Goal: Task Accomplishment & Management: Manage account settings

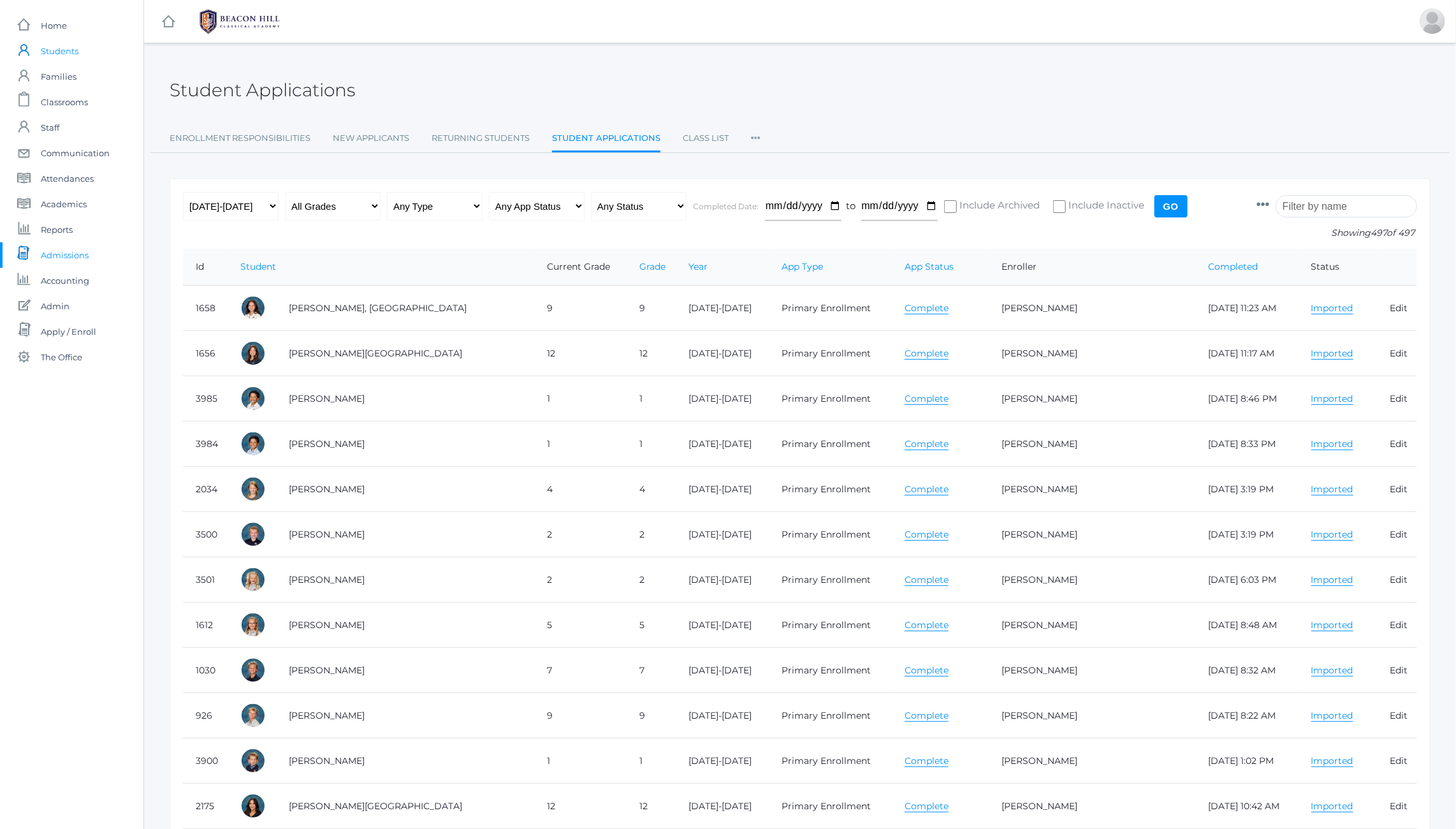
click at [57, 48] on span "Students" at bounding box center [60, 50] width 38 height 26
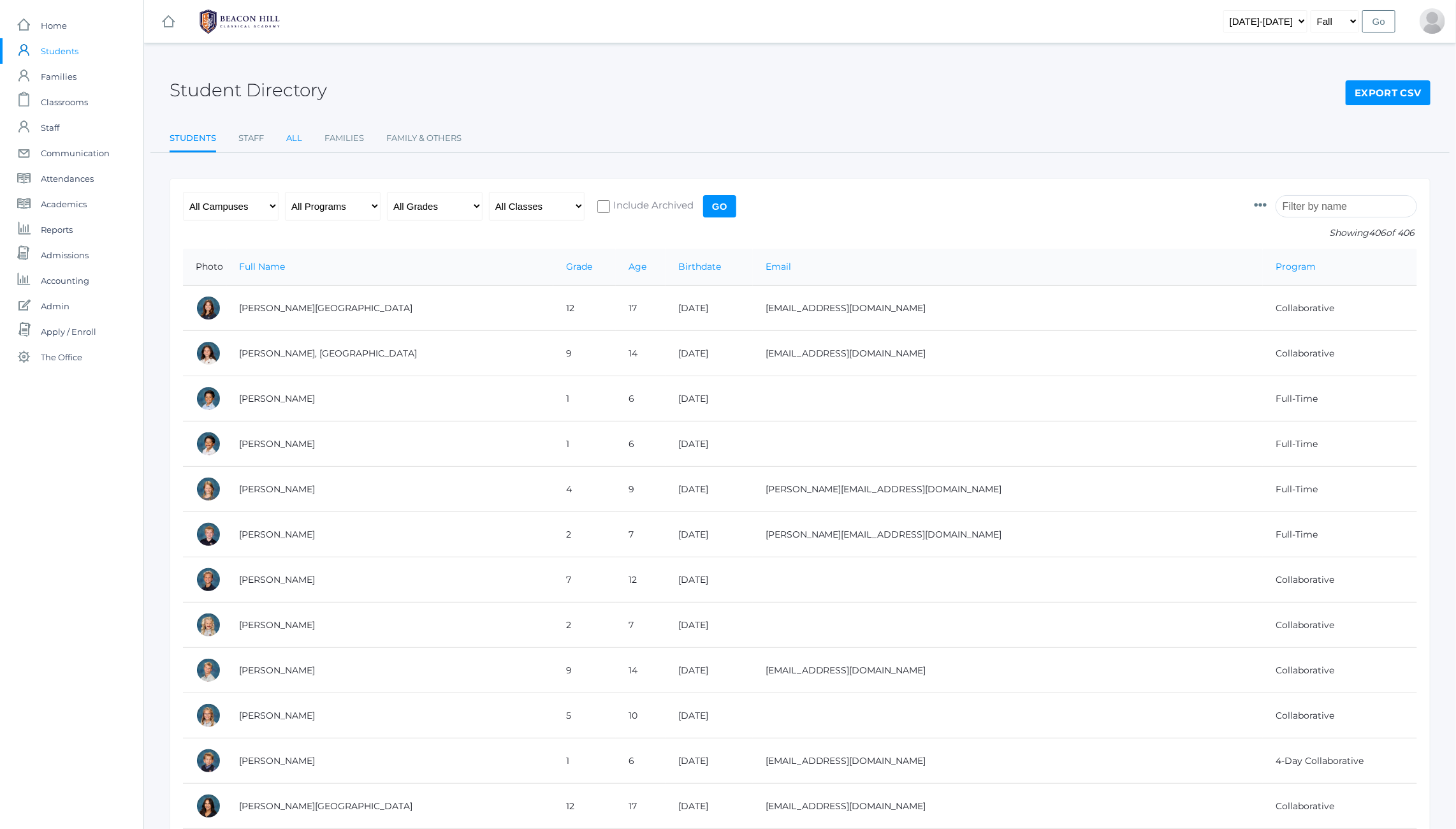
click at [293, 138] on link "All" at bounding box center [294, 138] width 16 height 26
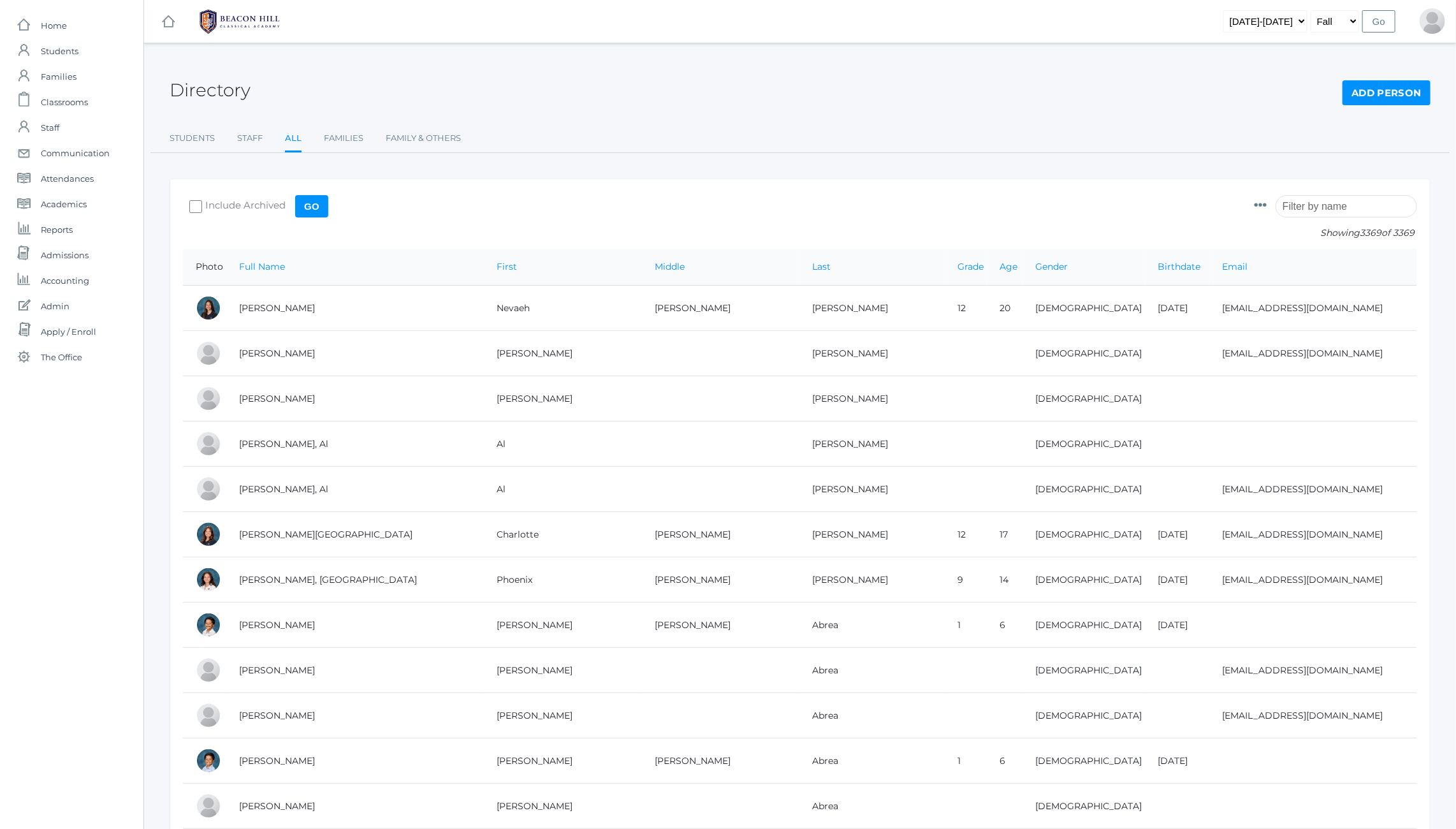
click at [1336, 205] on input "search" at bounding box center [1346, 207] width 141 height 23
paste input "Trumpower"
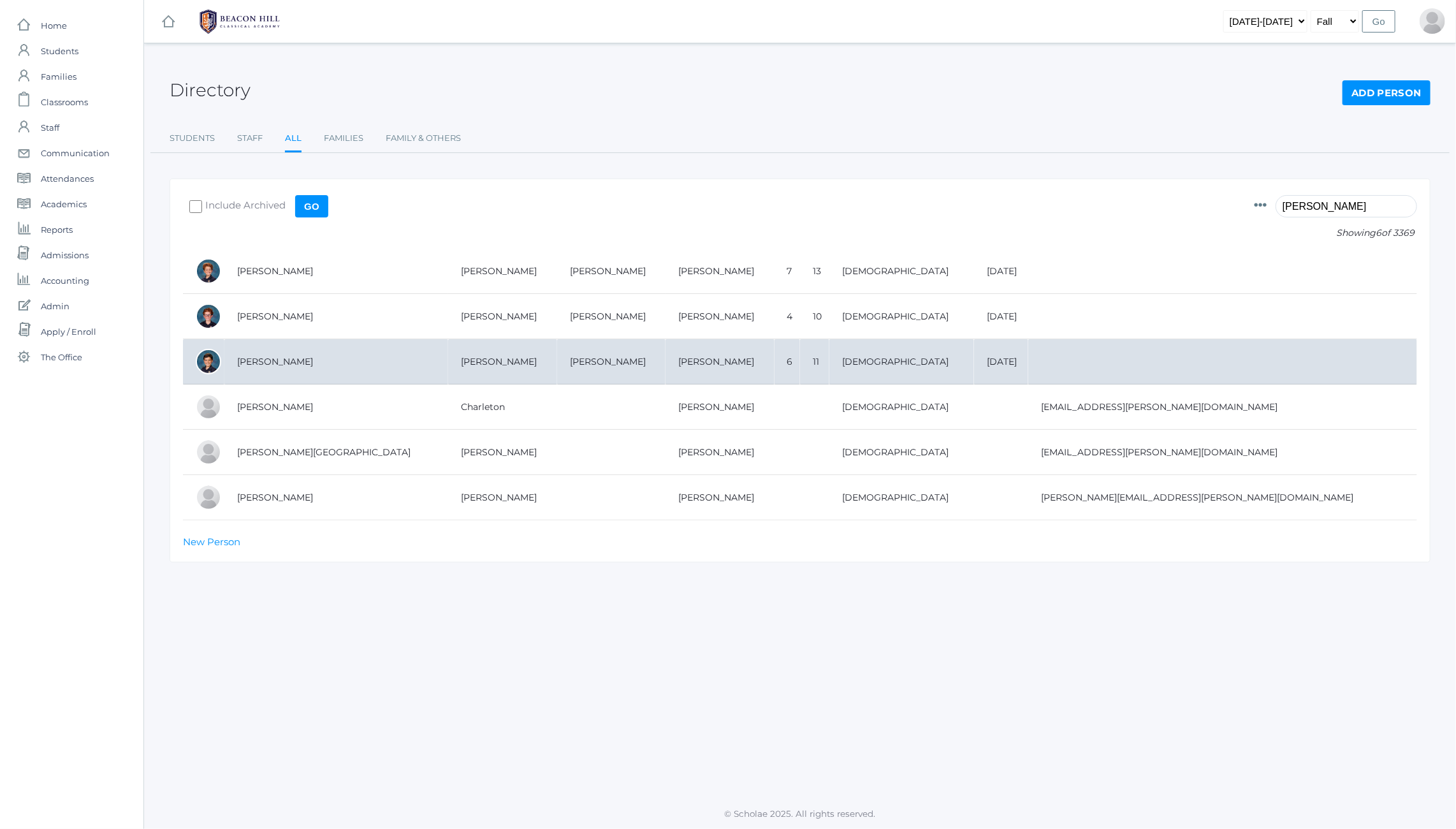
type input "Trumpower"
click at [266, 352] on td "Trumpower, Isaac" at bounding box center [337, 362] width 224 height 46
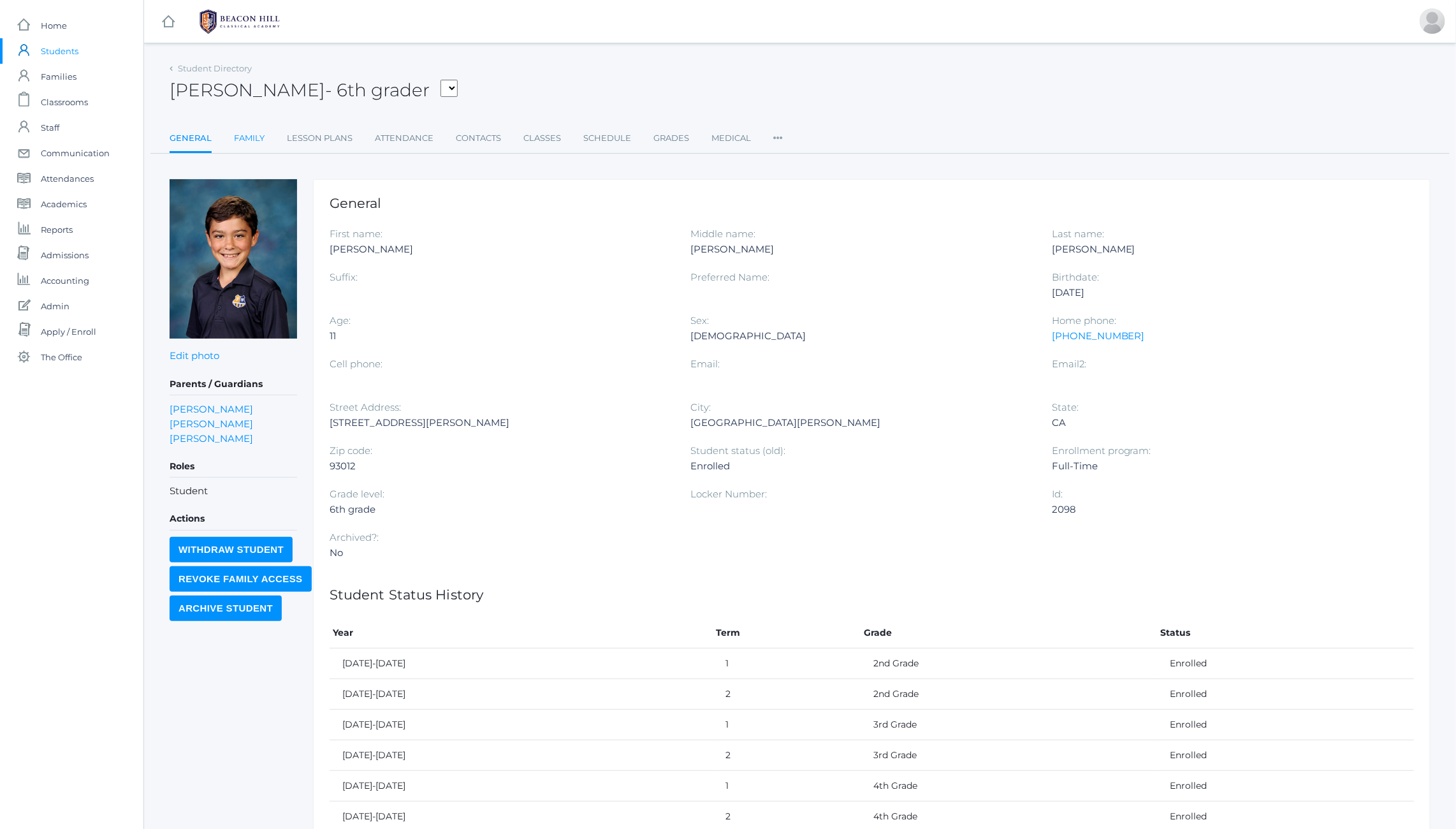
click at [244, 138] on link "Family" at bounding box center [249, 138] width 30 height 26
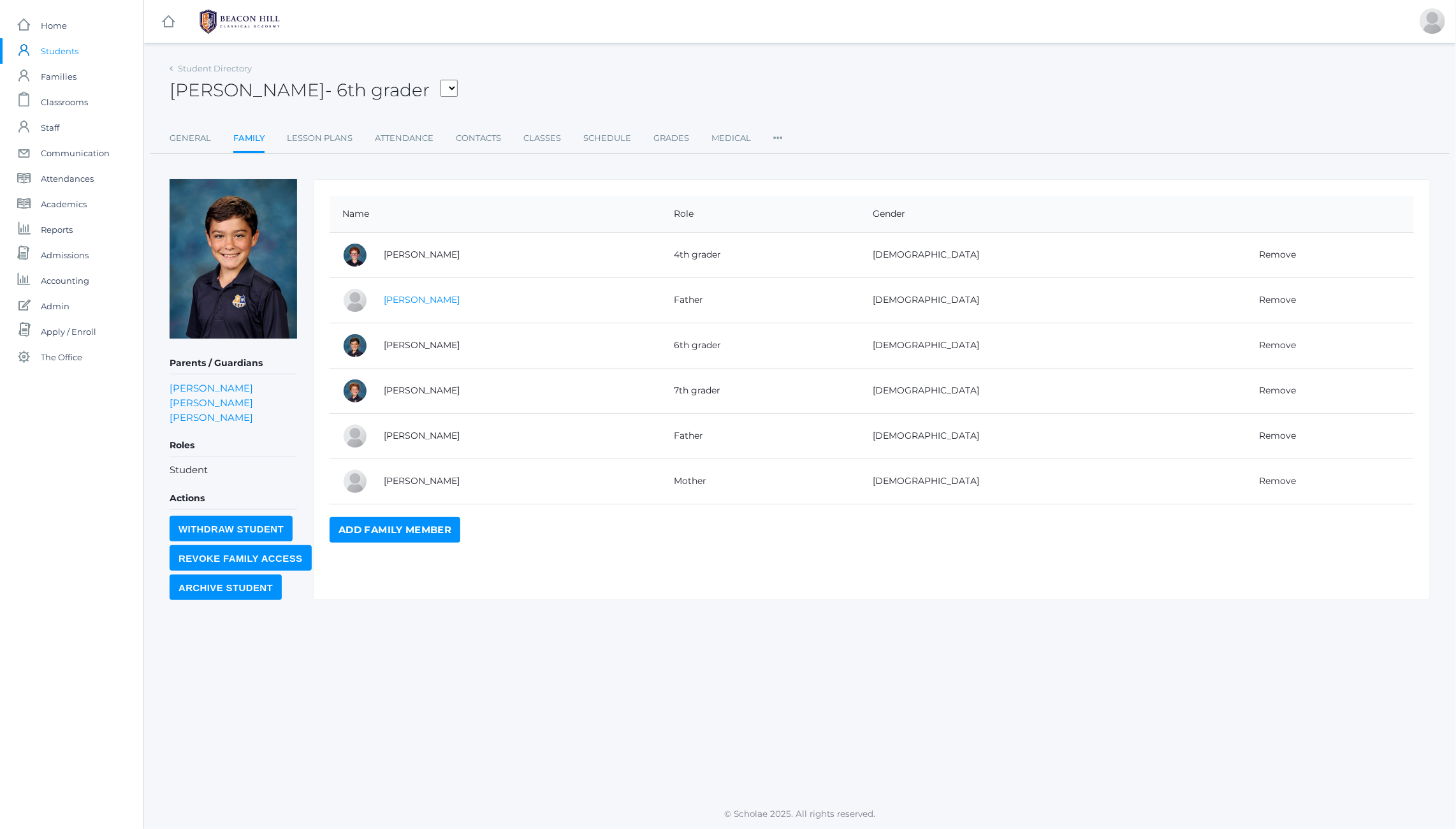
click at [400, 297] on link "Charleton Trumpower" at bounding box center [422, 300] width 76 height 11
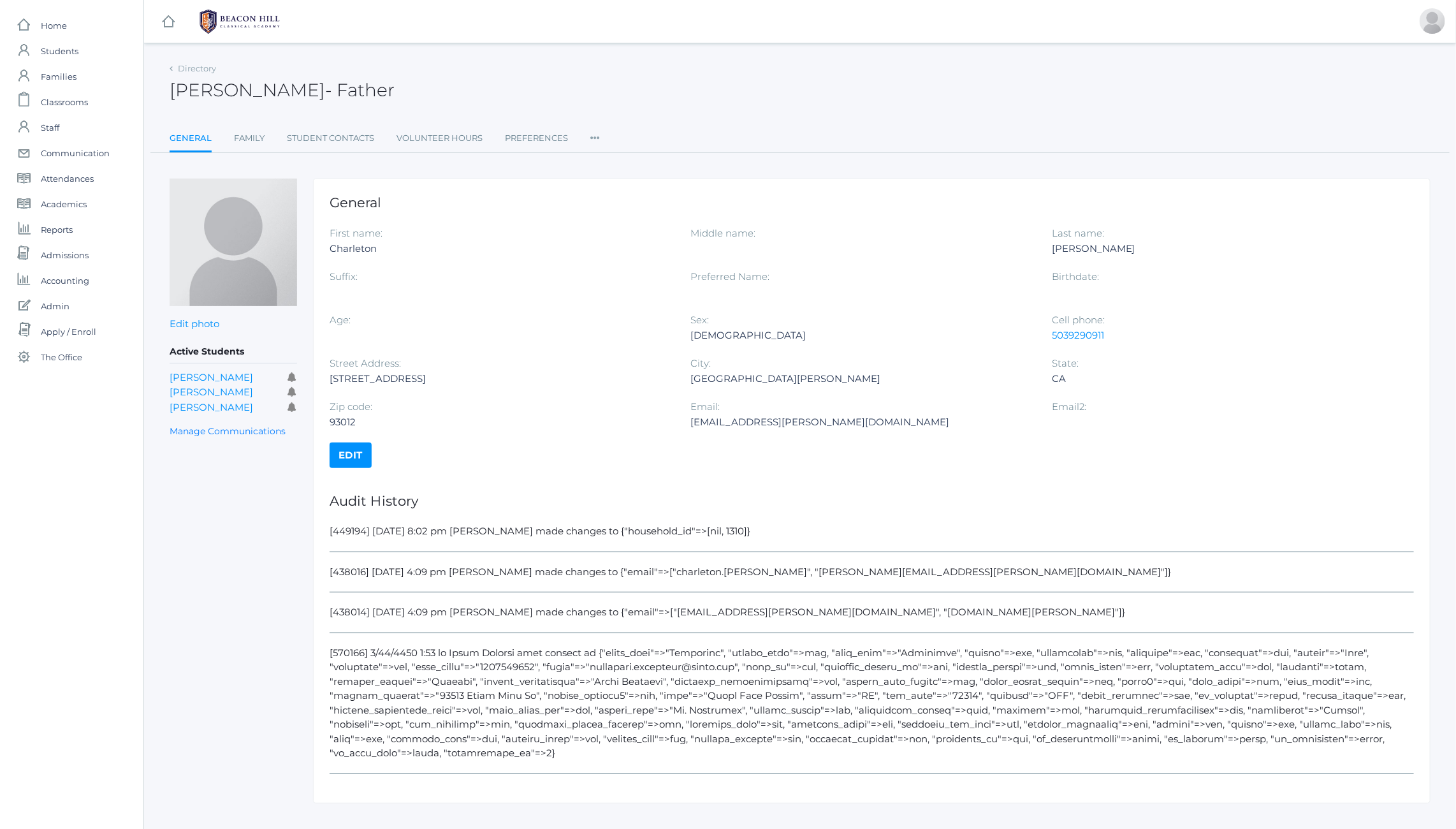
click at [593, 133] on icon at bounding box center [595, 134] width 9 height 17
click at [625, 186] on link "User Access" at bounding box center [641, 190] width 77 height 26
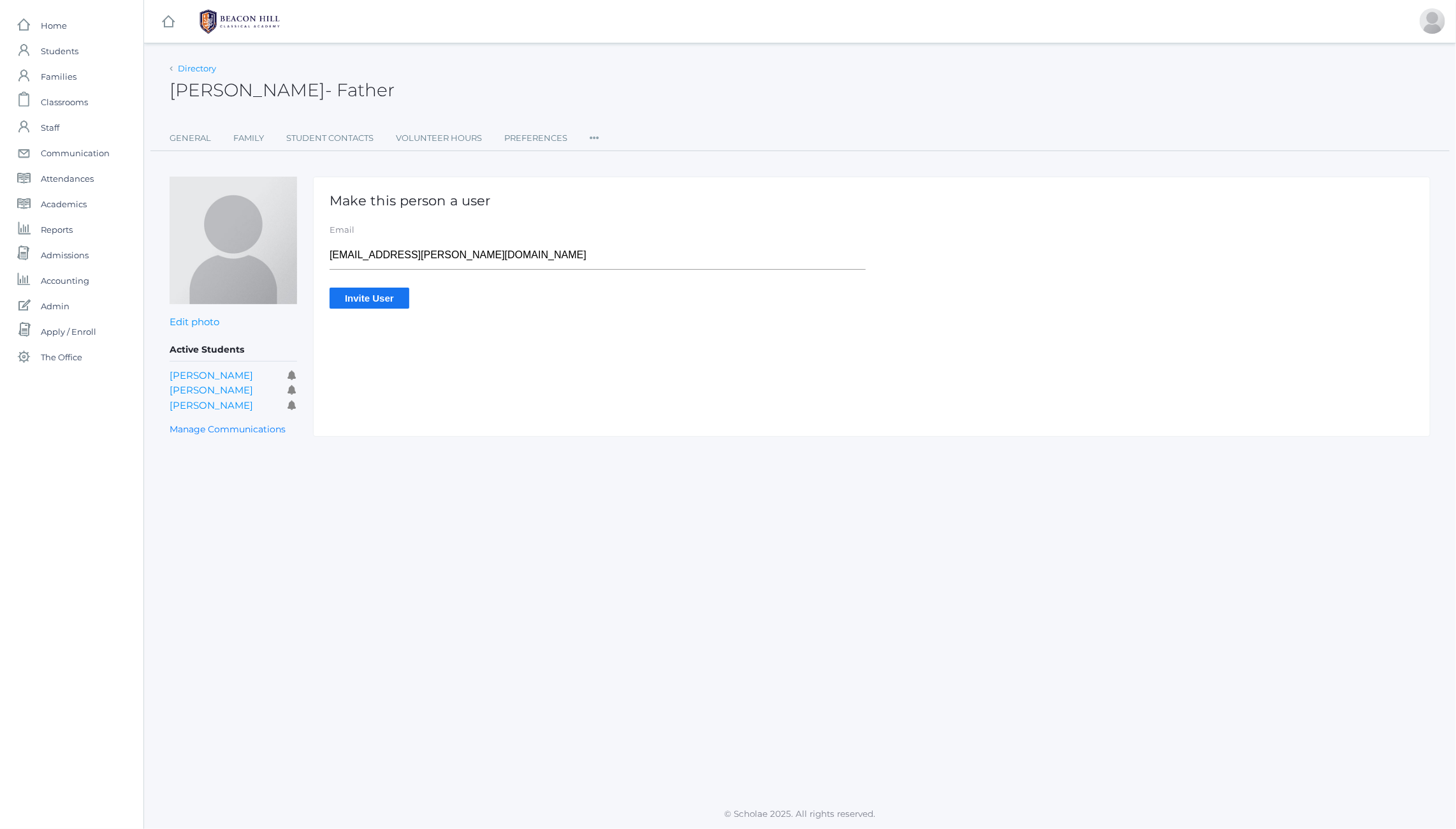
click at [192, 65] on link "Directory" at bounding box center [197, 68] width 38 height 10
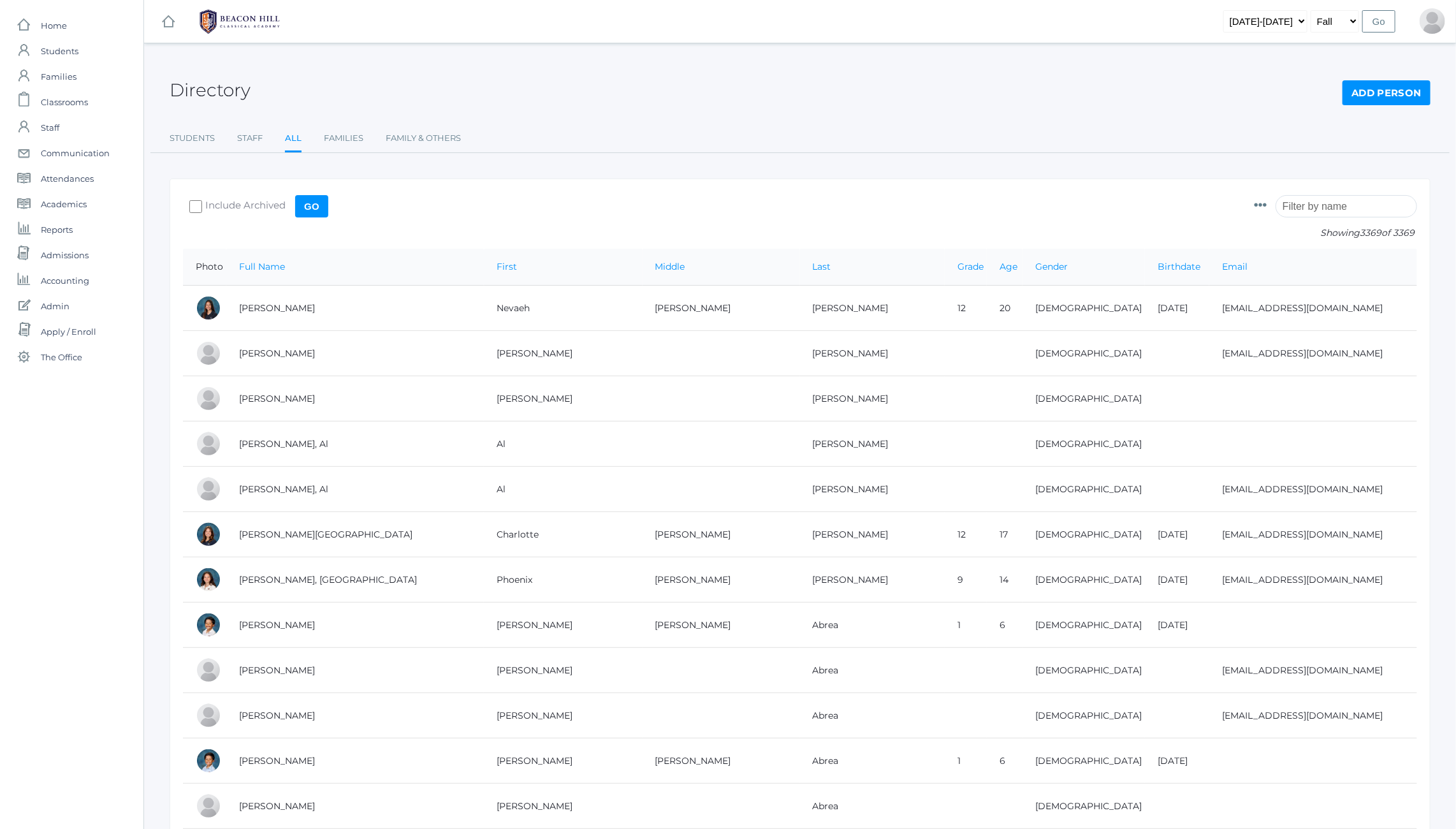
click at [1326, 205] on input "search" at bounding box center [1346, 207] width 141 height 23
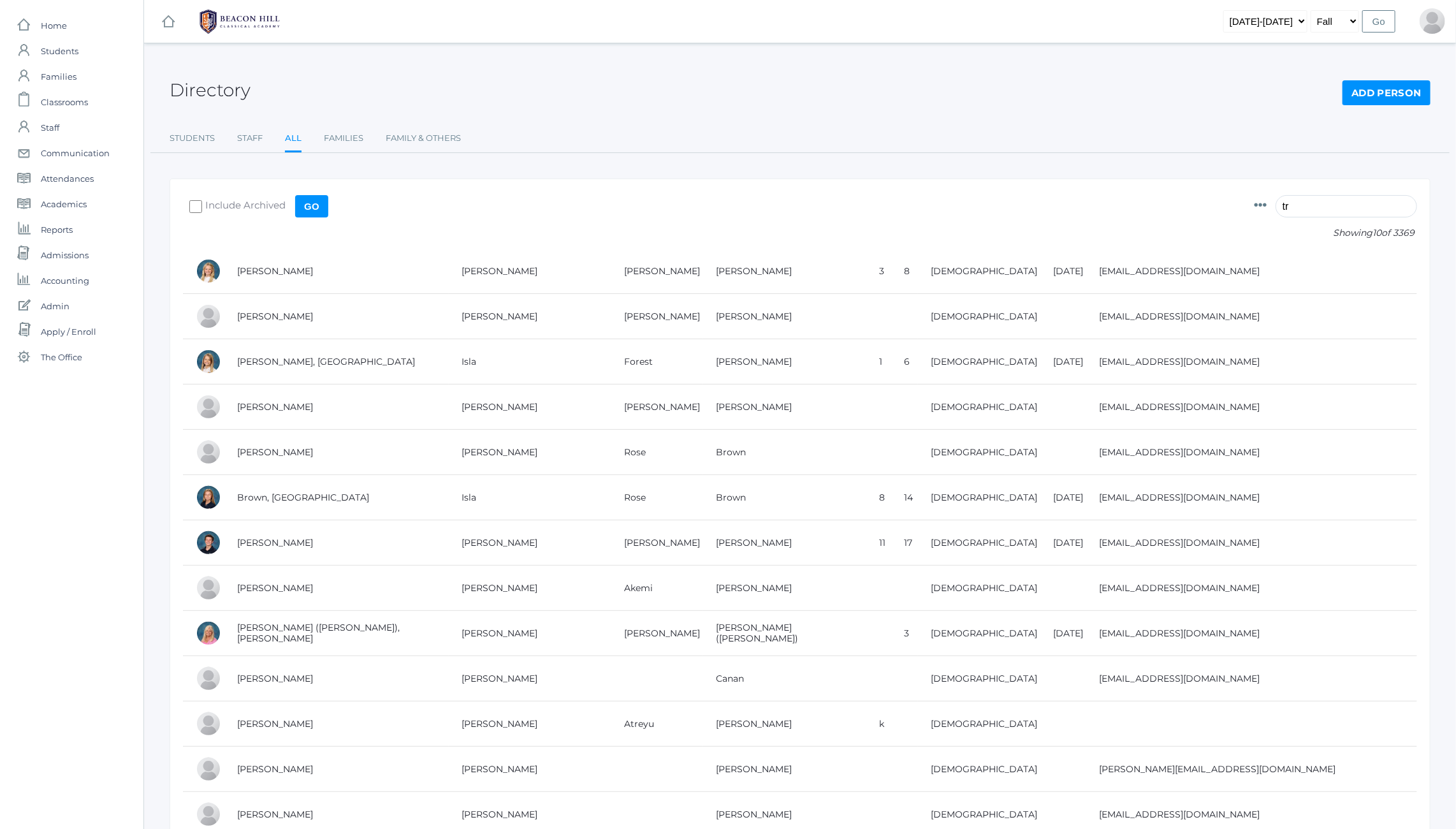
type input "t"
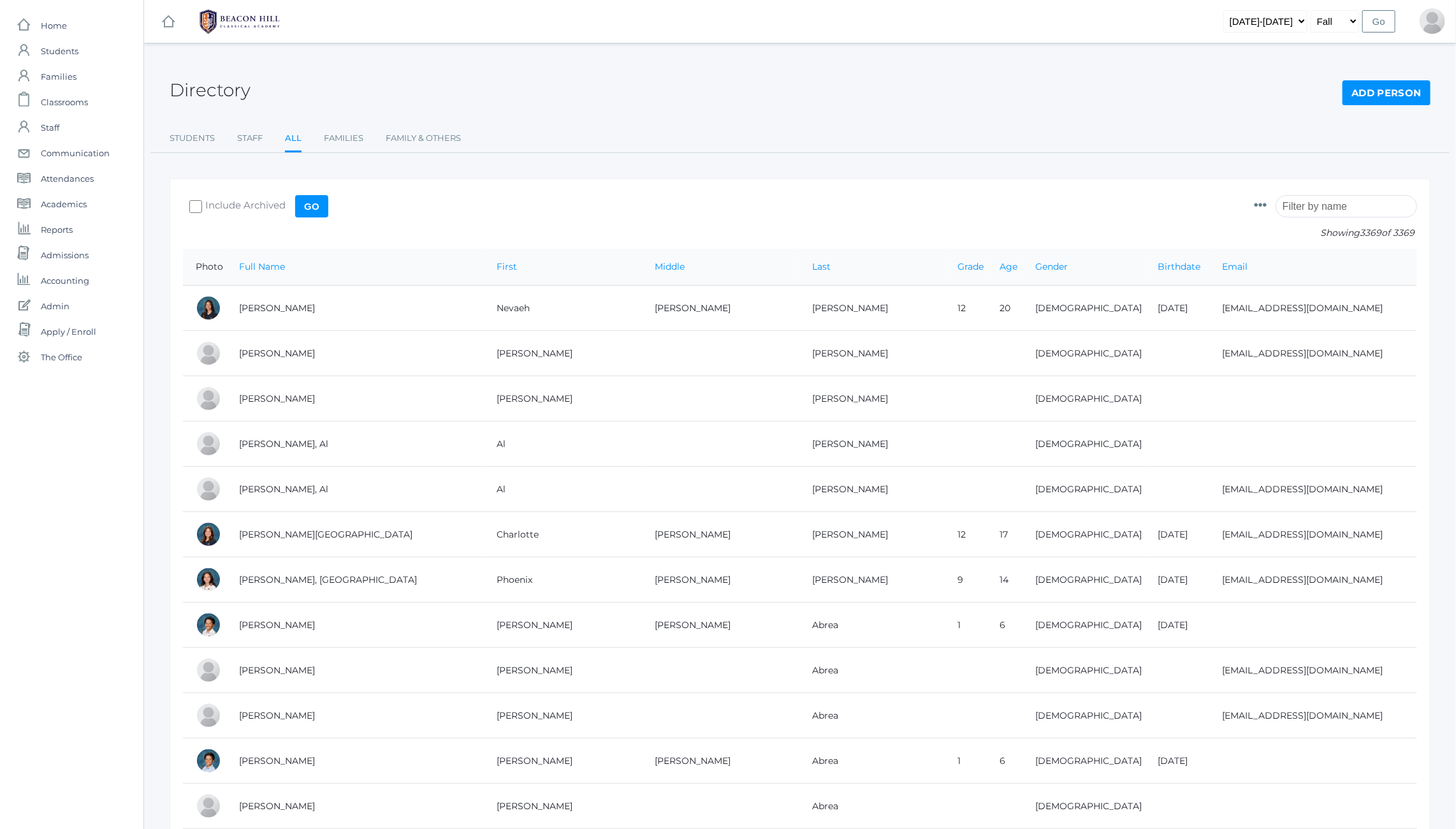
paste input "Trumpower"
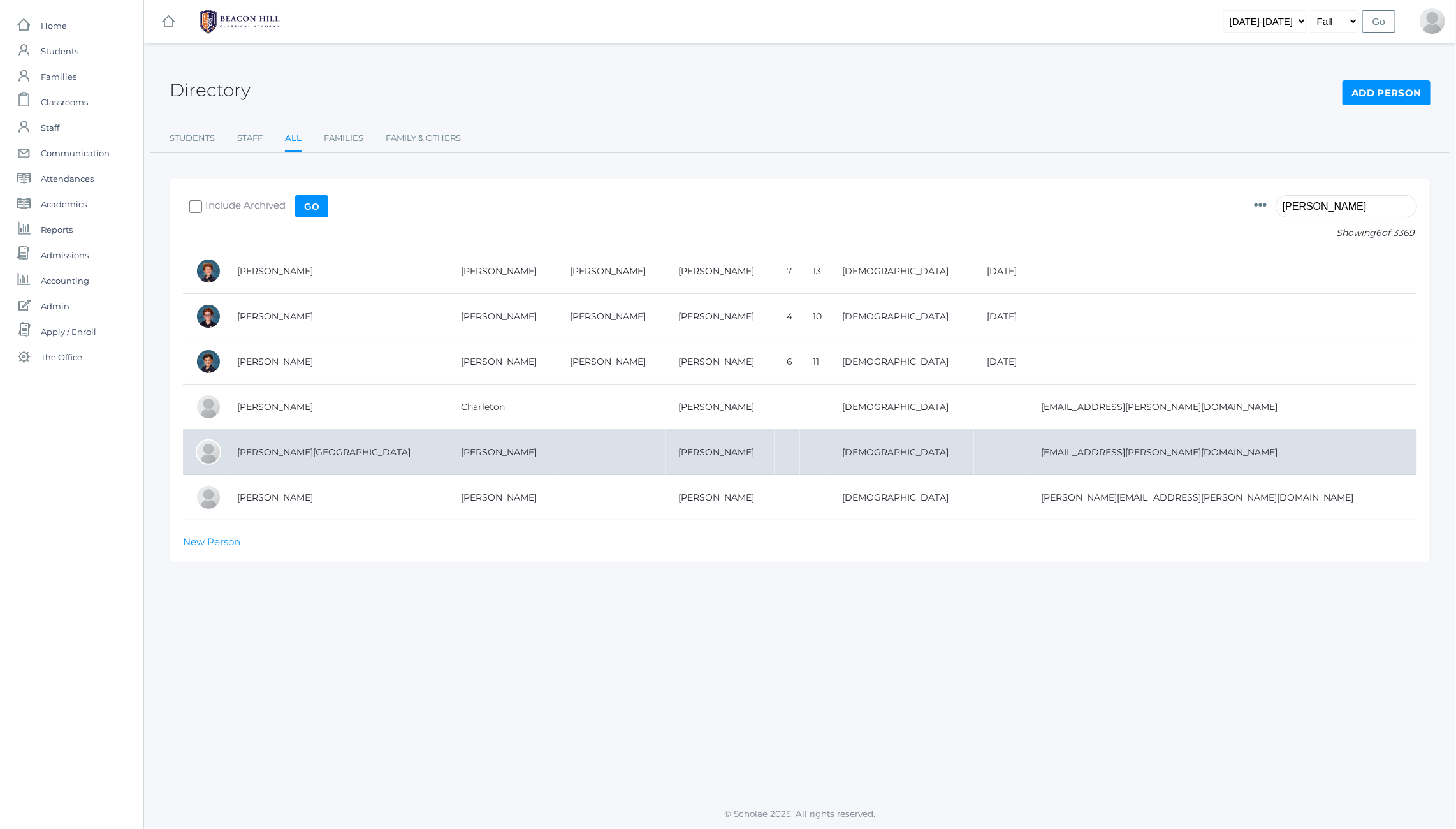
type input "Trumpower"
click at [312, 451] on td "Trumpower, Constantine" at bounding box center [337, 452] width 224 height 46
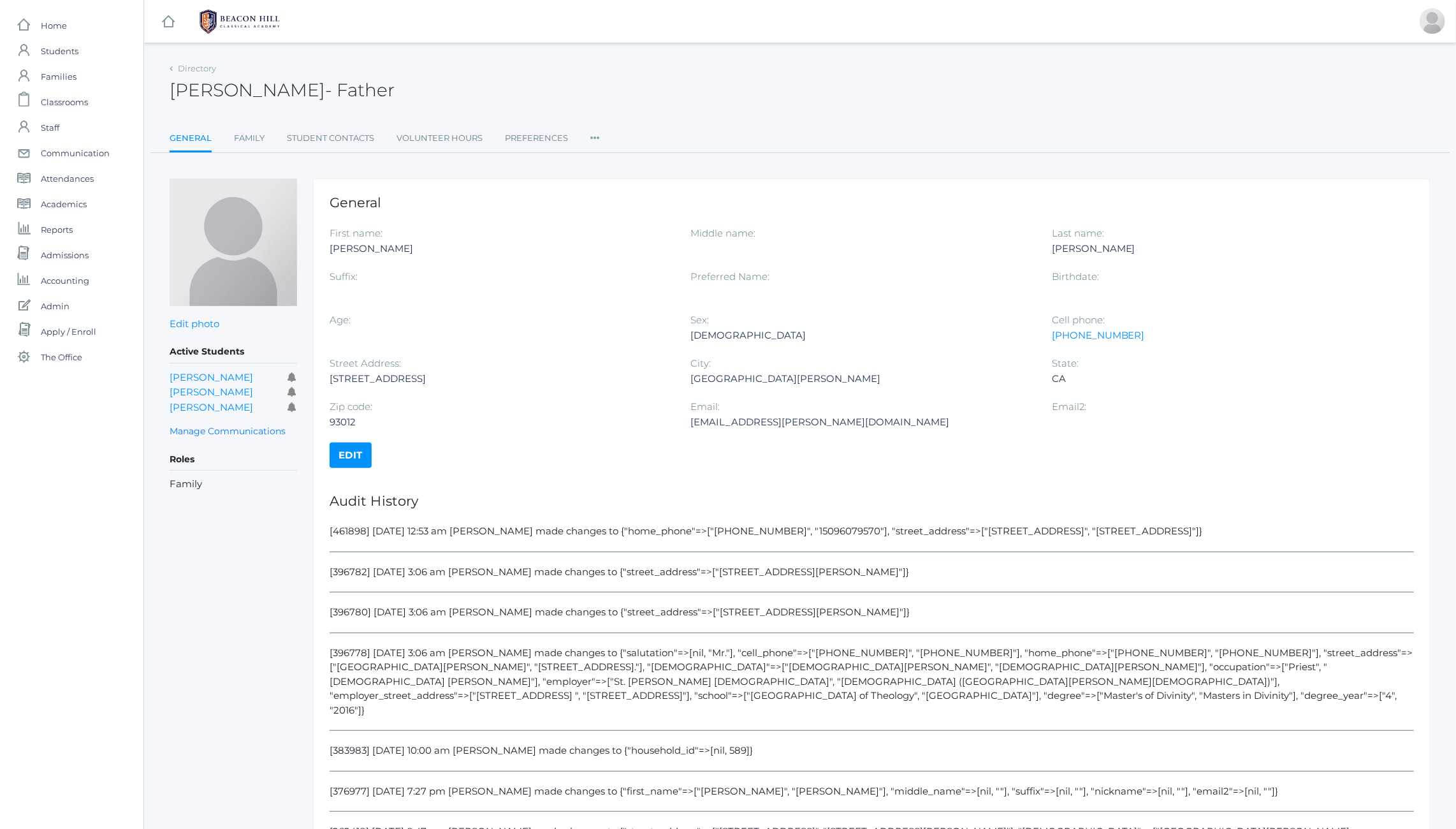
click at [592, 138] on icon at bounding box center [595, 134] width 9 height 17
click at [622, 190] on link "User Access" at bounding box center [641, 190] width 77 height 26
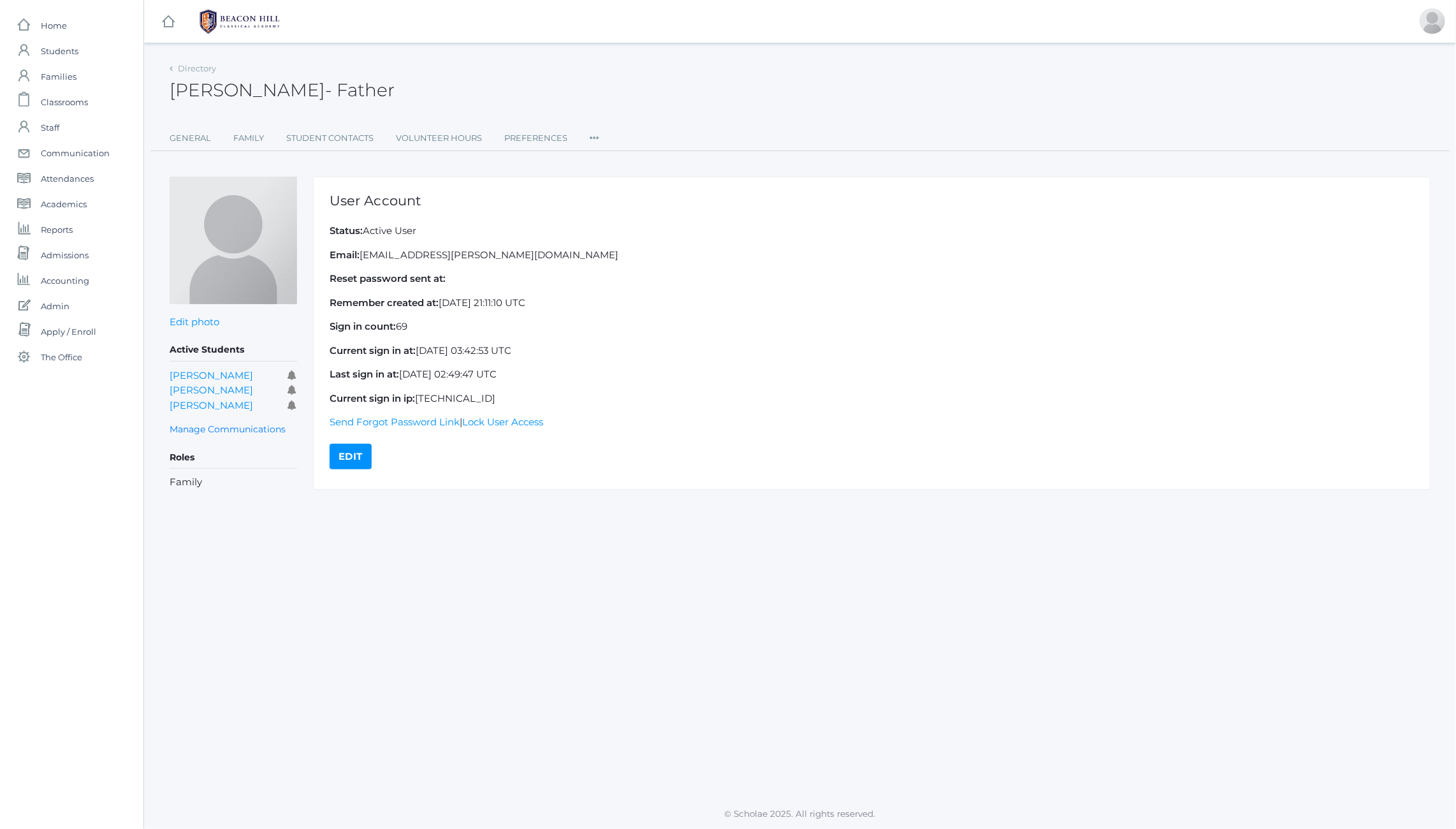
click at [340, 198] on h1 "User Account" at bounding box center [872, 200] width 1084 height 14
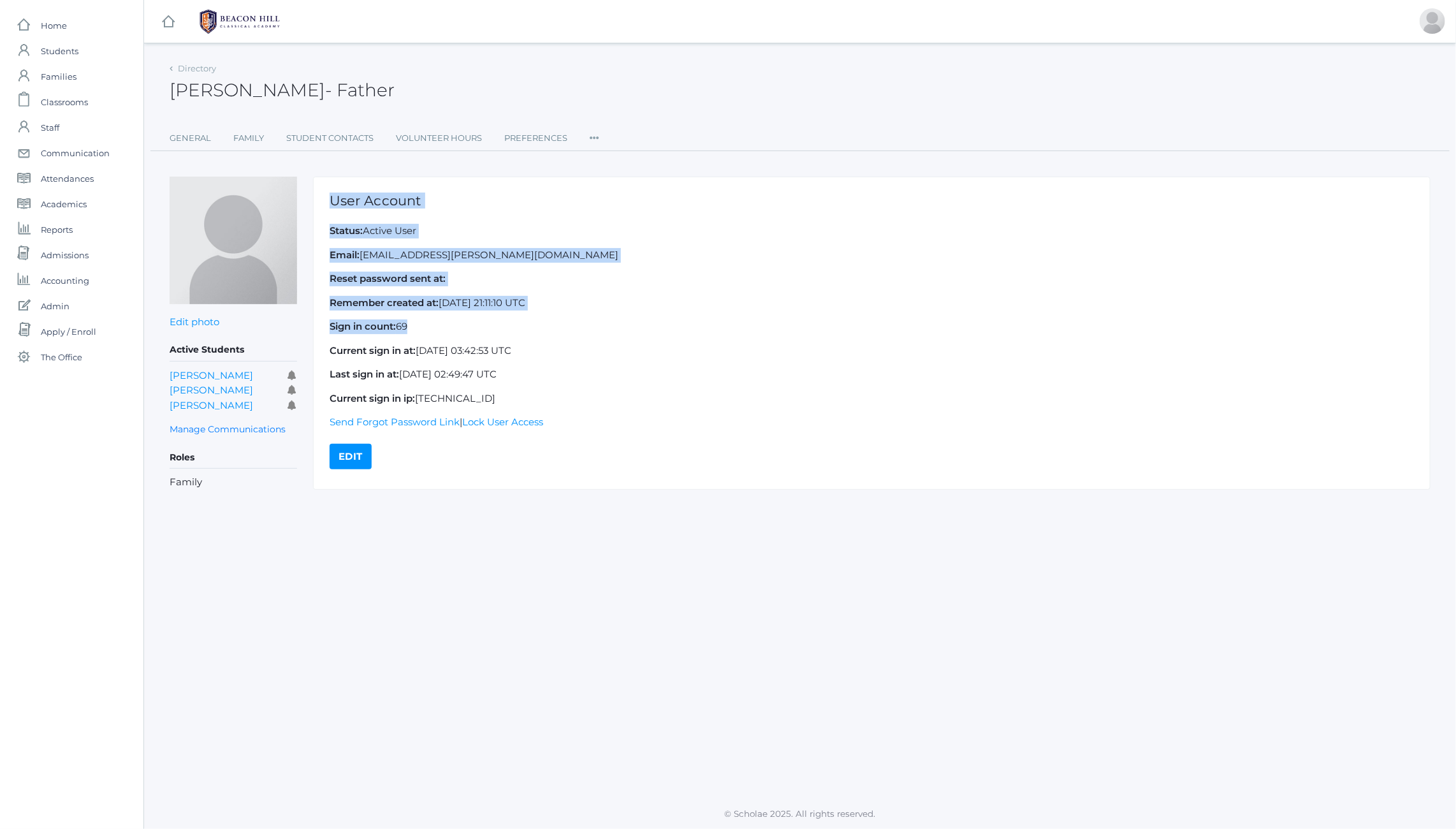
drag, startPoint x: 340, startPoint y: 198, endPoint x: 463, endPoint y: 322, distance: 174.7
click at [463, 322] on div "User Account Status: Active User Email: charleton.trumpower@gmail.com Reset pas…" at bounding box center [872, 332] width 1117 height 312
click at [463, 322] on p "Sign in count: 69" at bounding box center [872, 326] width 1084 height 14
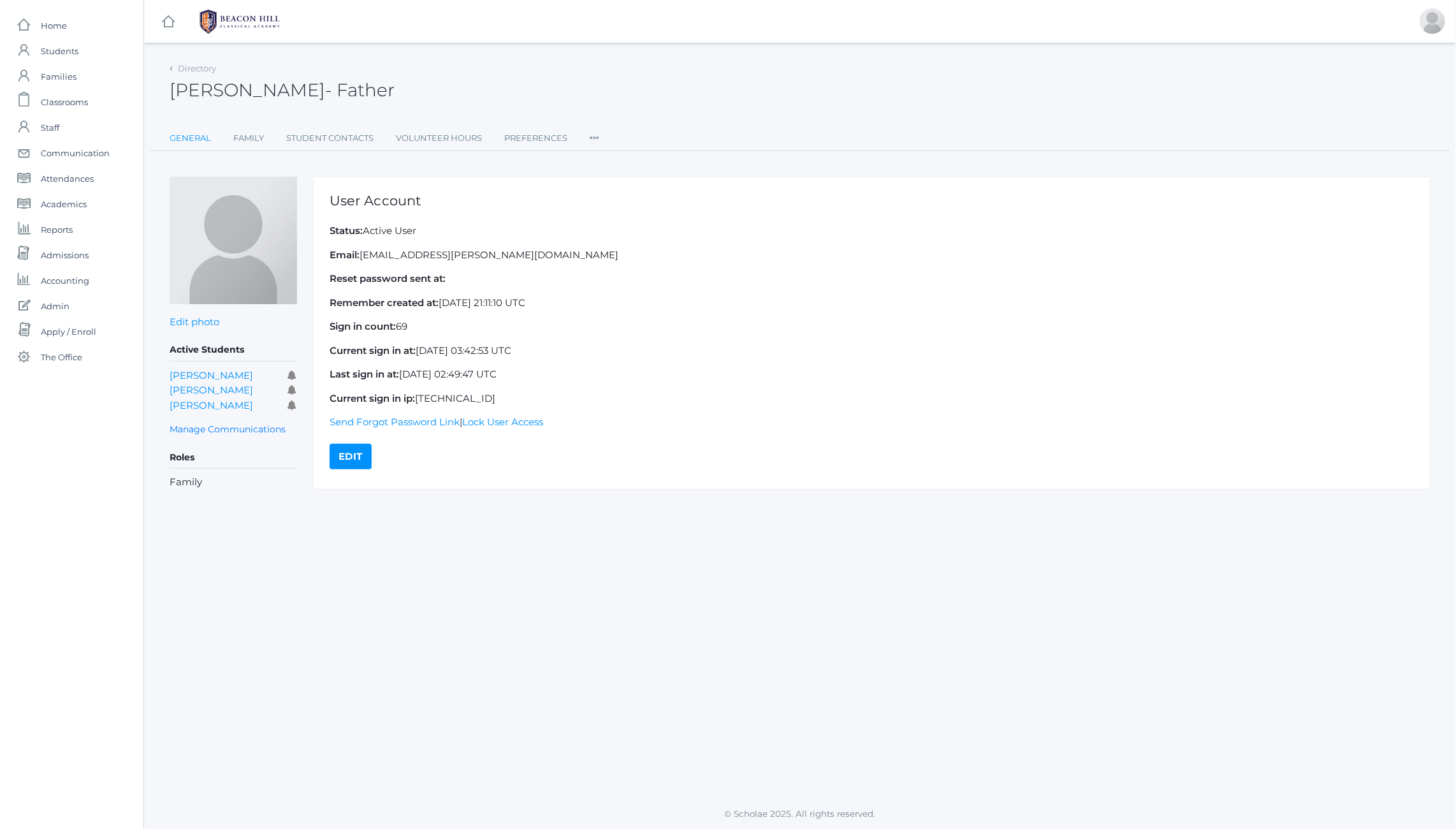
click at [191, 133] on link "General" at bounding box center [191, 138] width 42 height 26
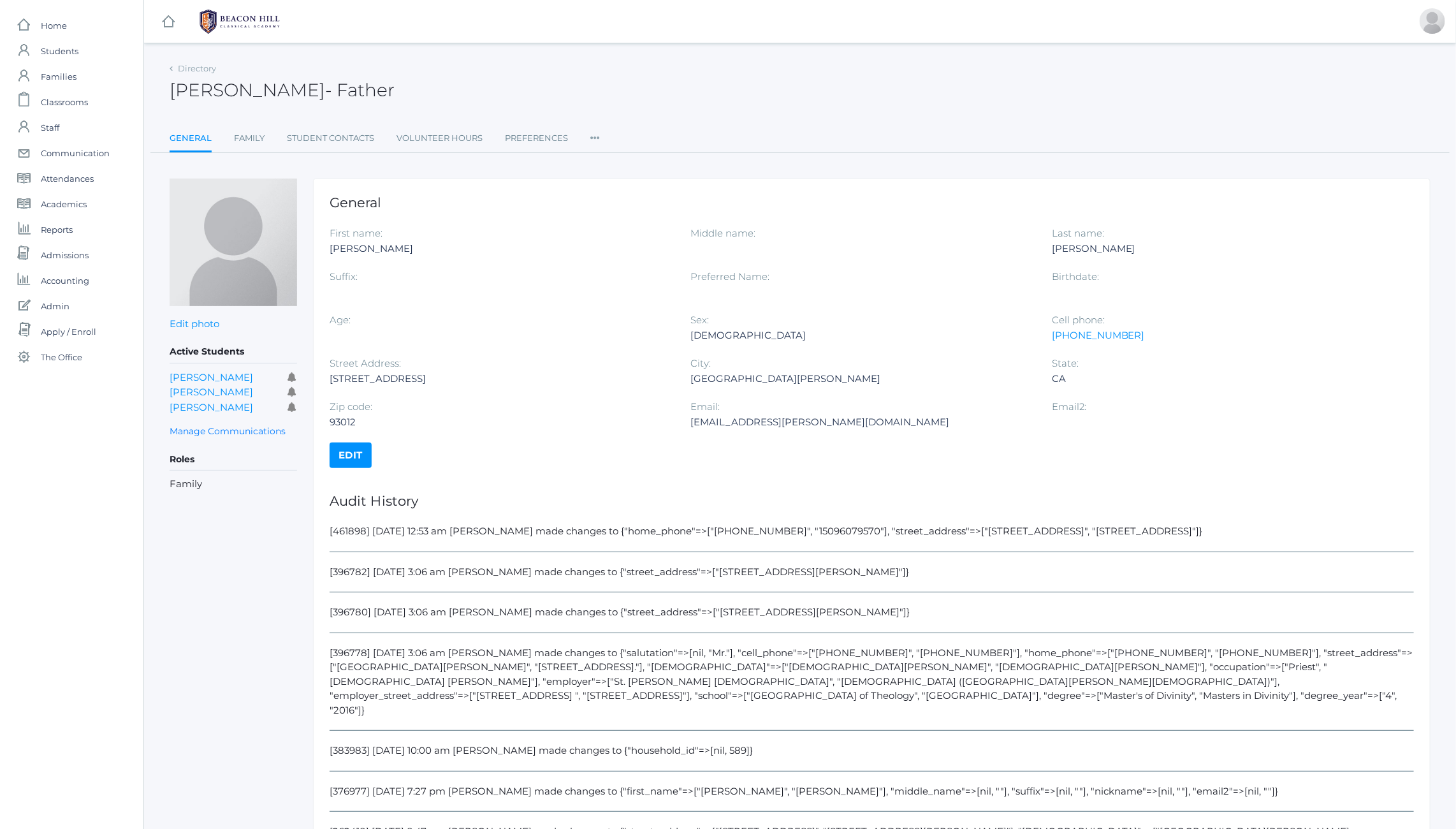
click at [352, 458] on link "Edit" at bounding box center [351, 454] width 42 height 26
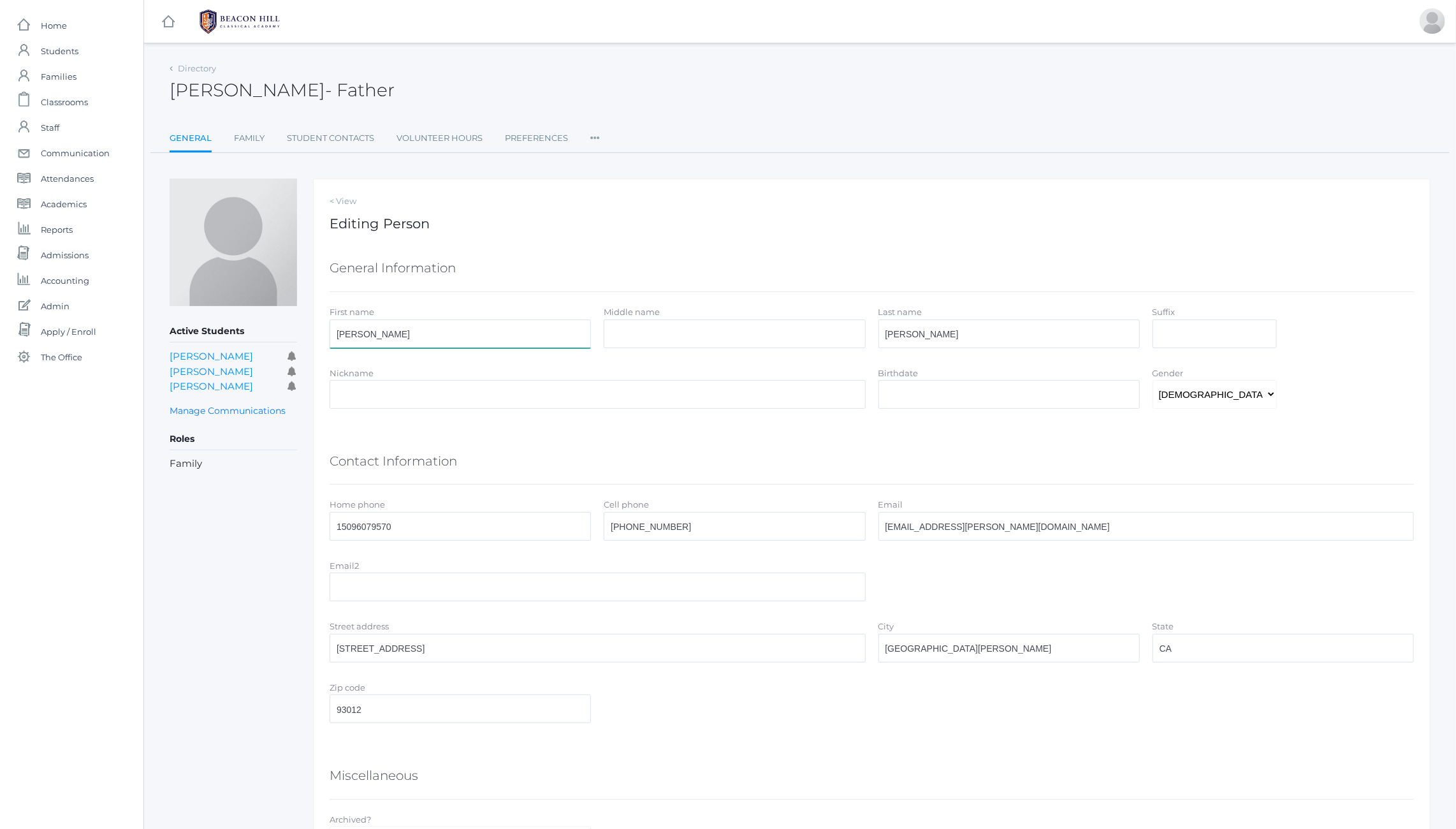
click at [433, 332] on input "Constantine" at bounding box center [461, 334] width 262 height 28
paste input "harleton"
type input "Charleton"
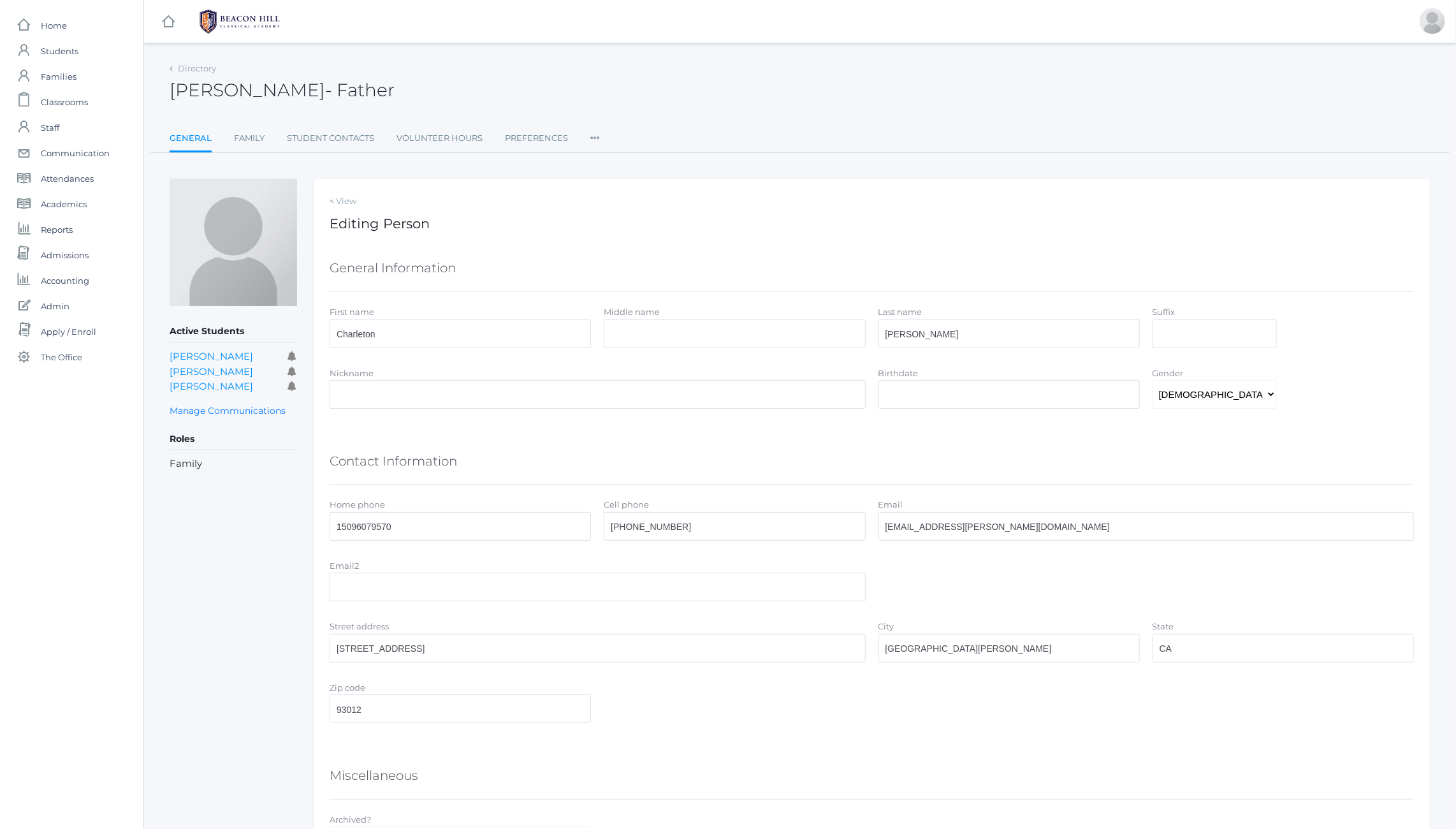
click at [588, 232] on div "< View Editing Person General Information First name Charleton Middle name Last…" at bounding box center [872, 542] width 1117 height 727
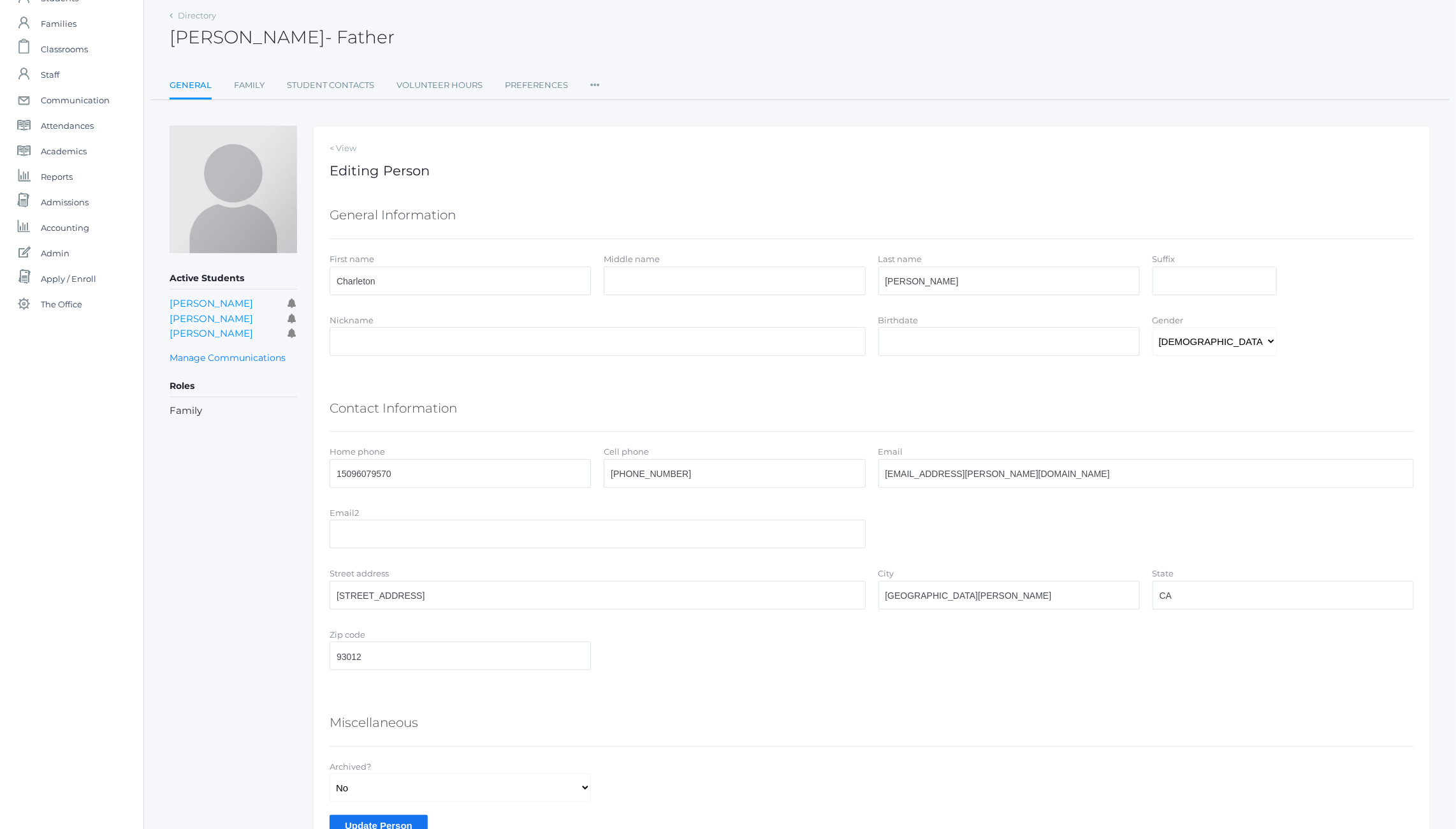
scroll to position [120, 0]
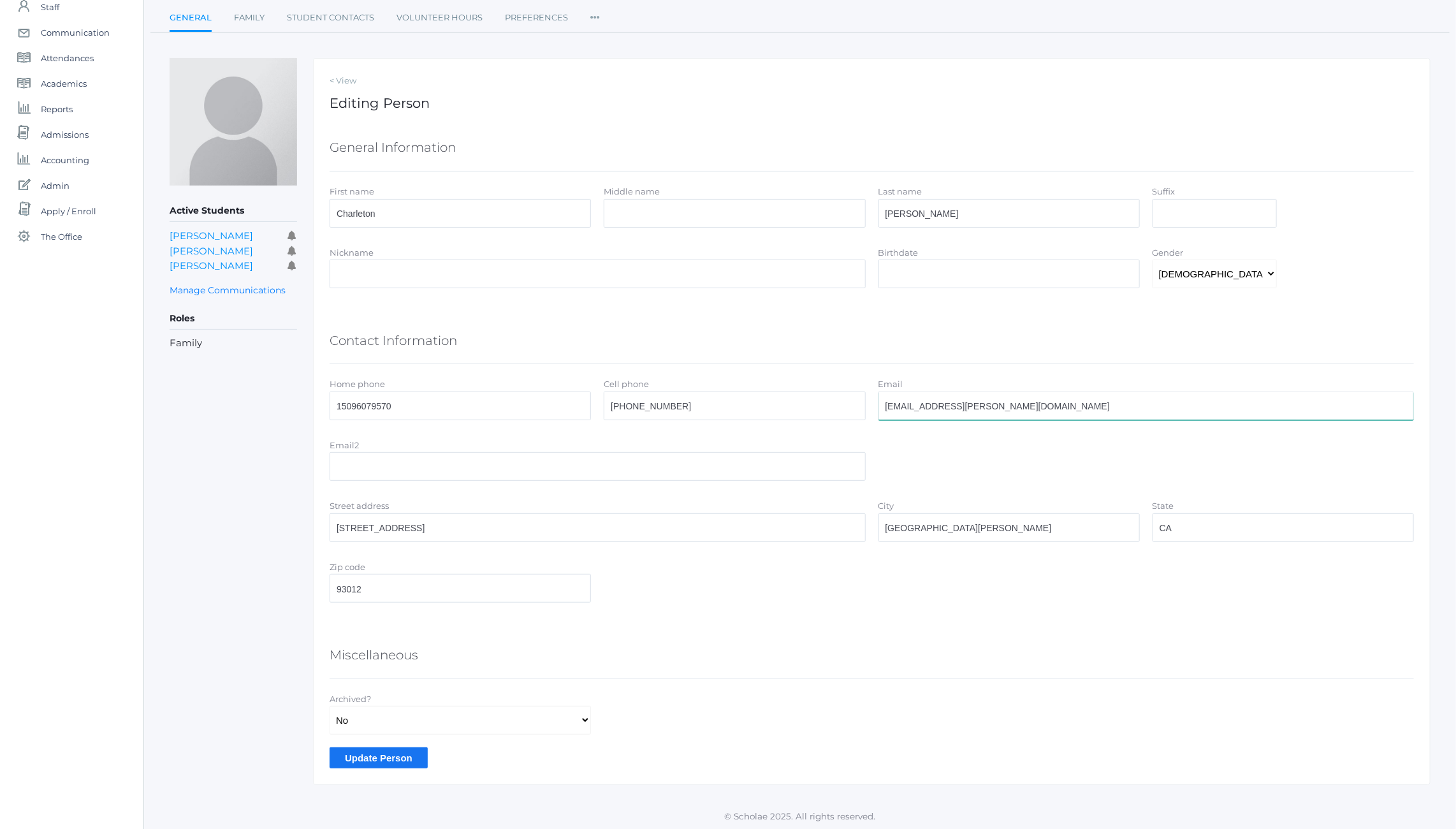
click at [964, 407] on input "[EMAIL_ADDRESS][PERSON_NAME][DOMAIN_NAME]" at bounding box center [1146, 406] width 536 height 28
click at [373, 759] on input "Update Person" at bounding box center [379, 758] width 99 height 21
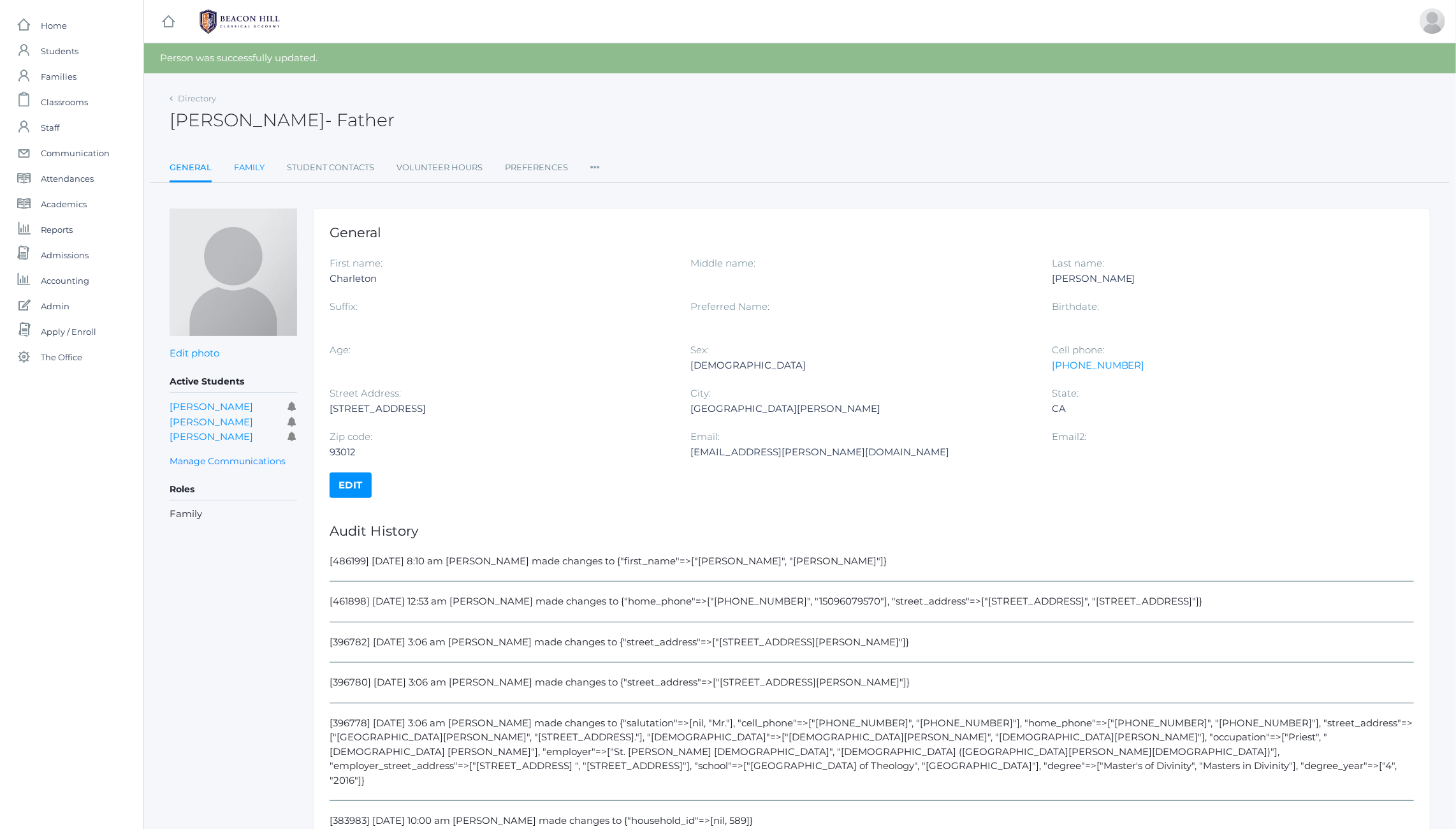
click at [247, 168] on link "Family" at bounding box center [249, 167] width 30 height 26
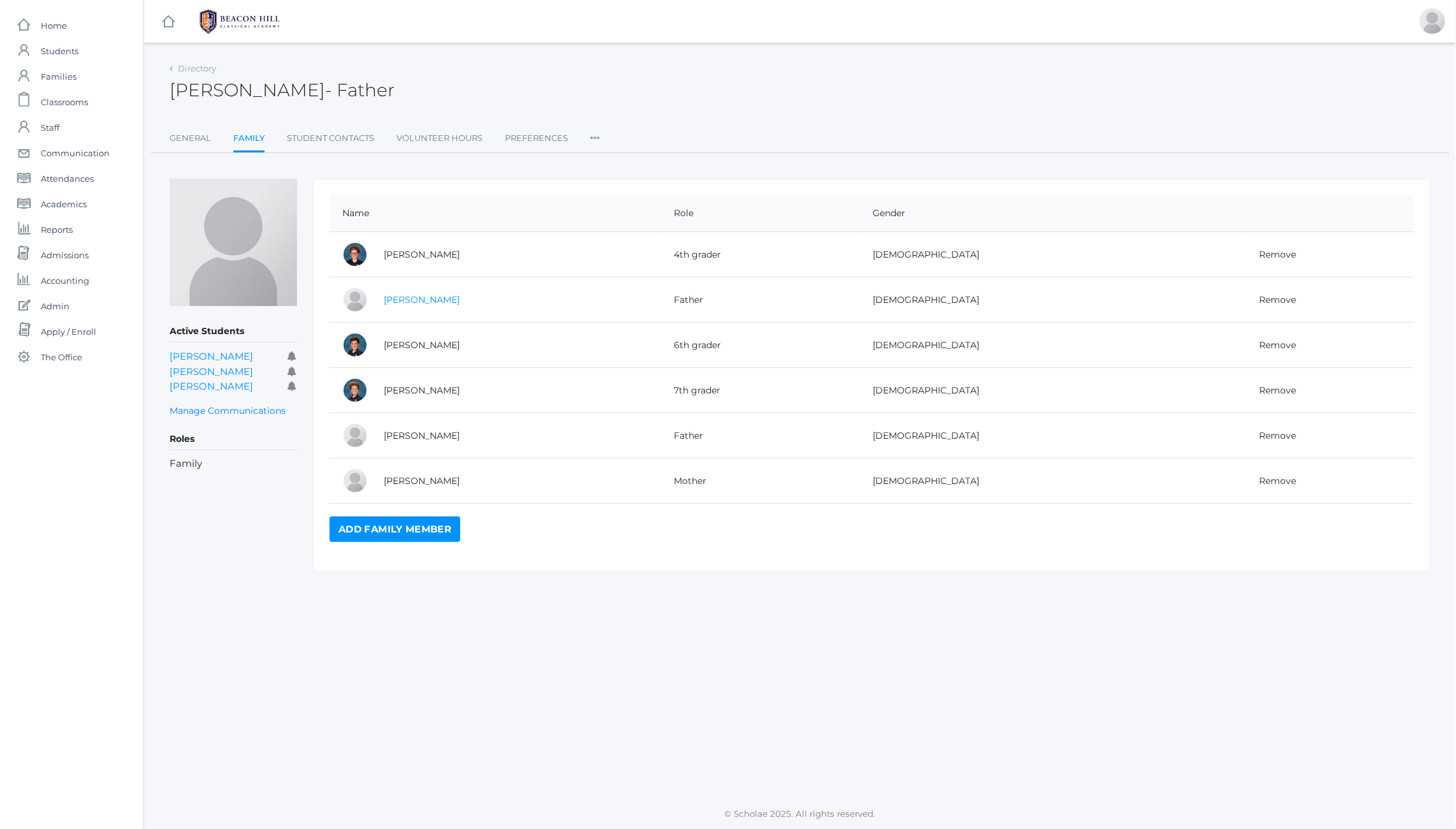
click at [419, 299] on link "[PERSON_NAME]" at bounding box center [422, 300] width 76 height 11
click at [251, 139] on link "Family" at bounding box center [249, 138] width 31 height 28
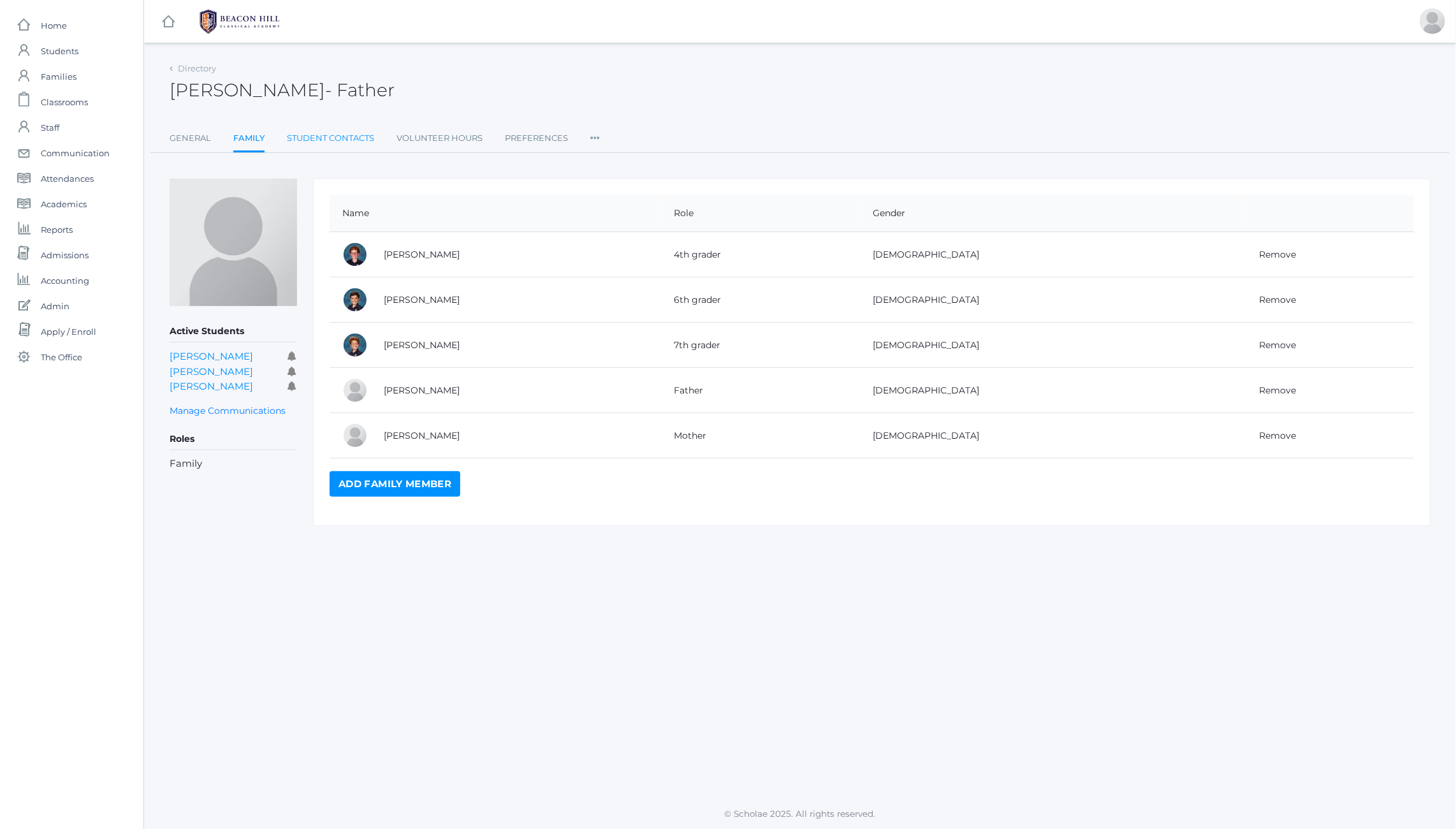
click at [320, 137] on link "Student Contacts" at bounding box center [330, 138] width 87 height 26
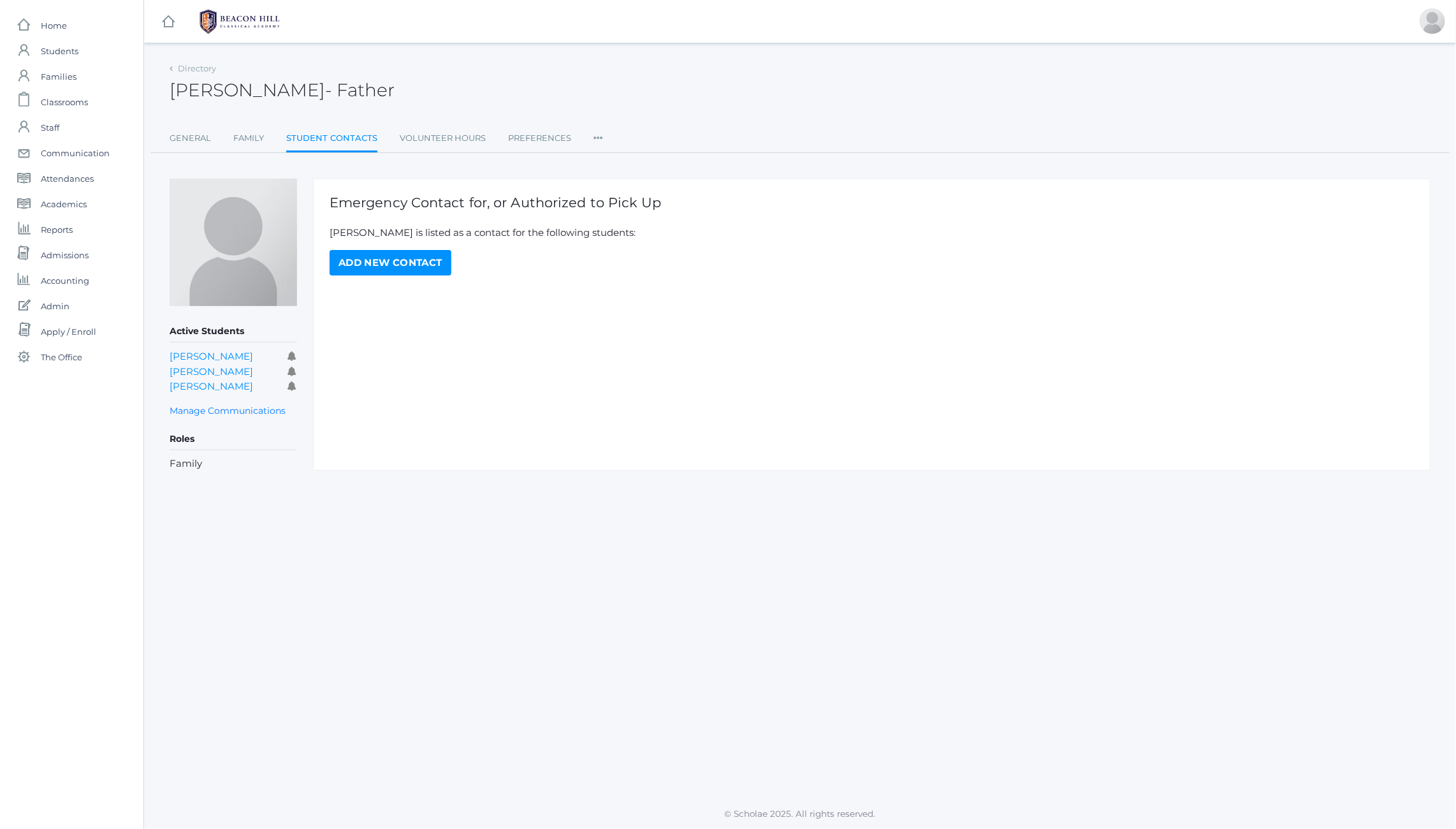
click at [388, 266] on link "Add New Contact" at bounding box center [391, 262] width 121 height 26
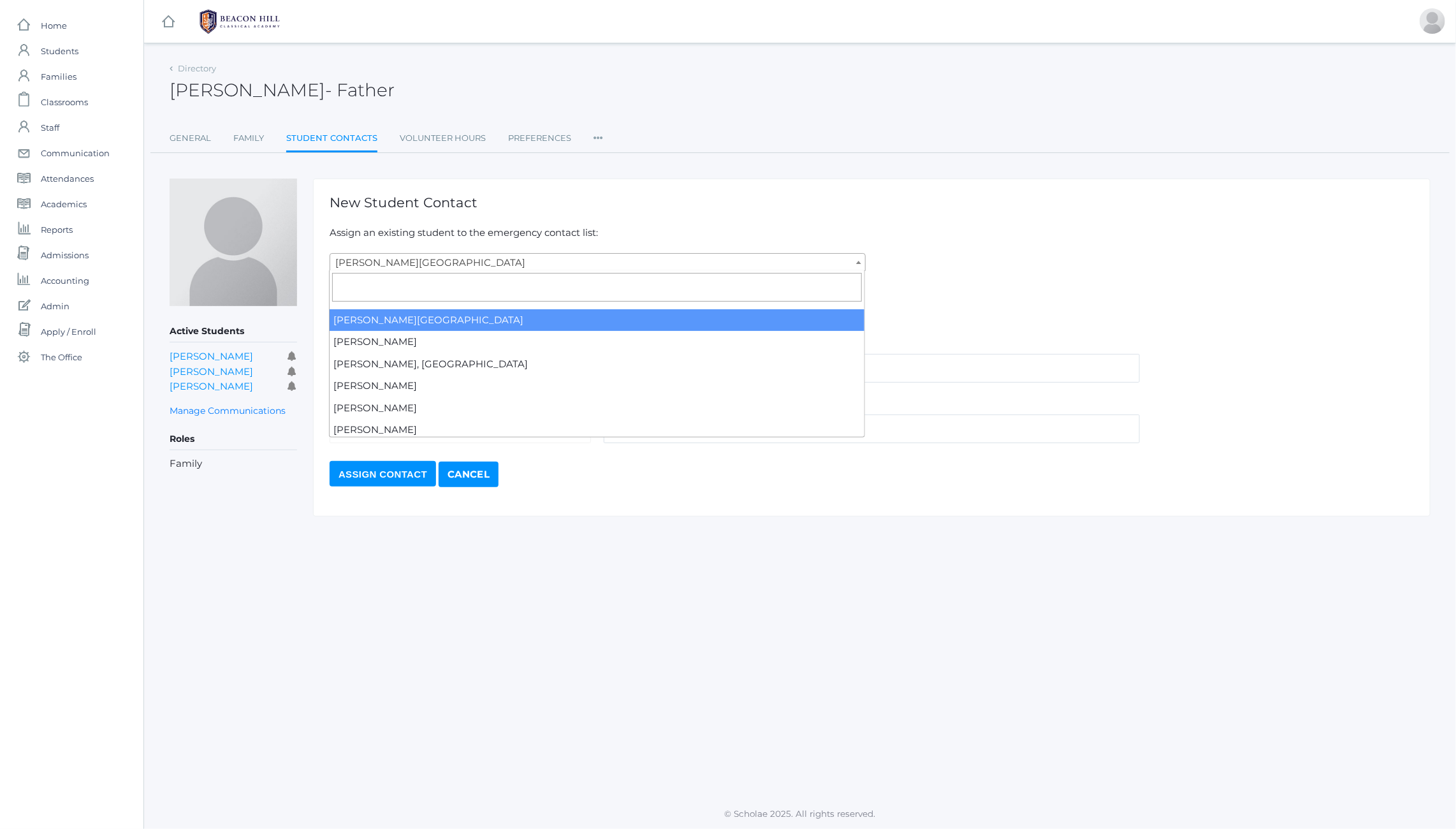
click at [410, 259] on span "[PERSON_NAME][GEOGRAPHIC_DATA]" at bounding box center [598, 263] width 535 height 18
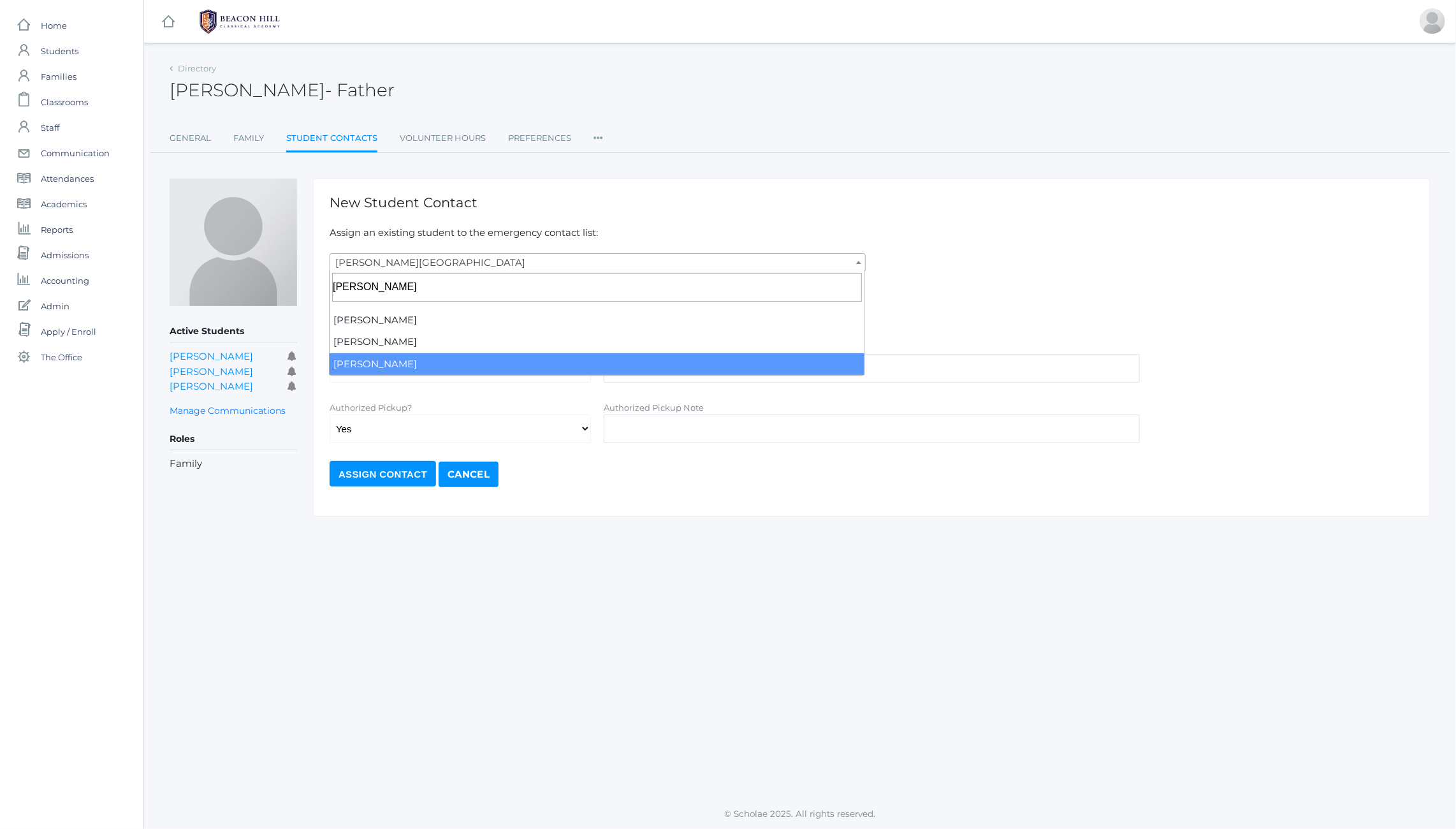
type input "[PERSON_NAME]"
select select "2097"
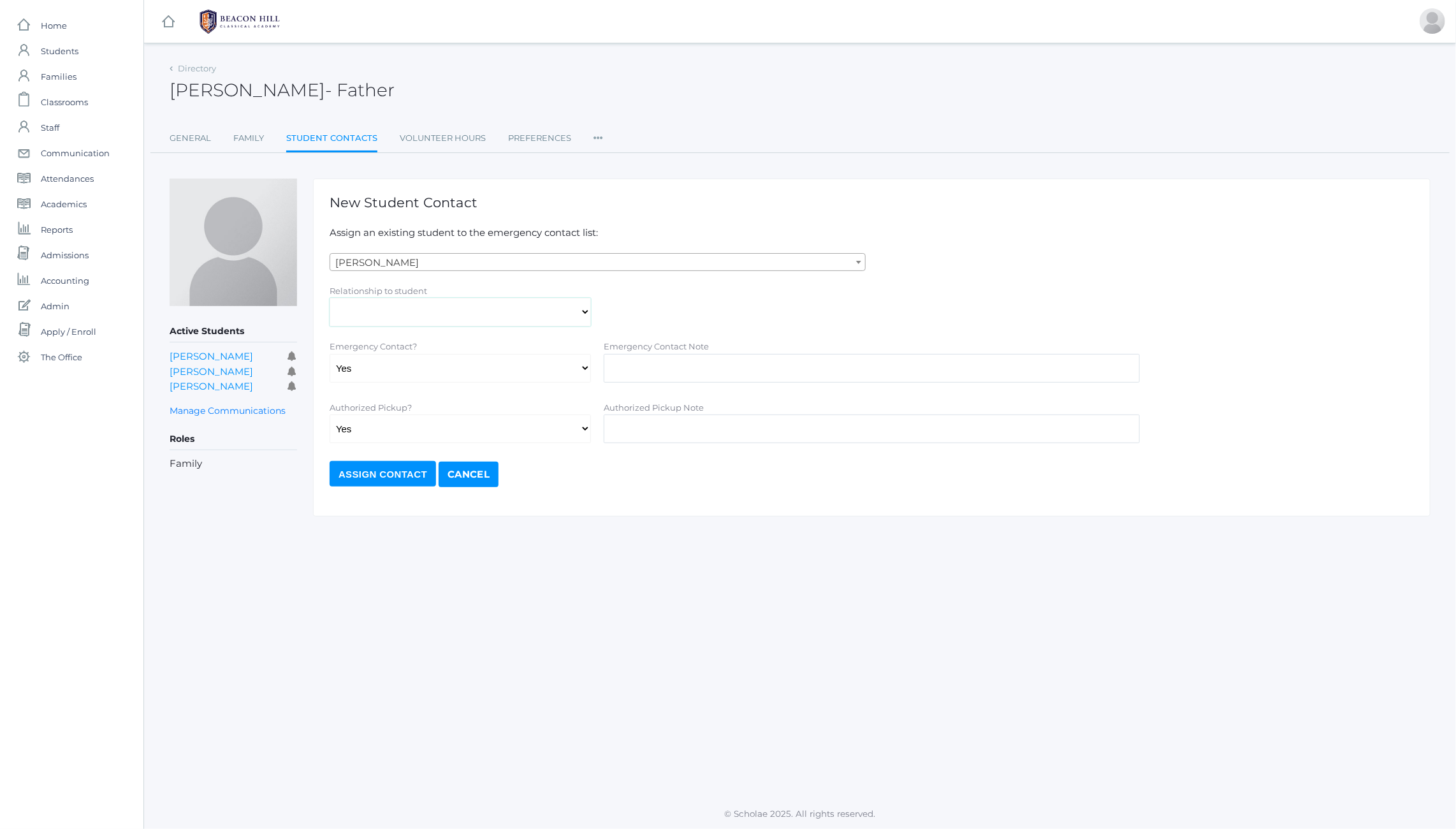
click at [428, 308] on select "Aunt Birth Mom Brother Father Friend Grandparent Guardian Mother Other Sister S…" at bounding box center [461, 312] width 262 height 28
select select "Father"
click at [330, 298] on select "Aunt Birth Mom Brother Father Friend Grandparent Guardian Mother Other Sister S…" at bounding box center [461, 312] width 262 height 28
click at [392, 473] on input "Assign Contact" at bounding box center [383, 473] width 106 height 26
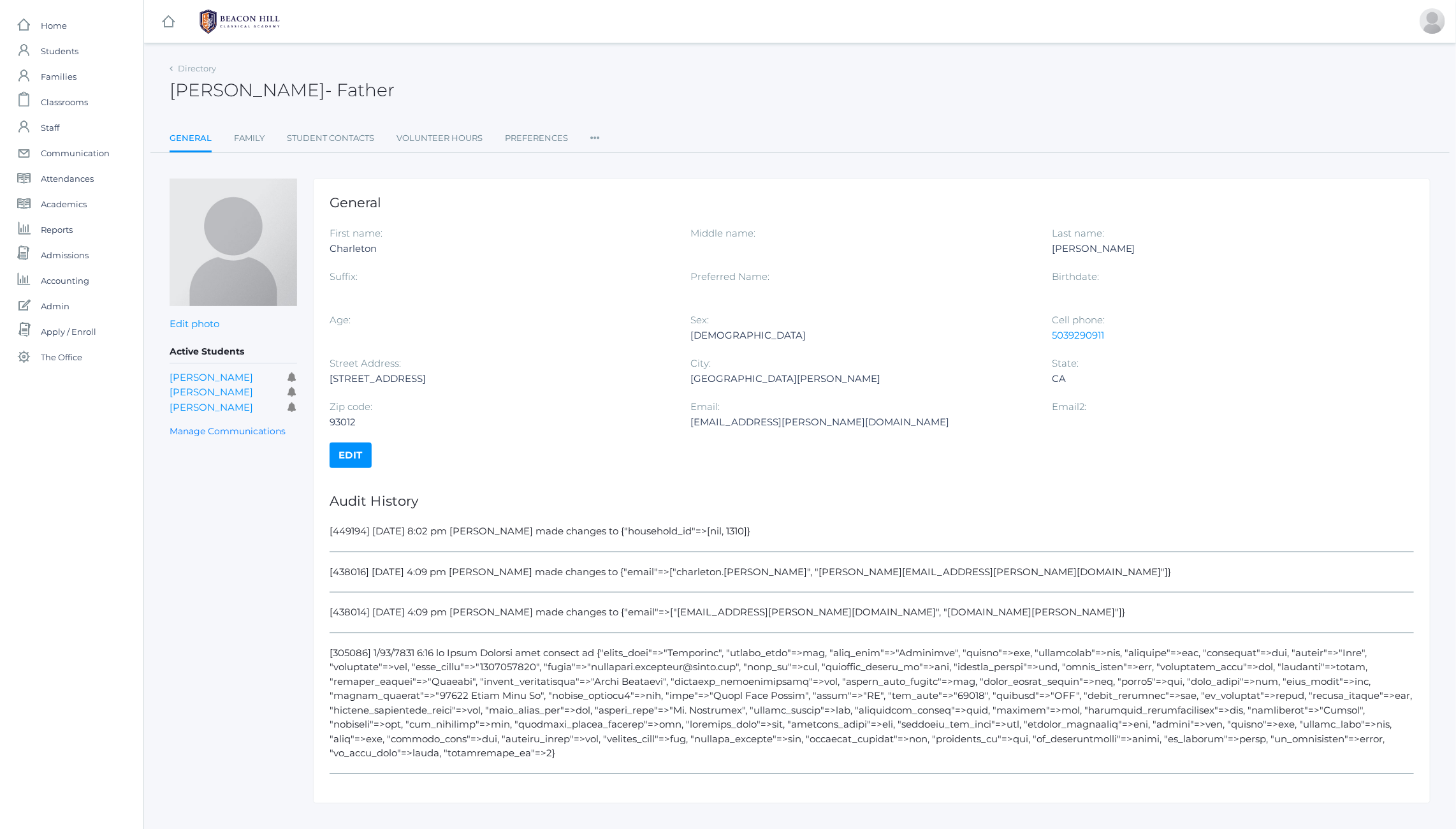
click at [596, 135] on icon at bounding box center [595, 134] width 9 height 17
click at [347, 452] on link "Edit" at bounding box center [351, 454] width 42 height 26
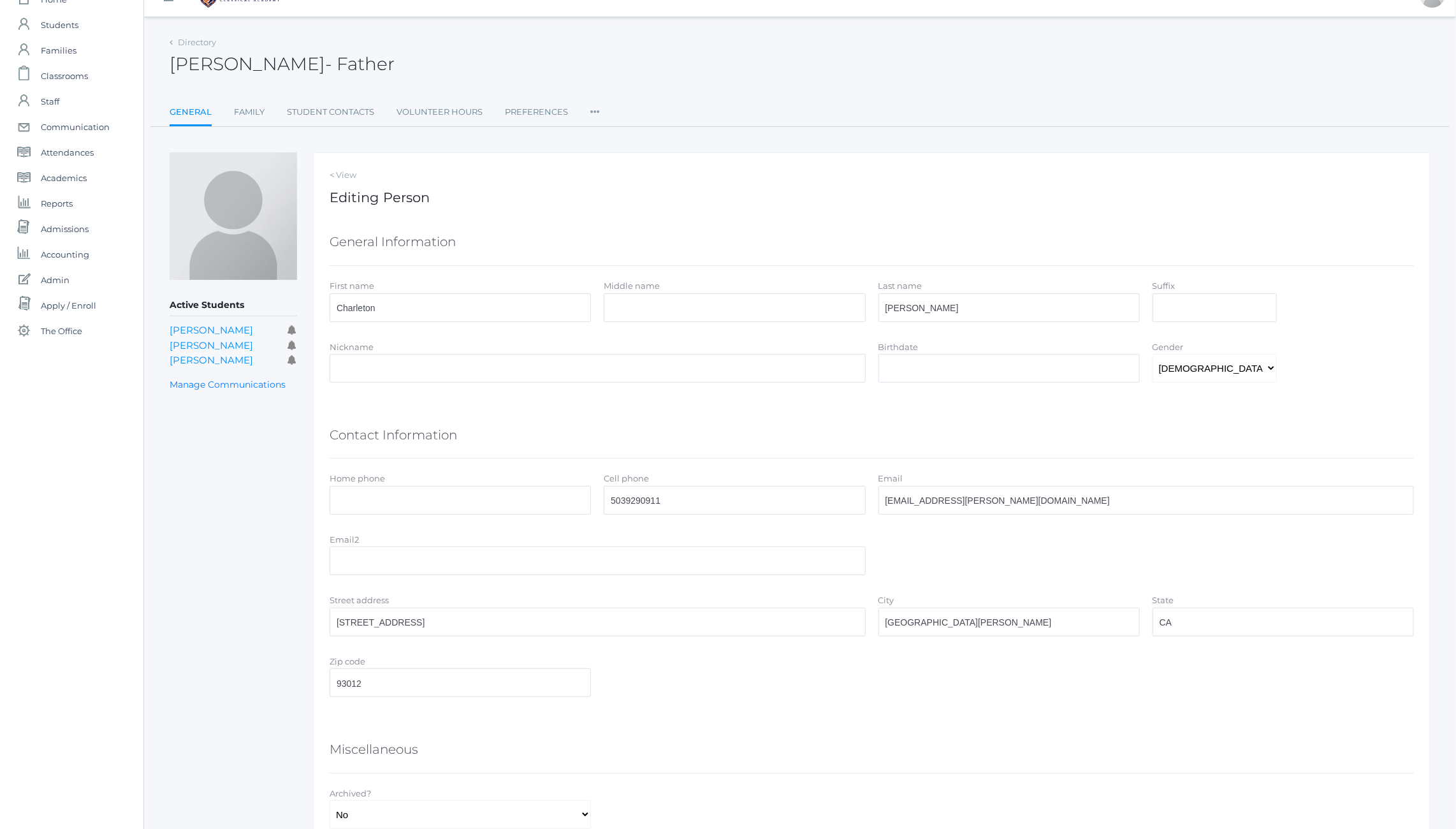
scroll to position [120, 0]
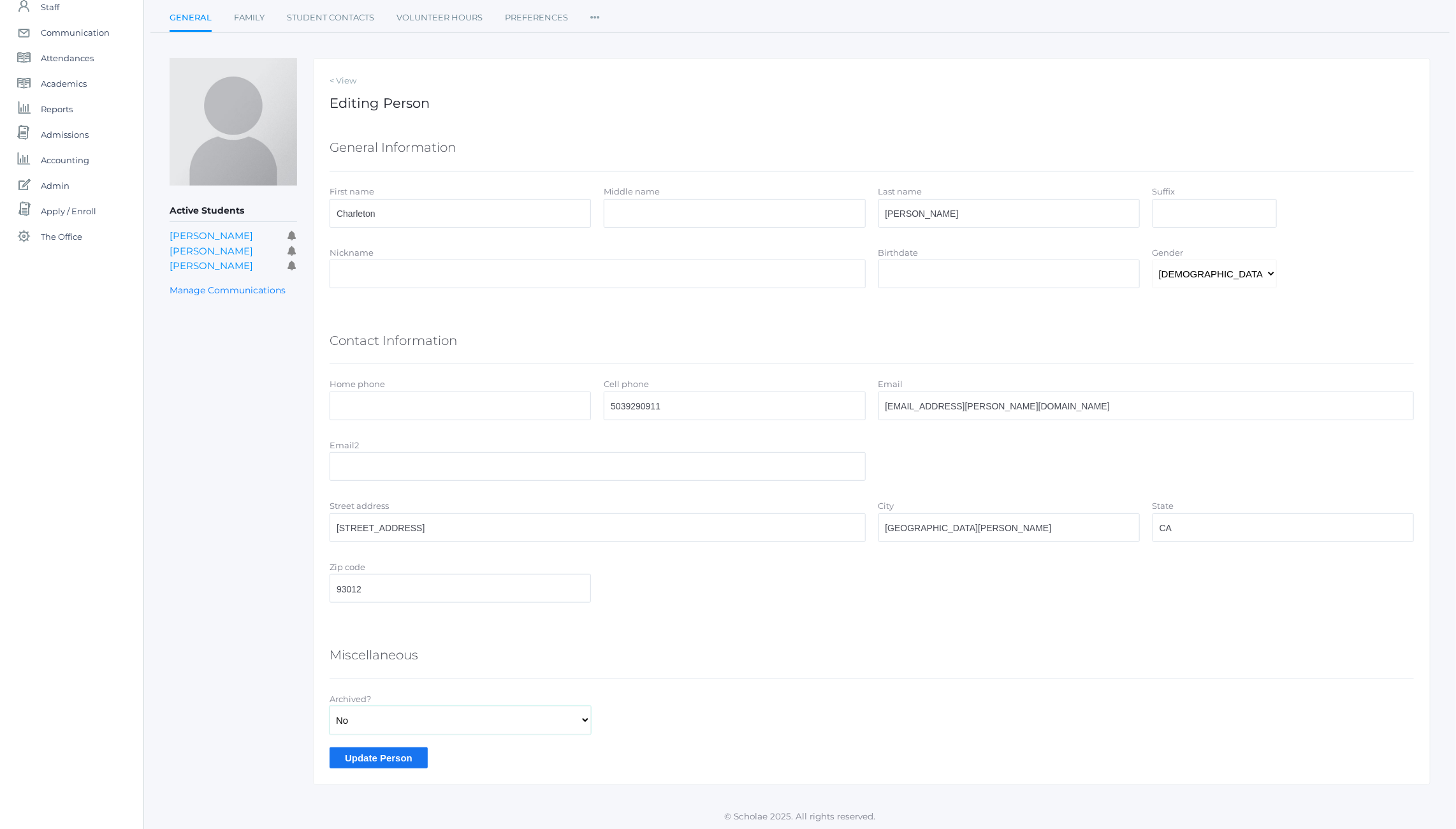
click at [372, 709] on select "Yes No" at bounding box center [461, 720] width 262 height 28
click at [330, 706] on select "Yes No" at bounding box center [461, 720] width 262 height 28
click at [360, 723] on select "Yes No" at bounding box center [461, 720] width 262 height 28
select select "true"
click at [330, 706] on select "Yes No" at bounding box center [461, 720] width 262 height 28
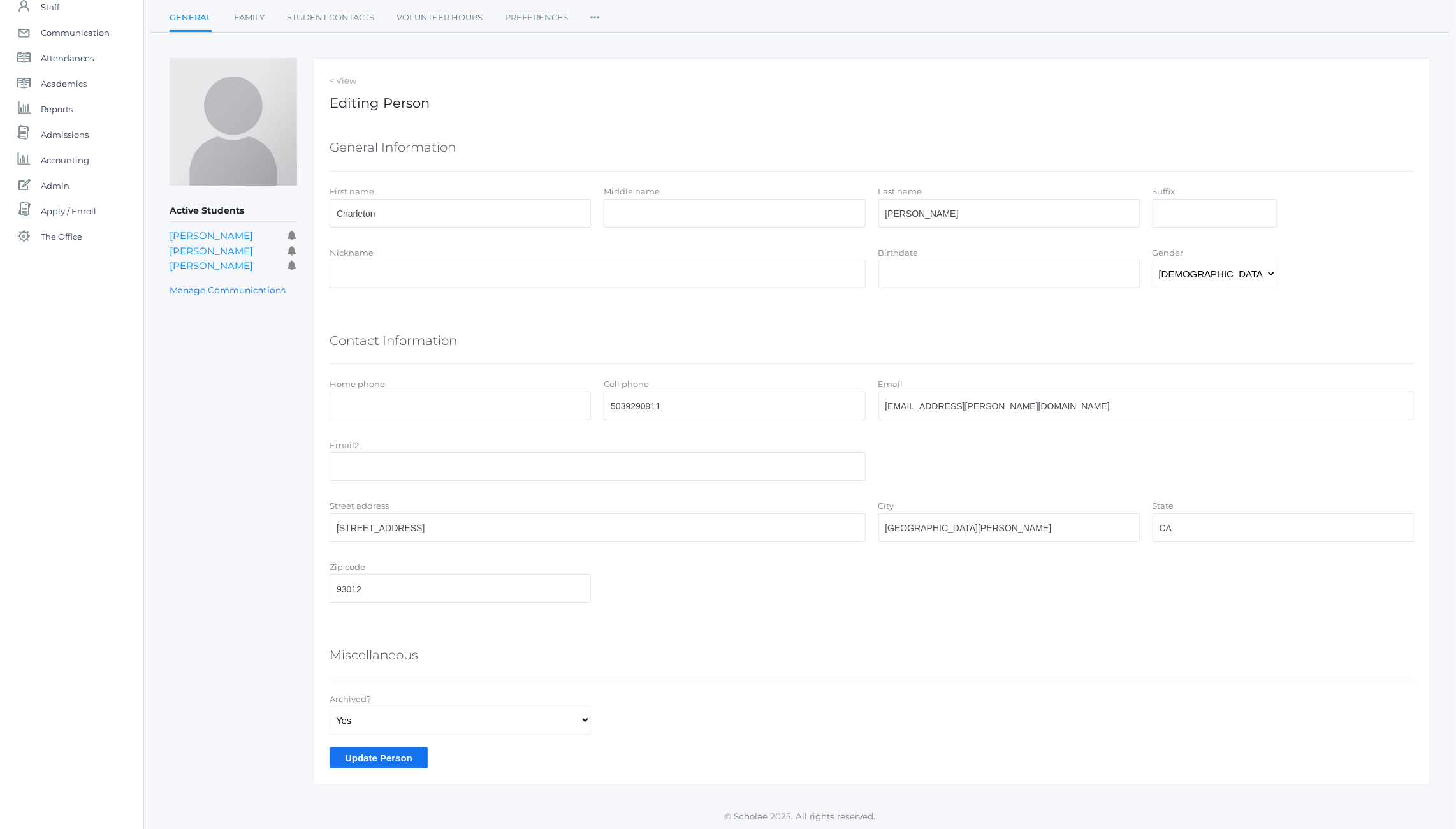
click at [362, 760] on input "Update Person" at bounding box center [379, 758] width 99 height 21
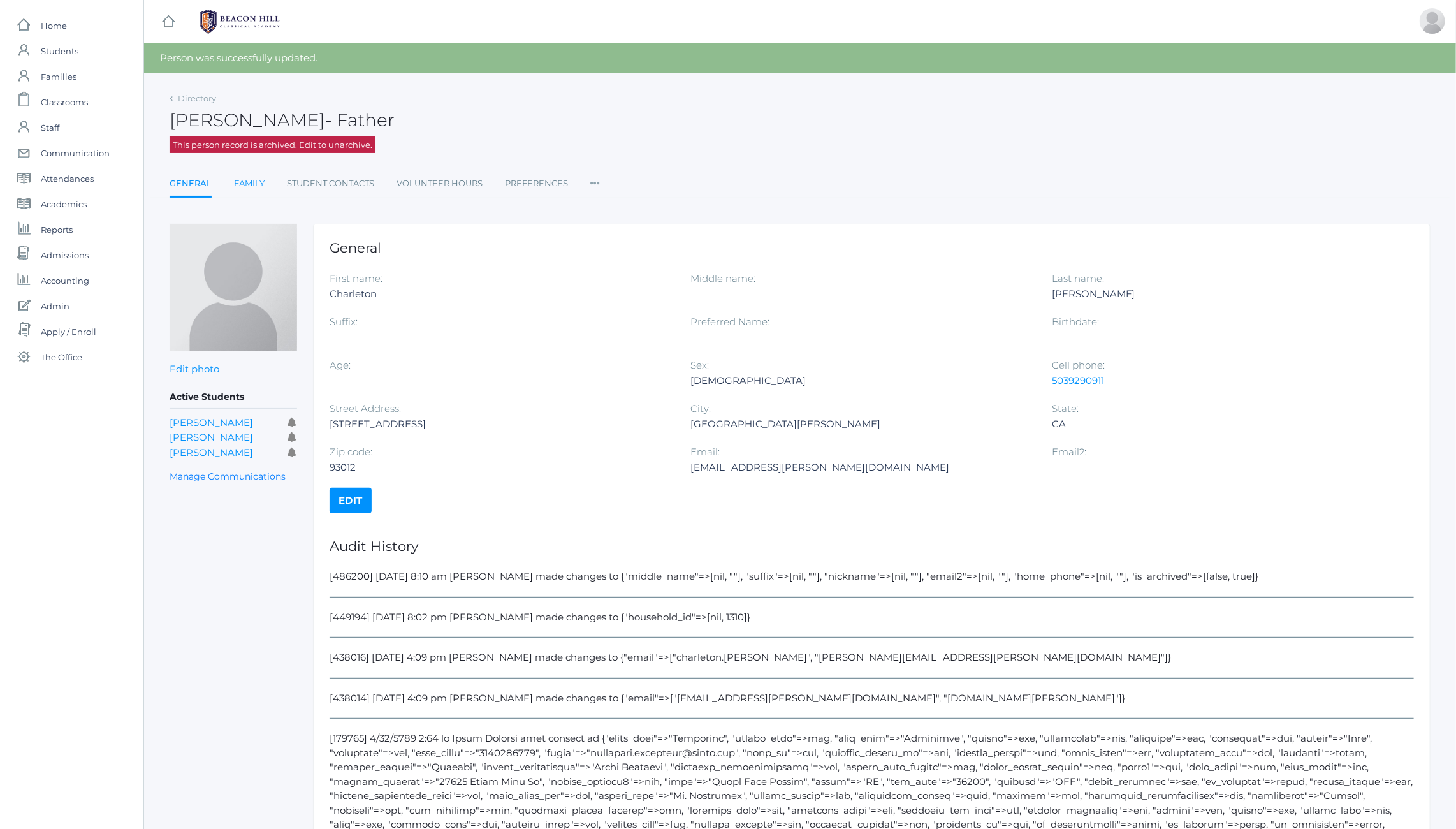
click at [244, 187] on link "Family" at bounding box center [249, 183] width 30 height 26
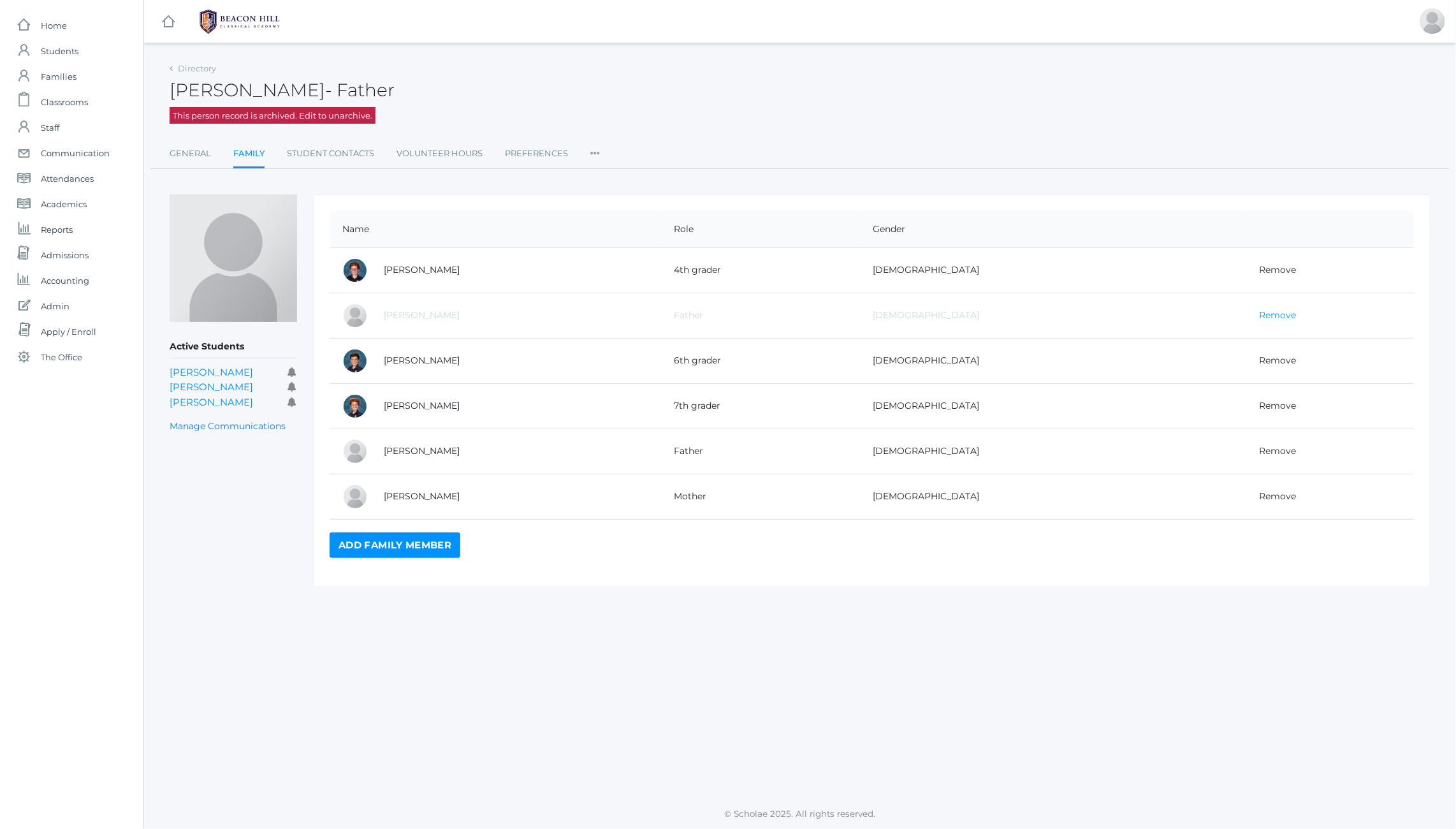
click at [1260, 313] on link "Remove" at bounding box center [1278, 315] width 37 height 11
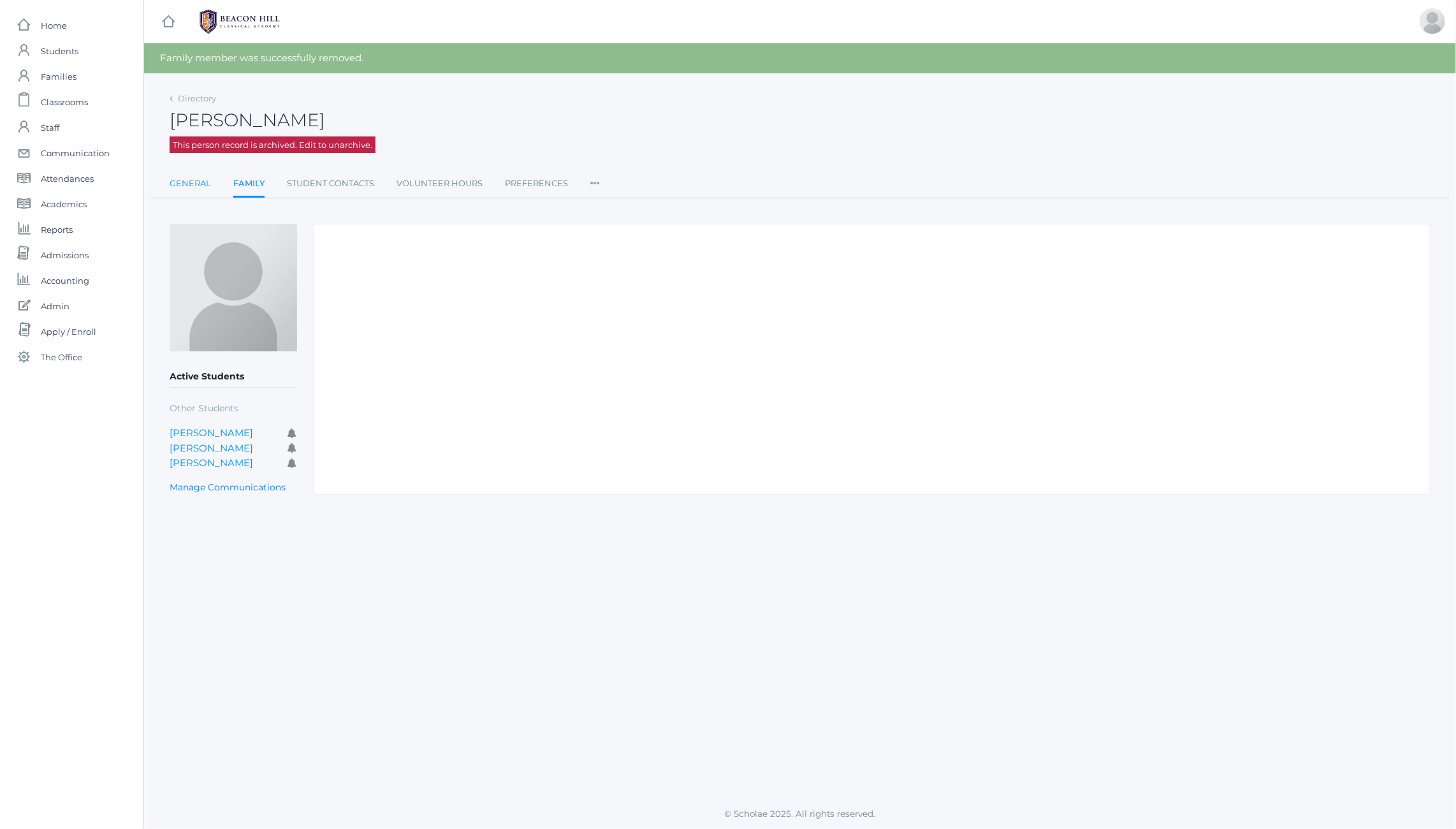
click at [194, 185] on link "General" at bounding box center [191, 183] width 42 height 26
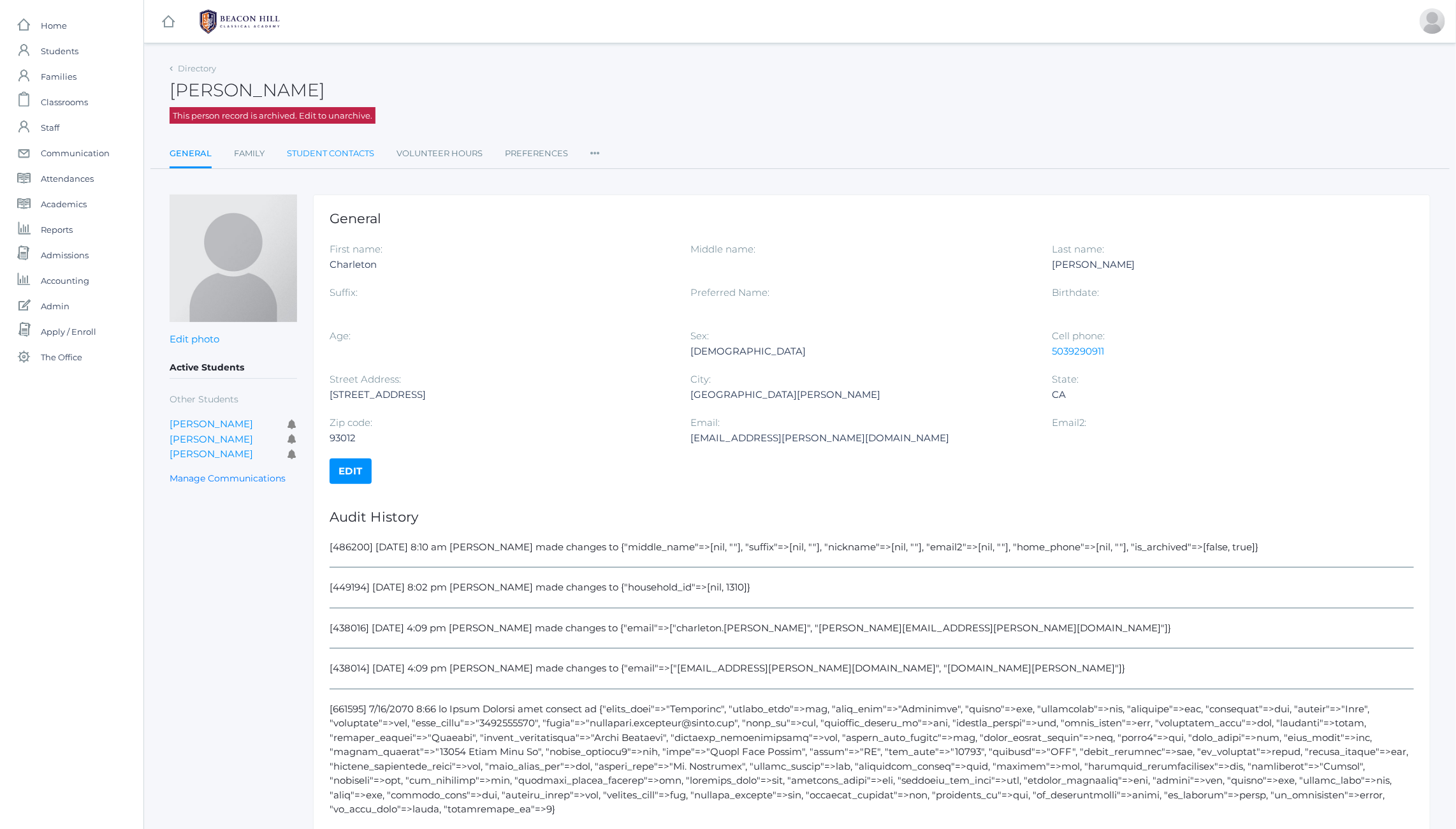
click at [322, 151] on link "Student Contacts" at bounding box center [330, 154] width 87 height 26
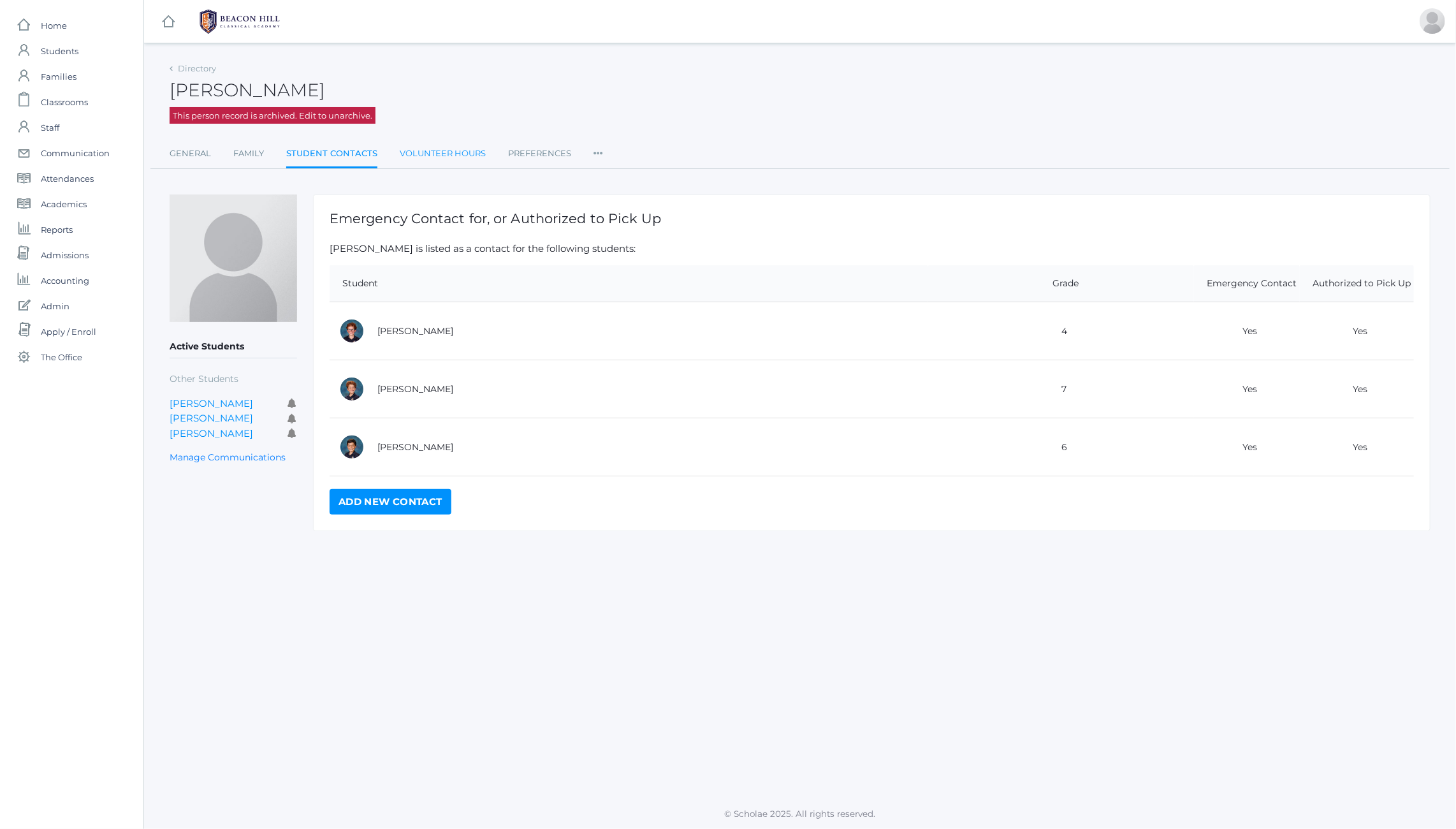
click at [430, 153] on link "Volunteer Hours" at bounding box center [442, 154] width 86 height 26
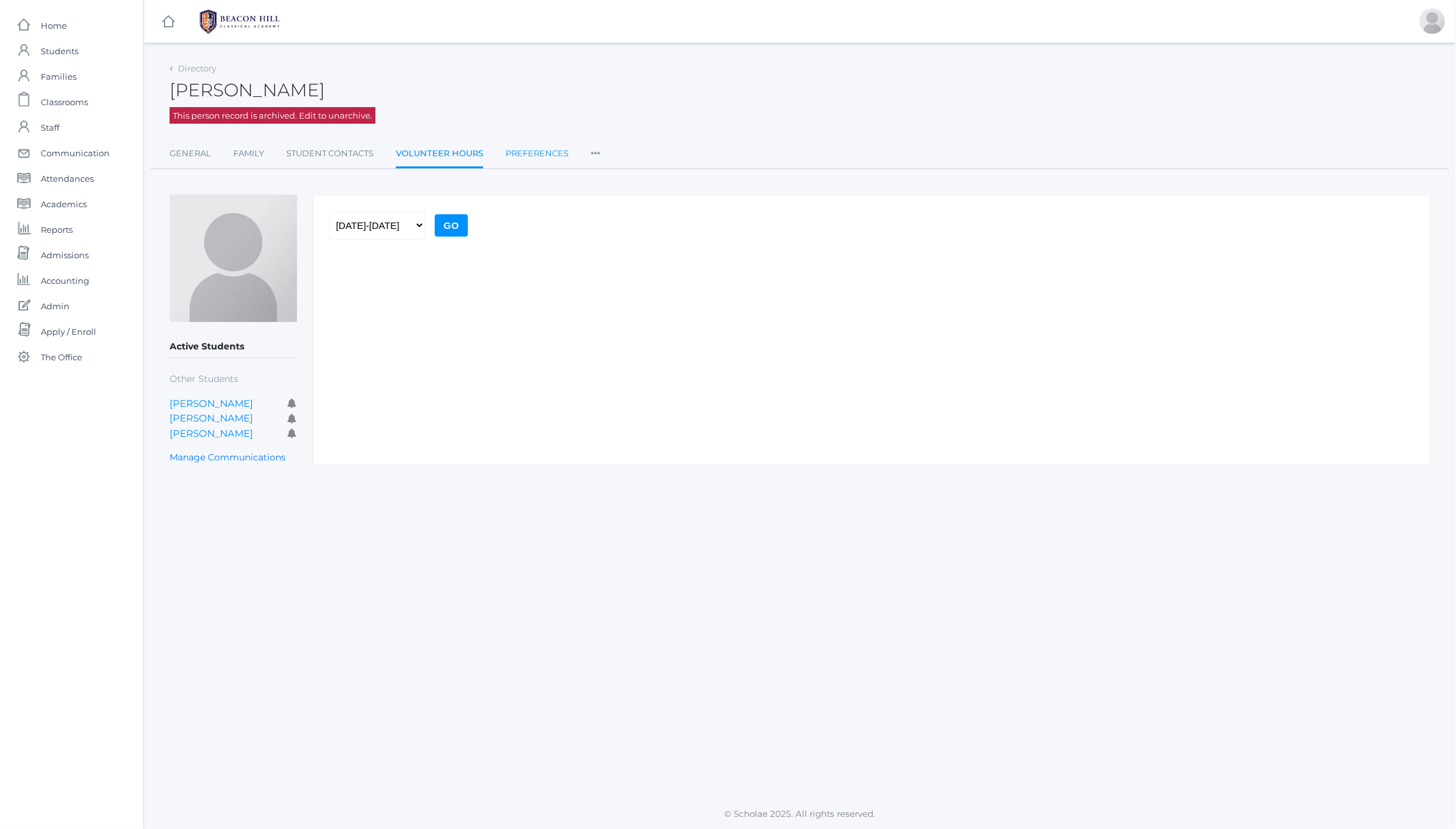
click at [553, 151] on link "Preferences" at bounding box center [537, 154] width 64 height 26
click at [596, 152] on icon at bounding box center [595, 150] width 9 height 17
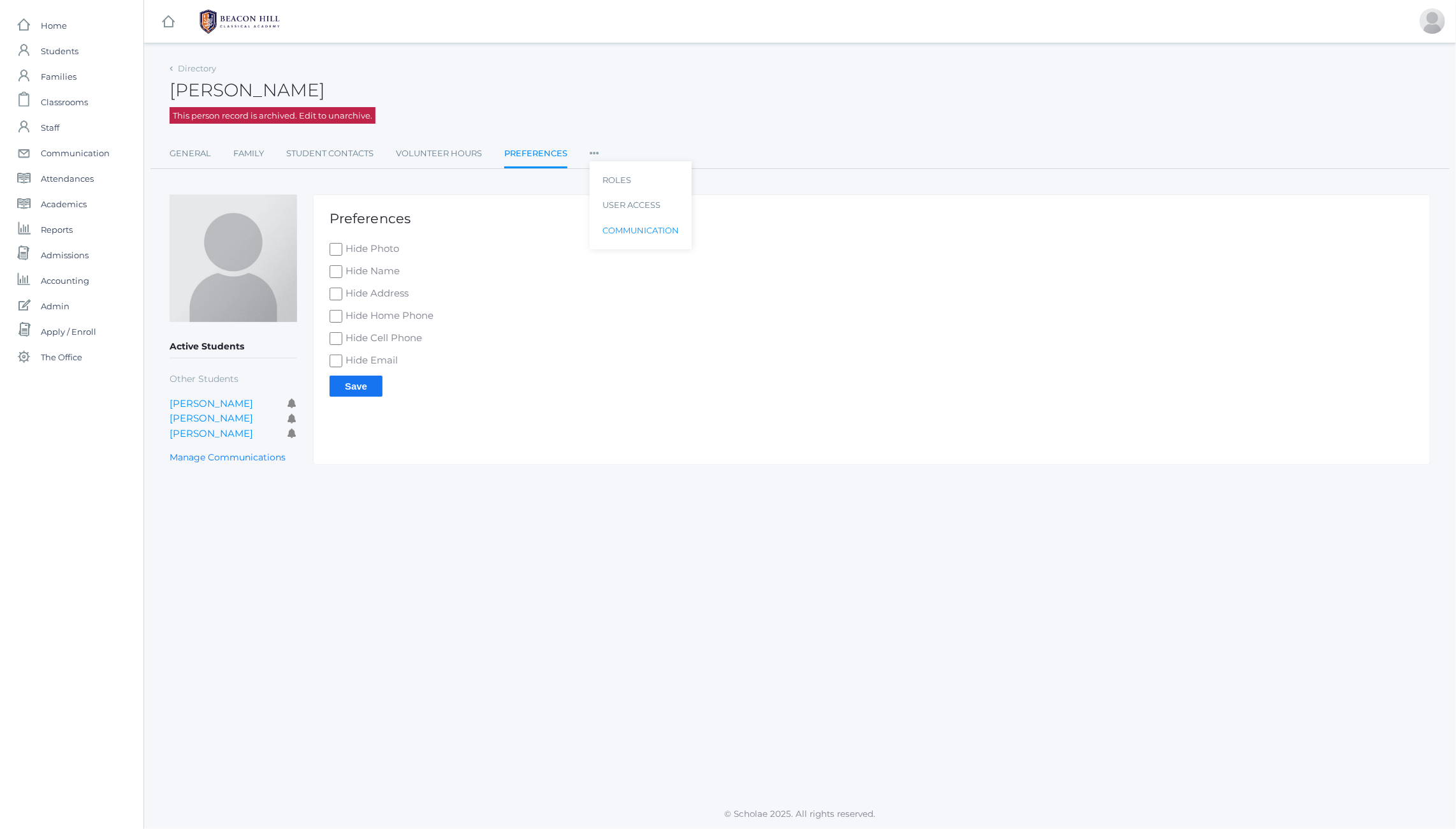
click at [630, 236] on link "Communication" at bounding box center [640, 230] width 77 height 26
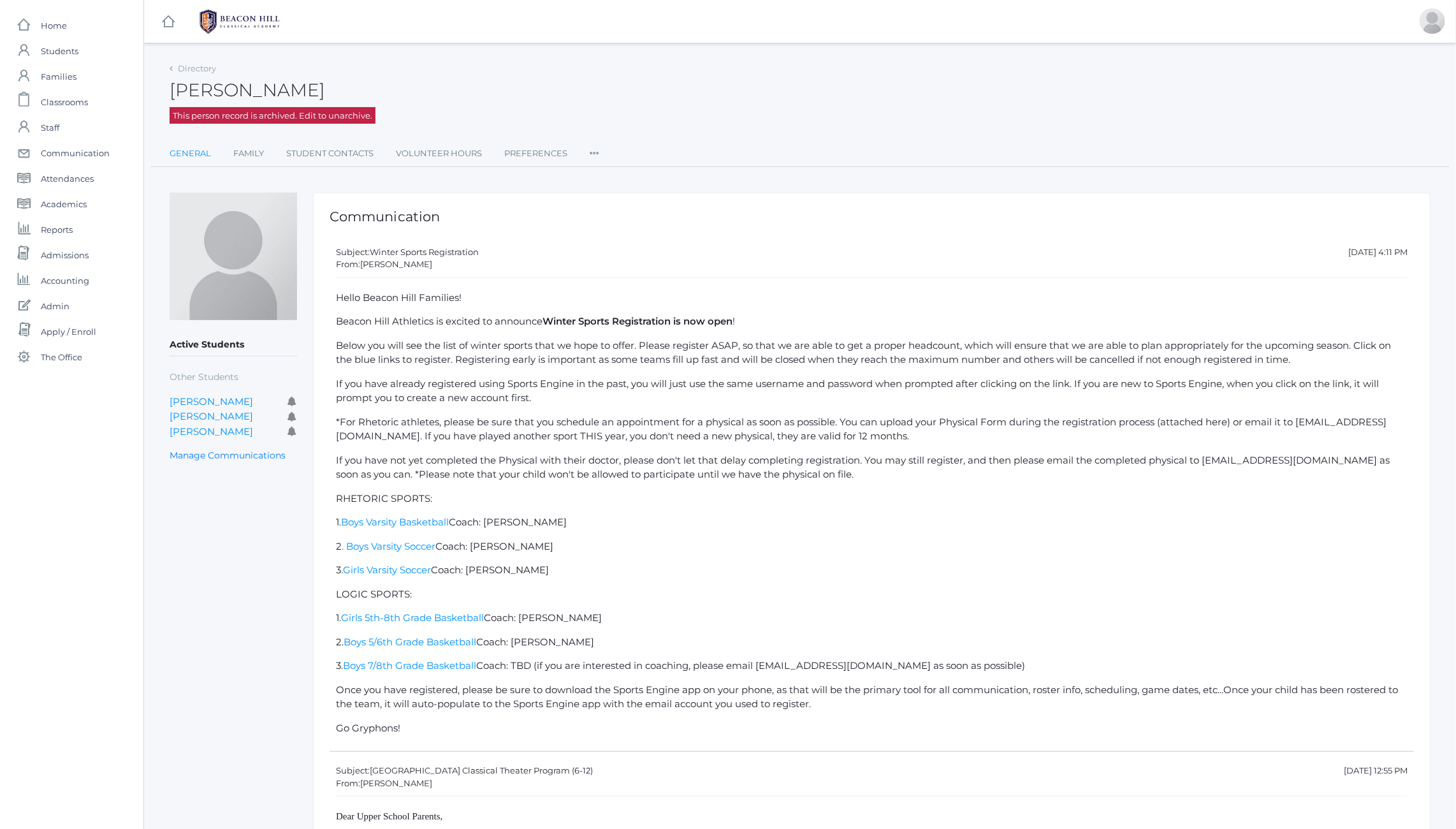
click at [187, 156] on link "General" at bounding box center [191, 154] width 42 height 26
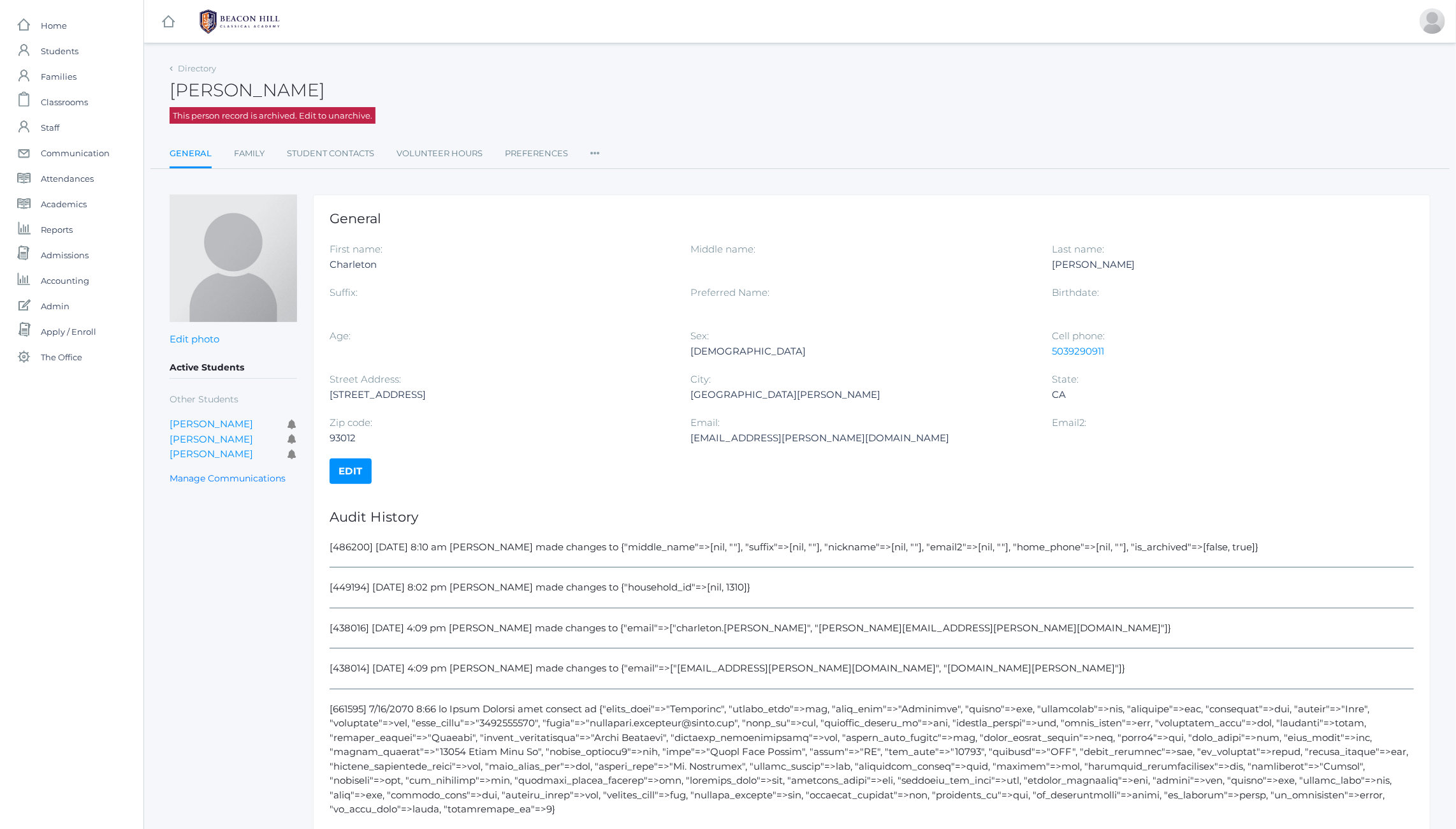
click at [201, 87] on h2 "[PERSON_NAME]" at bounding box center [248, 90] width 156 height 20
click at [215, 87] on h2 "[PERSON_NAME]" at bounding box center [248, 90] width 156 height 20
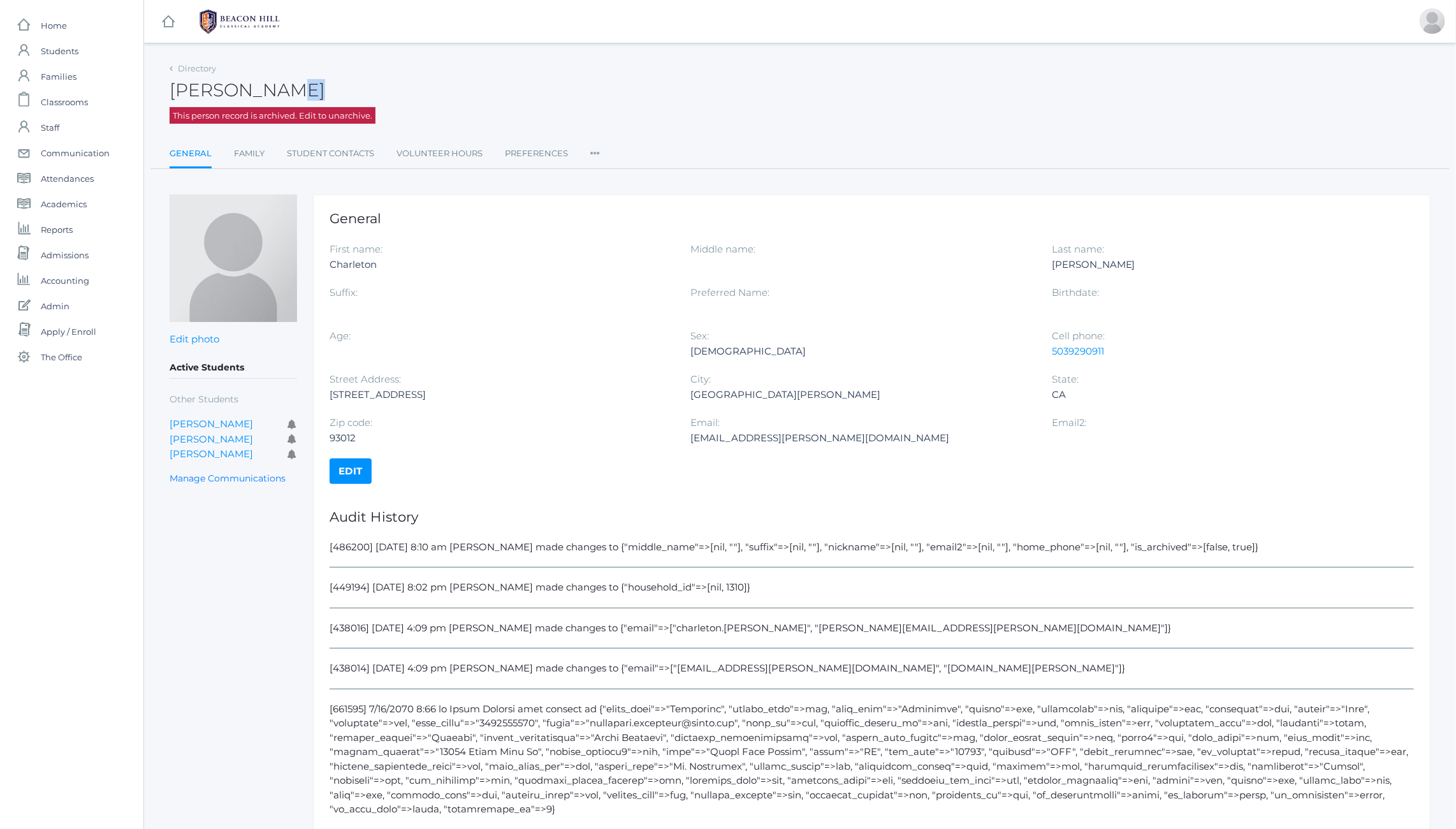
click at [215, 87] on h2 "[PERSON_NAME]" at bounding box center [248, 90] width 156 height 20
click at [197, 84] on h2 "[PERSON_NAME]" at bounding box center [248, 90] width 156 height 20
click at [325, 94] on h2 "[PERSON_NAME]" at bounding box center [248, 90] width 156 height 20
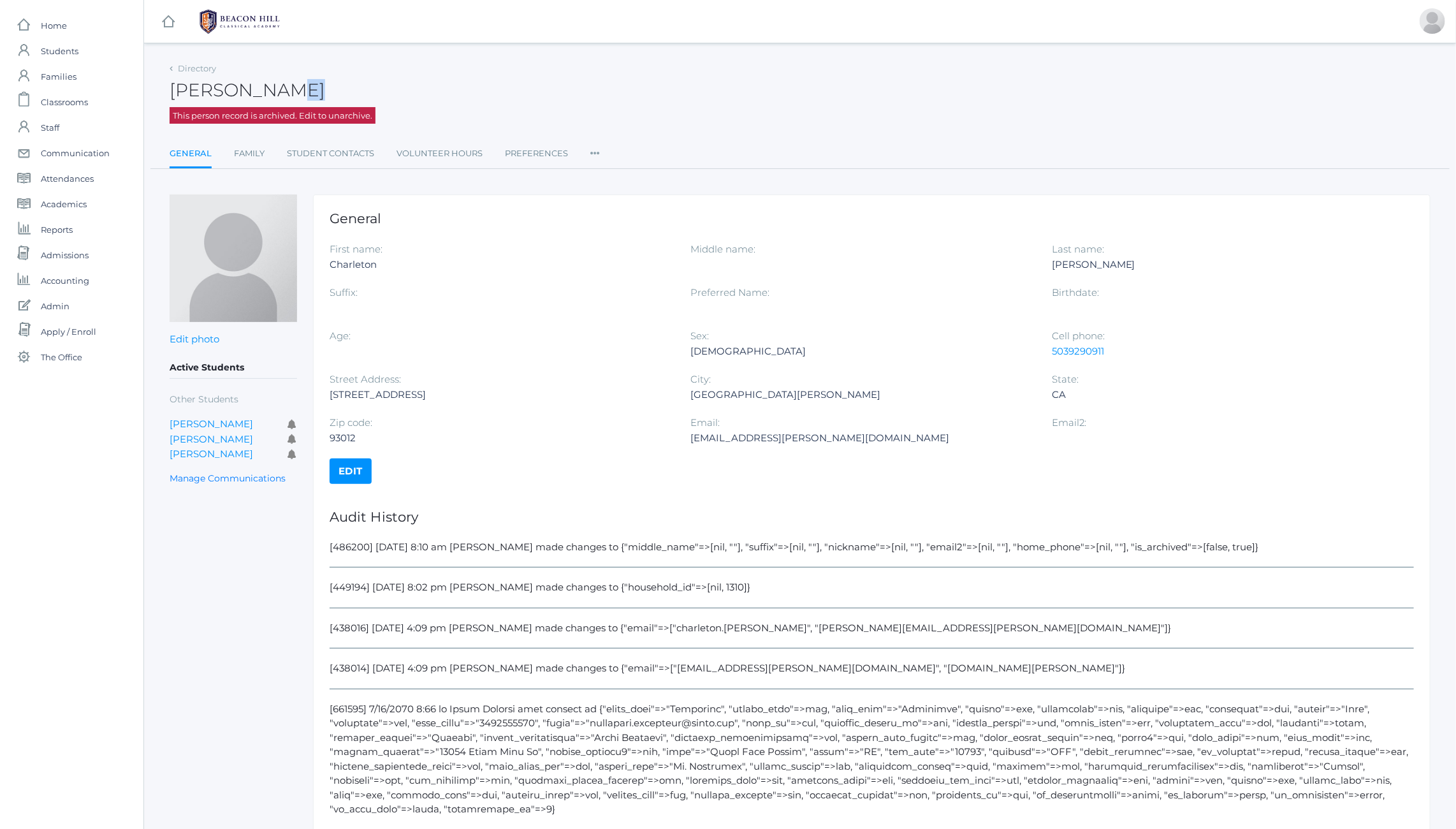
click at [225, 81] on h2 "[PERSON_NAME]" at bounding box center [248, 90] width 156 height 20
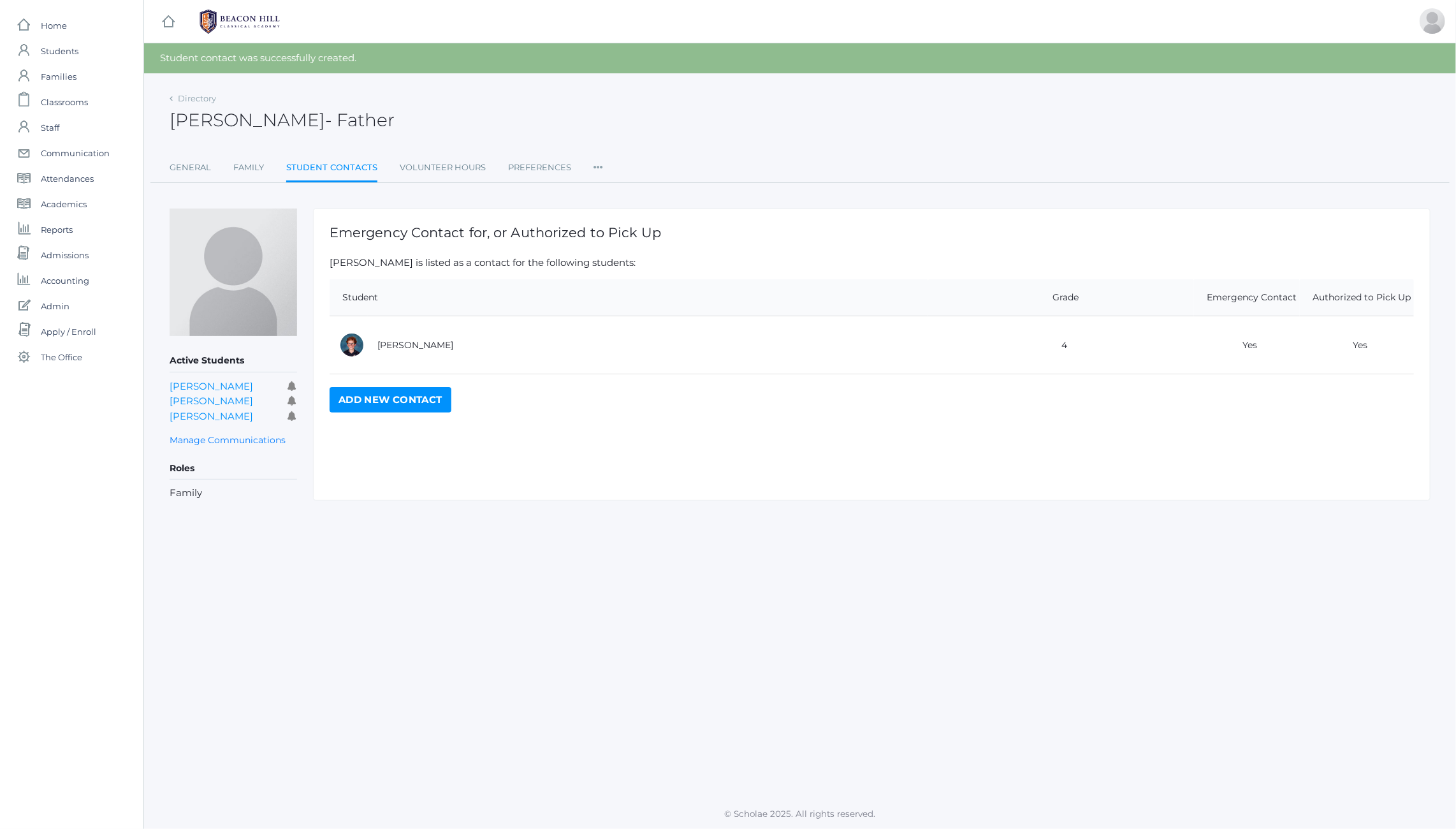
click at [379, 401] on link "Add New Contact" at bounding box center [391, 399] width 121 height 26
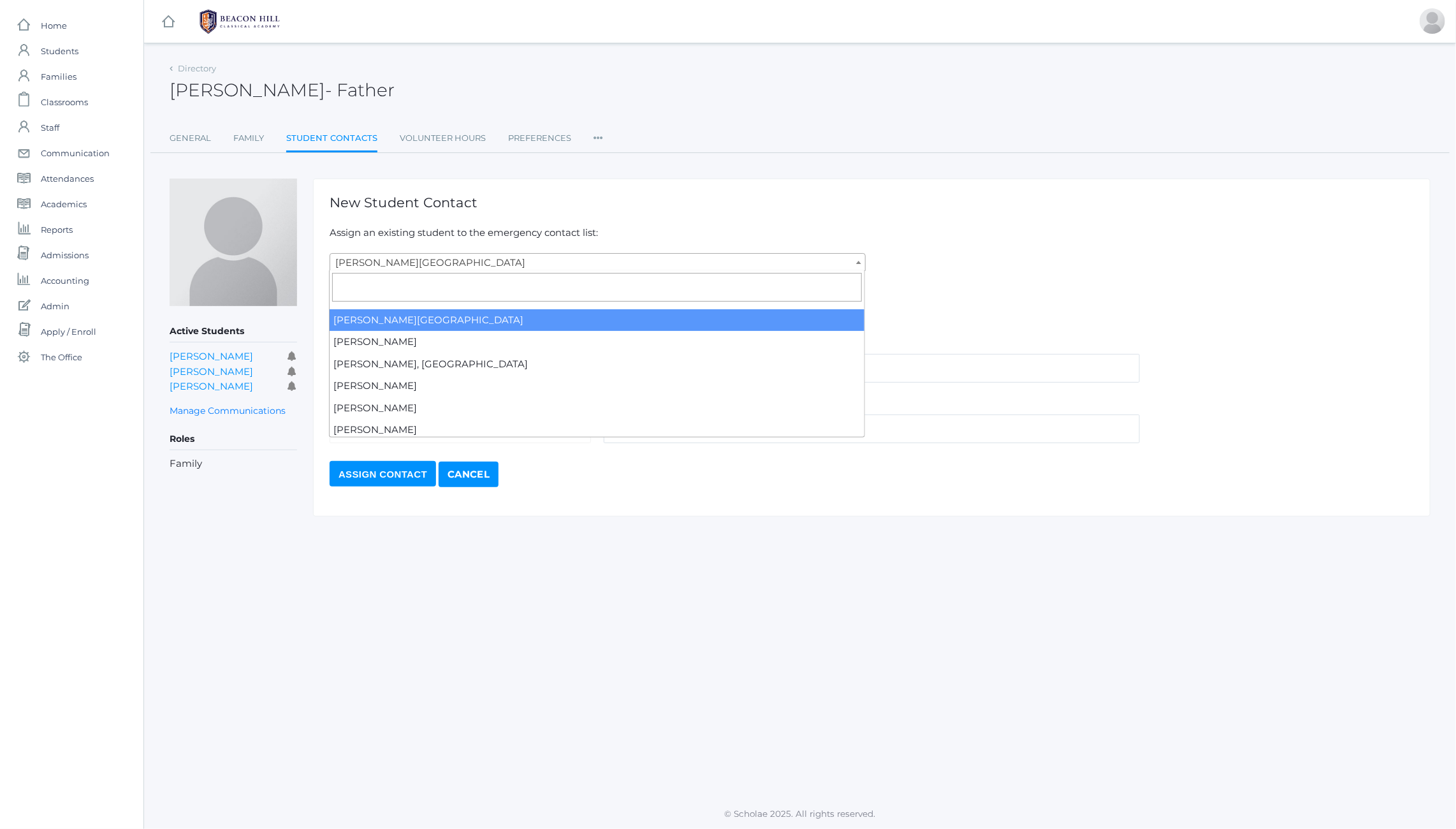
click at [408, 262] on span "[PERSON_NAME][GEOGRAPHIC_DATA]" at bounding box center [598, 263] width 535 height 18
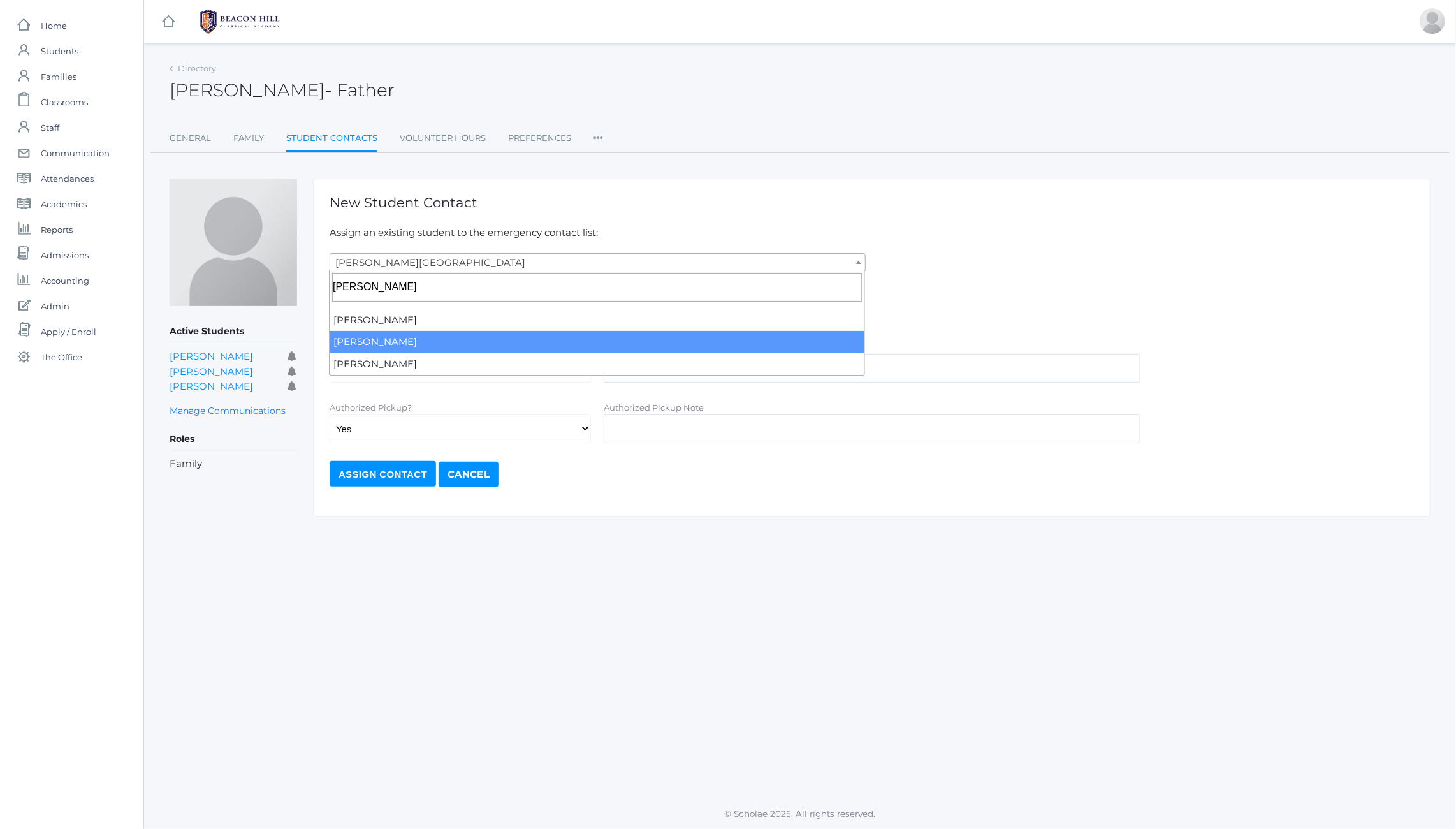
type input "[PERSON_NAME]"
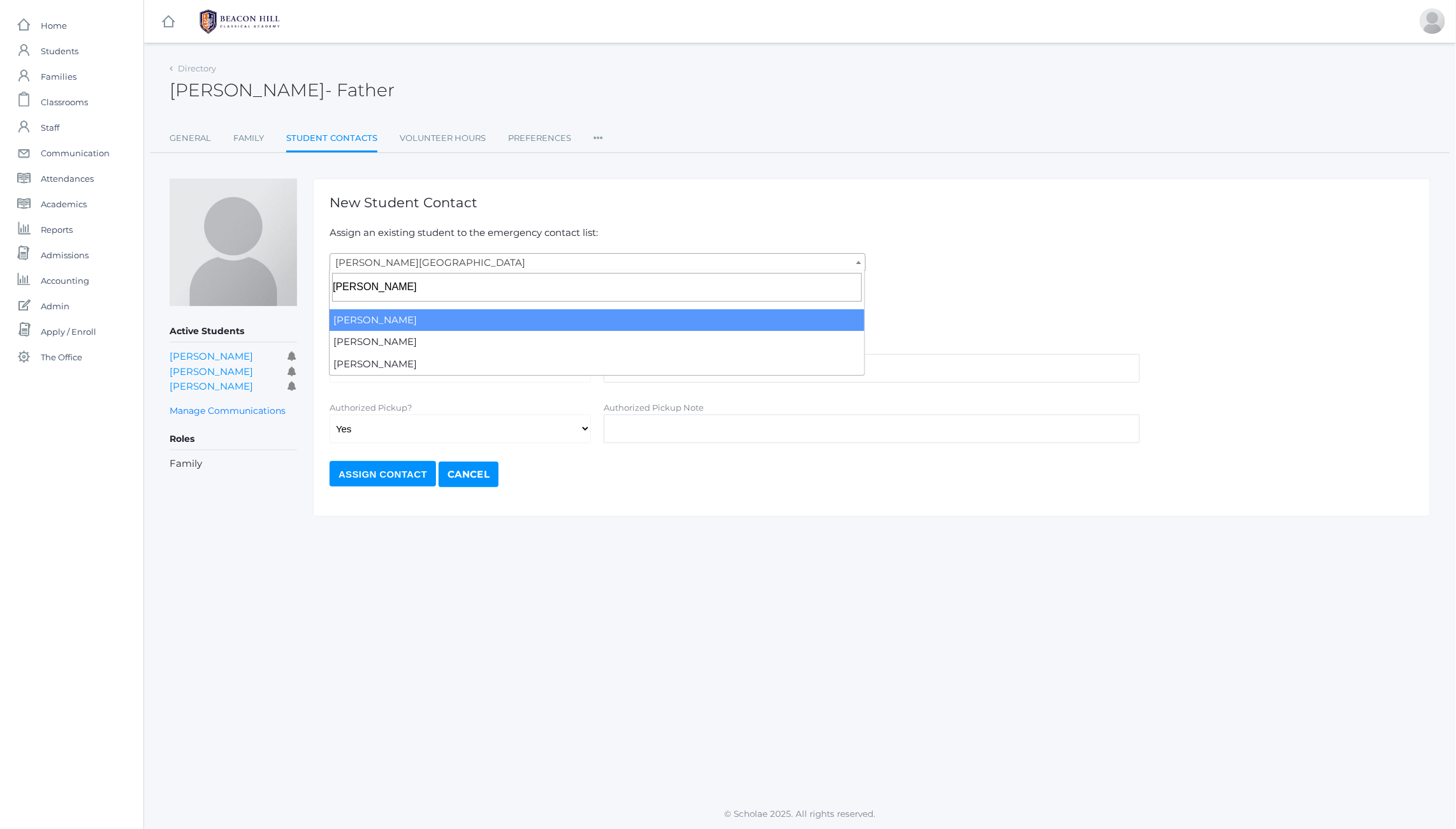
select select "2098"
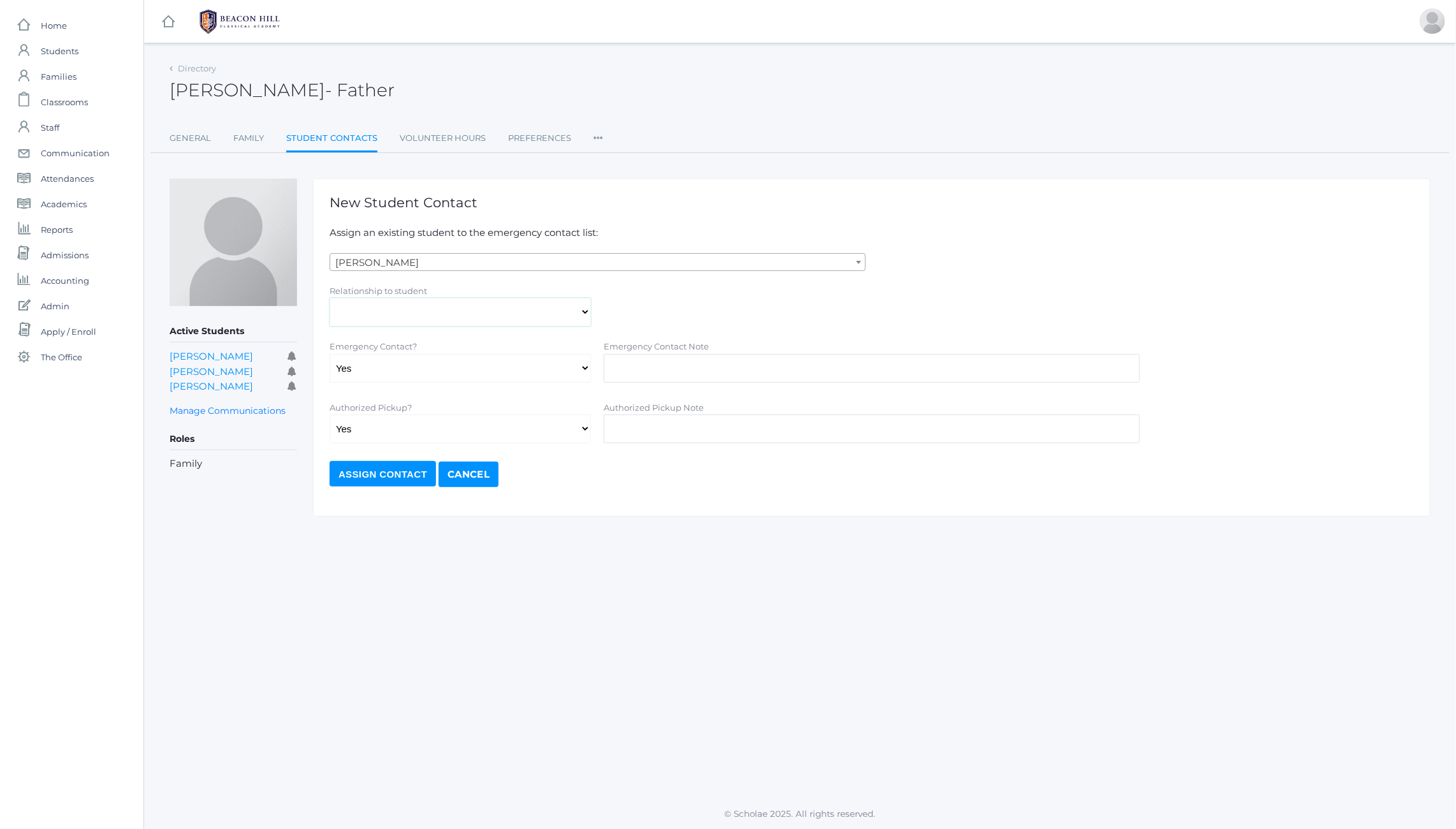
click at [413, 299] on select "Aunt Birth Mom Brother Father Friend Grandparent Guardian Mother Other Sister S…" at bounding box center [461, 312] width 262 height 28
select select "Father"
click at [330, 298] on select "Aunt Birth Mom Brother Father Friend Grandparent Guardian Mother Other Sister S…" at bounding box center [461, 312] width 262 height 28
click at [386, 475] on input "Assign Contact" at bounding box center [383, 473] width 106 height 26
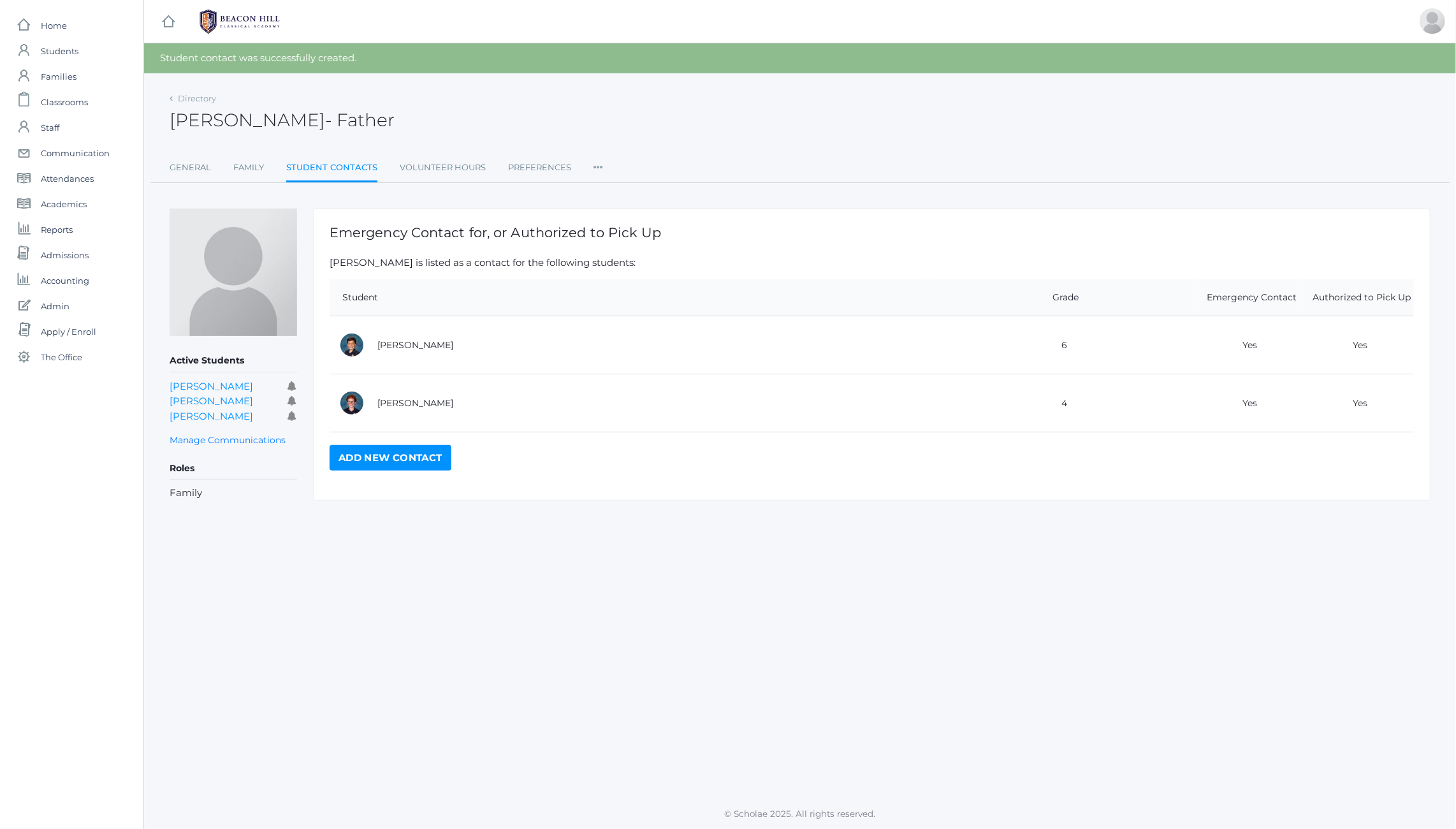
click at [378, 455] on link "Add New Contact" at bounding box center [391, 457] width 121 height 26
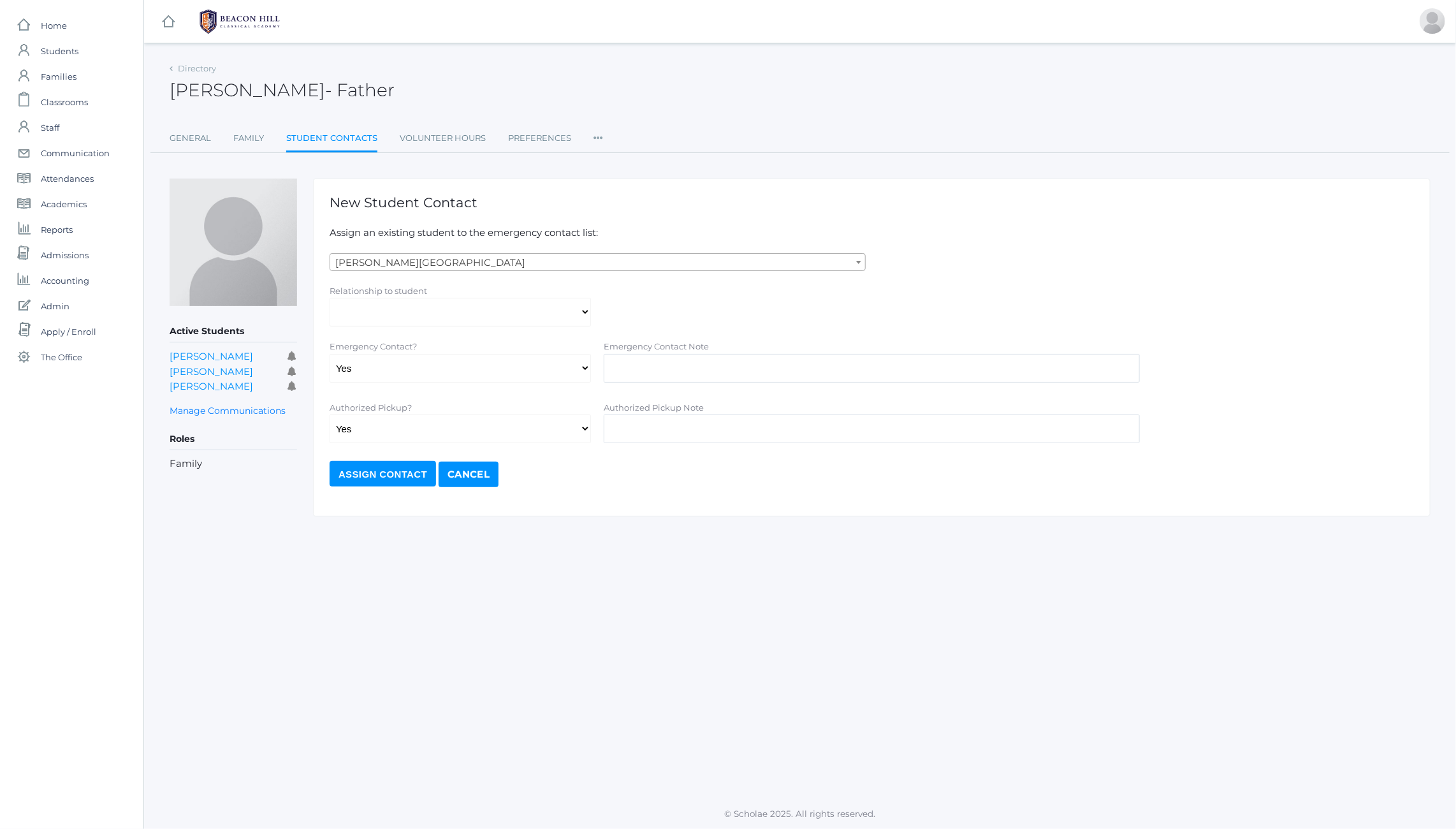
click at [382, 249] on div "New Student Contact Assign an existing student to the emergency contact list: A…" at bounding box center [872, 347] width 1117 height 338
click at [381, 257] on span "Abdulla, Charlotte" at bounding box center [598, 263] width 535 height 18
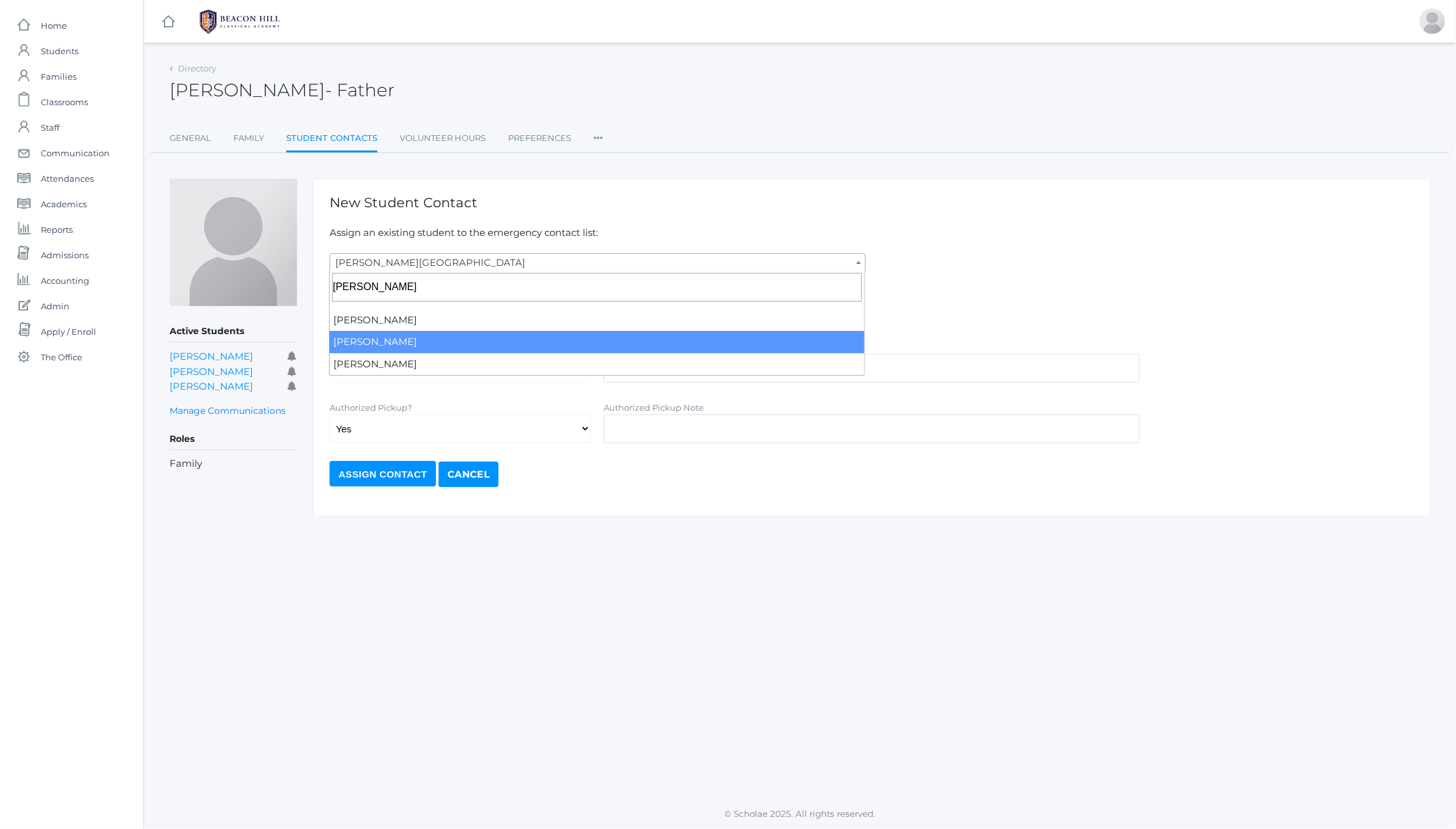
type input "trump"
select select "2099"
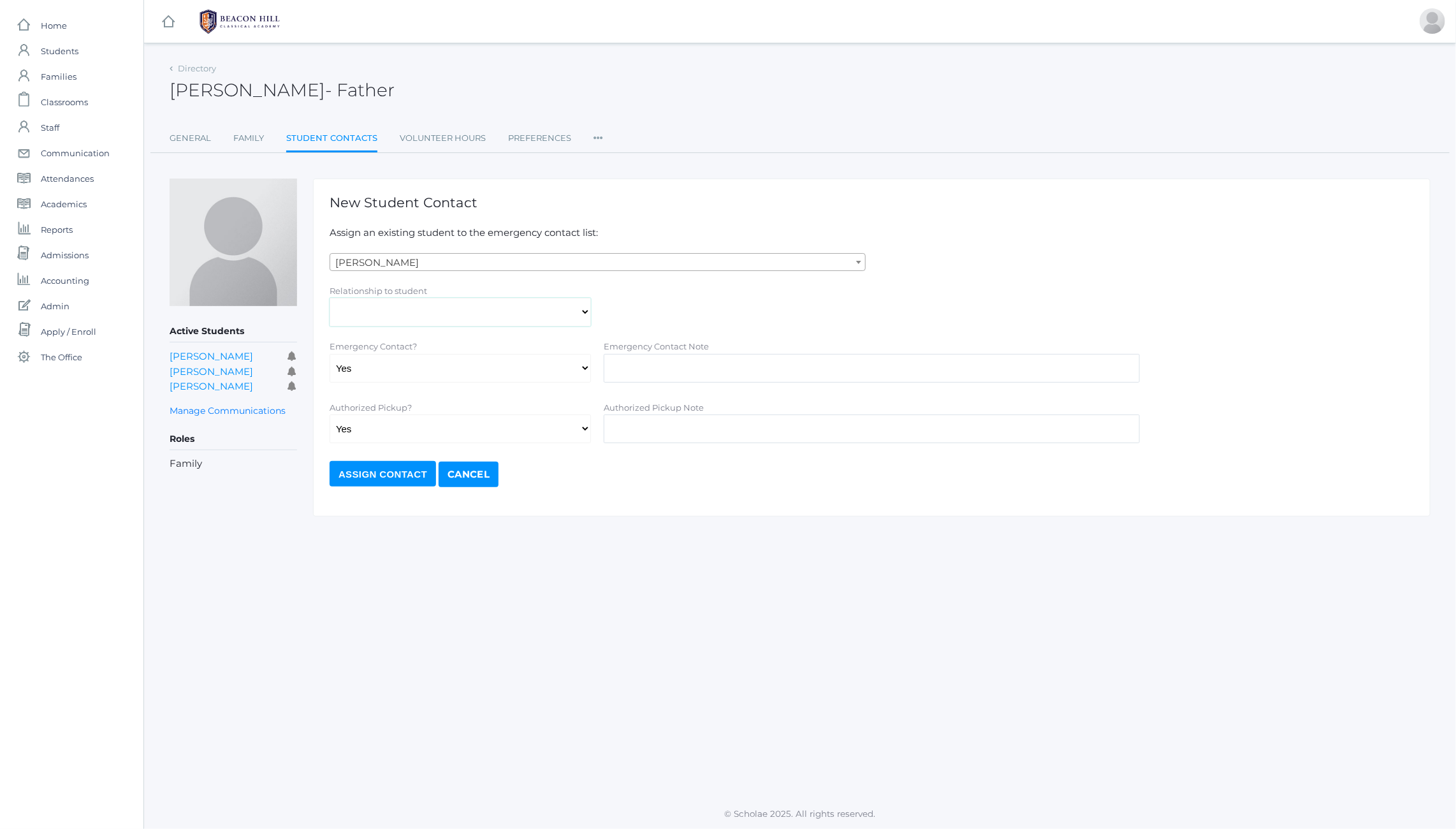
click at [392, 304] on select "Aunt Birth Mom Brother Father Friend Grandparent Guardian Mother Other Sister S…" at bounding box center [461, 312] width 262 height 28
select select "Father"
click at [330, 298] on select "Aunt Birth Mom Brother Father Friend Grandparent Guardian Mother Other Sister S…" at bounding box center [461, 312] width 262 height 28
click at [386, 478] on input "Assign Contact" at bounding box center [383, 473] width 106 height 26
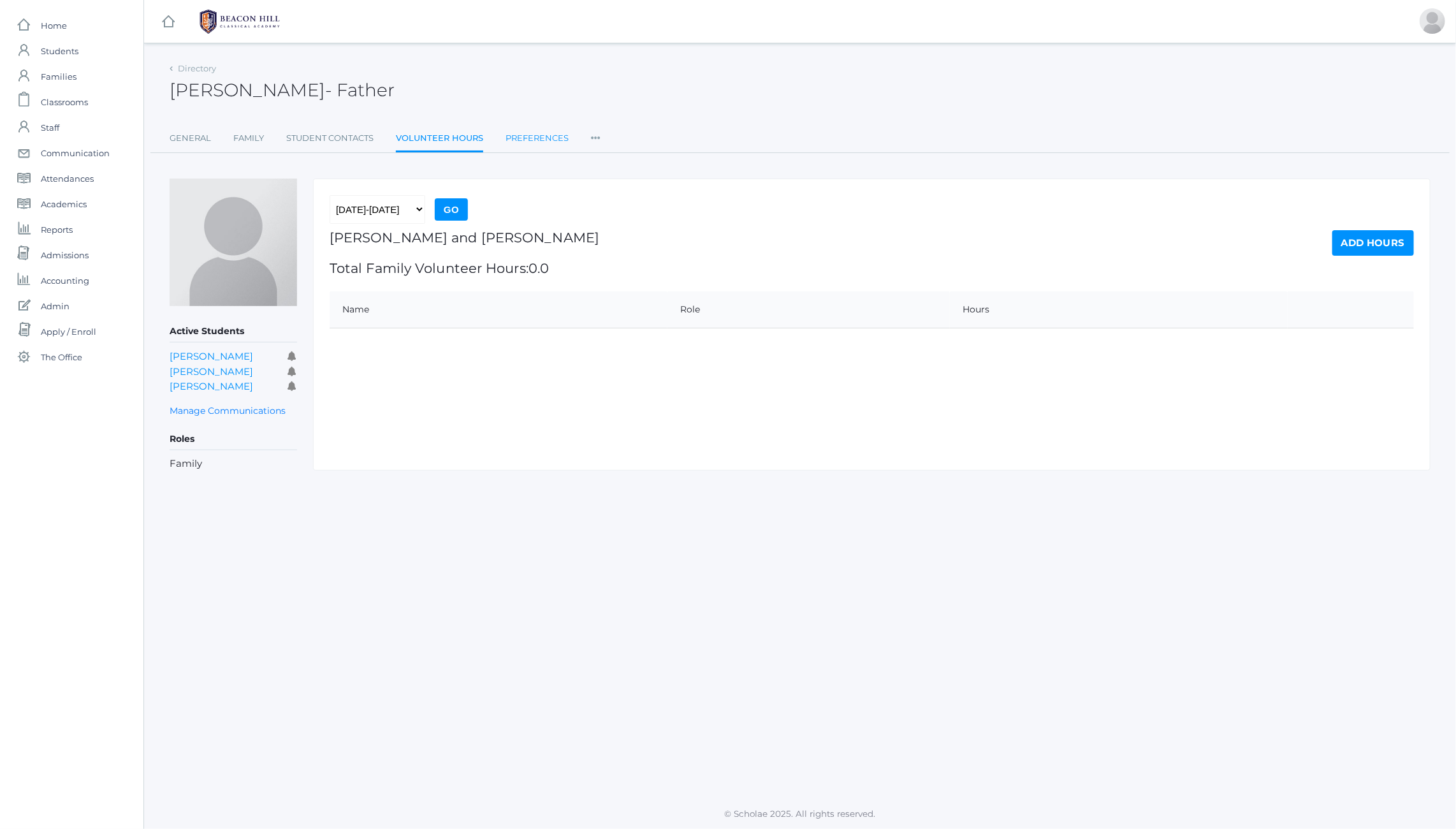
click at [540, 133] on link "Preferences" at bounding box center [537, 138] width 64 height 26
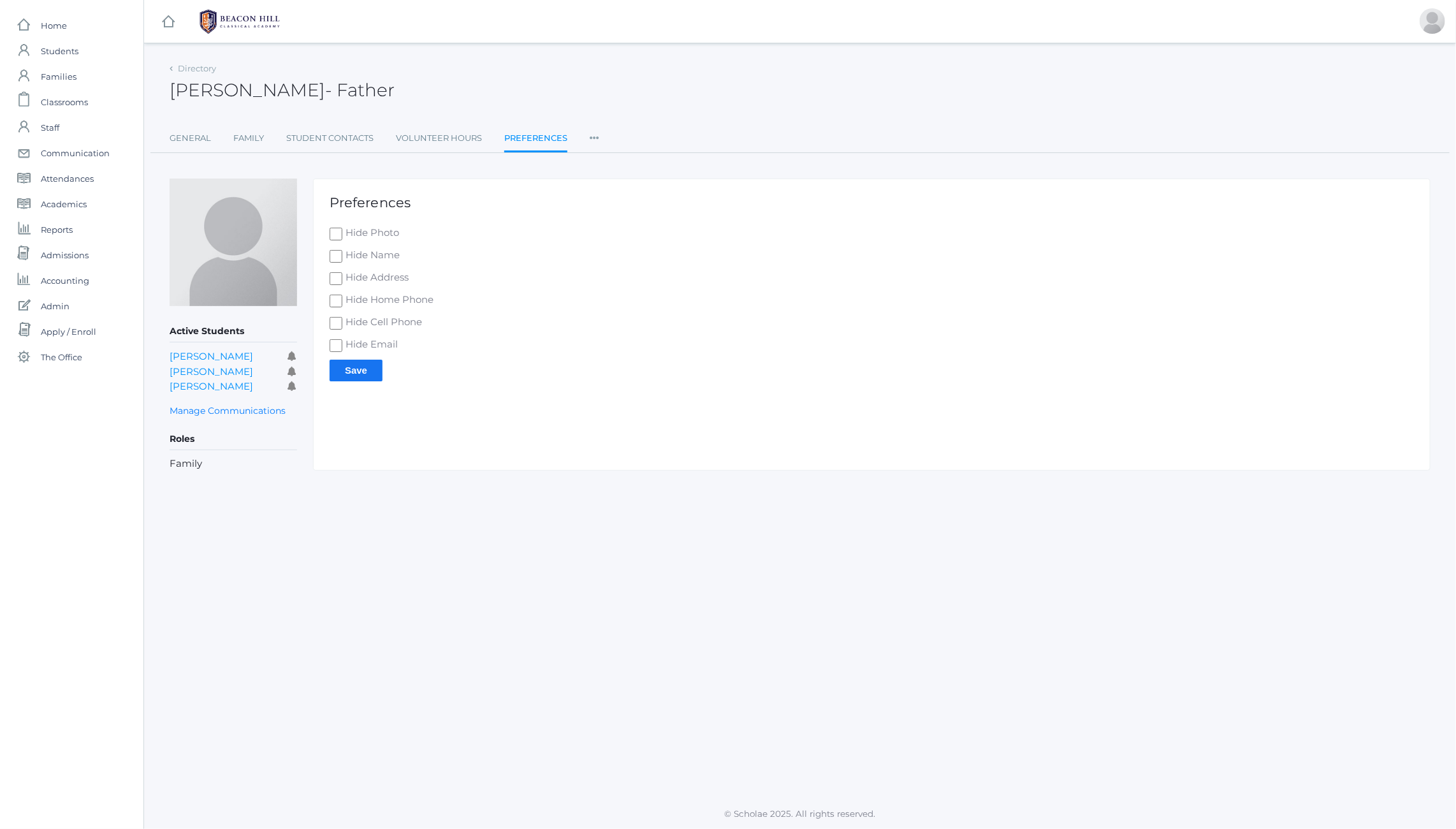
click at [599, 138] on icon at bounding box center [595, 134] width 9 height 17
click at [563, 169] on div "Directory Charleton Trumpower - Father Charleton Trumpower Father General Famil…" at bounding box center [801, 266] width 1262 height 412
click at [622, 213] on link "Permissions" at bounding box center [640, 214] width 77 height 26
click at [596, 136] on icon at bounding box center [595, 134] width 9 height 17
click at [614, 155] on link "Roles" at bounding box center [640, 164] width 77 height 26
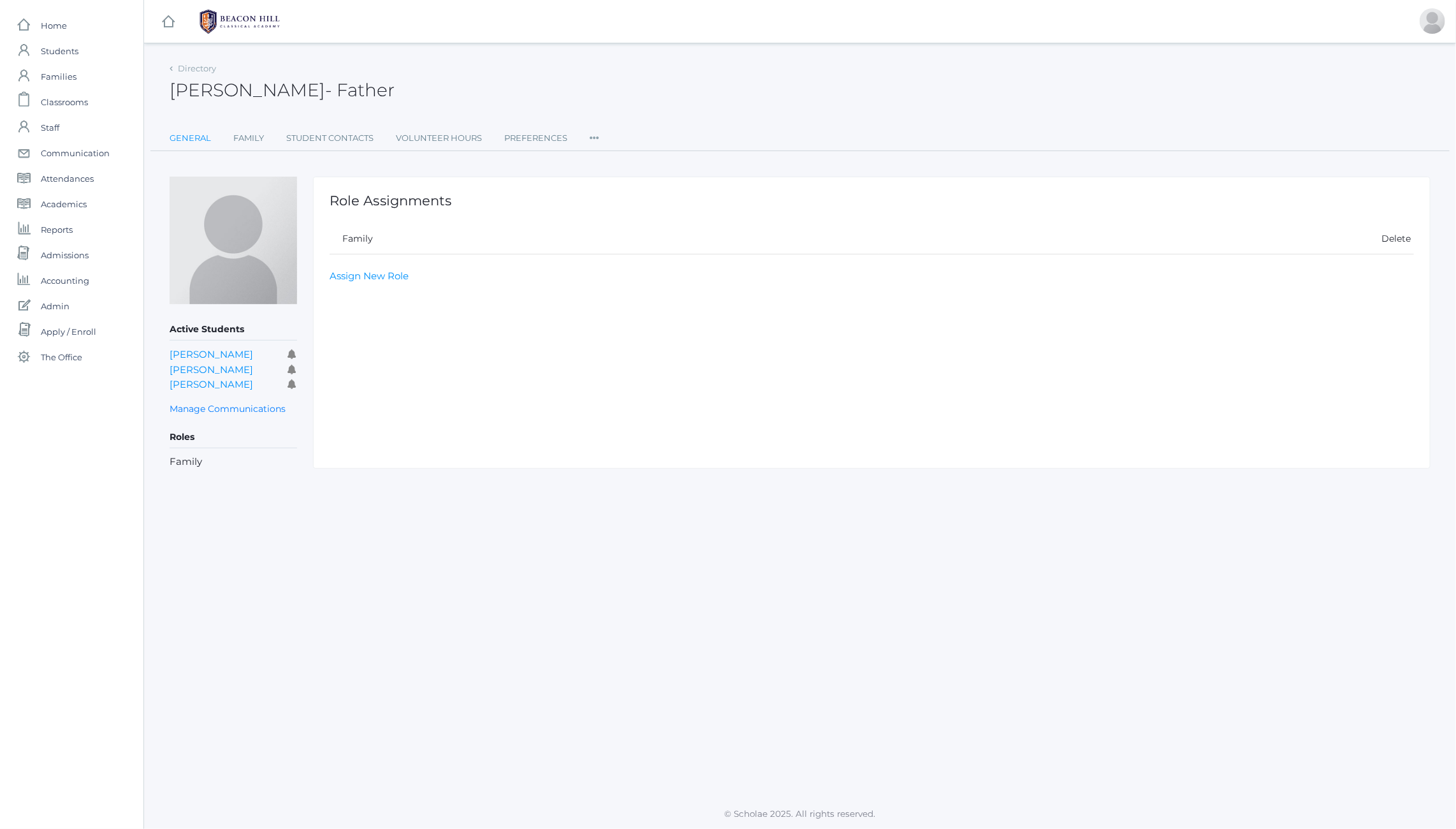
click at [192, 136] on link "General" at bounding box center [191, 138] width 42 height 26
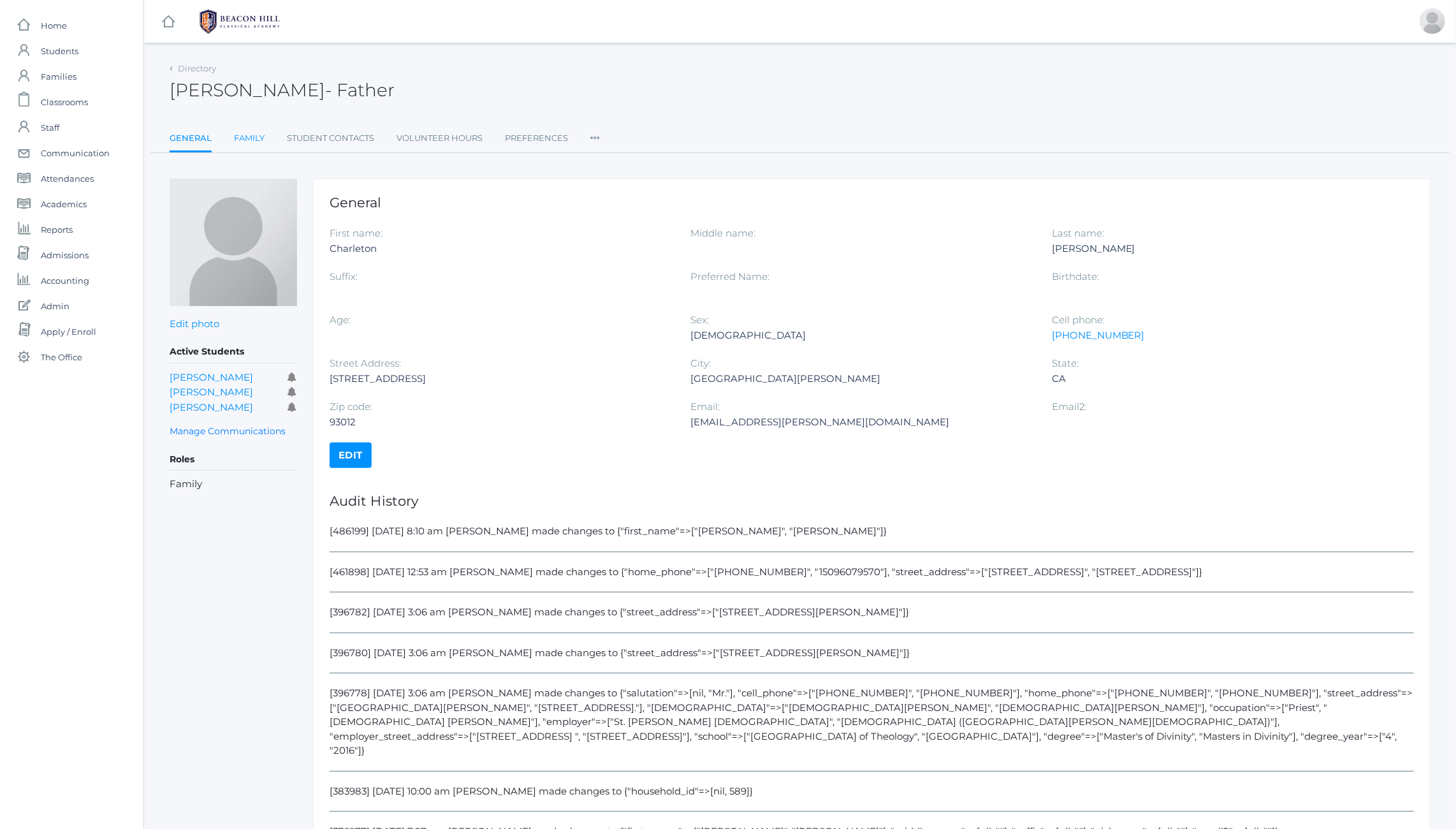
click at [250, 135] on link "Family" at bounding box center [249, 138] width 30 height 26
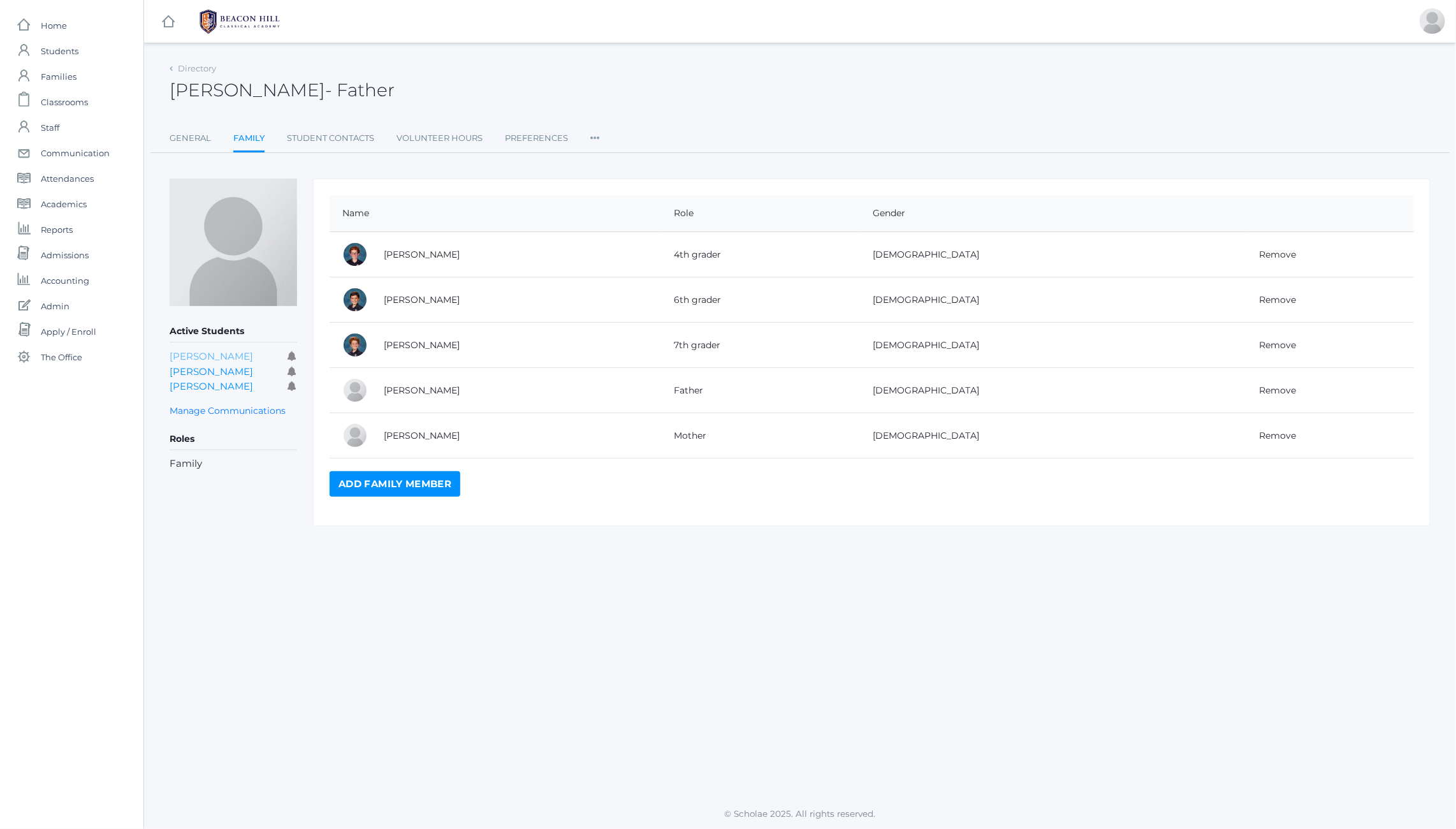
click at [226, 356] on link "[PERSON_NAME]" at bounding box center [212, 356] width 83 height 12
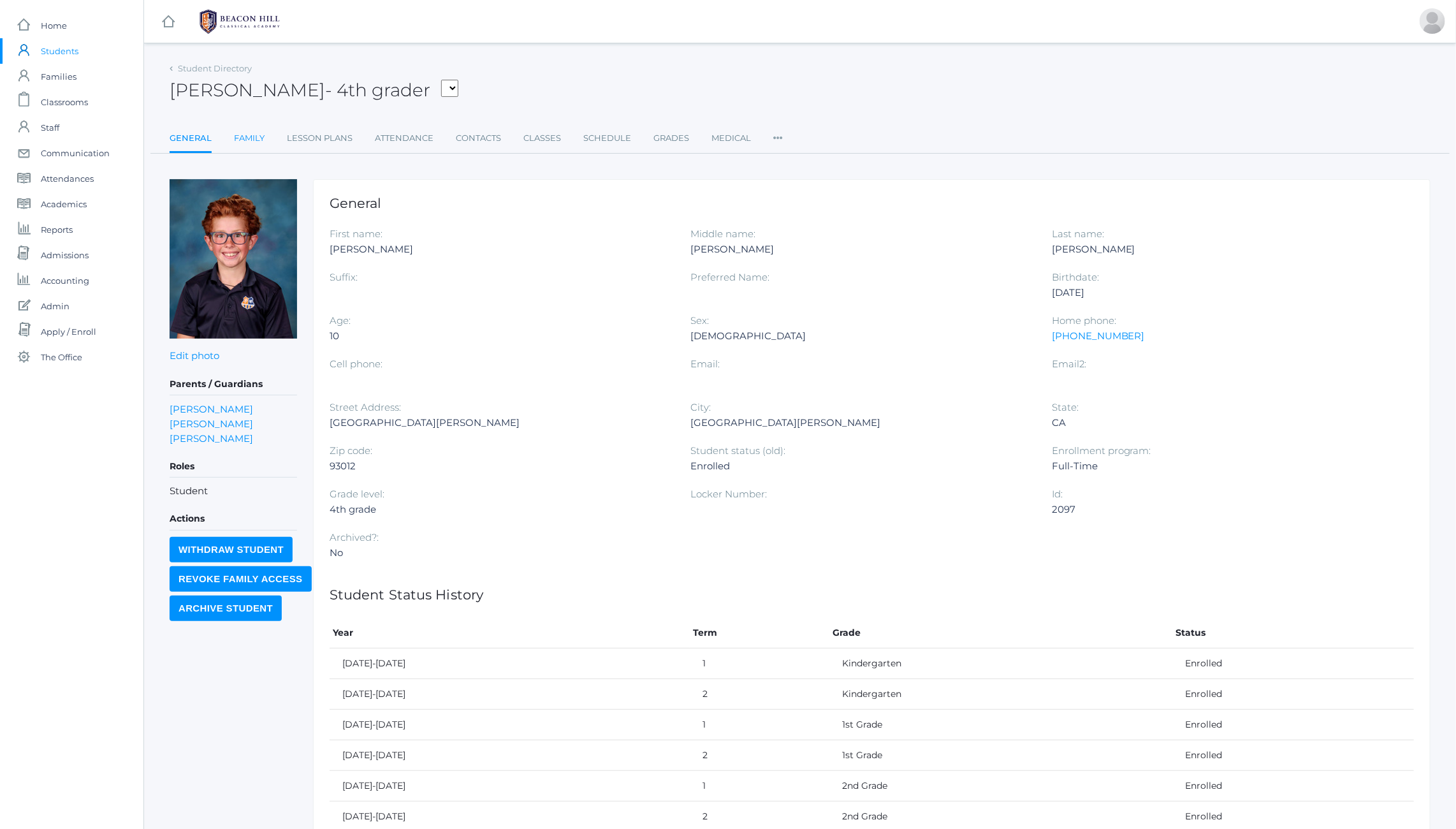
click at [254, 141] on link "Family" at bounding box center [249, 138] width 30 height 26
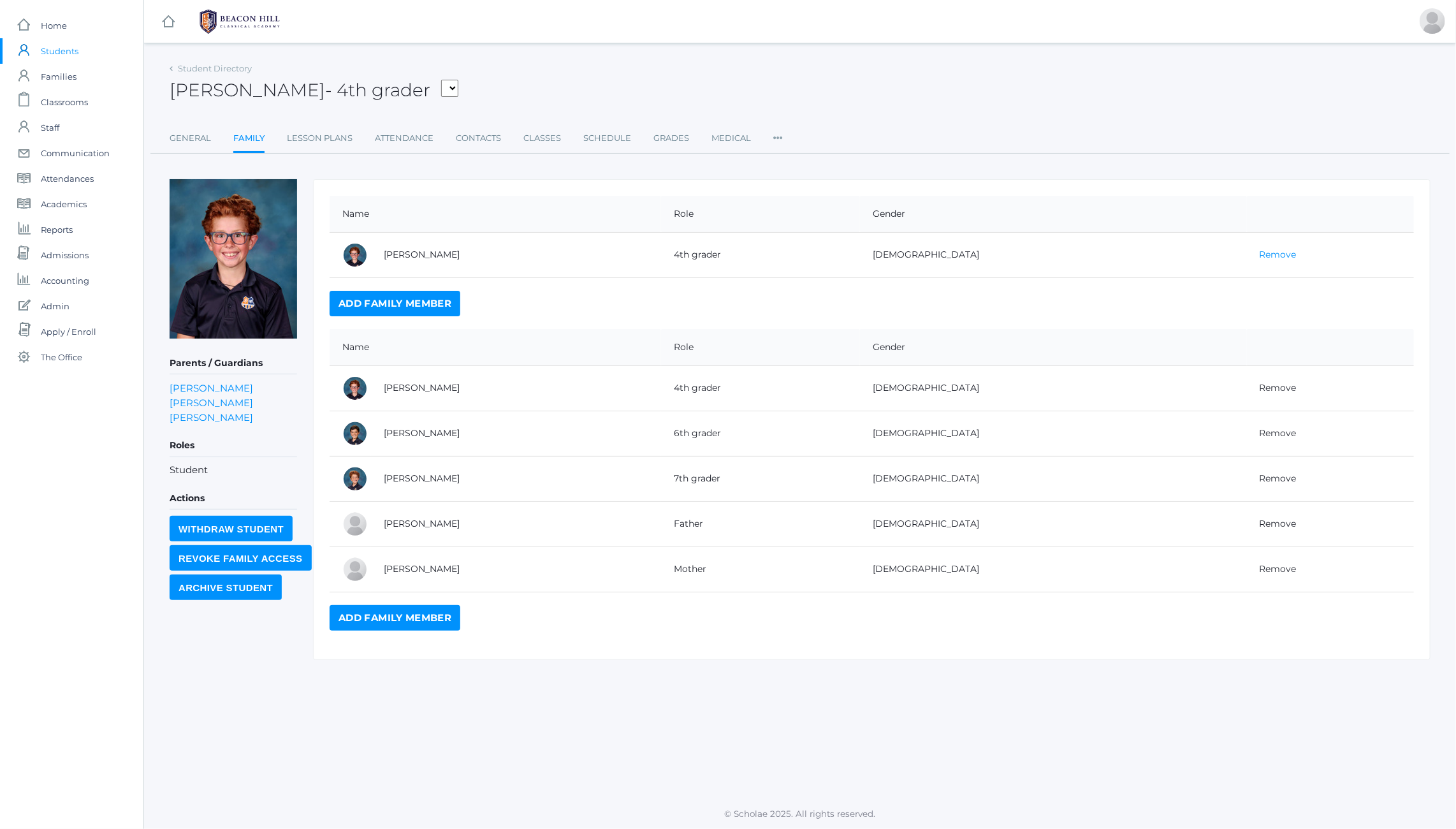
click at [1260, 254] on link "Remove" at bounding box center [1278, 254] width 37 height 11
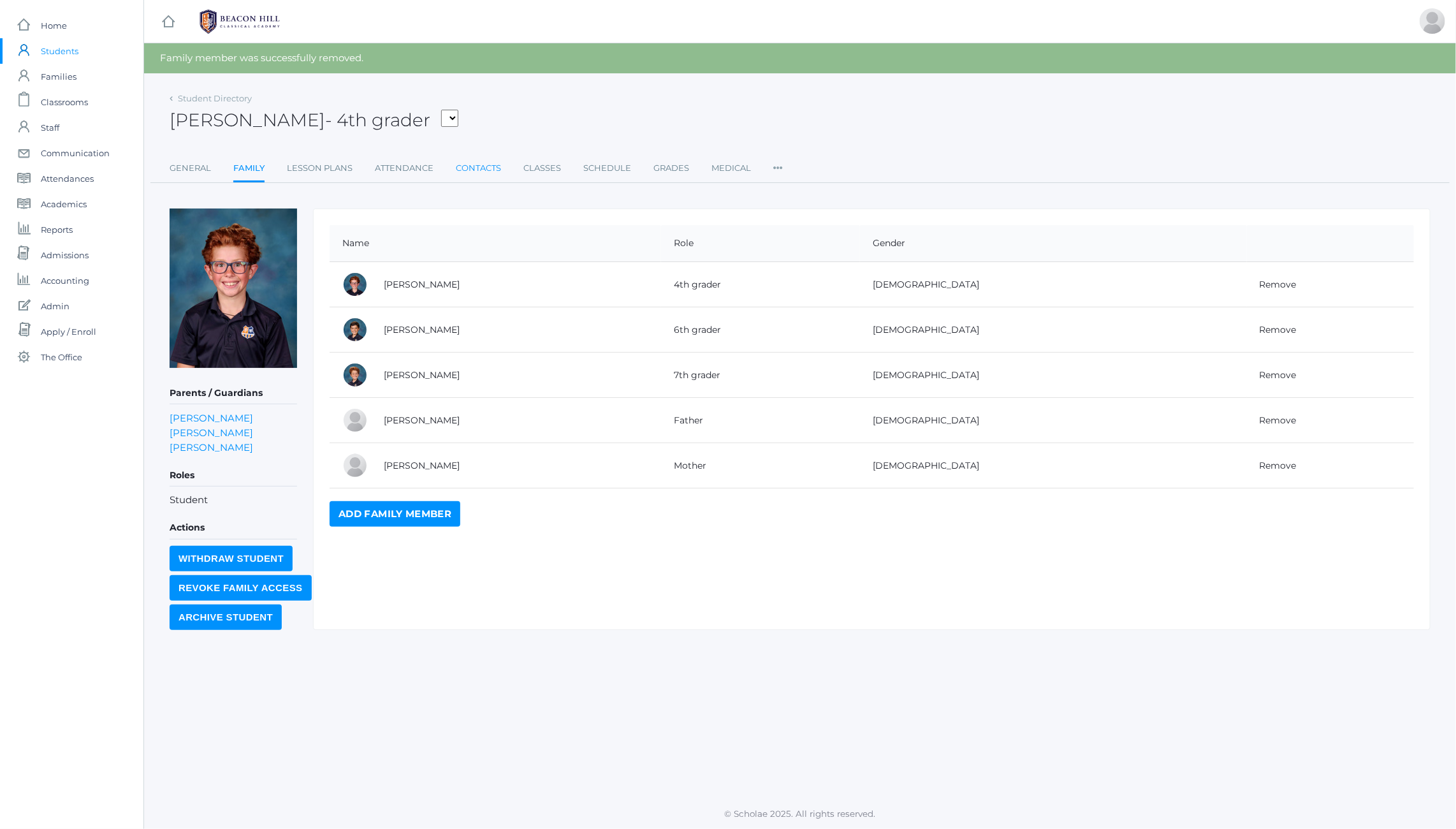
click at [483, 167] on link "Contacts" at bounding box center [479, 168] width 46 height 26
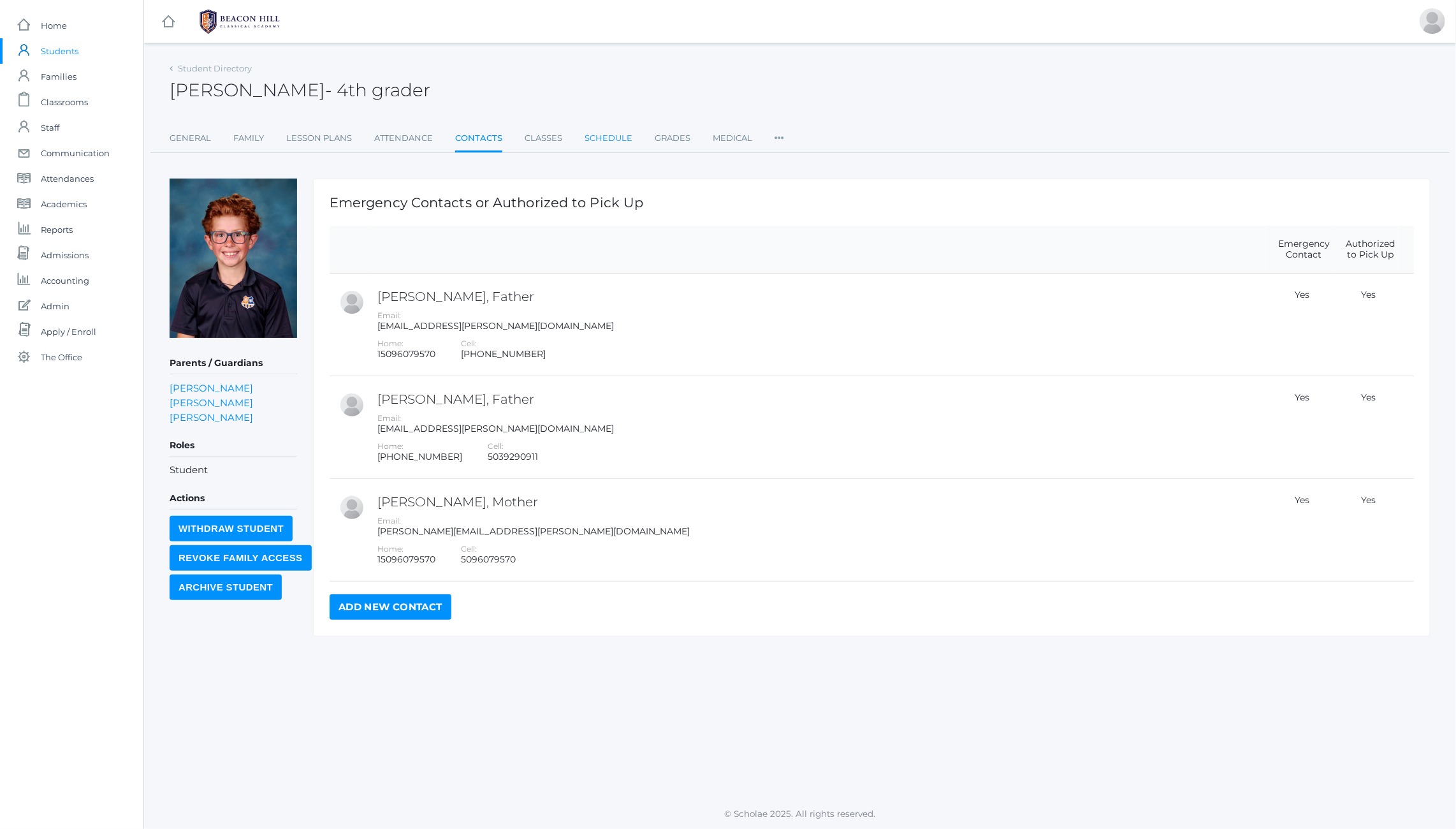
click at [612, 136] on link "Schedule" at bounding box center [608, 138] width 47 height 26
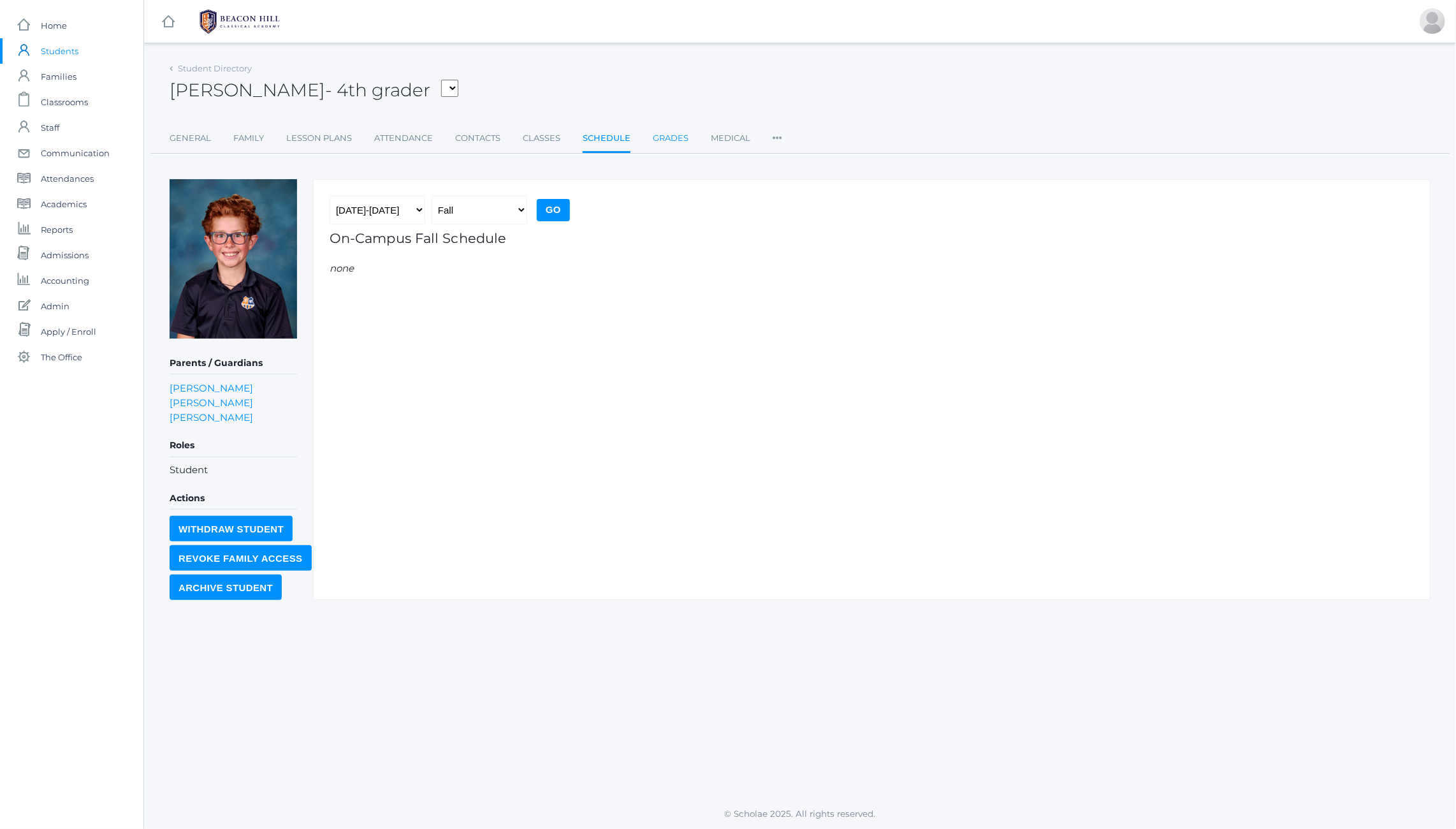
click at [680, 139] on link "Grades" at bounding box center [671, 138] width 36 height 26
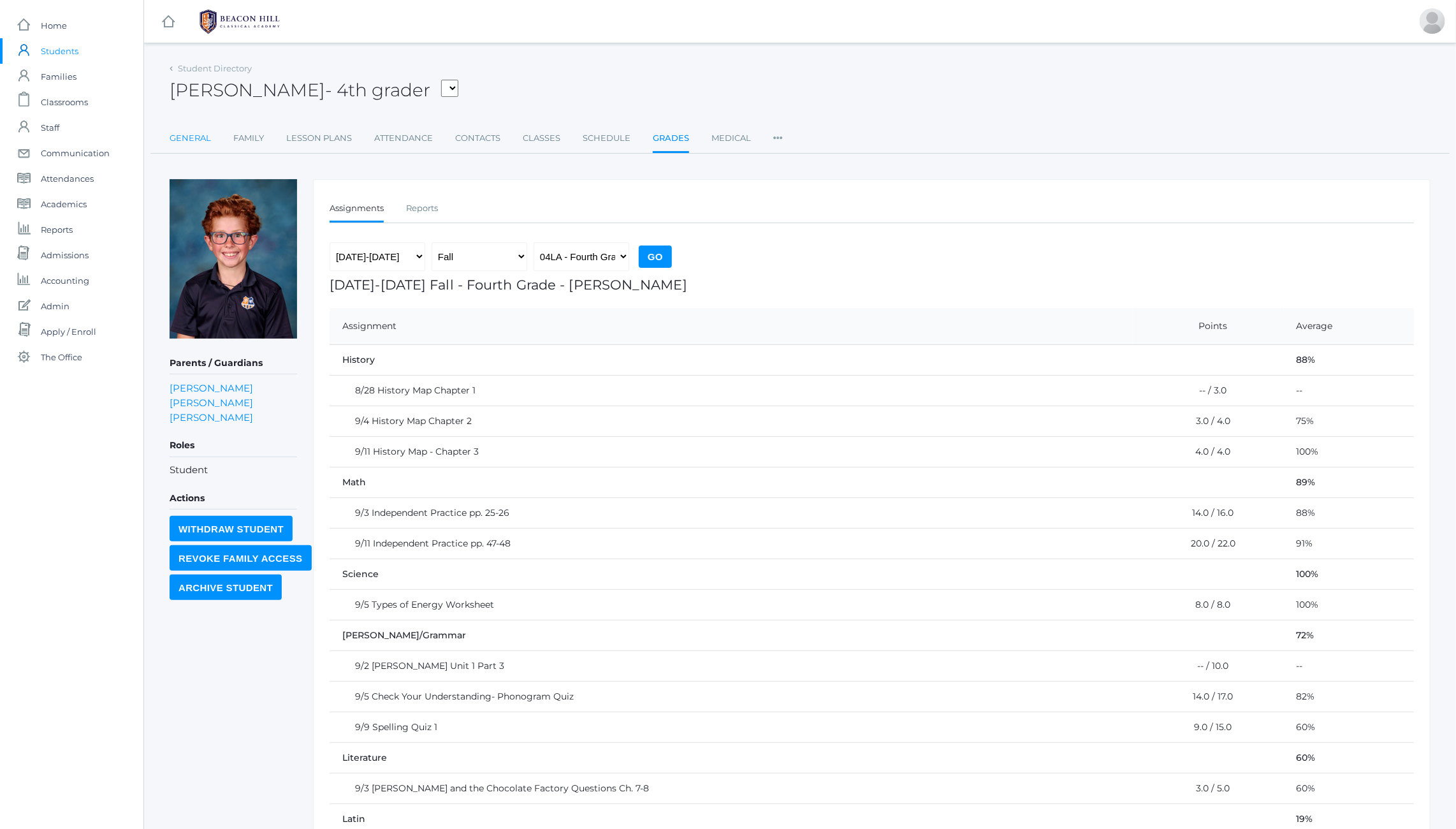
click at [196, 139] on link "General" at bounding box center [191, 138] width 42 height 26
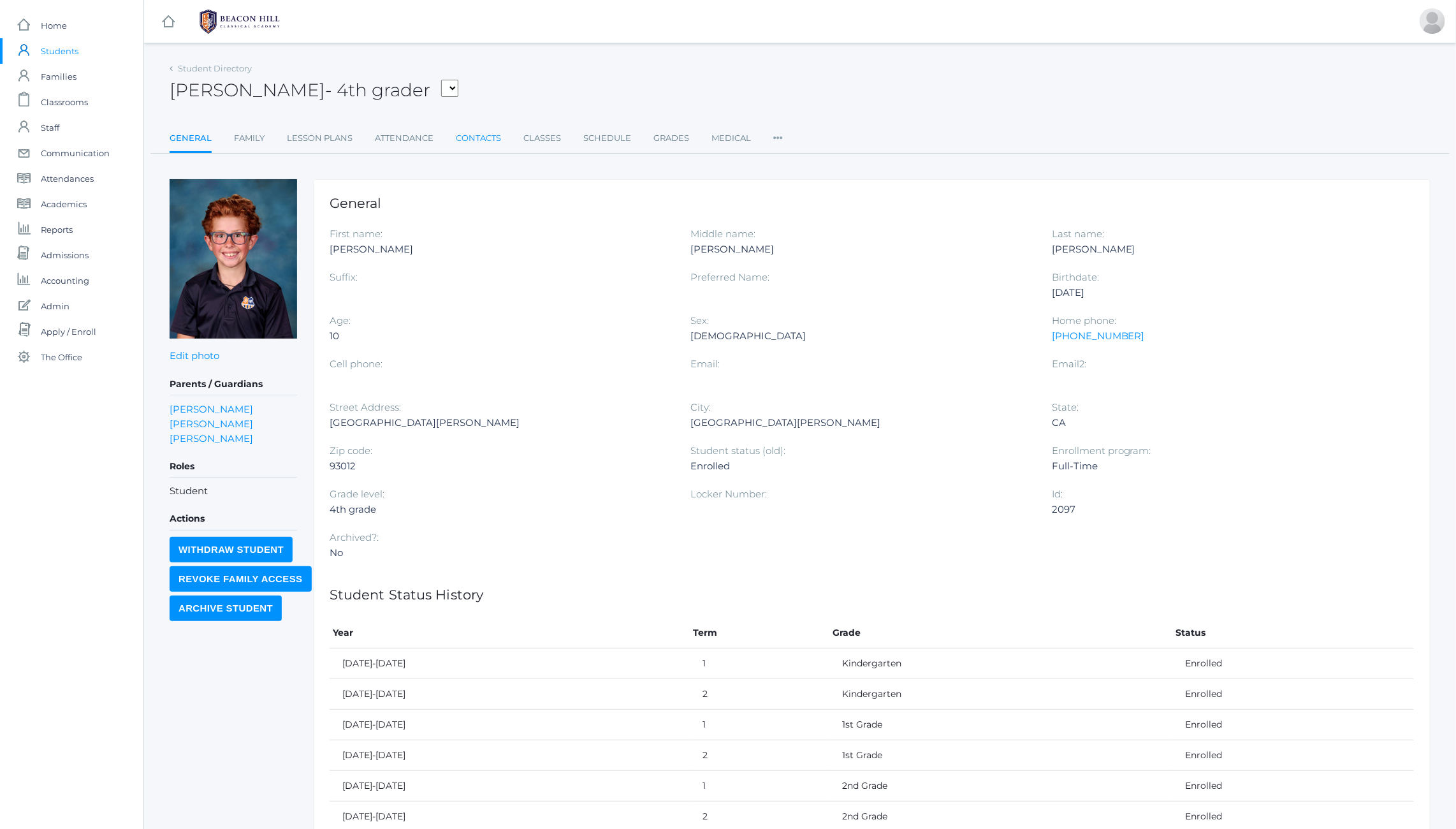
click at [478, 138] on link "Contacts" at bounding box center [479, 138] width 46 height 26
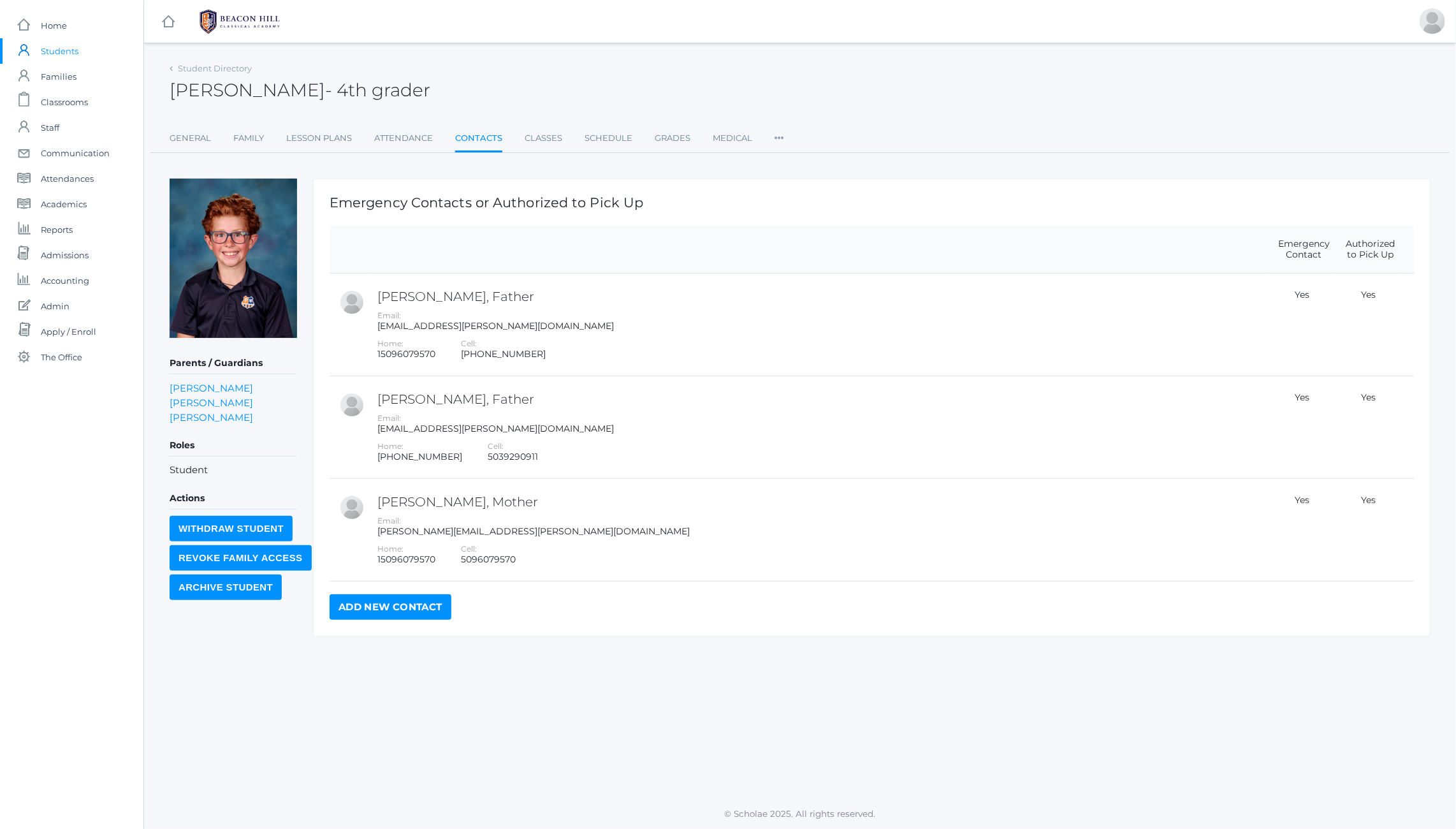
click at [353, 88] on h2 "Theodore Trumpower - 4th grader" at bounding box center [300, 90] width 261 height 20
click at [249, 92] on h2 "Theodore Trumpower - 4th grader" at bounding box center [300, 90] width 261 height 20
click at [236, 386] on link "[PERSON_NAME]" at bounding box center [212, 387] width 83 height 14
click at [192, 364] on h5 "Parents / Guardians" at bounding box center [233, 363] width 127 height 22
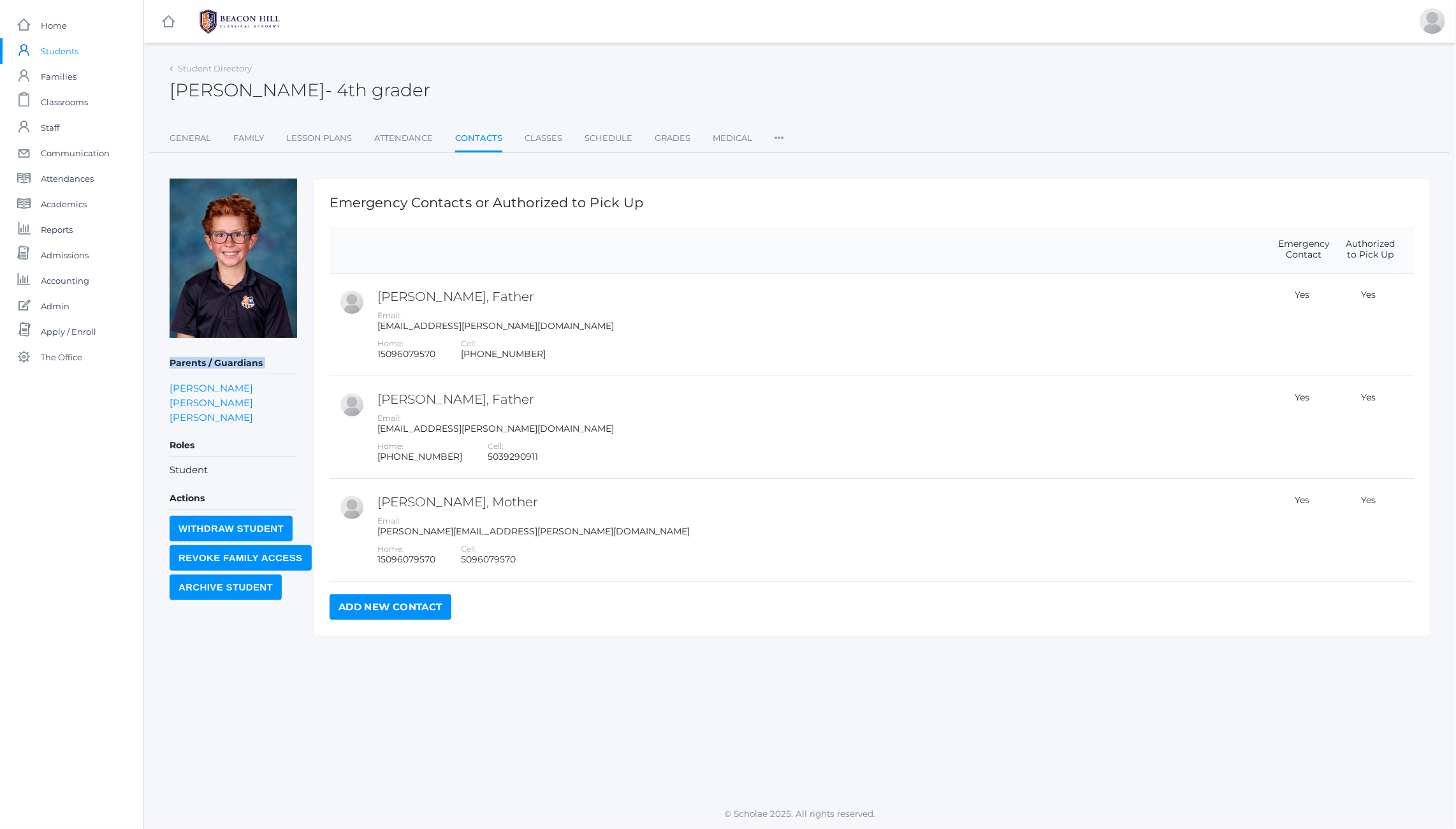
click at [192, 364] on h5 "Parents / Guardians" at bounding box center [233, 363] width 127 height 22
copy div "Parents / Guardians"
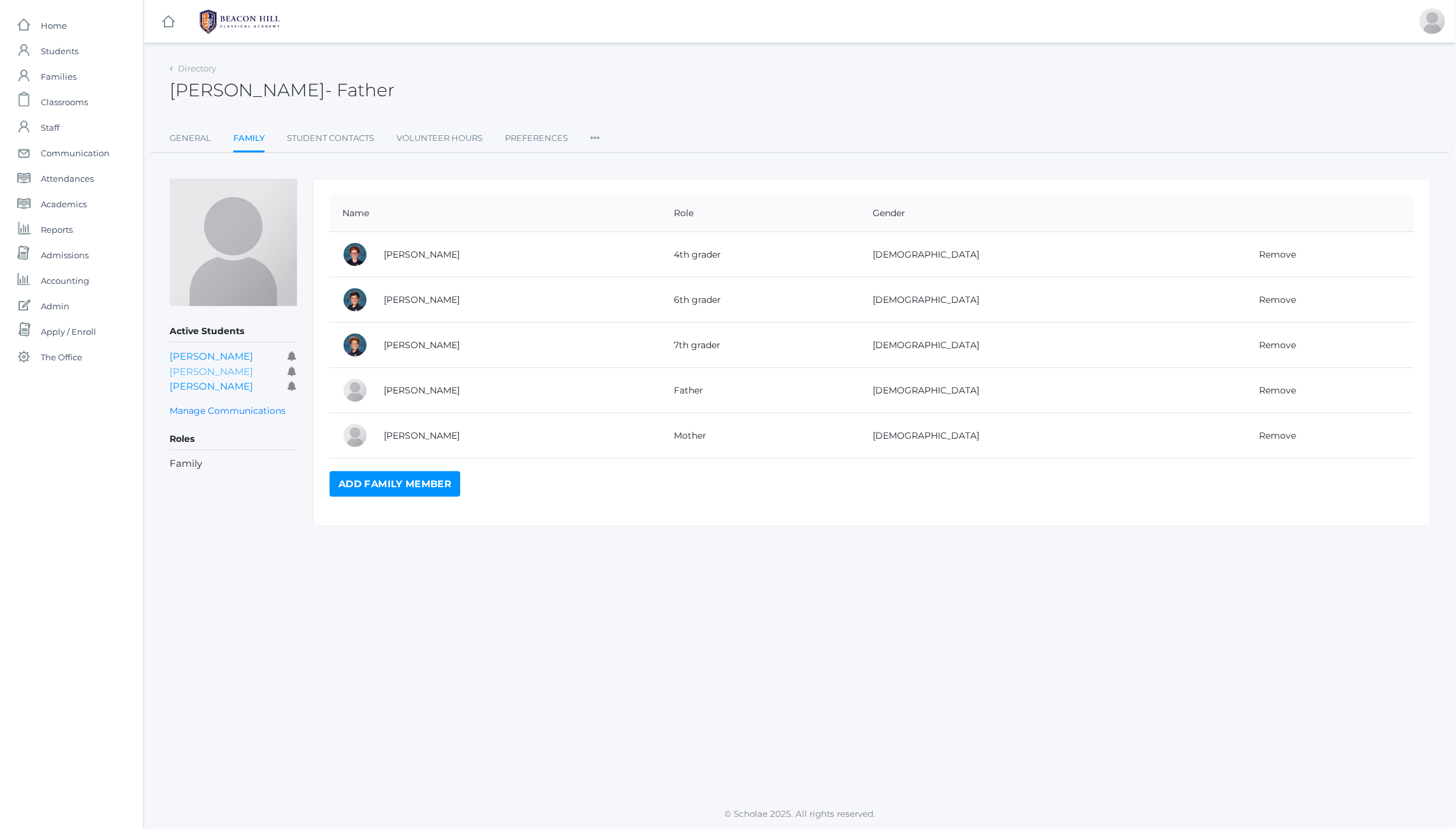
click at [190, 371] on link "[PERSON_NAME]" at bounding box center [212, 371] width 83 height 12
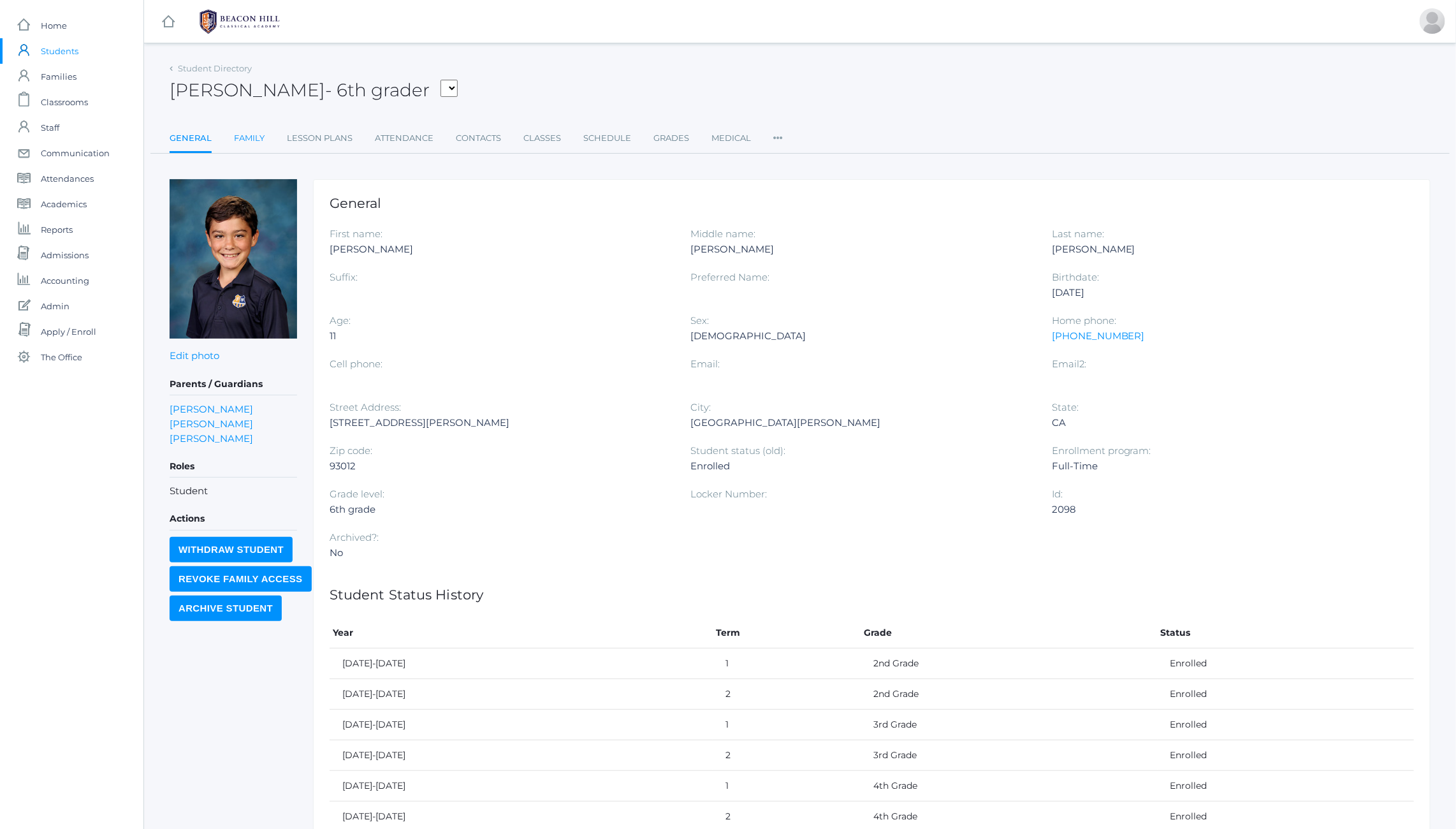
click at [252, 136] on link "Family" at bounding box center [249, 138] width 30 height 26
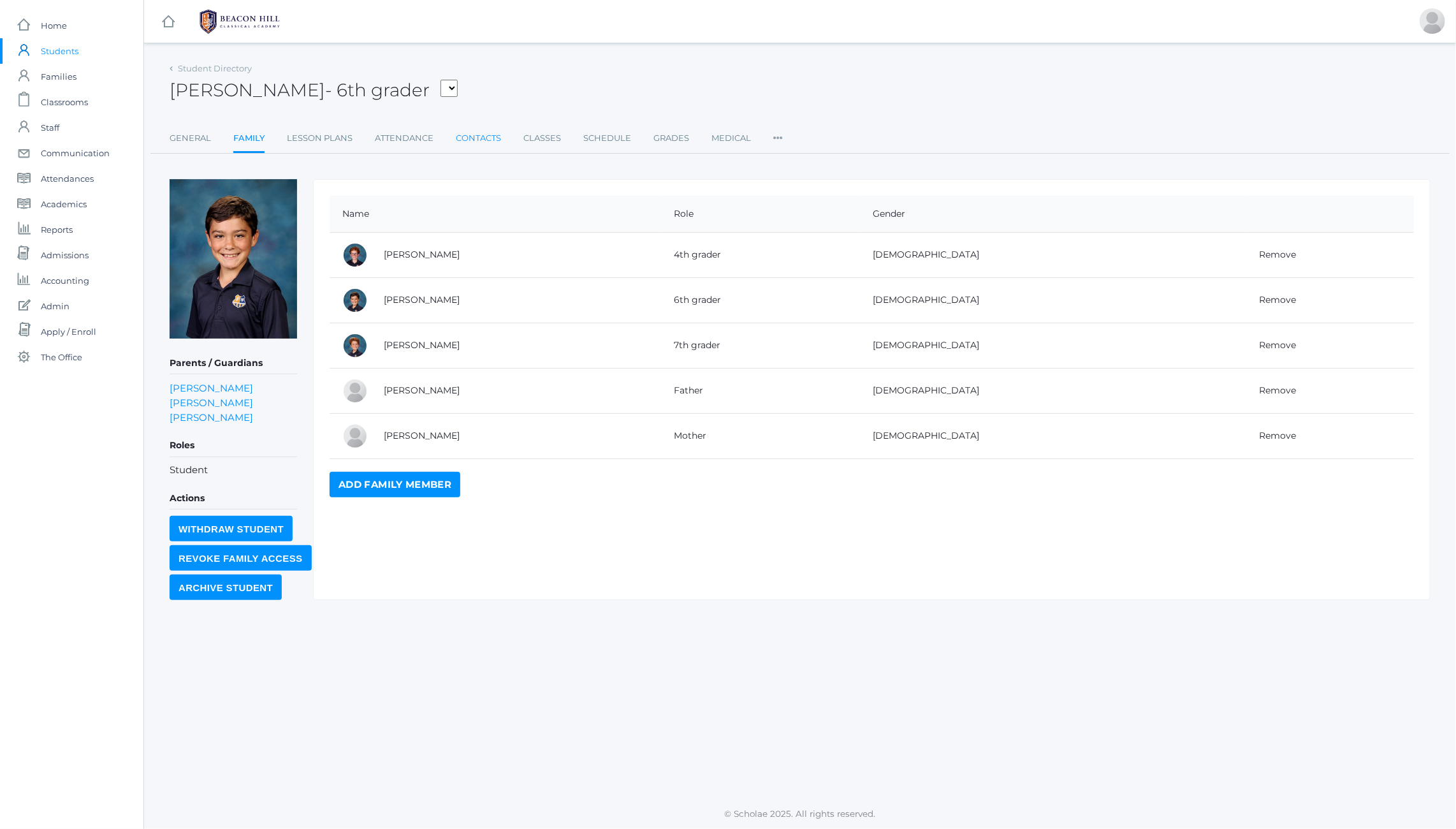
click at [470, 141] on link "Contacts" at bounding box center [479, 138] width 46 height 26
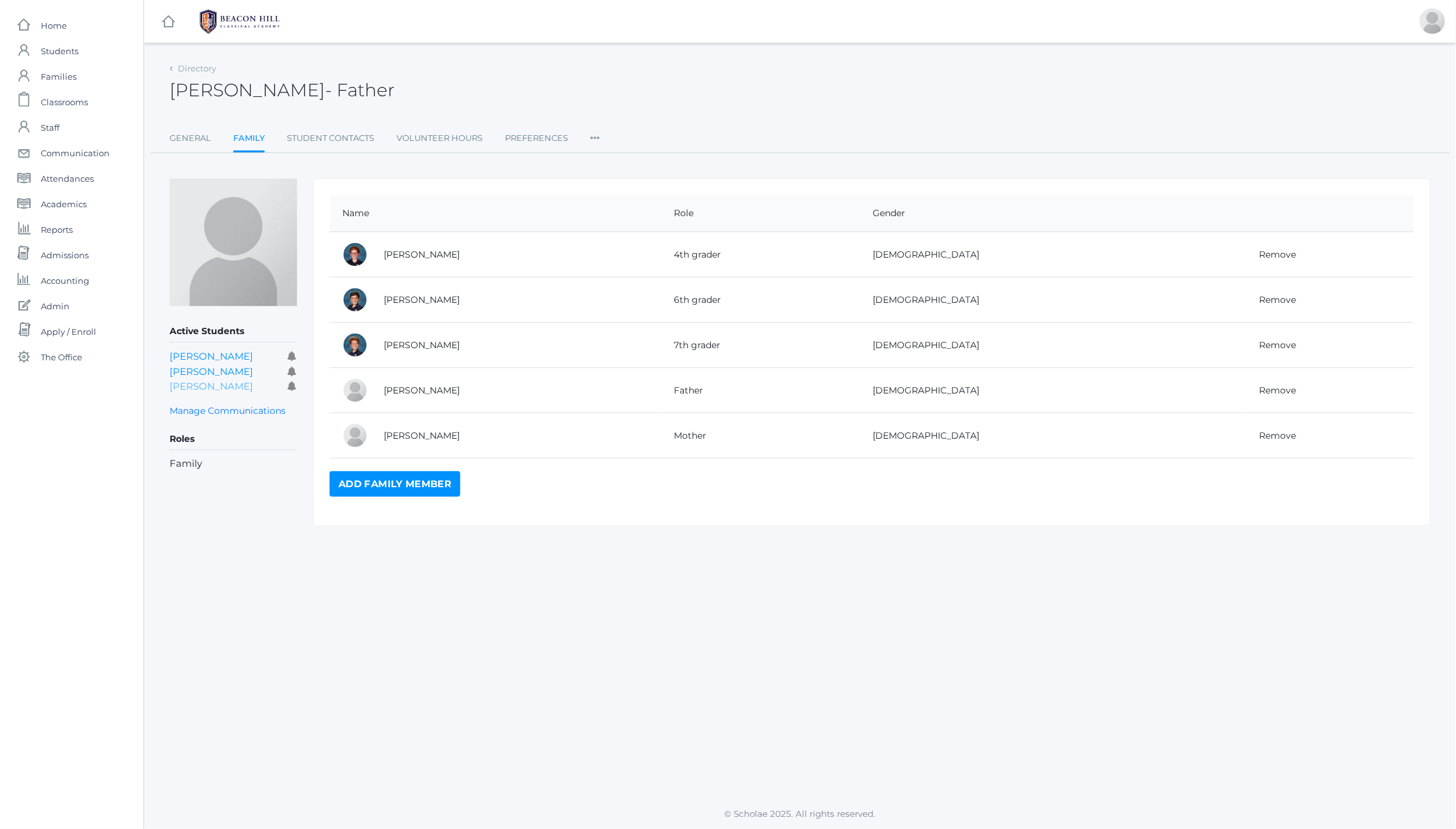
click at [230, 386] on link "[PERSON_NAME]" at bounding box center [212, 386] width 83 height 12
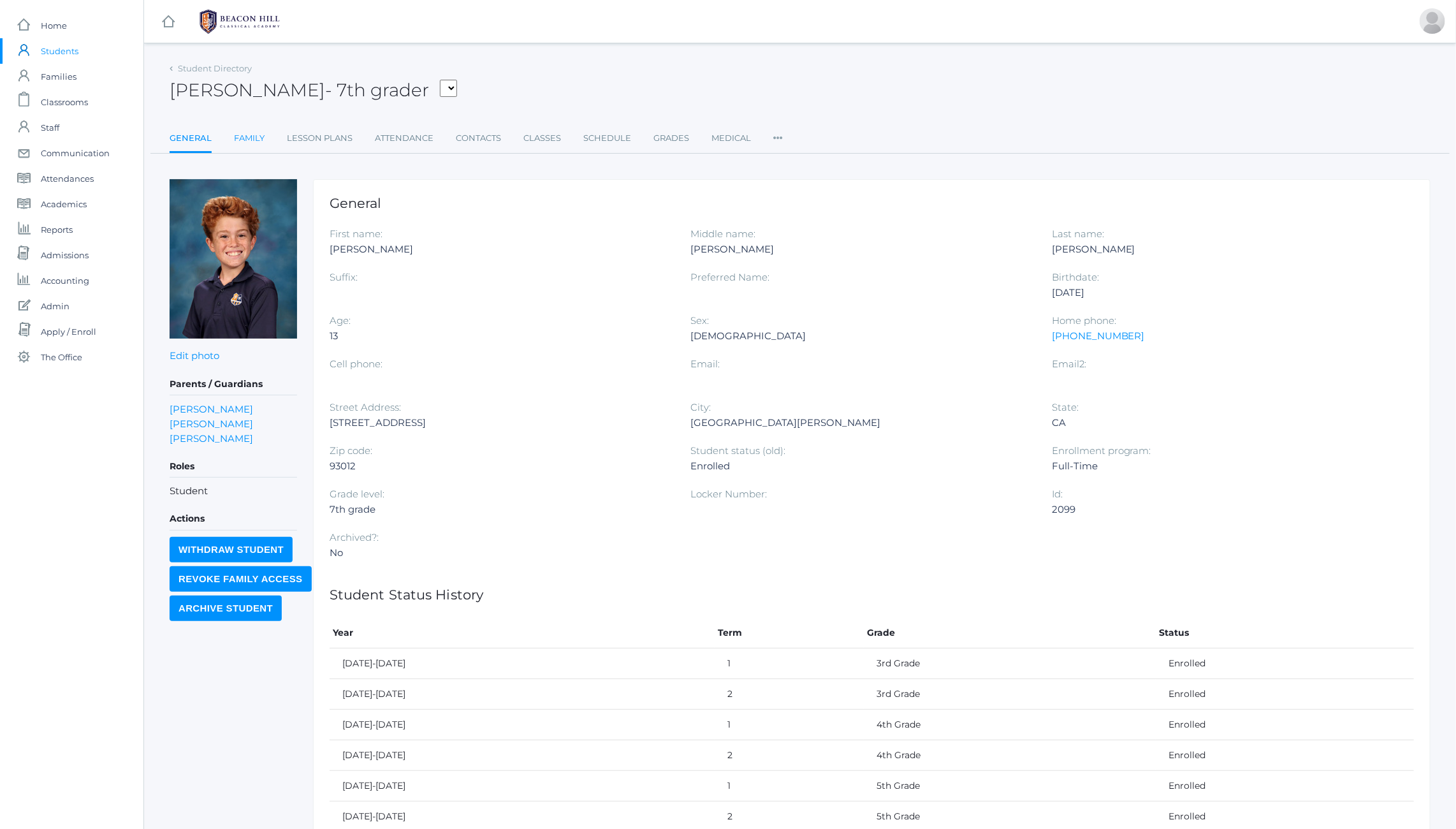
click at [249, 138] on link "Family" at bounding box center [249, 138] width 30 height 26
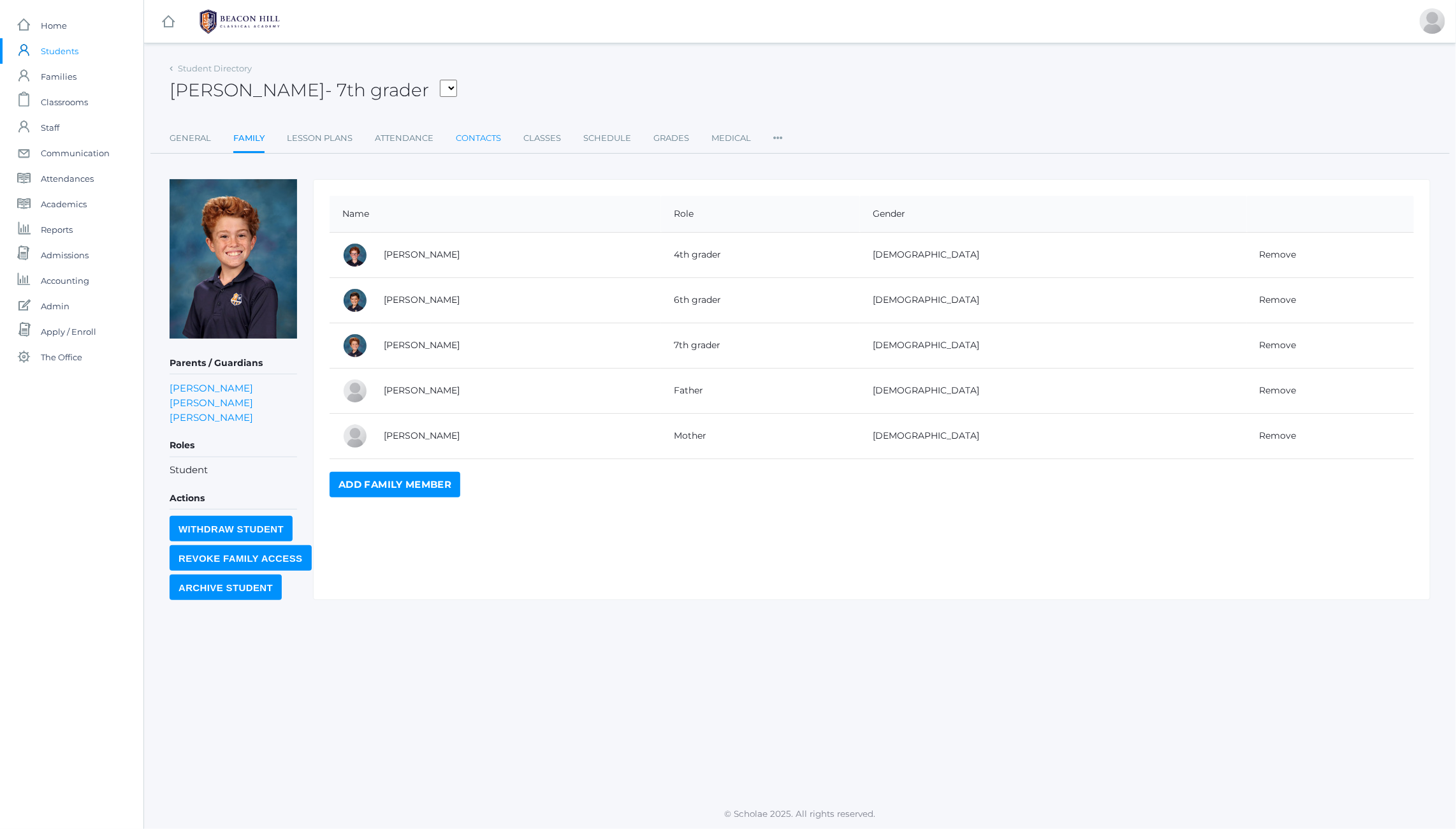
click at [490, 138] on link "Contacts" at bounding box center [479, 138] width 46 height 26
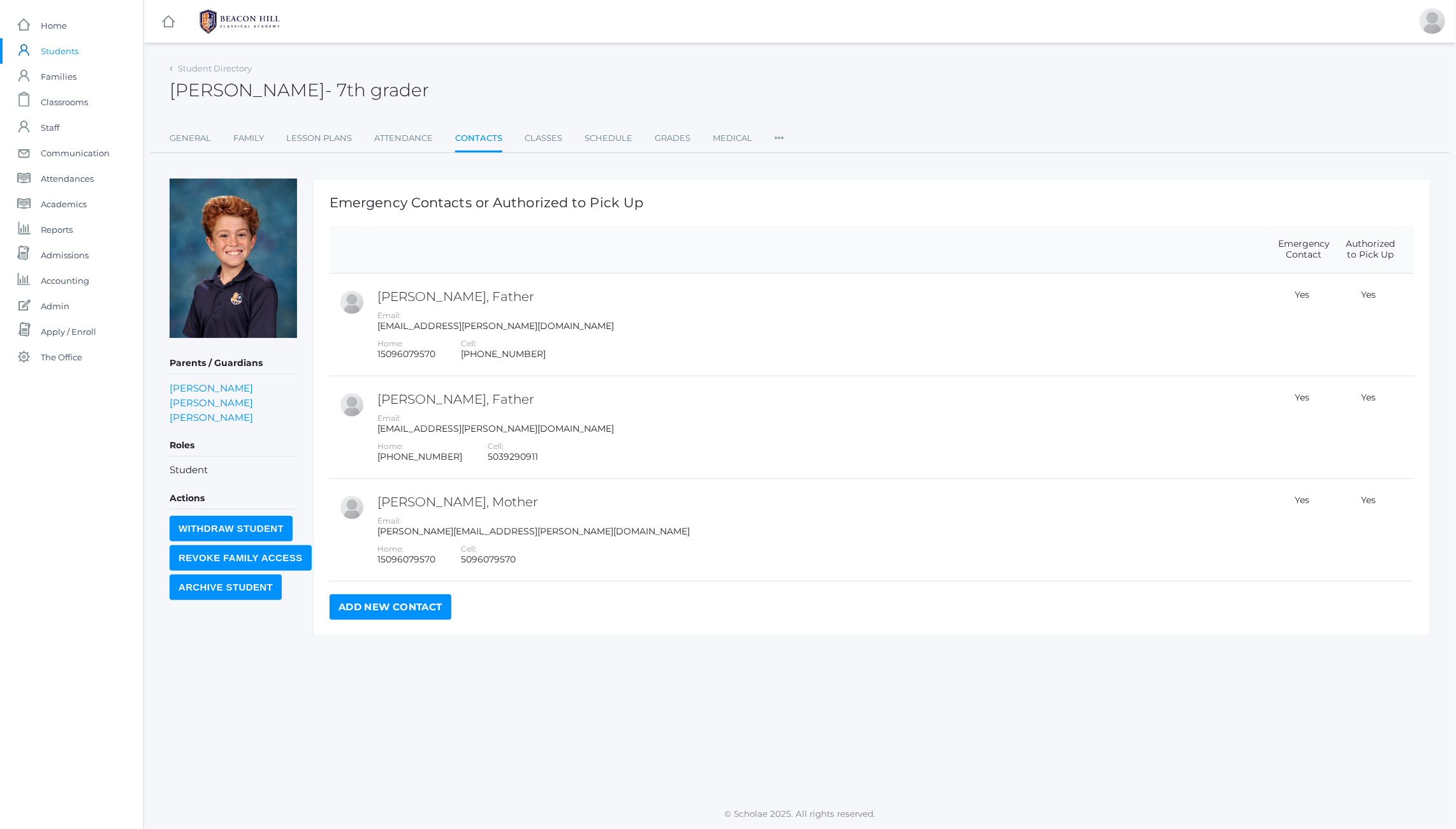
click at [670, 108] on div "Student Directory Peter Trumpower - 7th grader Peter Trumpower 7th grader Gener…" at bounding box center [801, 106] width 1262 height 94
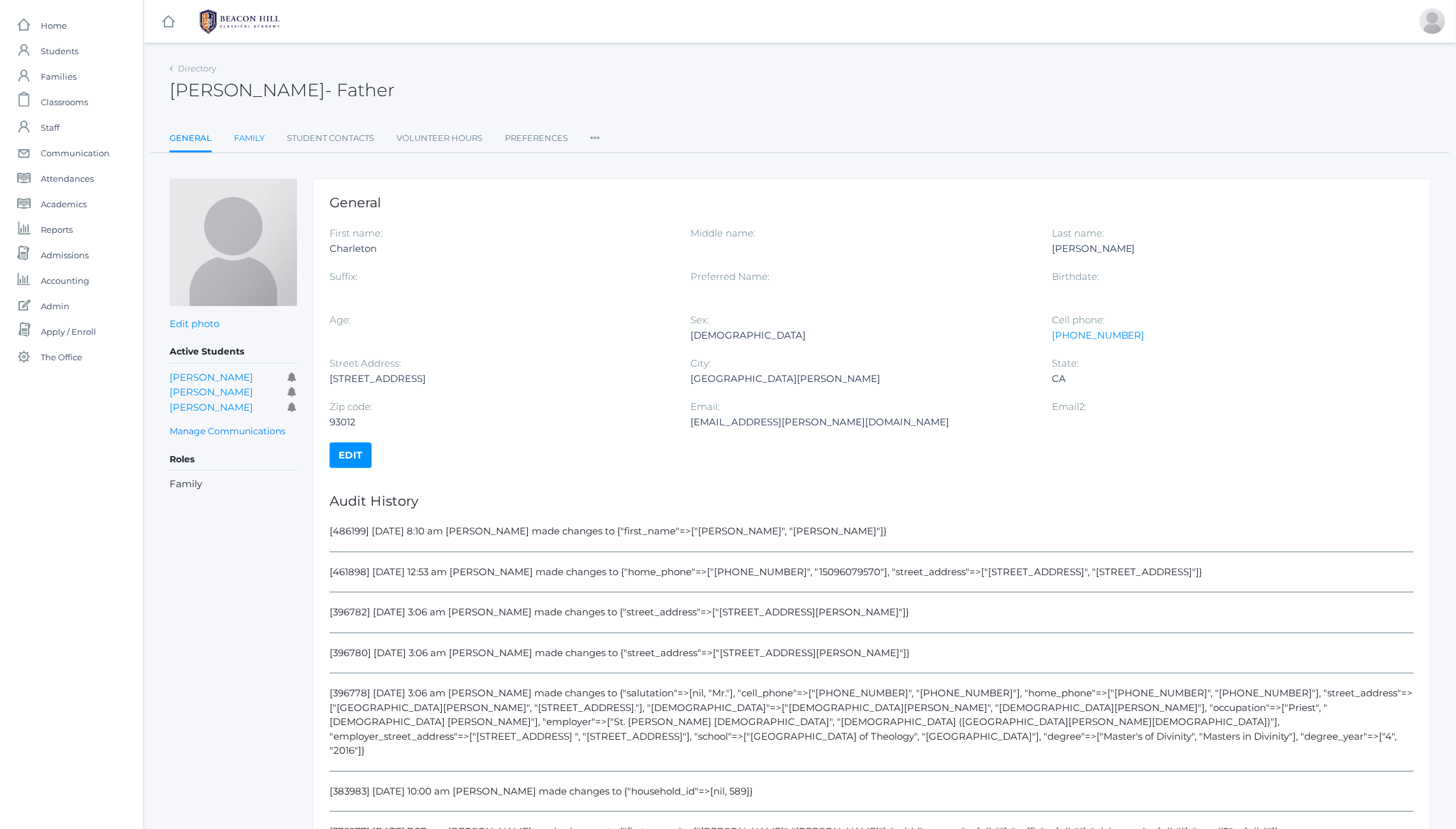
click at [240, 132] on link "Family" at bounding box center [249, 138] width 30 height 26
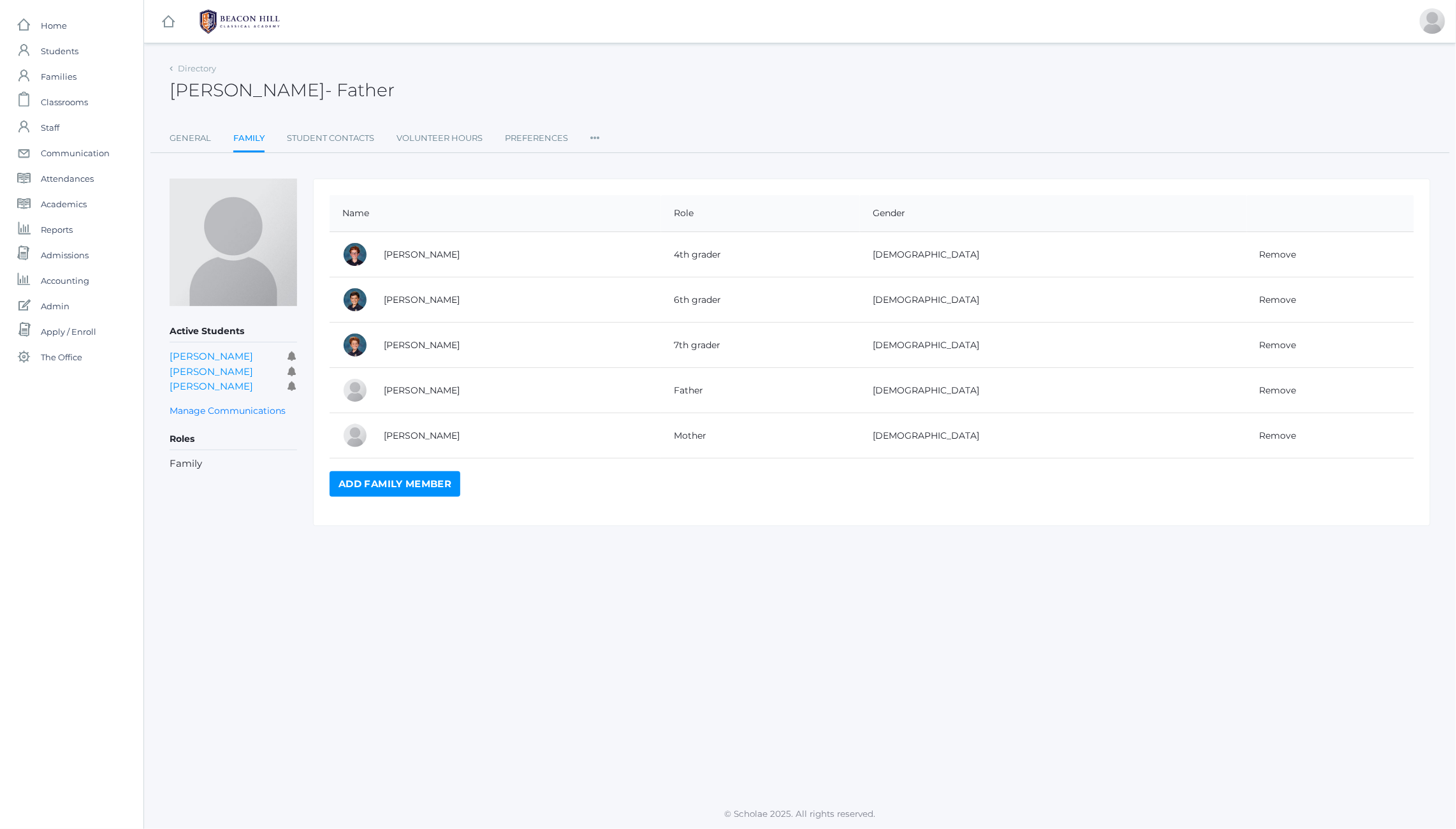
click at [596, 134] on icon at bounding box center [595, 134] width 9 height 17
click at [623, 187] on link "User Access" at bounding box center [641, 190] width 77 height 26
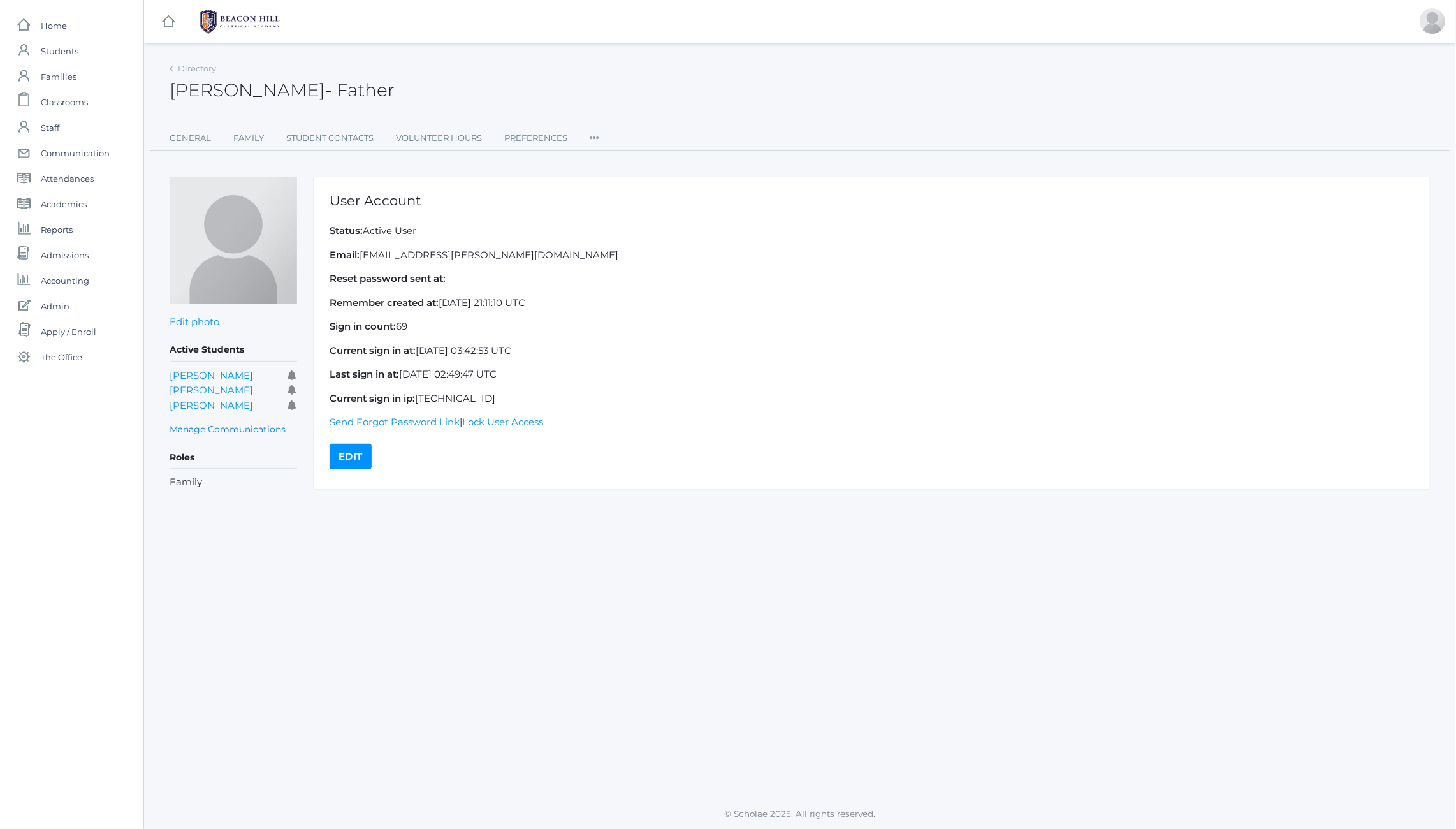
click at [382, 246] on div "User Account Status: Active User Email: [EMAIL_ADDRESS][PERSON_NAME][DOMAIN_NAM…" at bounding box center [872, 332] width 1117 height 312
click at [378, 252] on p "Email: [EMAIL_ADDRESS][PERSON_NAME][DOMAIN_NAME]" at bounding box center [872, 254] width 1084 height 14
drag, startPoint x: 378, startPoint y: 252, endPoint x: 507, endPoint y: 249, distance: 129.0
click at [507, 249] on p "Email: [EMAIL_ADDRESS][PERSON_NAME][DOMAIN_NAME]" at bounding box center [872, 254] width 1084 height 14
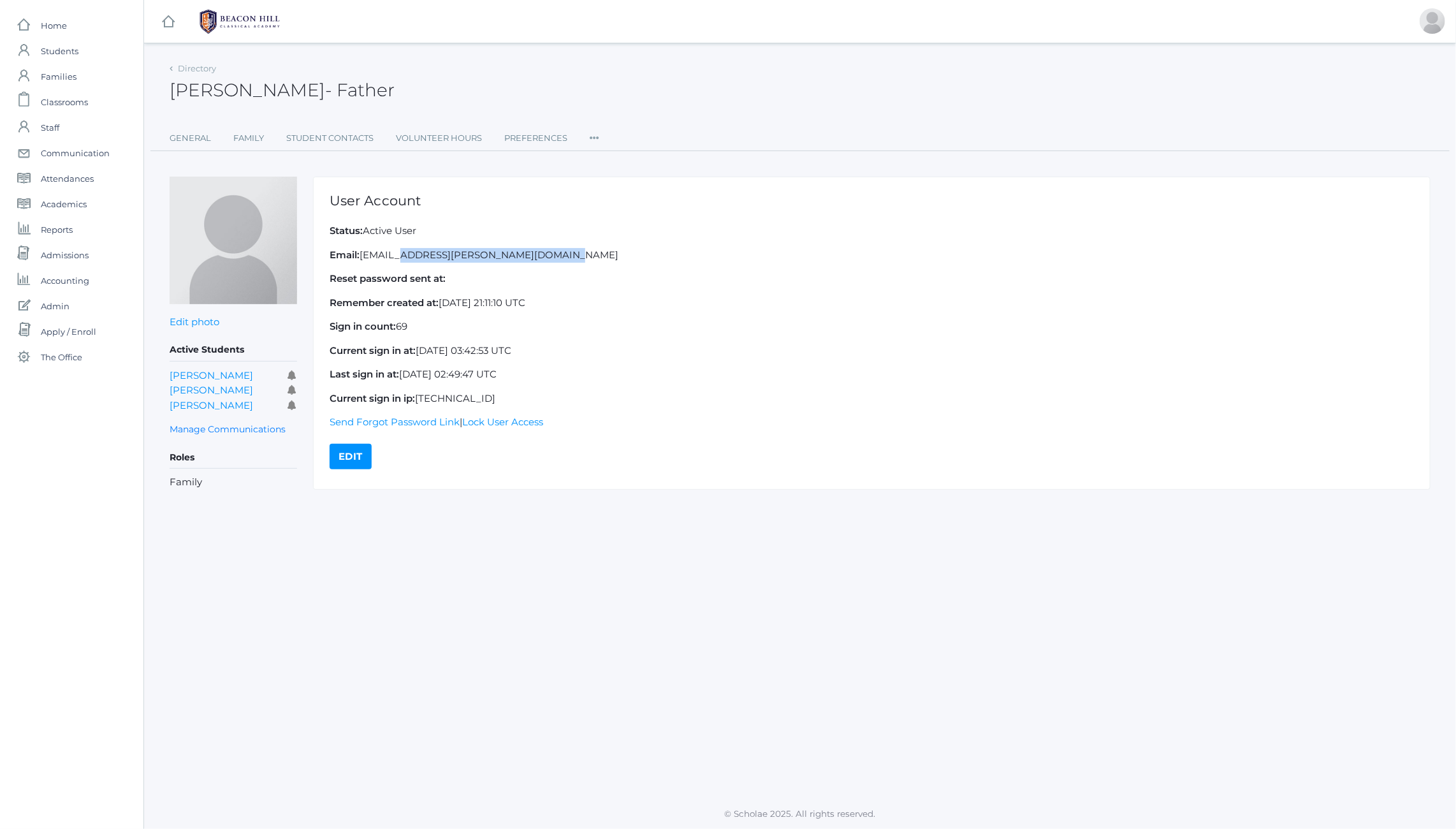
click at [507, 249] on p "Email: [EMAIL_ADDRESS][PERSON_NAME][DOMAIN_NAME]" at bounding box center [872, 254] width 1084 height 14
click at [188, 138] on link "General" at bounding box center [191, 138] width 42 height 26
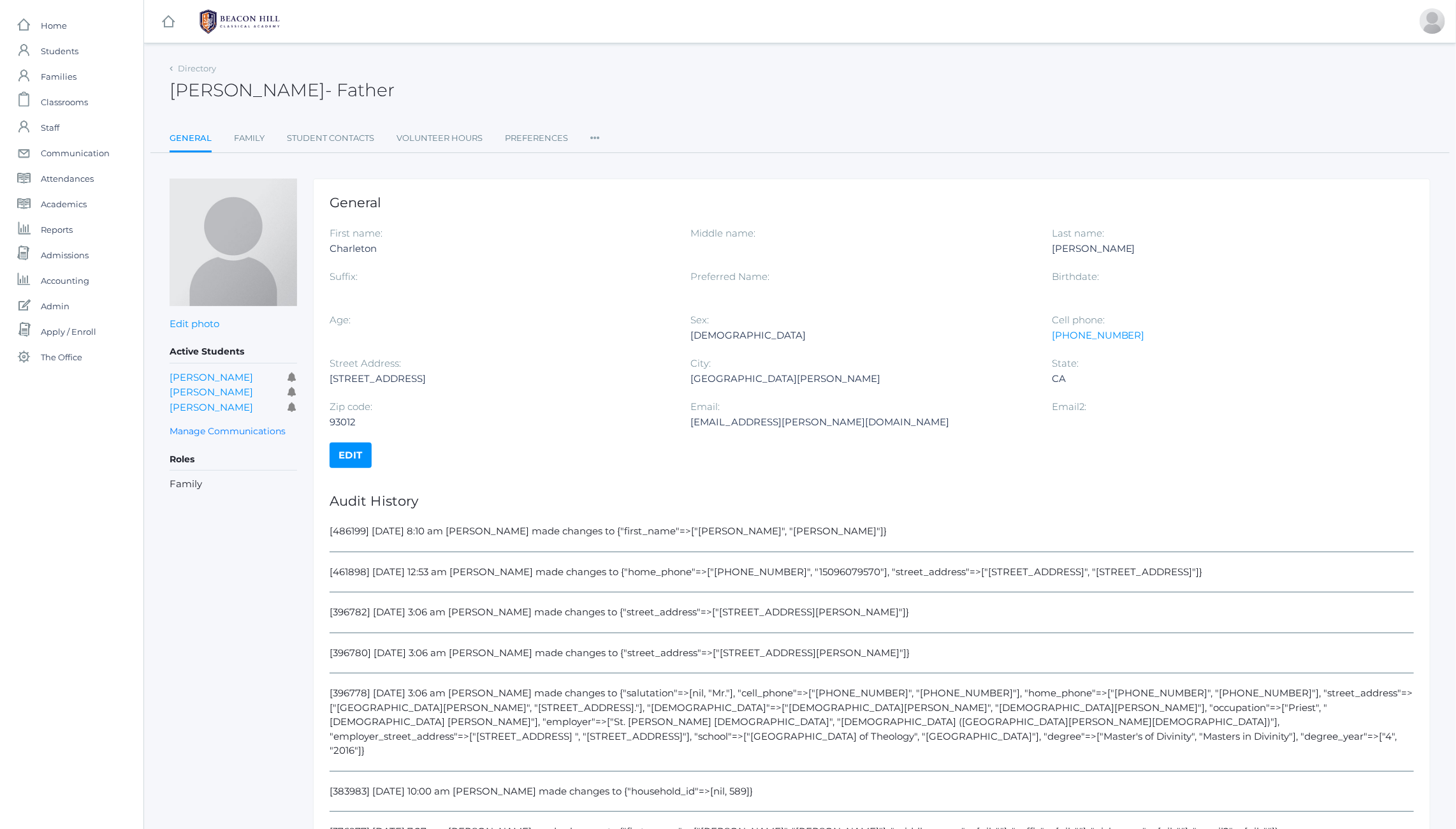
click at [301, 87] on h2 "[PERSON_NAME] - Father" at bounding box center [282, 90] width 225 height 20
click at [190, 66] on link "Directory" at bounding box center [197, 68] width 38 height 10
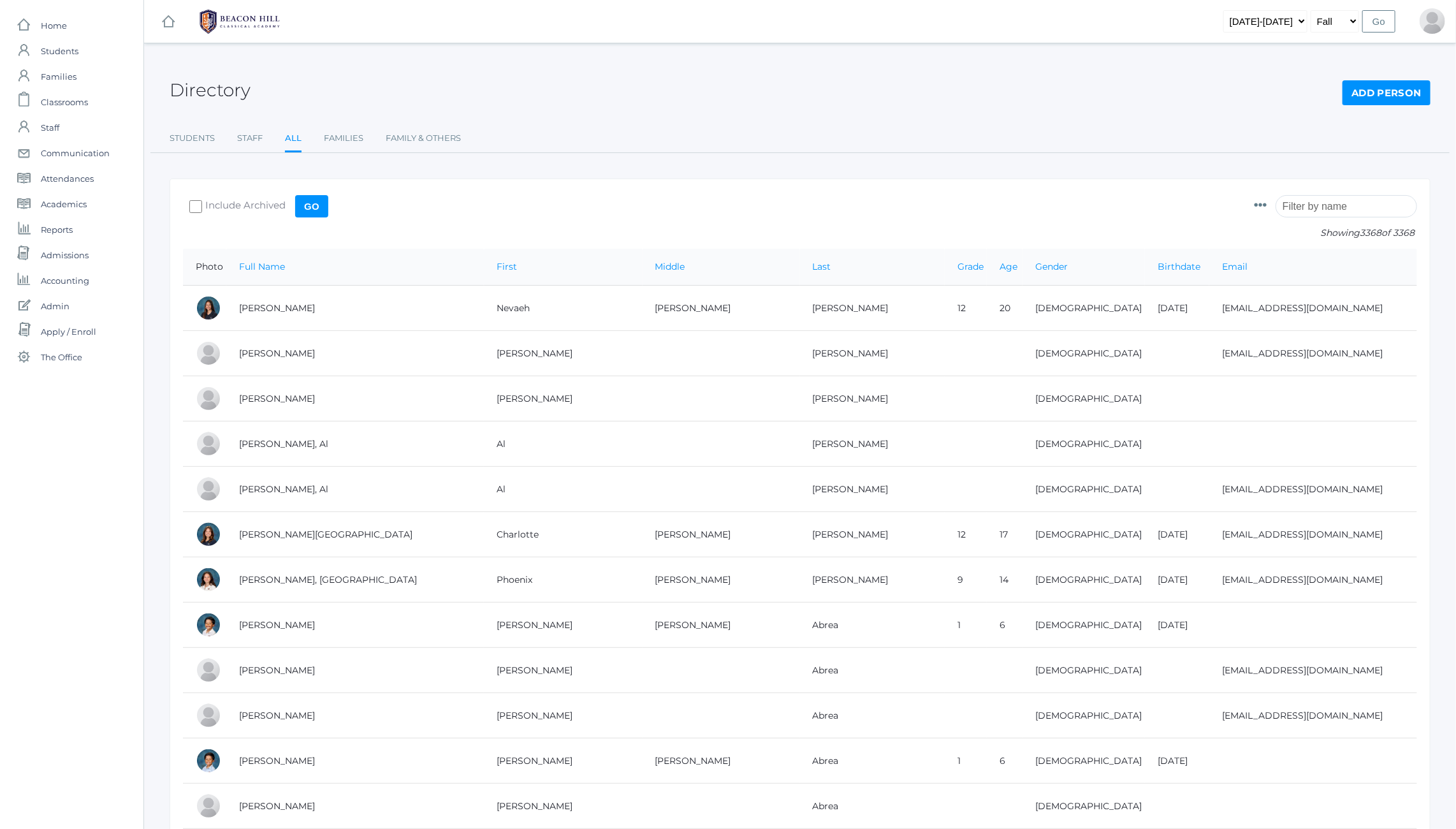
click at [1326, 209] on input "search" at bounding box center [1346, 207] width 141 height 23
paste input "[PERSON_NAME]"
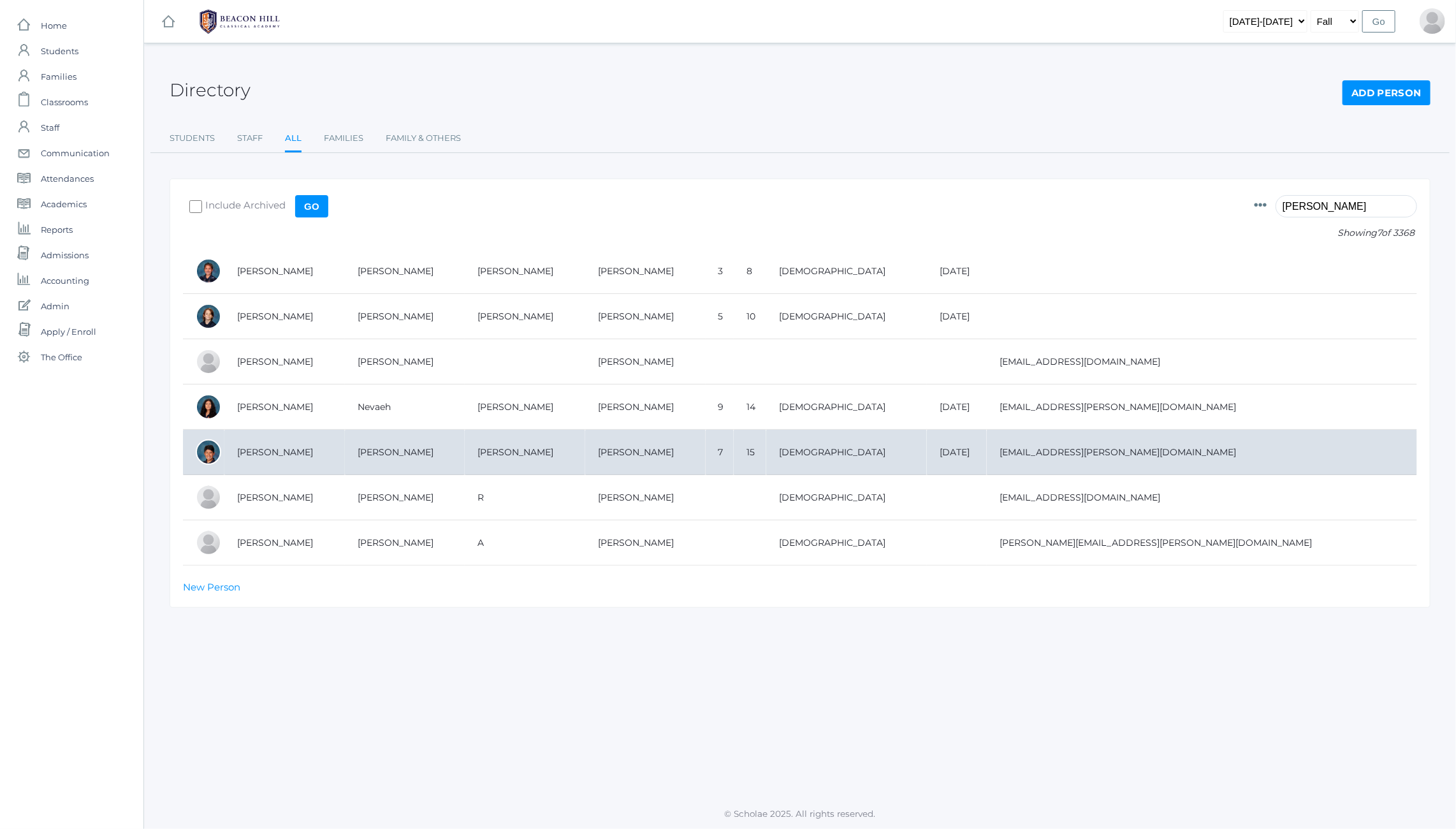
type input "[PERSON_NAME]"
click at [257, 451] on td "[PERSON_NAME]" at bounding box center [285, 452] width 120 height 46
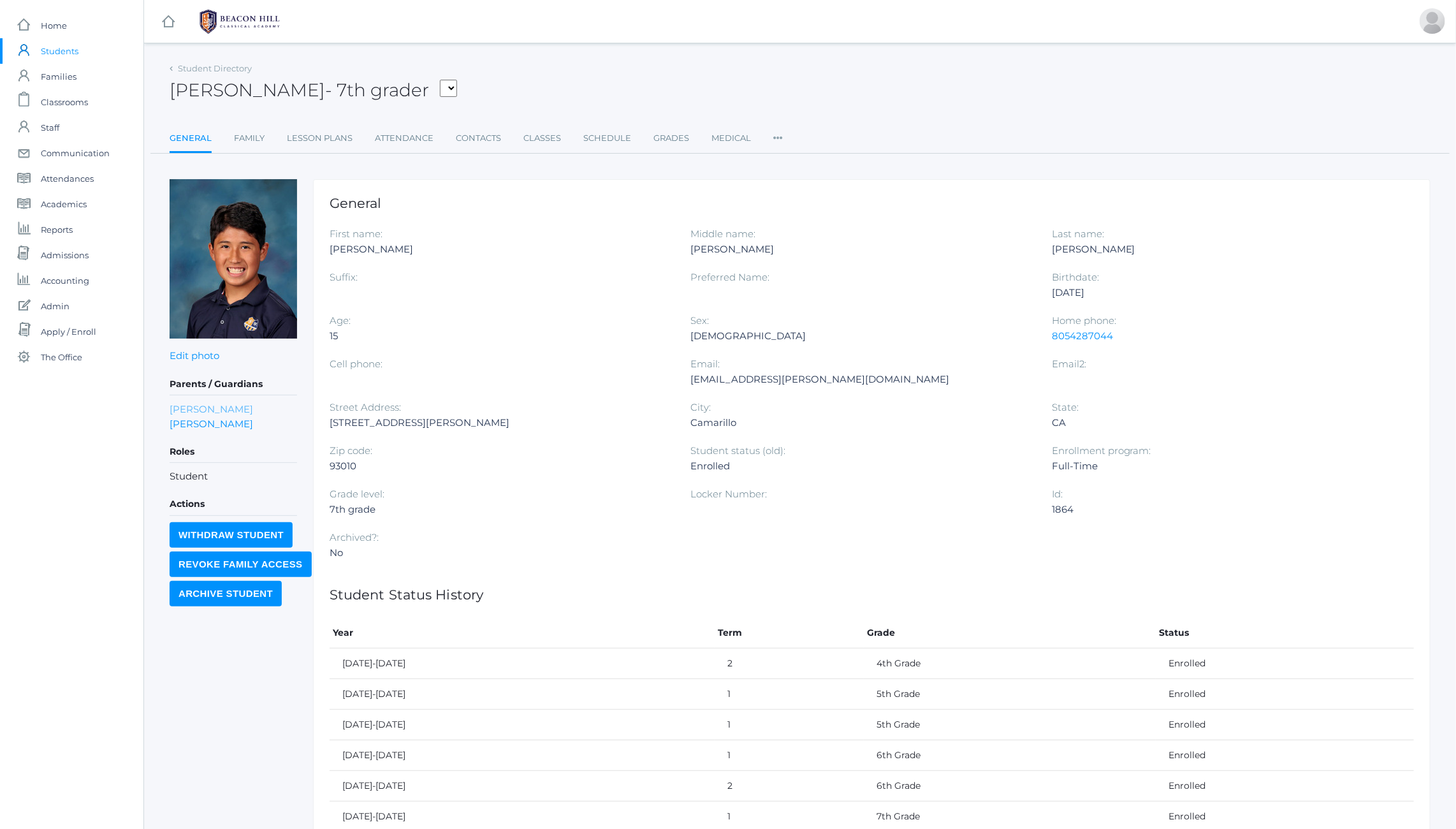
click at [211, 411] on link "Jessica Torok" at bounding box center [212, 408] width 83 height 14
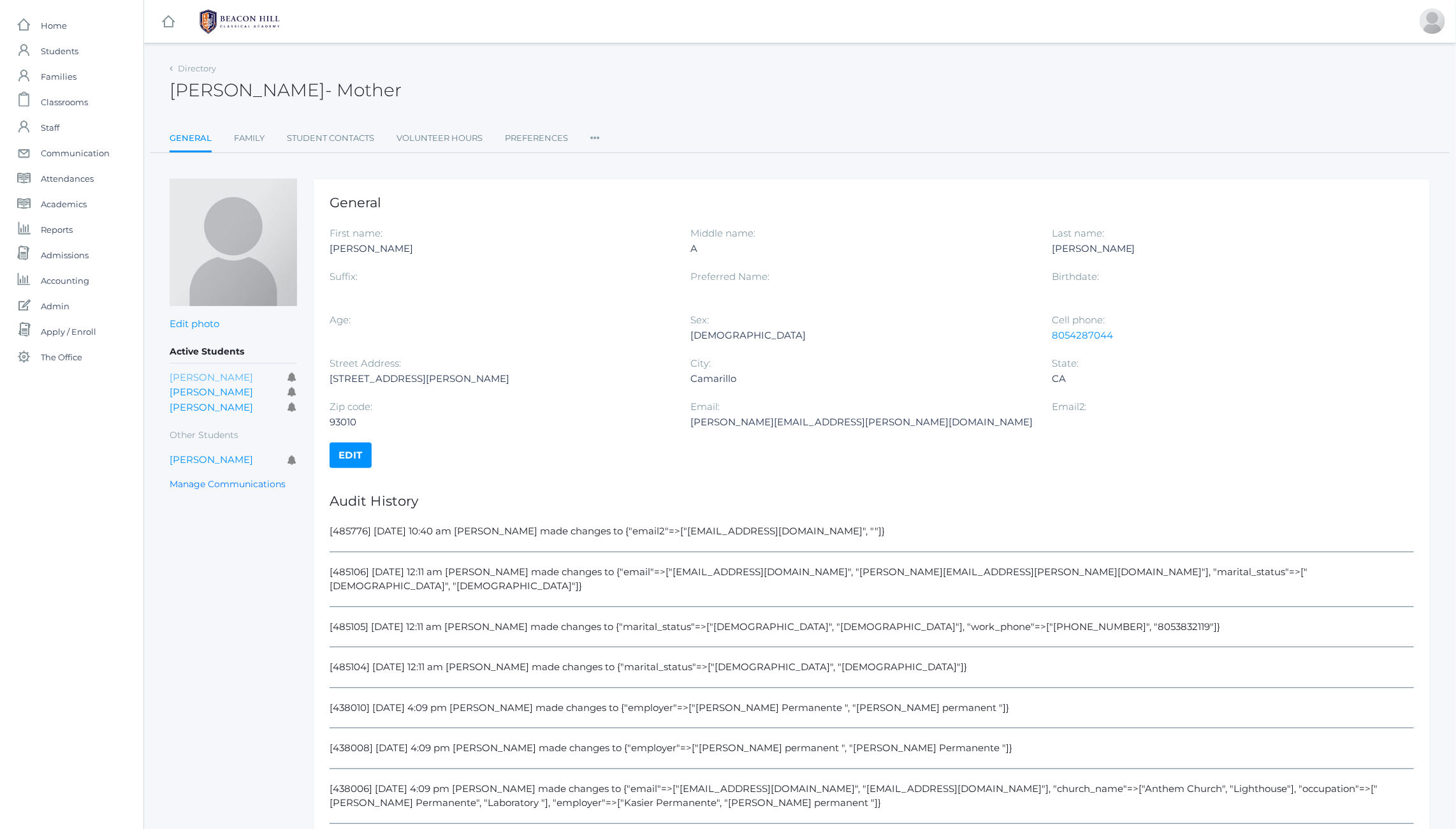
click at [206, 373] on link "Maxine Torok" at bounding box center [212, 377] width 83 height 12
click at [194, 392] on link "Nathaniel Torok" at bounding box center [212, 392] width 83 height 12
click at [191, 410] on link "Nevaeh Torok" at bounding box center [212, 407] width 83 height 12
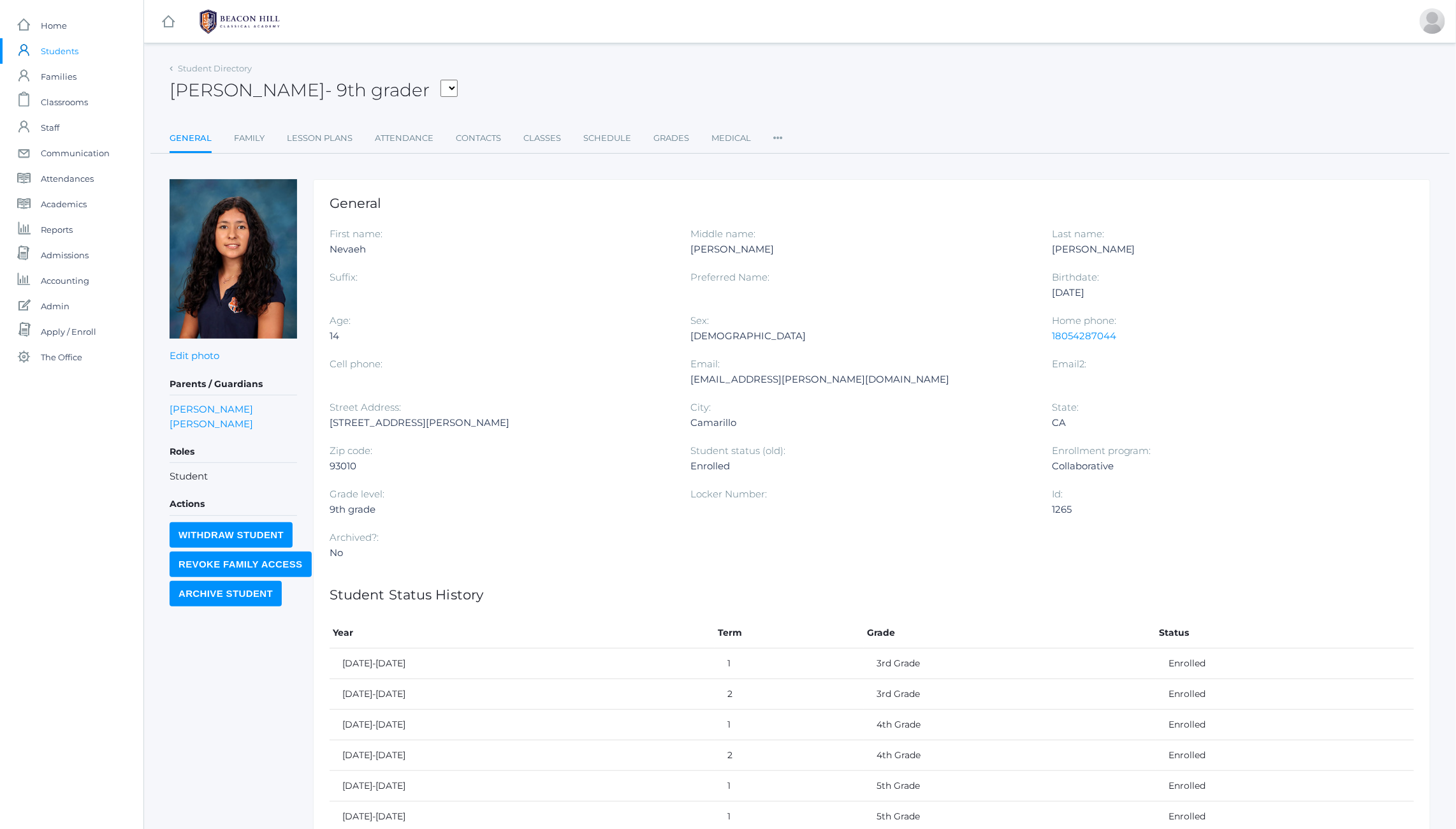
click at [191, 410] on link "[PERSON_NAME]" at bounding box center [212, 408] width 83 height 14
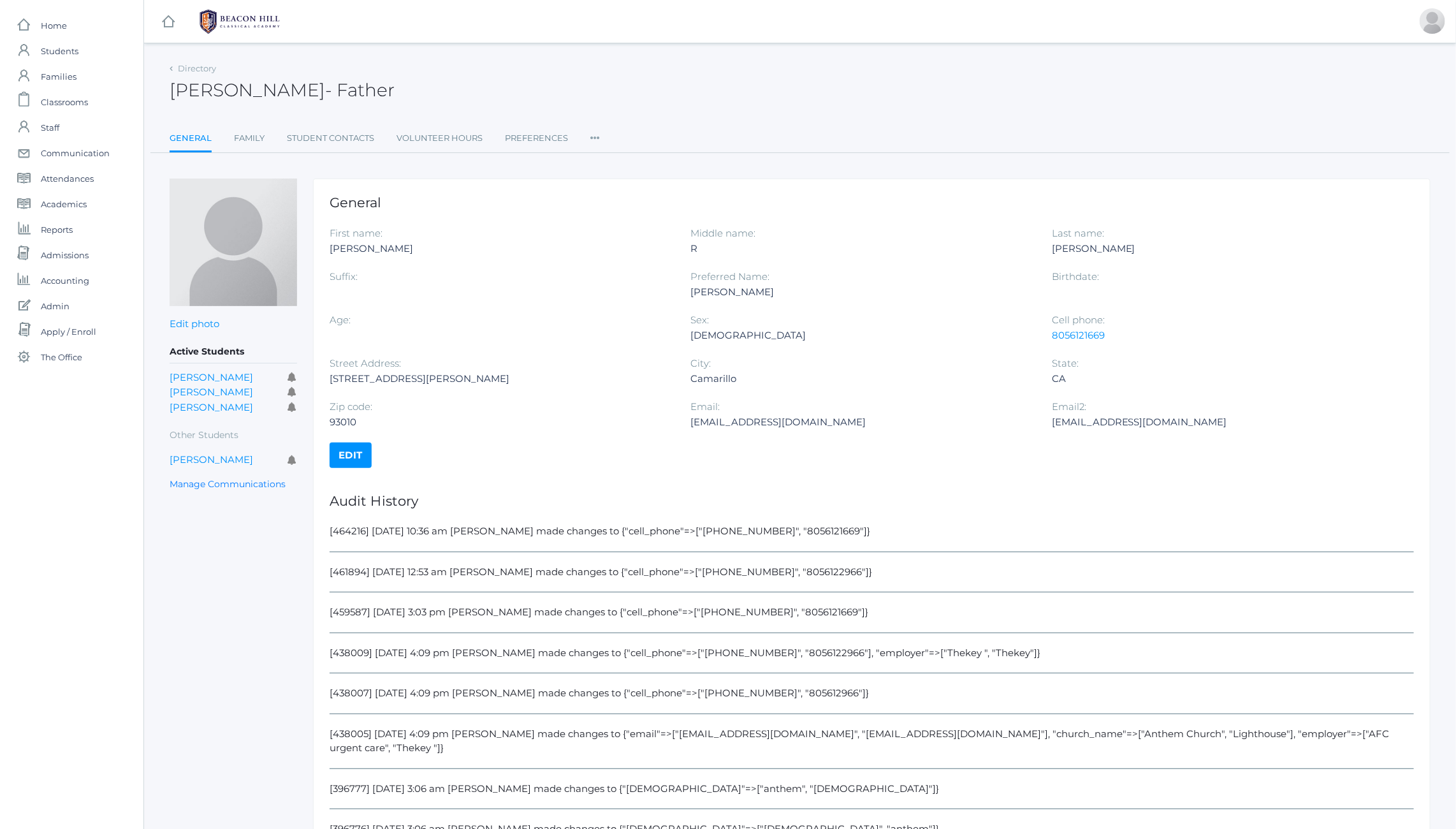
click at [599, 138] on icon at bounding box center [595, 134] width 9 height 17
click at [622, 164] on link "Roles" at bounding box center [641, 164] width 77 height 26
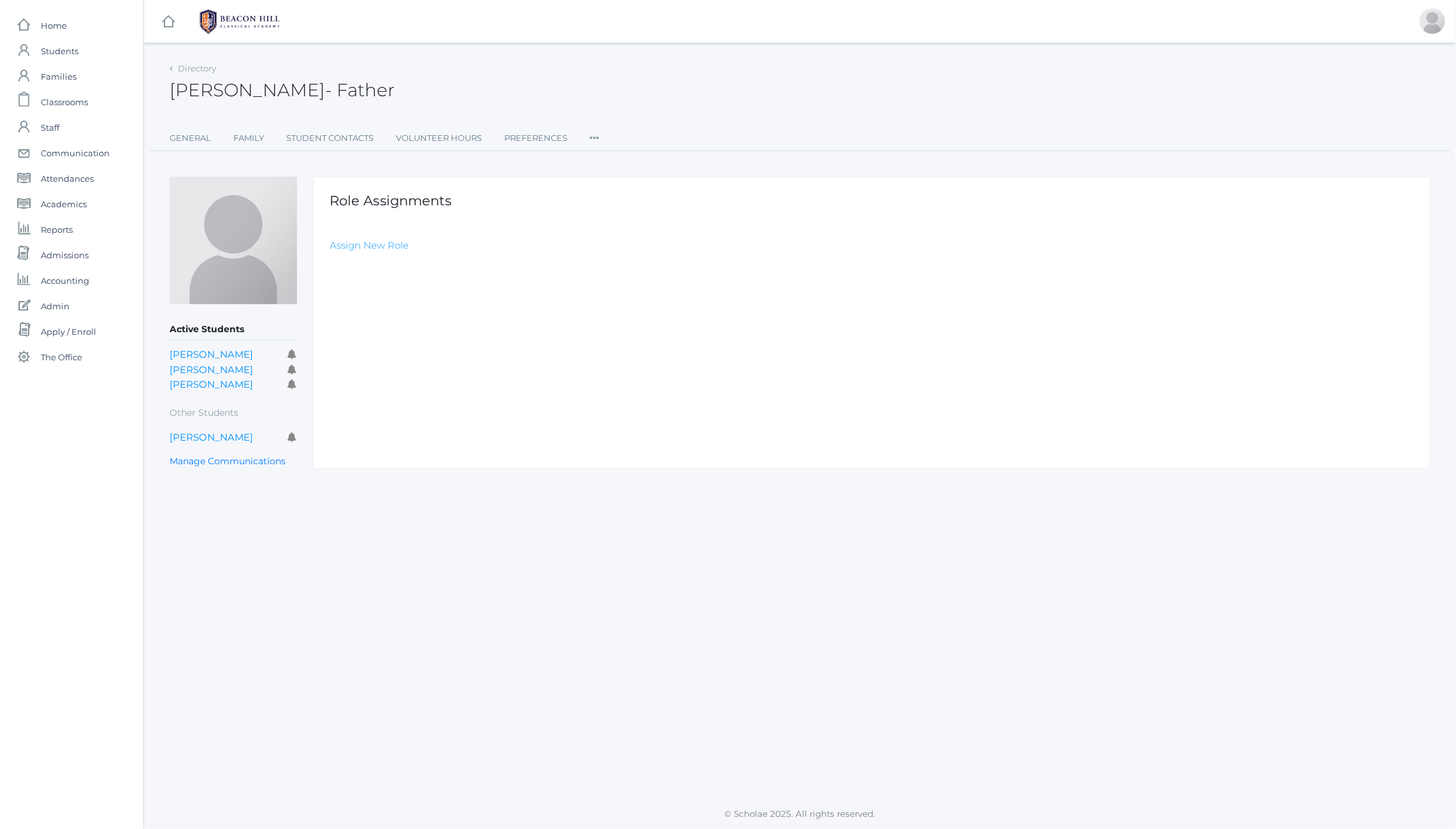
click at [377, 249] on link "Assign New Role" at bounding box center [369, 245] width 79 height 12
click at [415, 216] on h1 "New Role Assignment" at bounding box center [872, 221] width 1084 height 14
click at [599, 139] on icon at bounding box center [595, 134] width 9 height 17
click at [621, 192] on link "User Access" at bounding box center [640, 192] width 77 height 26
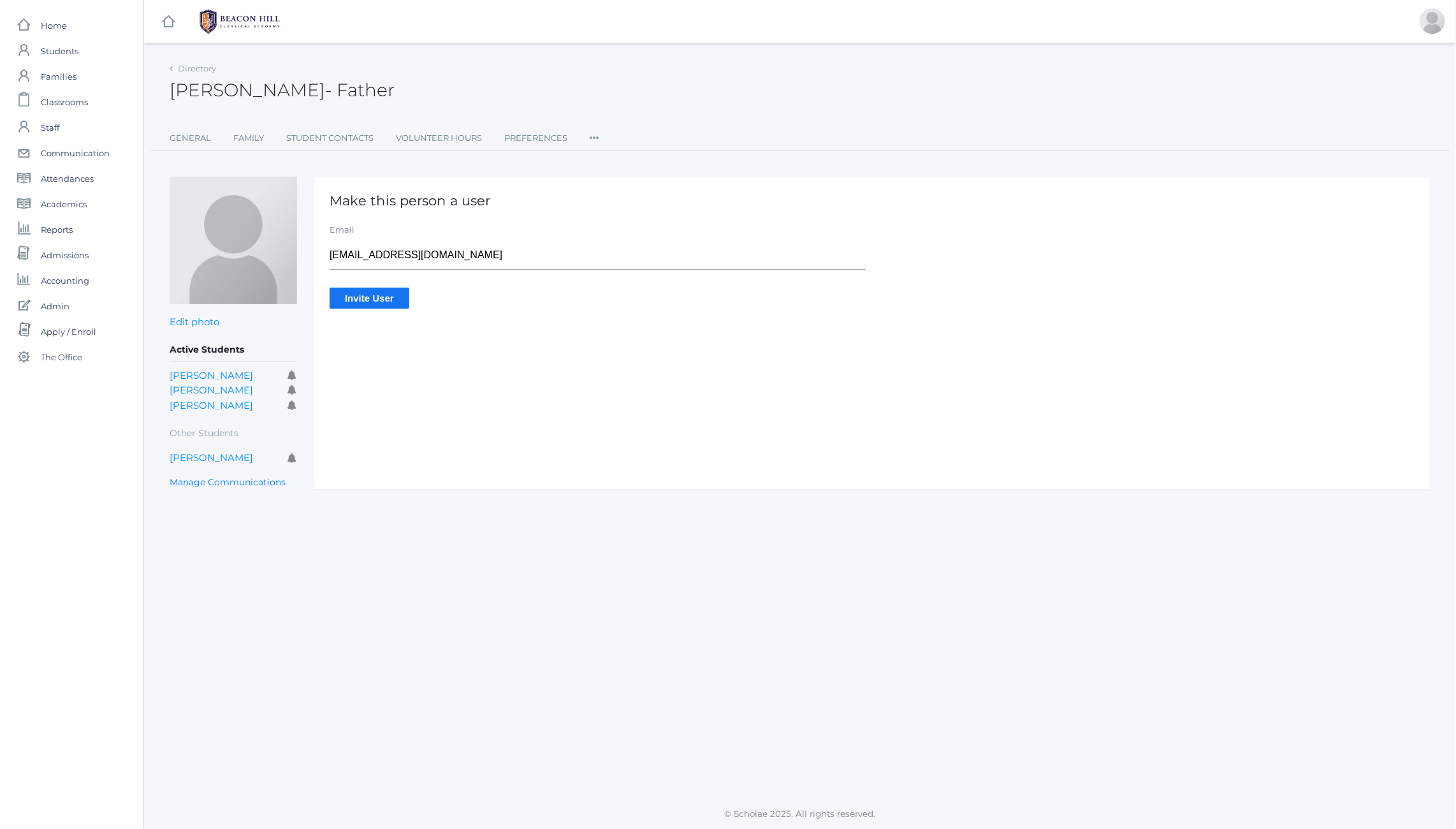
click at [598, 139] on icon at bounding box center [595, 134] width 9 height 17
click at [612, 163] on link "Roles" at bounding box center [640, 164] width 77 height 26
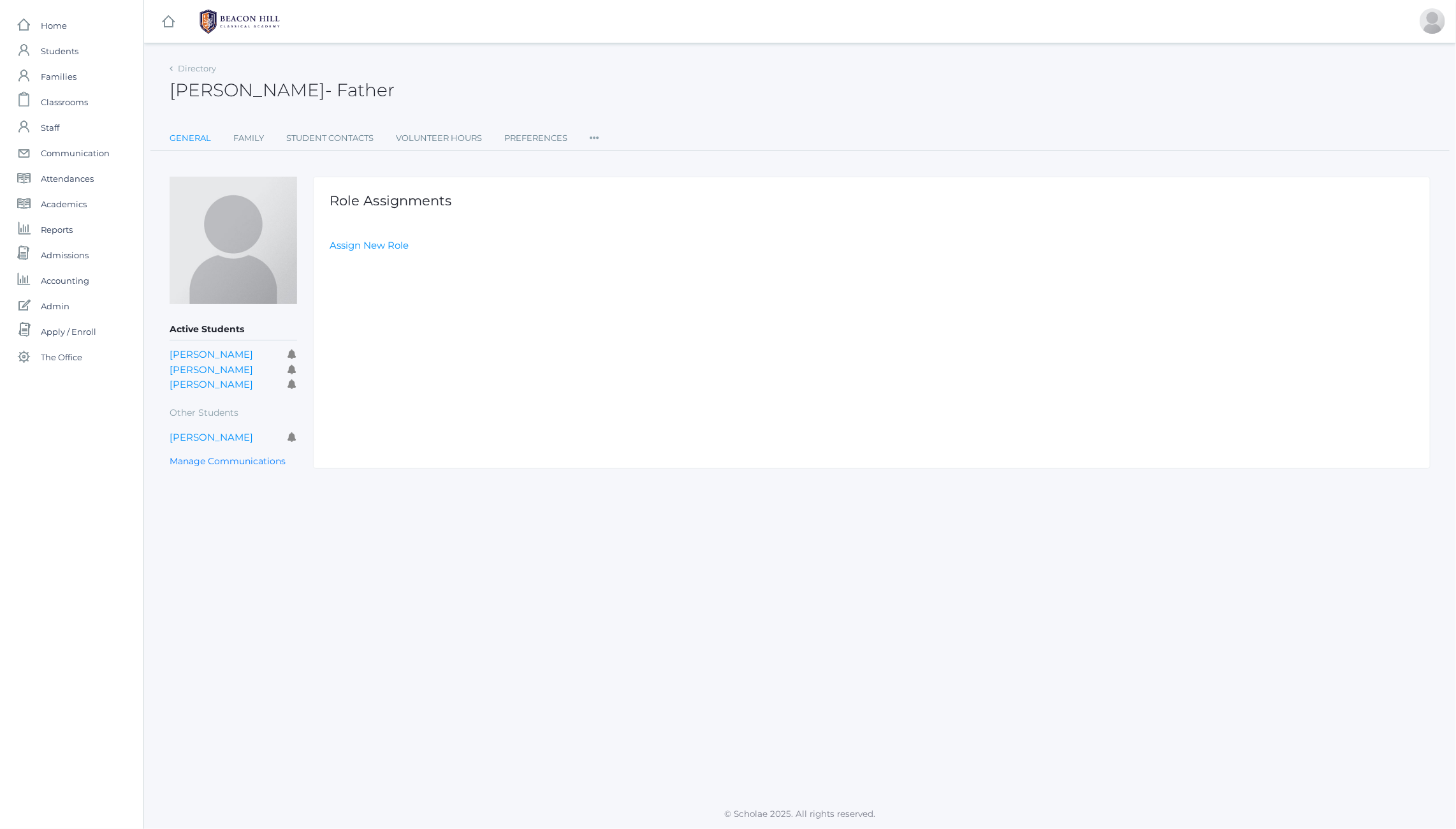
click at [190, 136] on link "General" at bounding box center [191, 138] width 42 height 26
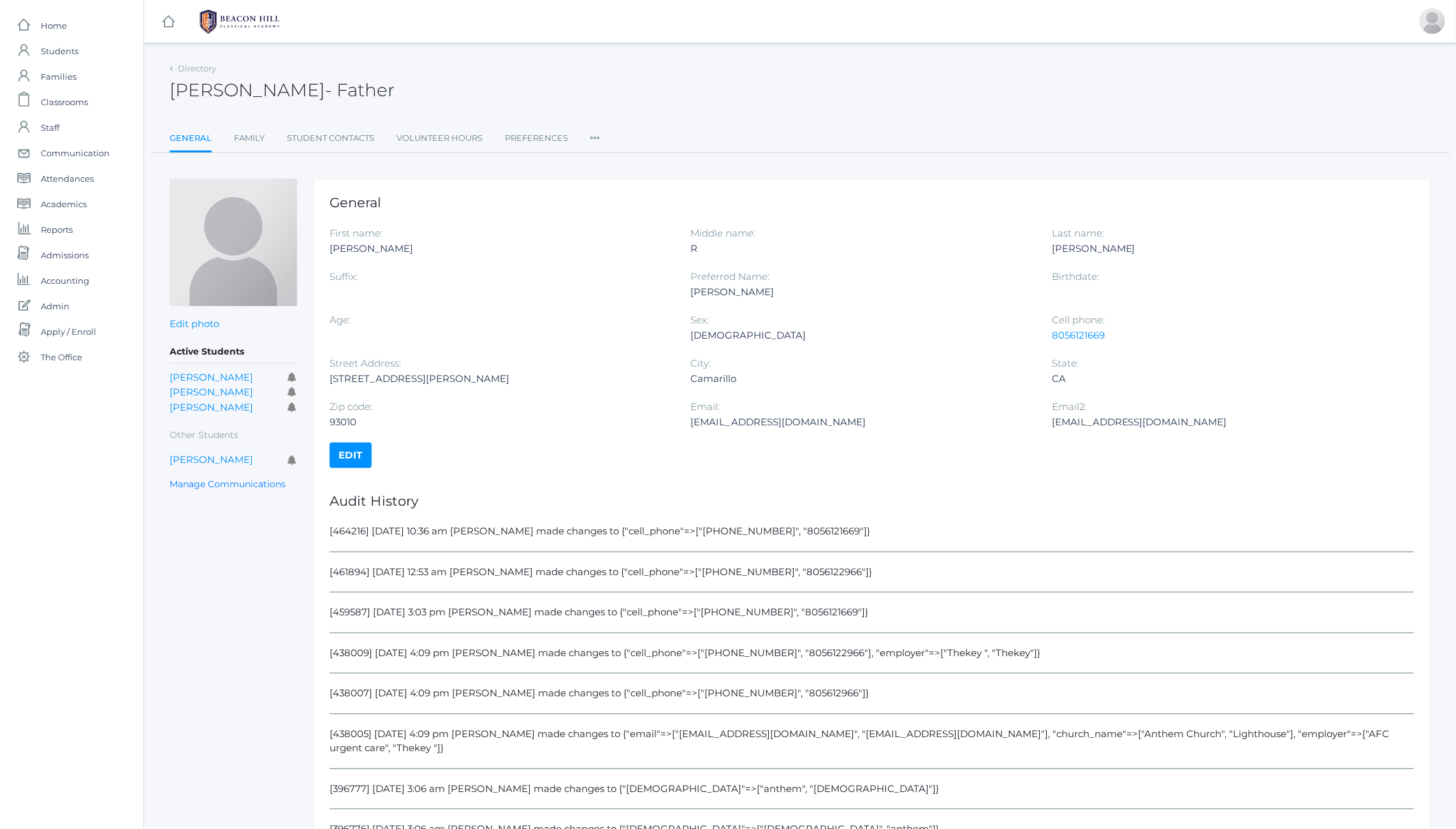
click at [723, 424] on div "[EMAIL_ADDRESS][DOMAIN_NAME]" at bounding box center [861, 422] width 341 height 15
click at [699, 285] on div "[PERSON_NAME]" at bounding box center [861, 292] width 341 height 15
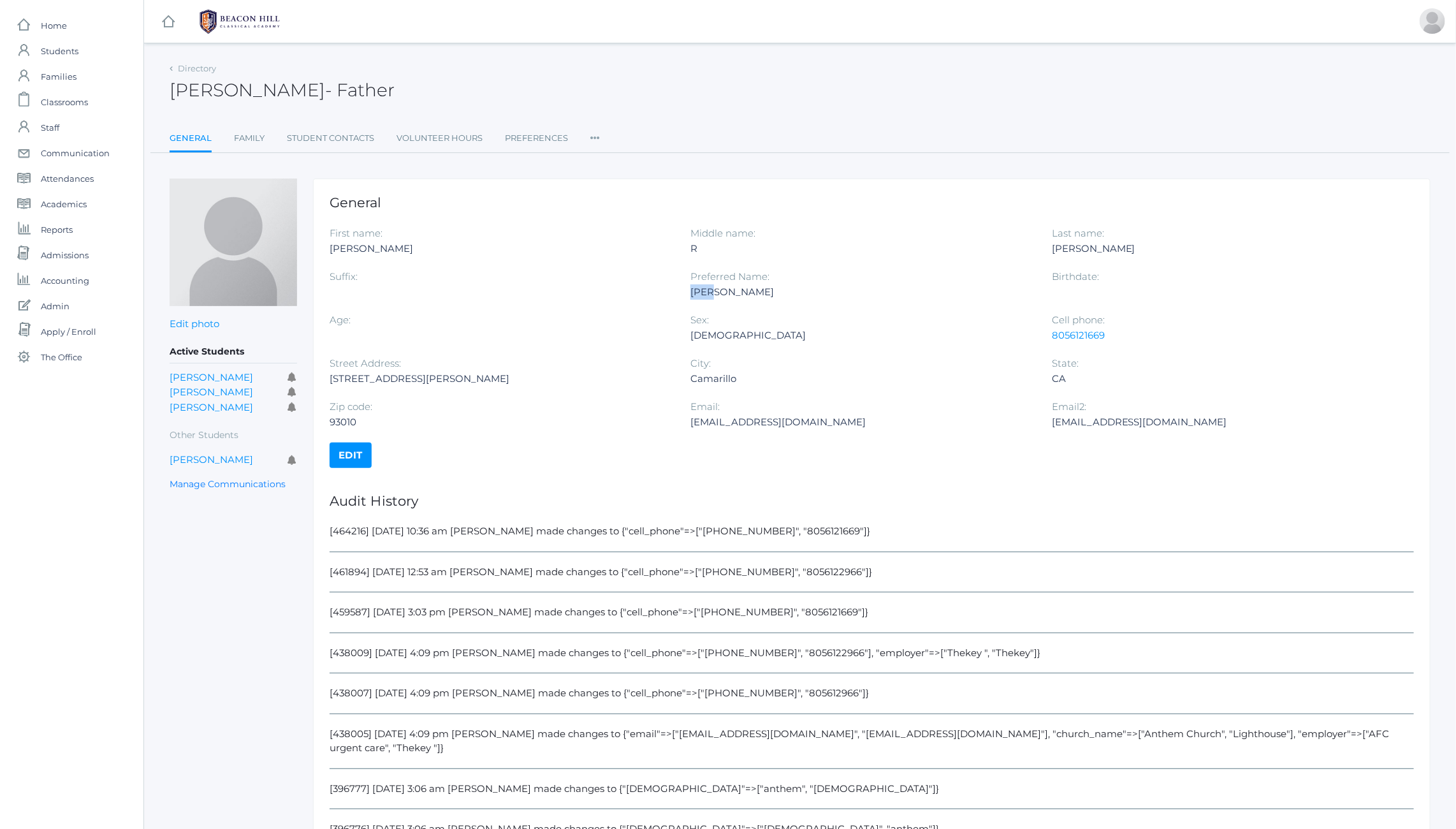
click at [699, 285] on div "[PERSON_NAME]" at bounding box center [861, 292] width 341 height 15
click at [709, 269] on div "Preferred Name: Jeff" at bounding box center [871, 291] width 360 height 44
click at [596, 137] on icon at bounding box center [595, 134] width 9 height 17
click at [620, 163] on link "Roles" at bounding box center [641, 164] width 77 height 26
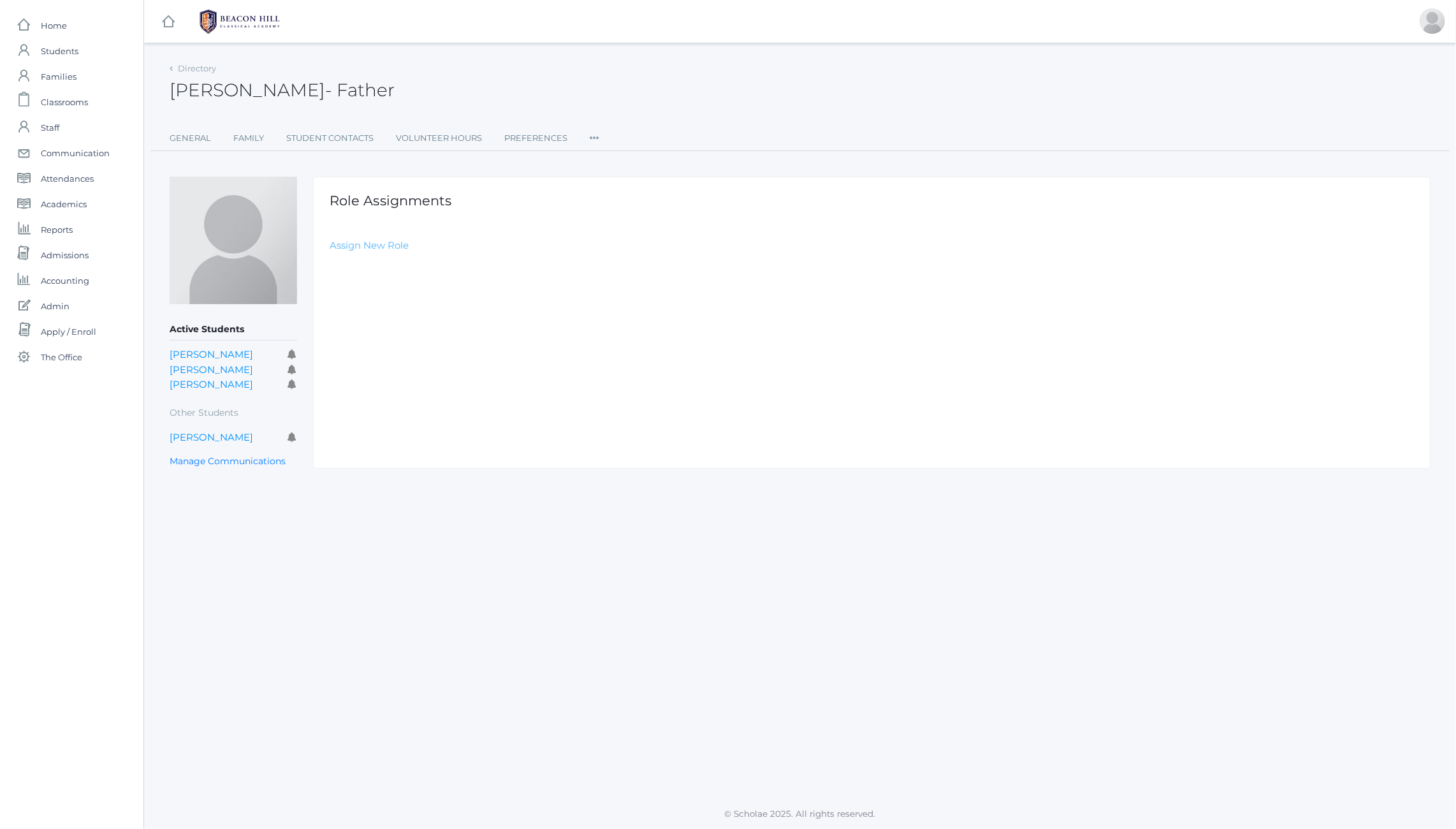
click at [380, 245] on link "Assign New Role" at bounding box center [369, 245] width 79 height 12
click at [370, 279] on select "Select Role Staff Family Student Other" at bounding box center [598, 276] width 536 height 28
select select "2"
click at [330, 262] on select "Select Role Staff Family Student Other" at bounding box center [598, 276] width 536 height 28
click at [361, 315] on input "Create Role Assignment" at bounding box center [400, 313] width 141 height 21
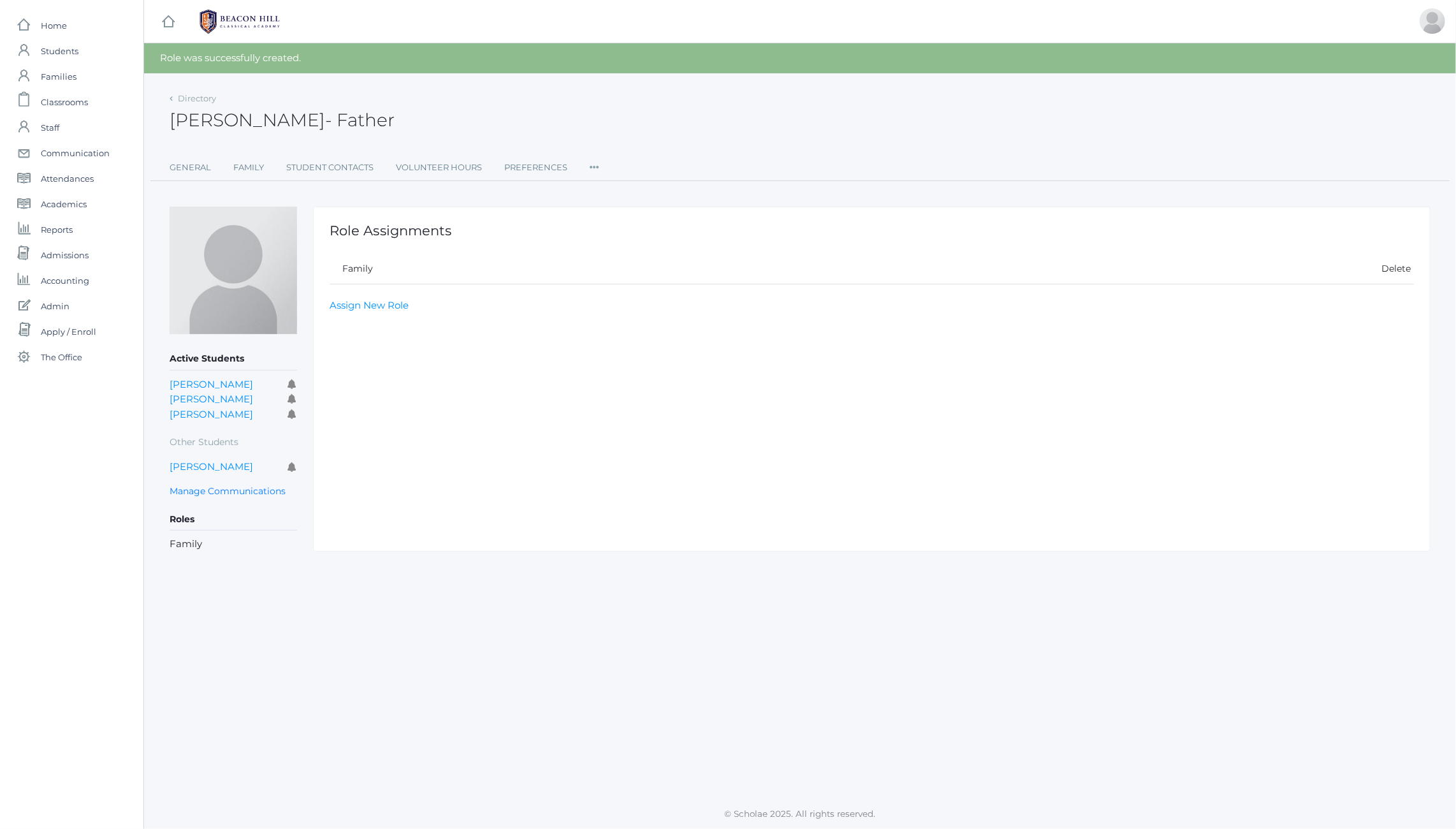
click at [596, 167] on icon at bounding box center [595, 163] width 9 height 17
click at [621, 221] on link "User Access" at bounding box center [640, 221] width 77 height 26
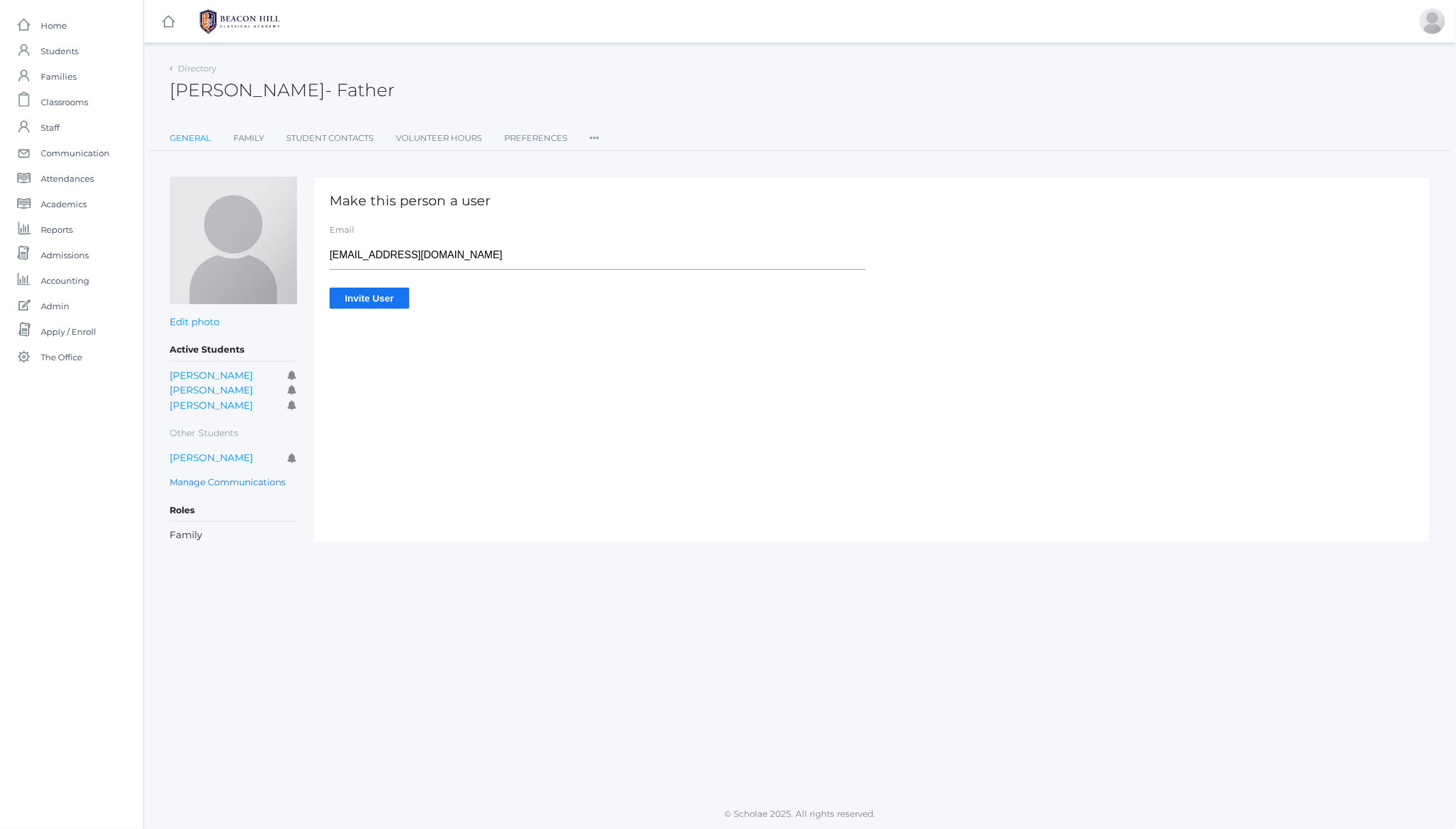
click at [186, 138] on link "General" at bounding box center [191, 138] width 42 height 26
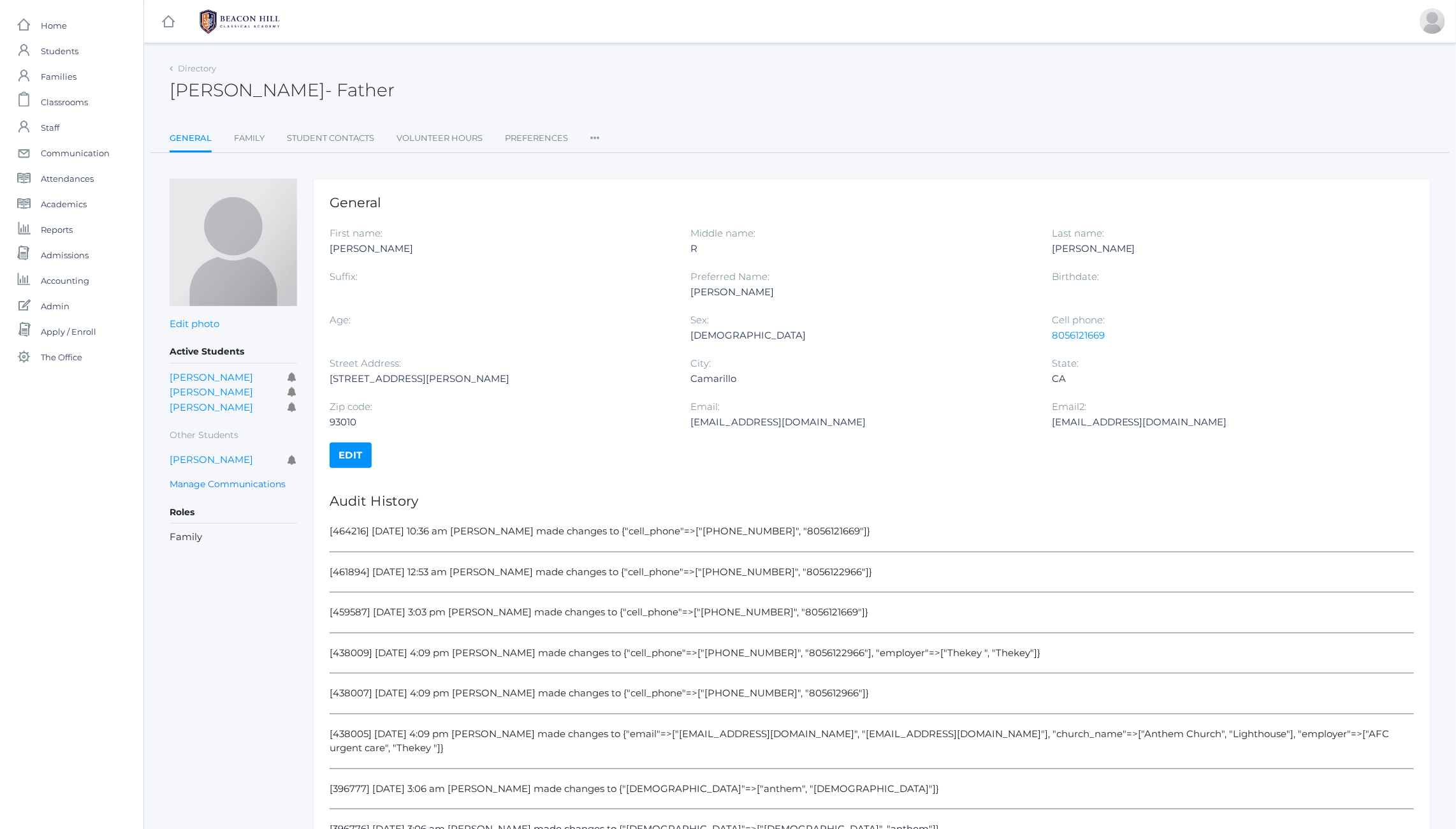
click at [600, 143] on ul "General Family Student Contacts Volunteer Hours Preferences Roles User Access C…" at bounding box center [801, 138] width 1262 height 28
click at [594, 138] on icon at bounding box center [595, 134] width 9 height 17
click at [627, 221] on link "Communication" at bounding box center [641, 214] width 77 height 26
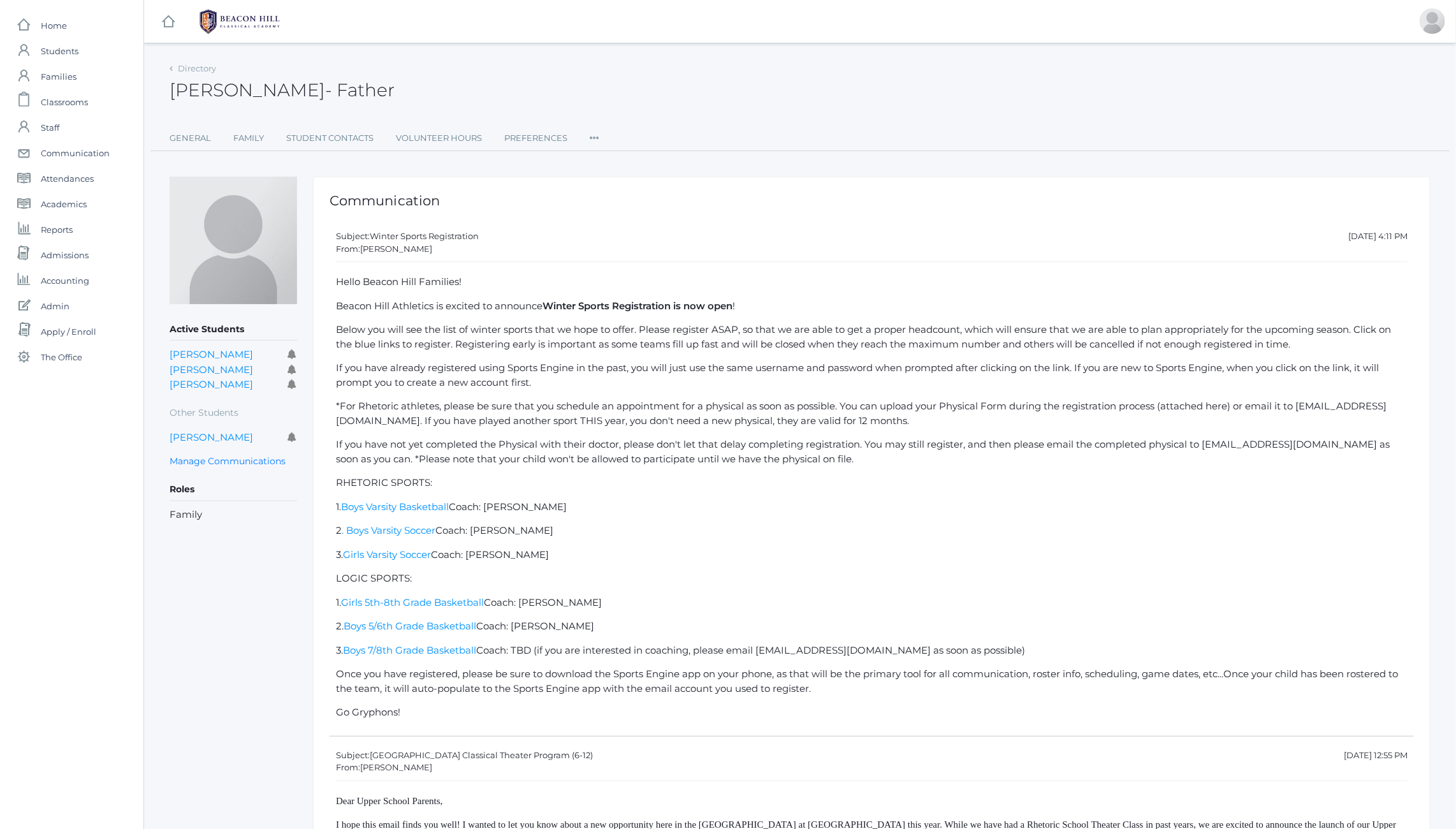
click at [550, 308] on strong "Winter Sports Registration is now open" at bounding box center [637, 305] width 190 height 12
click at [499, 310] on p "Beacon Hill Athletics is excited to announce Winter Sports Registration is now …" at bounding box center [872, 305] width 1072 height 14
click at [209, 351] on link "Maxine Torok" at bounding box center [212, 354] width 83 height 12
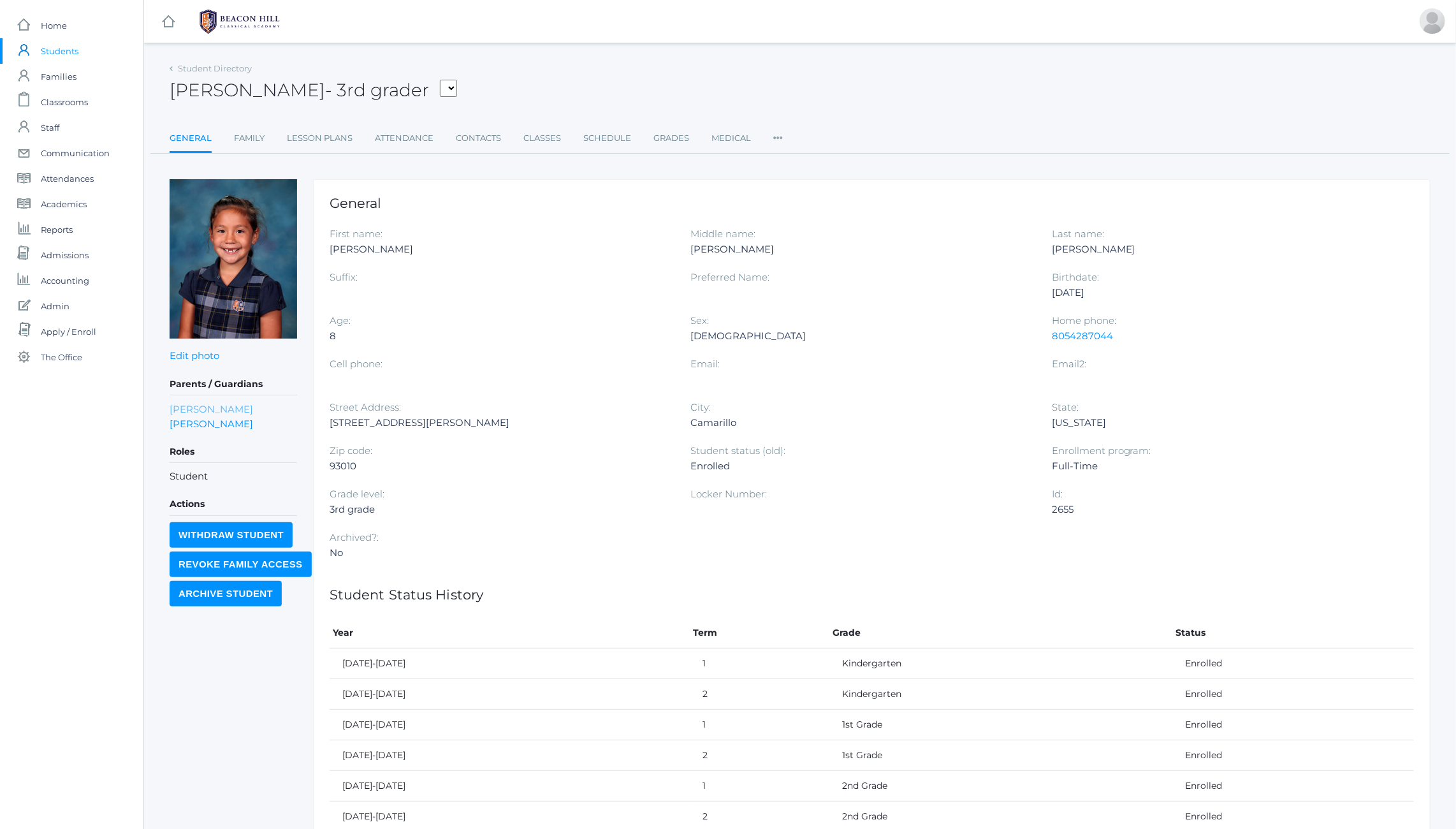
click at [196, 406] on link "Jessica Torok" at bounding box center [212, 408] width 83 height 14
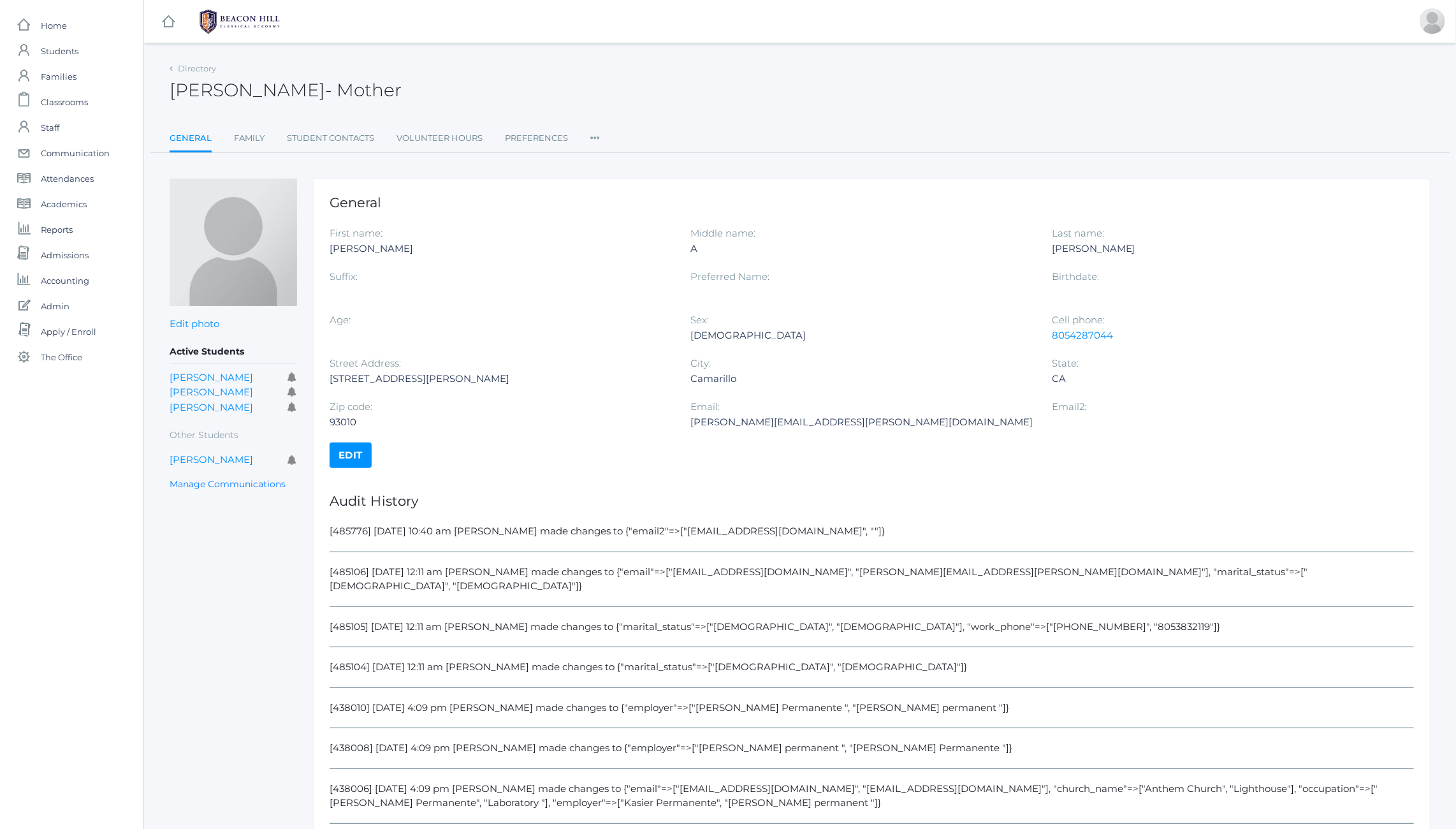
click at [699, 422] on div "Jessica.a.torok@gmail.com" at bounding box center [861, 422] width 342 height 15
click at [642, 416] on div "93010" at bounding box center [501, 422] width 341 height 15
click at [708, 532] on div "[485776] 8/25/2025 10:40 am Jessica Torok made changes to {"email2"=>["jefficat…" at bounding box center [872, 539] width 1084 height 28
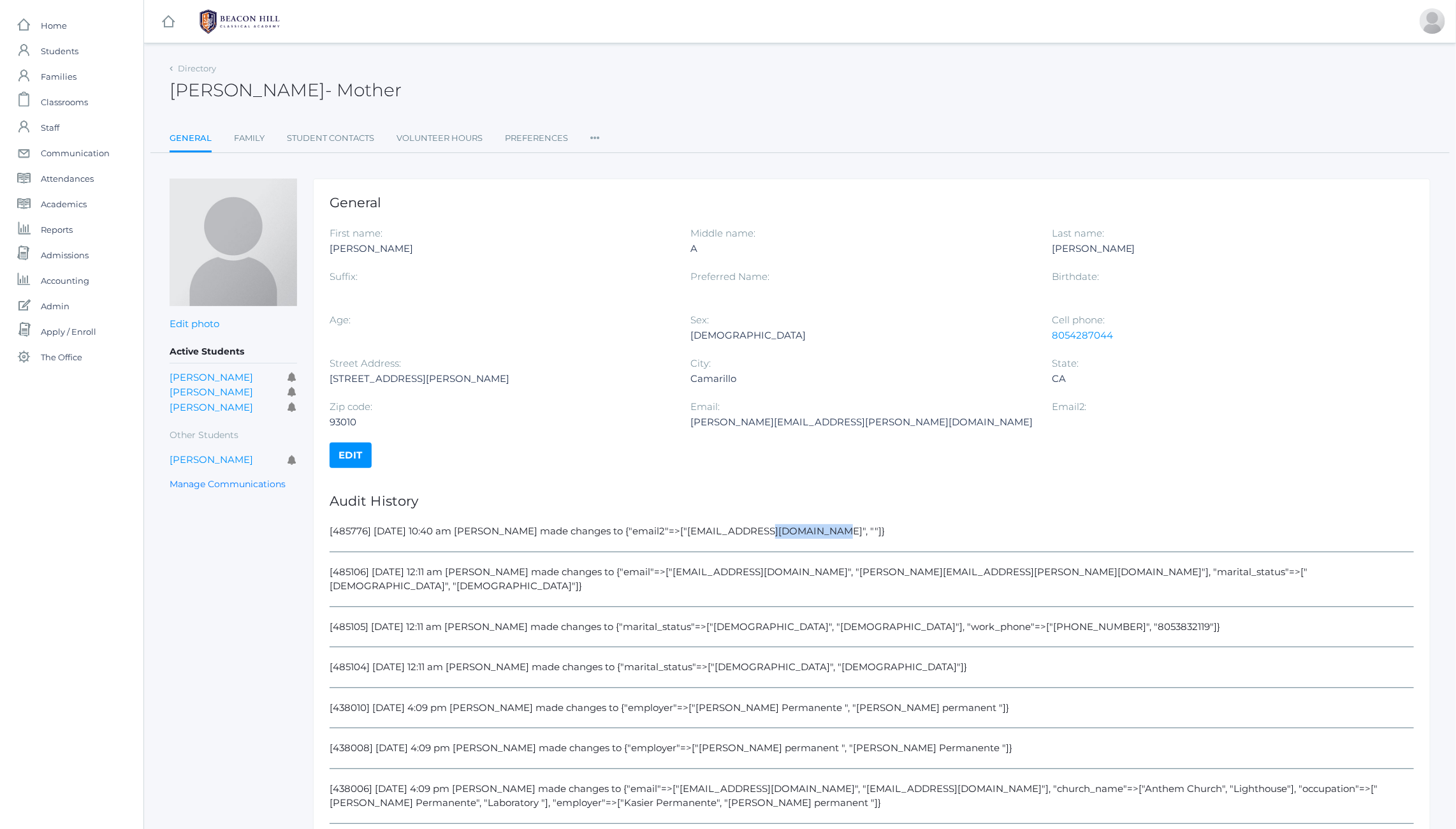
click at [708, 532] on div "[485776] 8/25/2025 10:40 am Jessica Torok made changes to {"email2"=>["jefficat…" at bounding box center [872, 539] width 1084 height 28
click at [695, 532] on div "[485776] 8/25/2025 10:40 am Jessica Torok made changes to {"email2"=>["jefficat…" at bounding box center [872, 539] width 1084 height 28
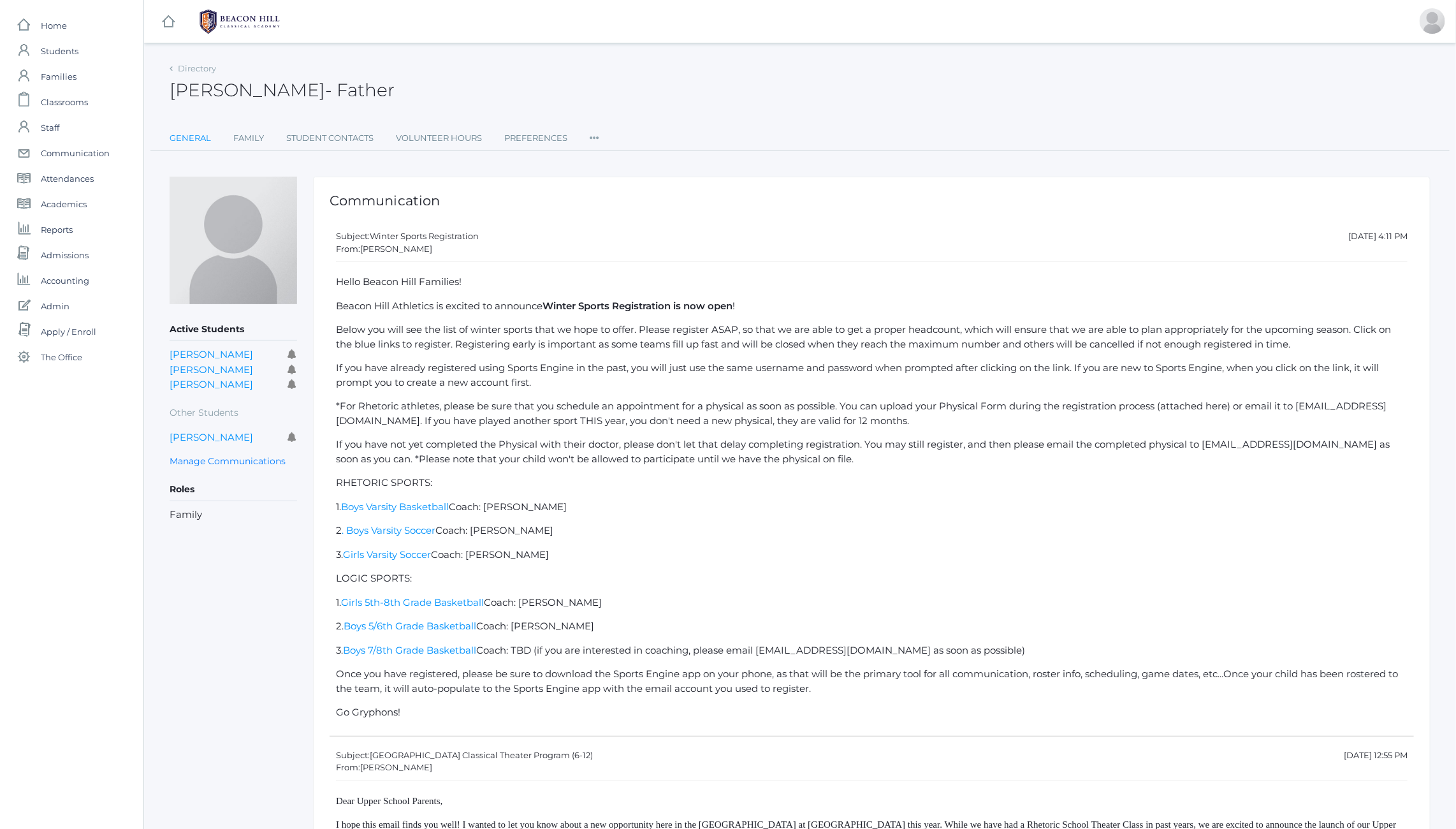
click at [199, 136] on link "General" at bounding box center [191, 138] width 42 height 26
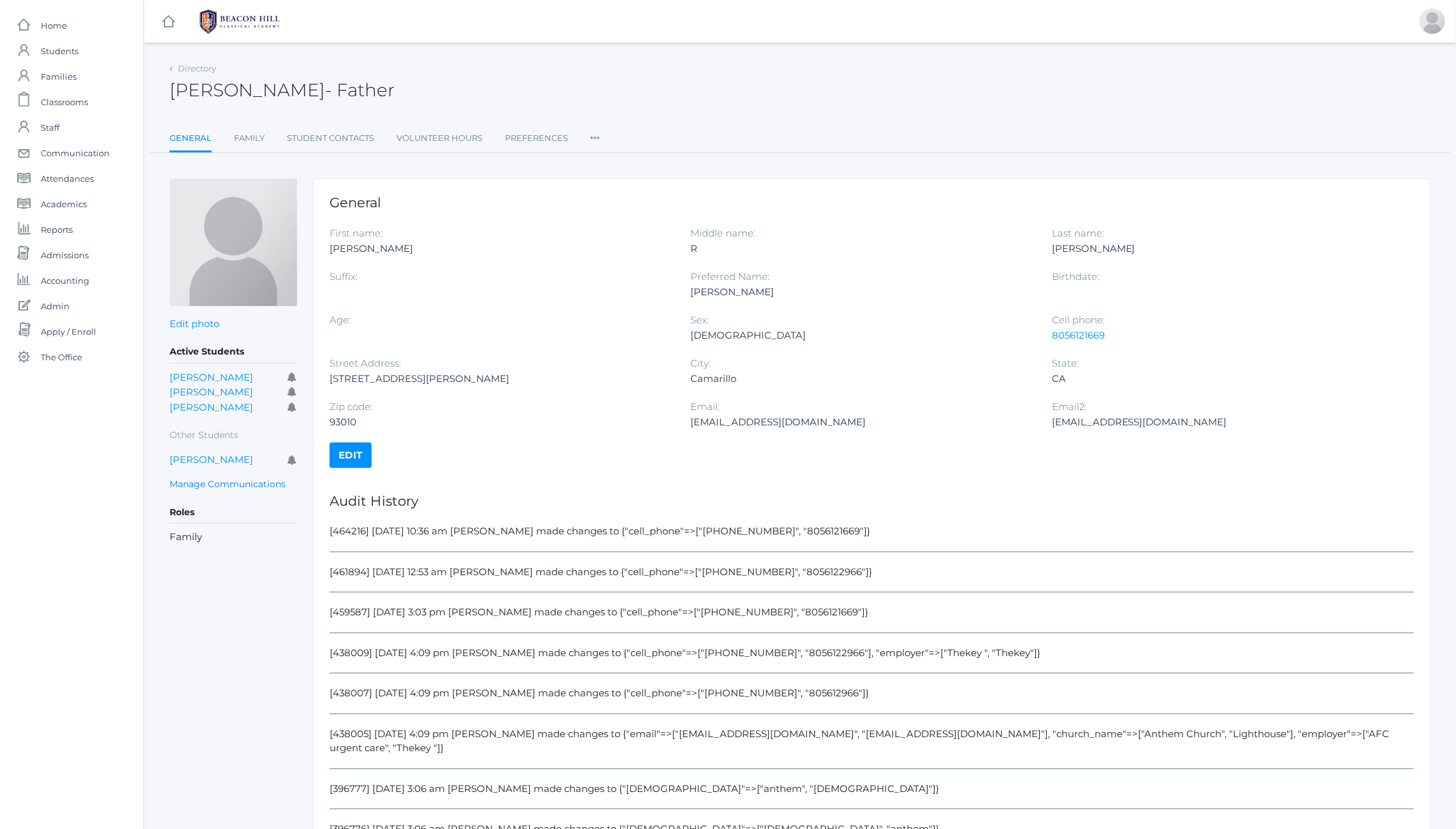
click at [355, 202] on h1 "General" at bounding box center [872, 202] width 1084 height 14
click at [594, 135] on icon at bounding box center [595, 134] width 9 height 17
click at [637, 212] on link "Communication" at bounding box center [641, 214] width 77 height 26
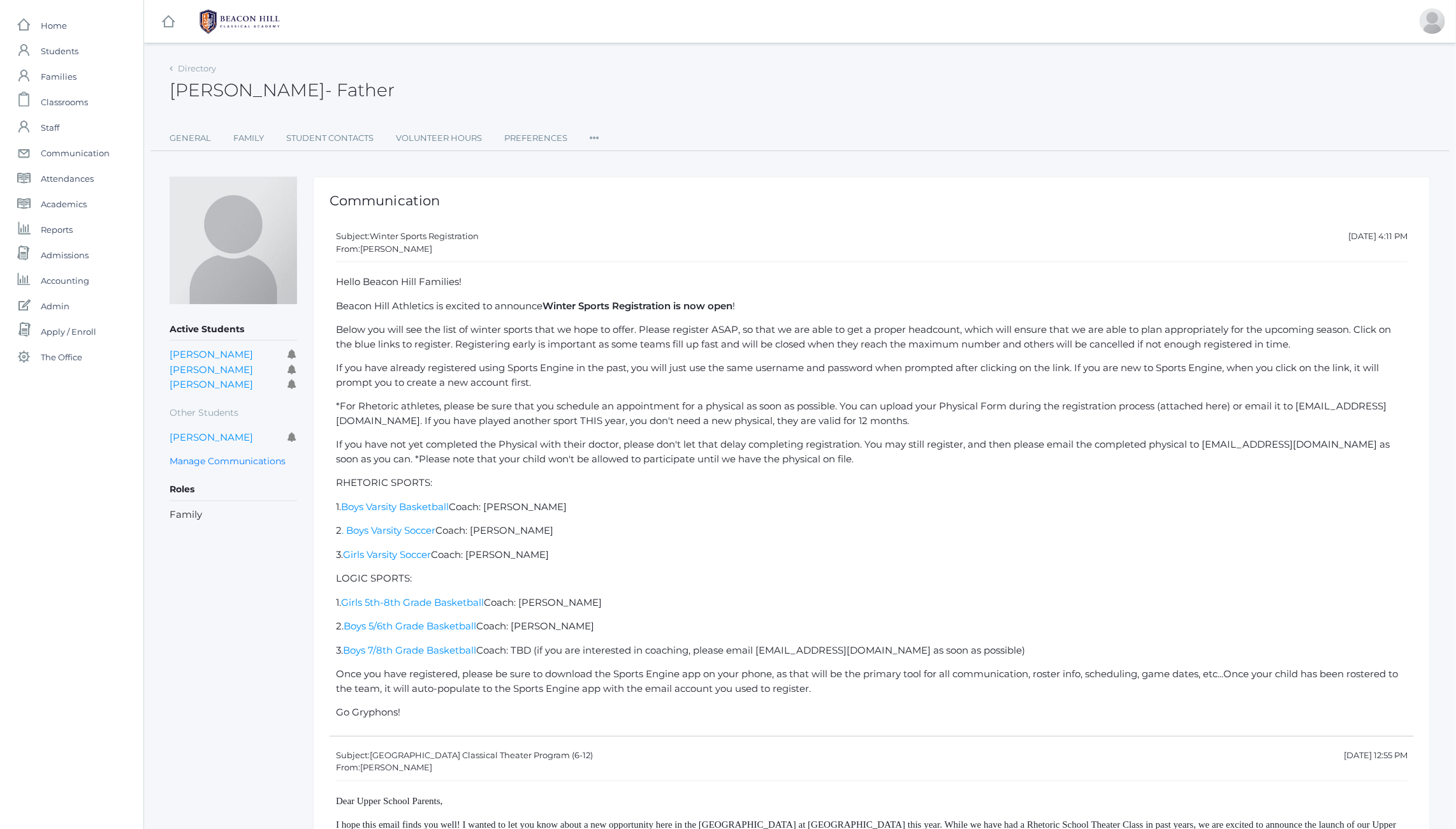
click at [362, 244] on div "From: Courtney Nicholls" at bounding box center [872, 249] width 1072 height 12
click at [360, 236] on span "Subject:" at bounding box center [353, 235] width 34 height 10
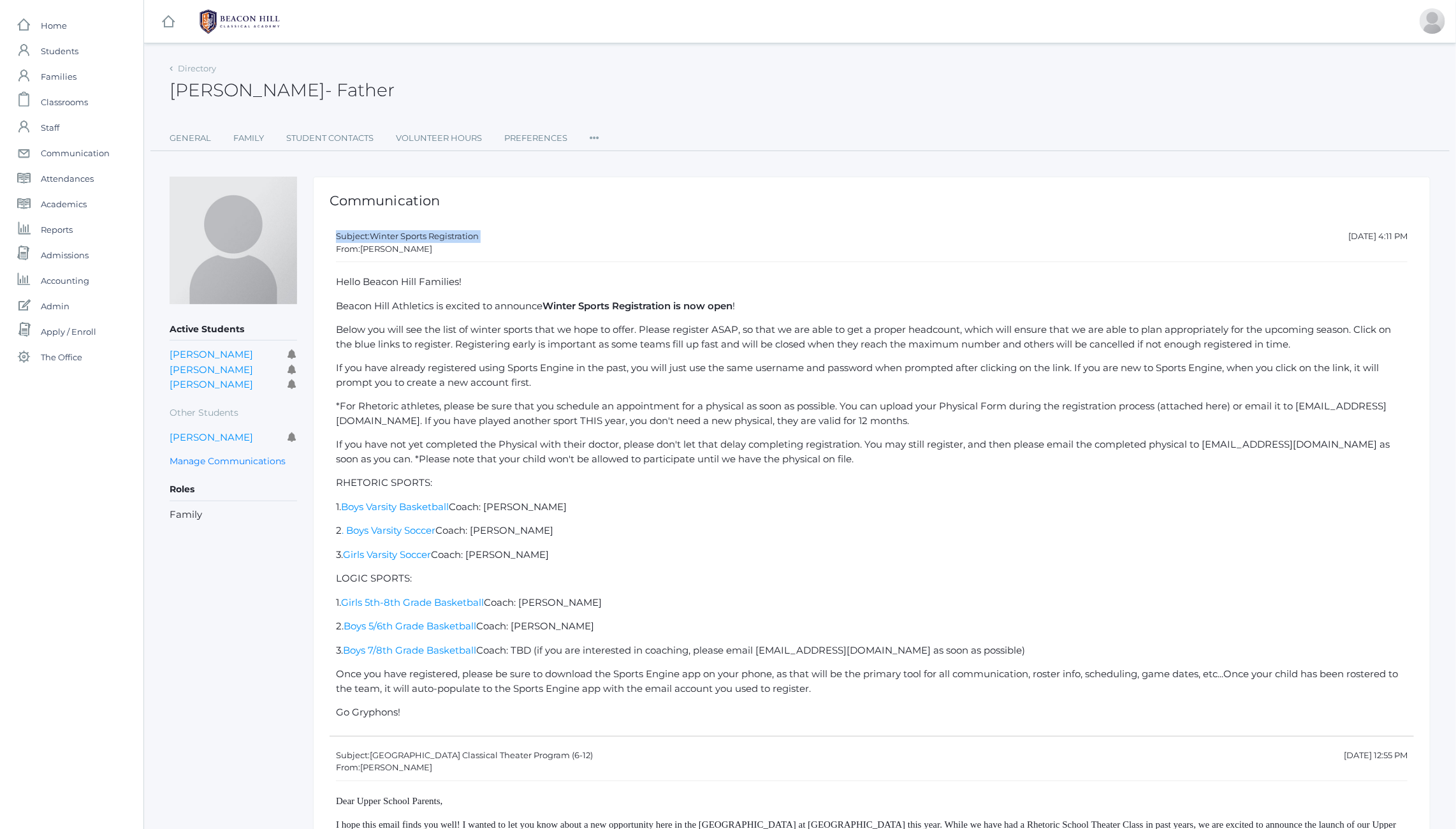
click at [360, 236] on span "Subject:" at bounding box center [353, 235] width 34 height 10
click at [248, 460] on link "Manage Communications" at bounding box center [228, 461] width 116 height 14
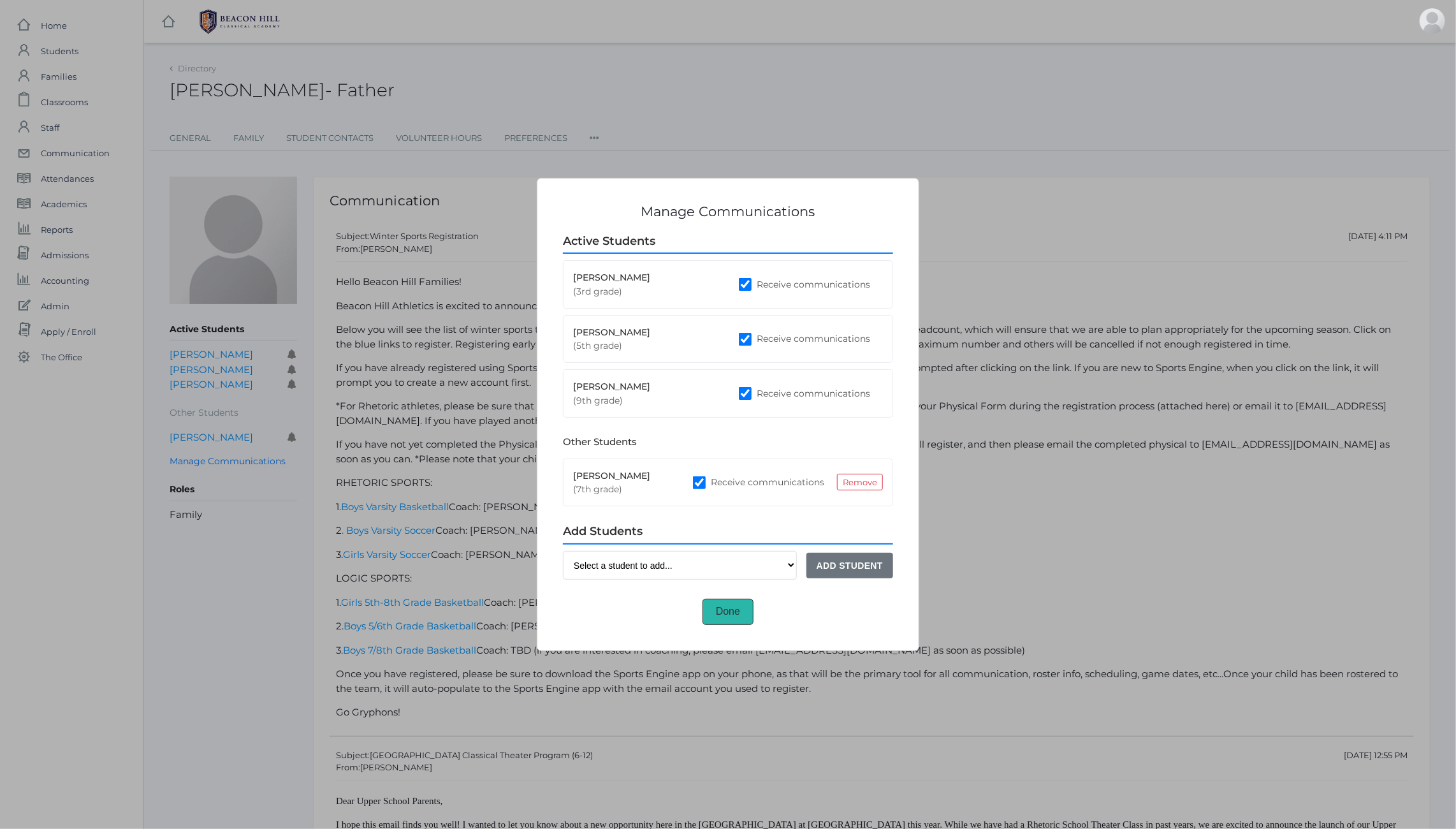
click at [730, 612] on button "Done" at bounding box center [728, 611] width 51 height 26
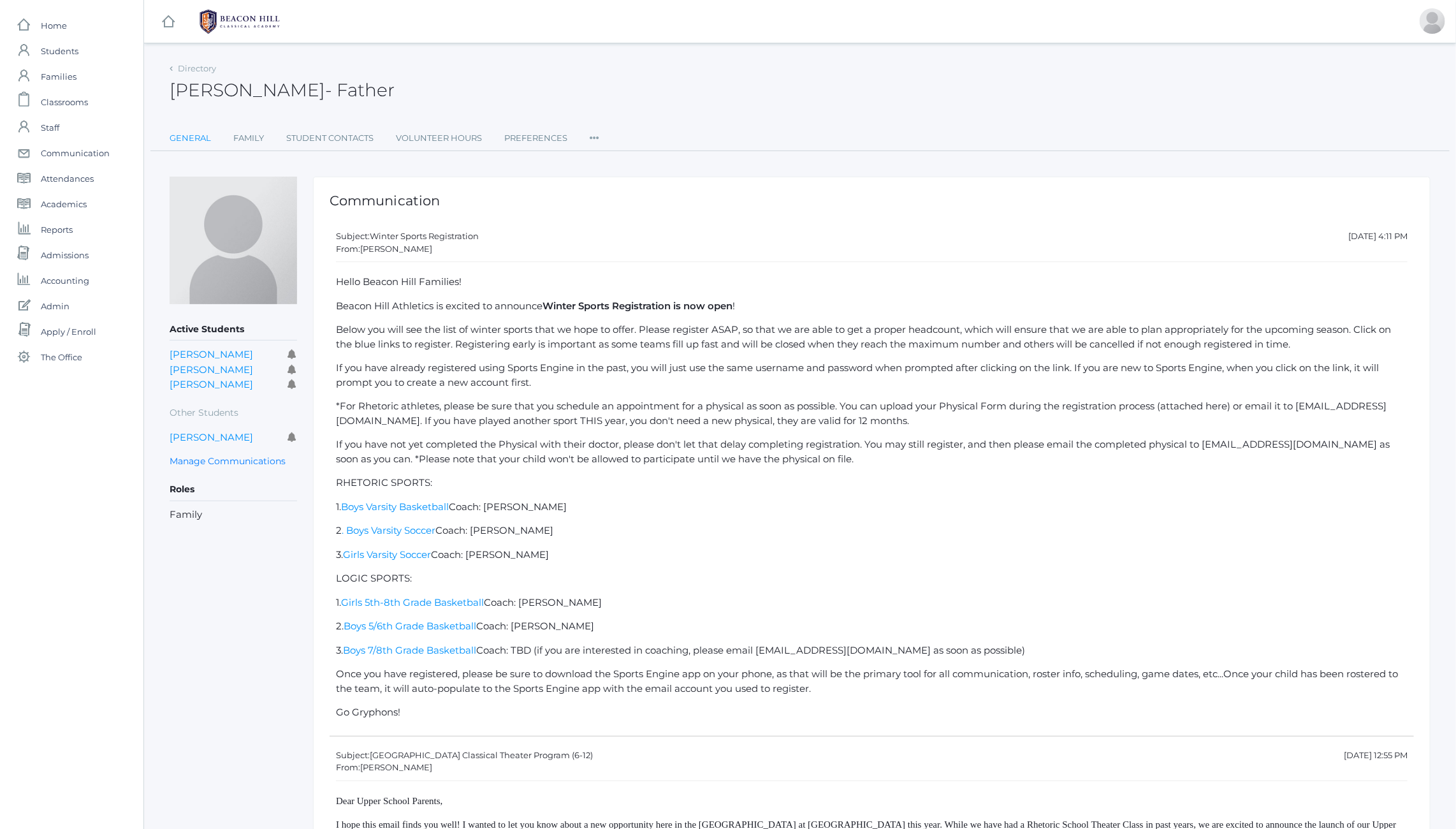
click at [193, 135] on link "General" at bounding box center [191, 138] width 42 height 26
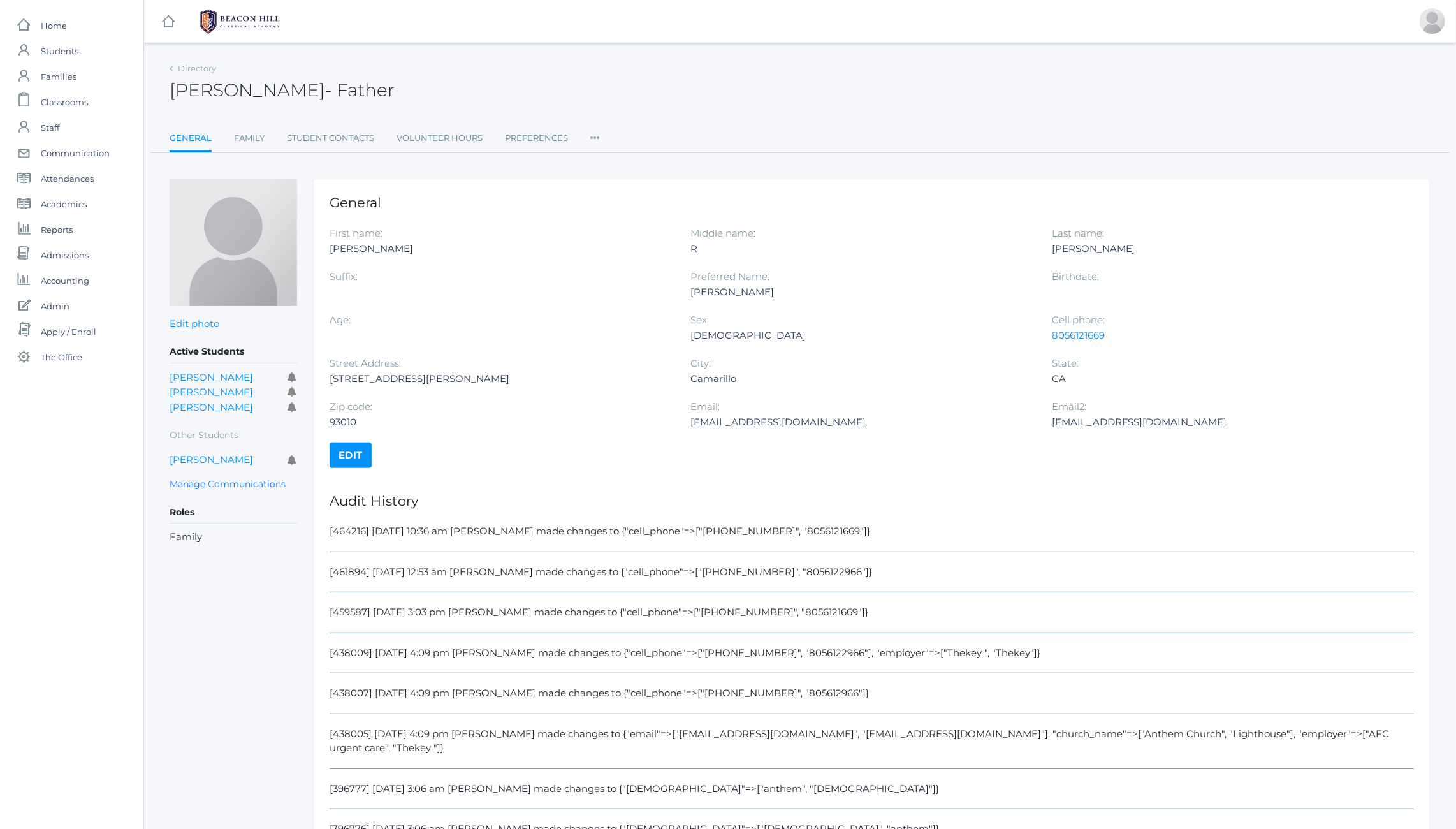
click at [709, 419] on div "[EMAIL_ADDRESS][DOMAIN_NAME]" at bounding box center [861, 422] width 341 height 15
drag, startPoint x: 709, startPoint y: 419, endPoint x: 794, endPoint y: 425, distance: 85.2
click at [794, 425] on div "[EMAIL_ADDRESS][DOMAIN_NAME]" at bounding box center [861, 422] width 341 height 15
copy div "[EMAIL_ADDRESS][DOMAIN_NAME]"
click at [654, 469] on div "General First name: [PERSON_NAME] Middle name: R Last name: [PERSON_NAME] Suffi…" at bounding box center [872, 783] width 1117 height 1208
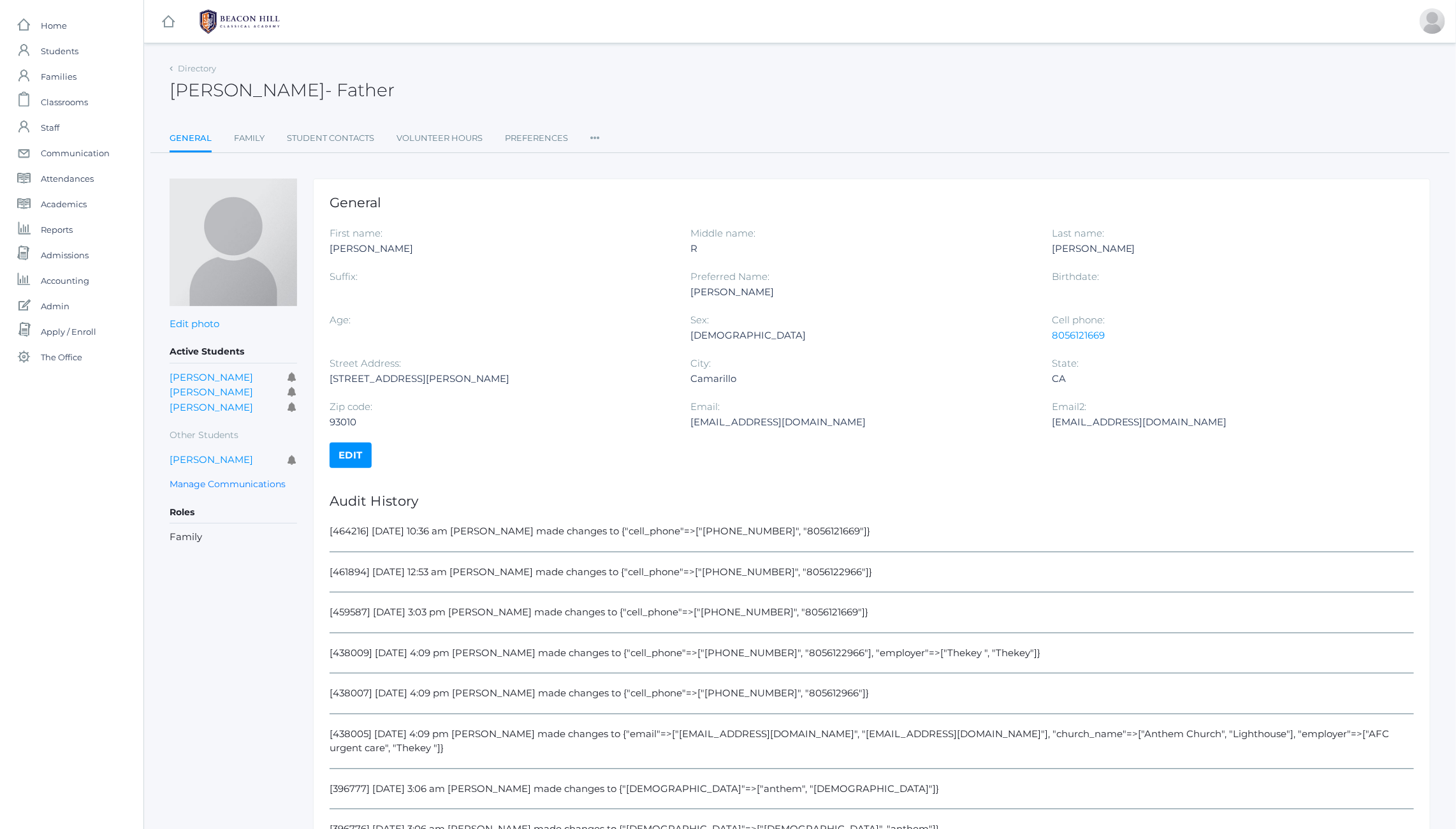
click at [596, 136] on icon at bounding box center [595, 134] width 9 height 17
click at [617, 191] on link "User Access" at bounding box center [641, 190] width 77 height 26
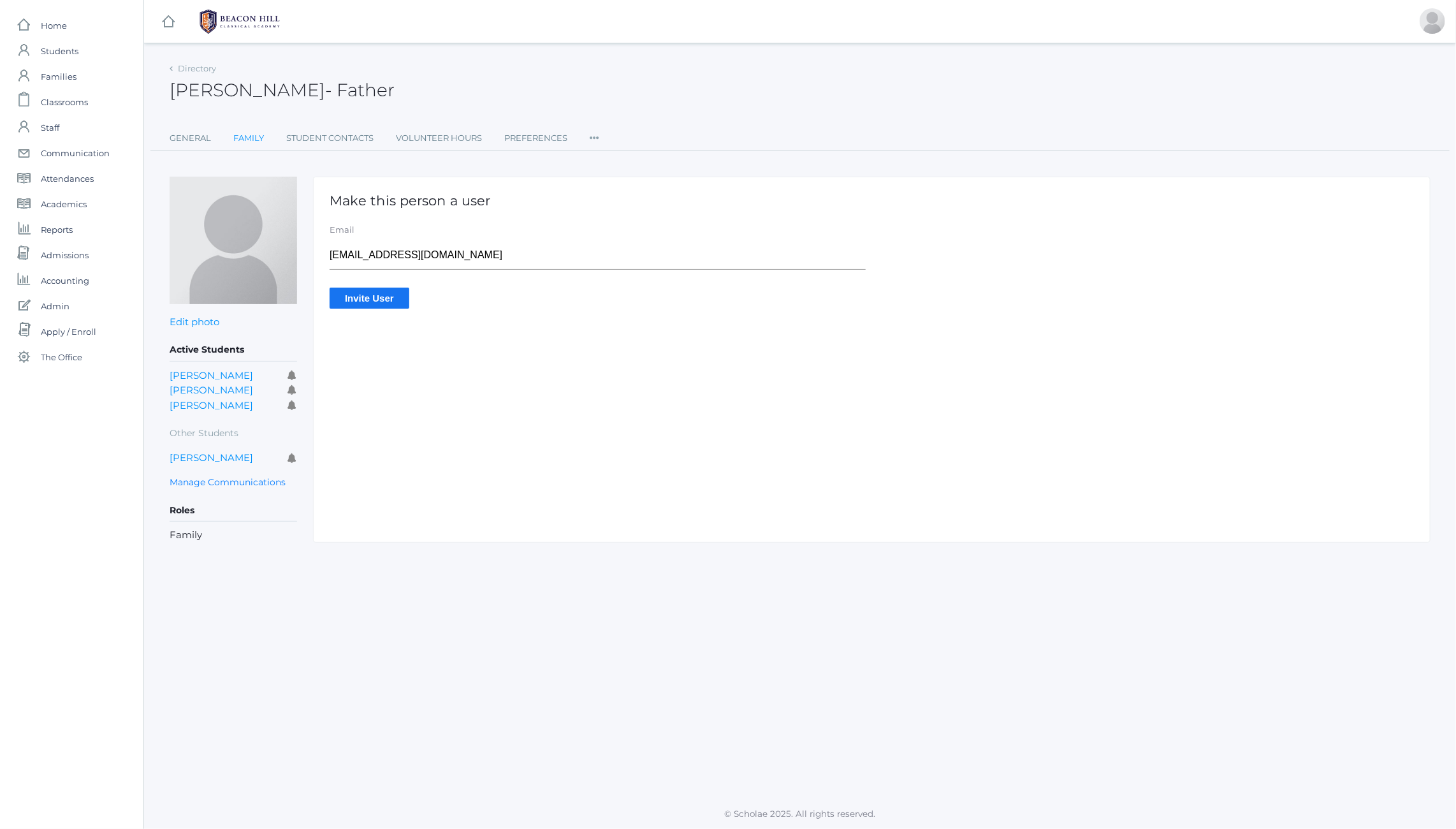
click at [249, 139] on link "Family" at bounding box center [249, 138] width 30 height 26
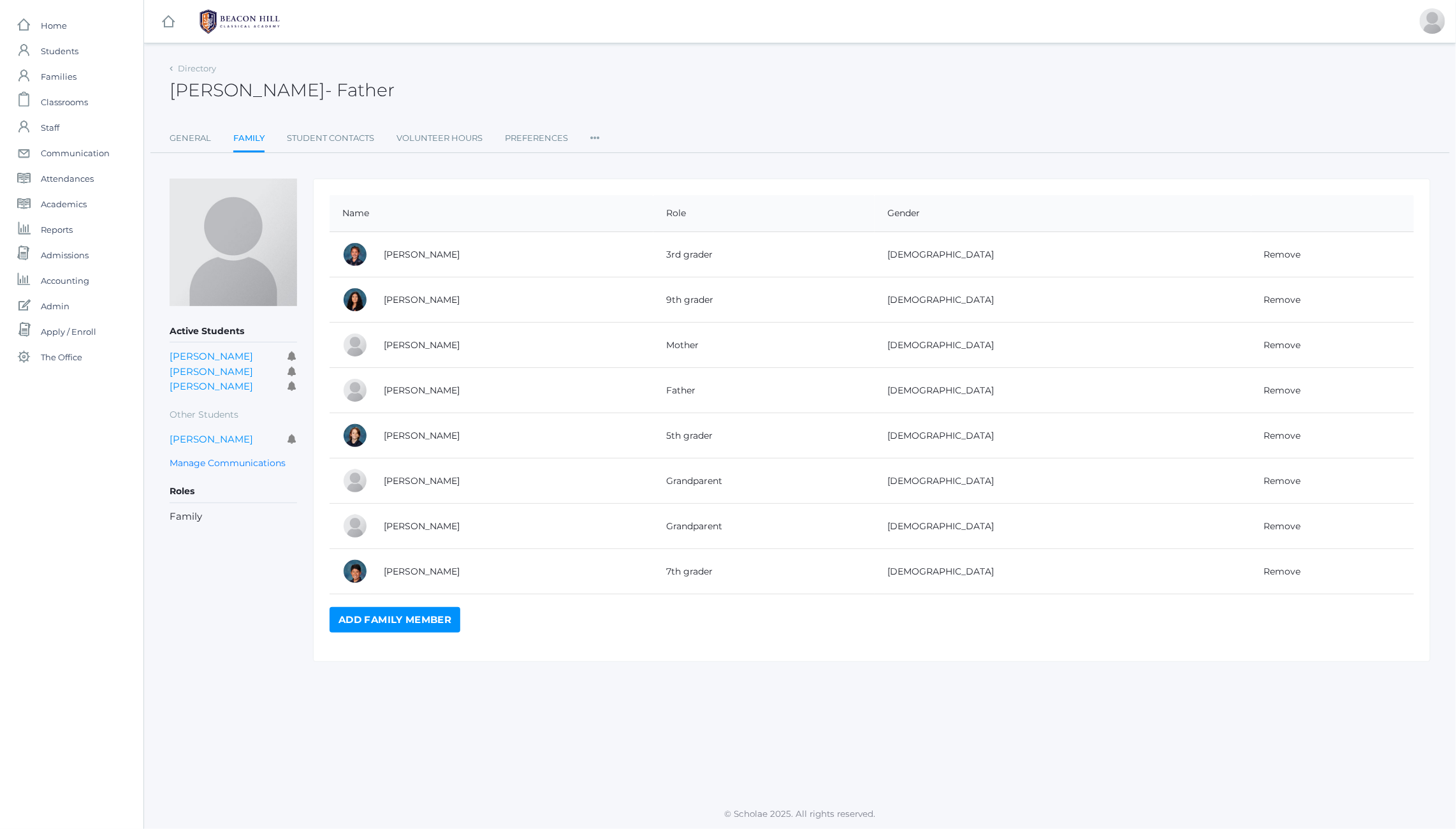
click at [325, 92] on span "- Father" at bounding box center [359, 89] width 69 height 22
click at [325, 89] on span "- Father" at bounding box center [359, 89] width 69 height 22
click at [232, 91] on h2 "Jeff Torok - Father" at bounding box center [282, 90] width 225 height 20
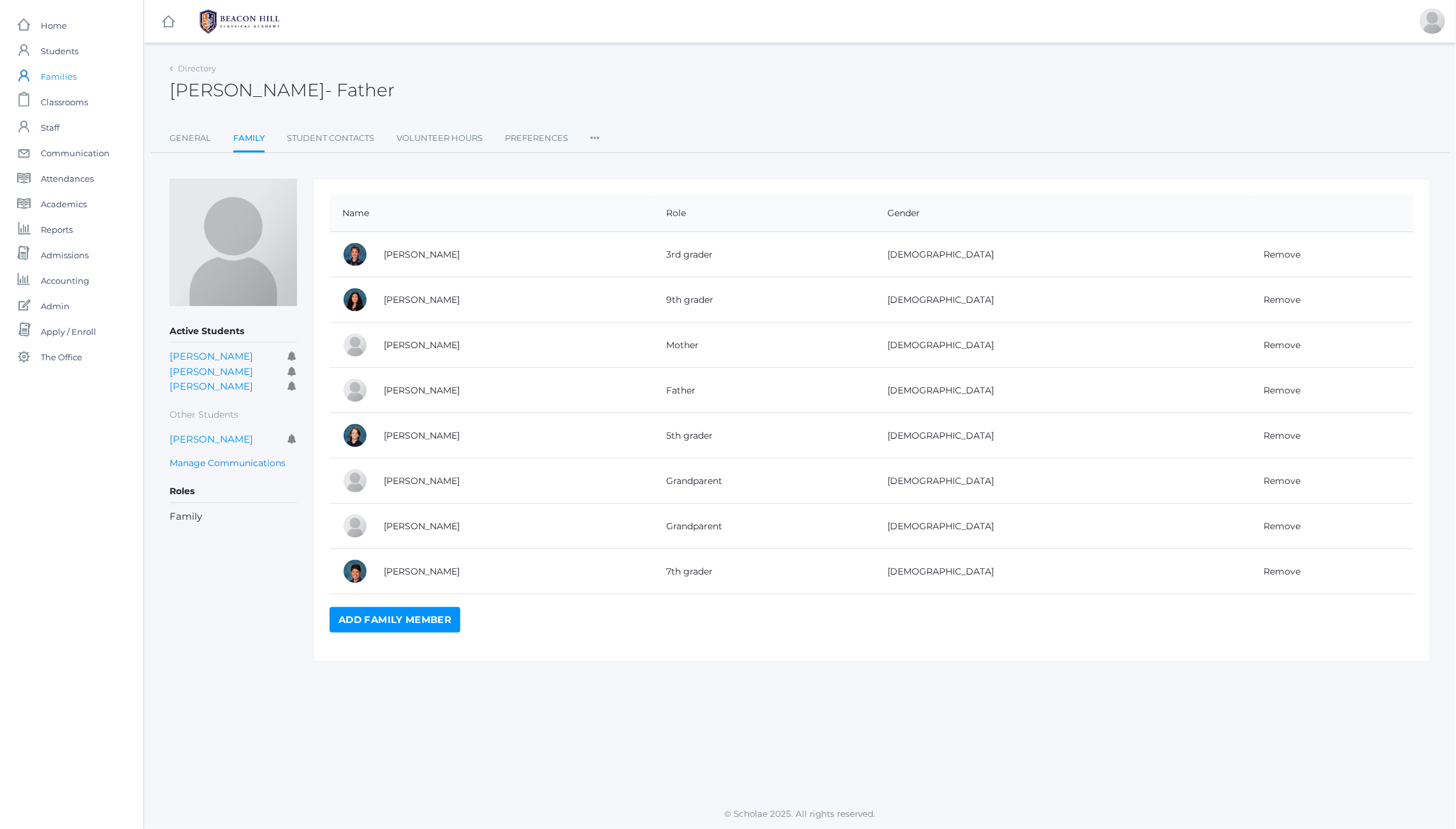
click at [63, 73] on span "Families" at bounding box center [59, 76] width 36 height 26
click at [559, 90] on div "Jeff Torok - Father Jeff Torok Father" at bounding box center [801, 83] width 1262 height 47
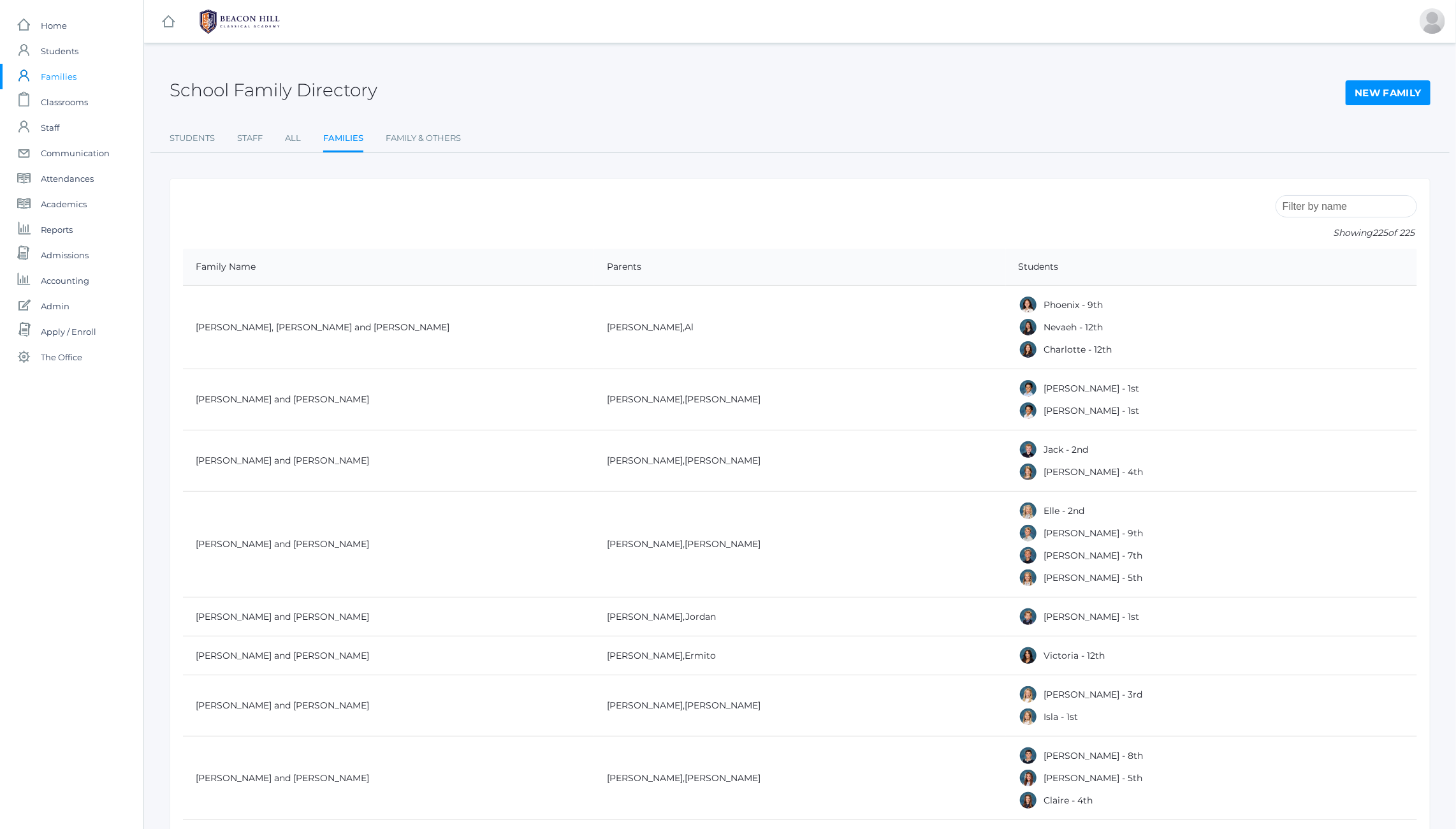
click at [1373, 91] on link "New Family" at bounding box center [1388, 93] width 84 height 26
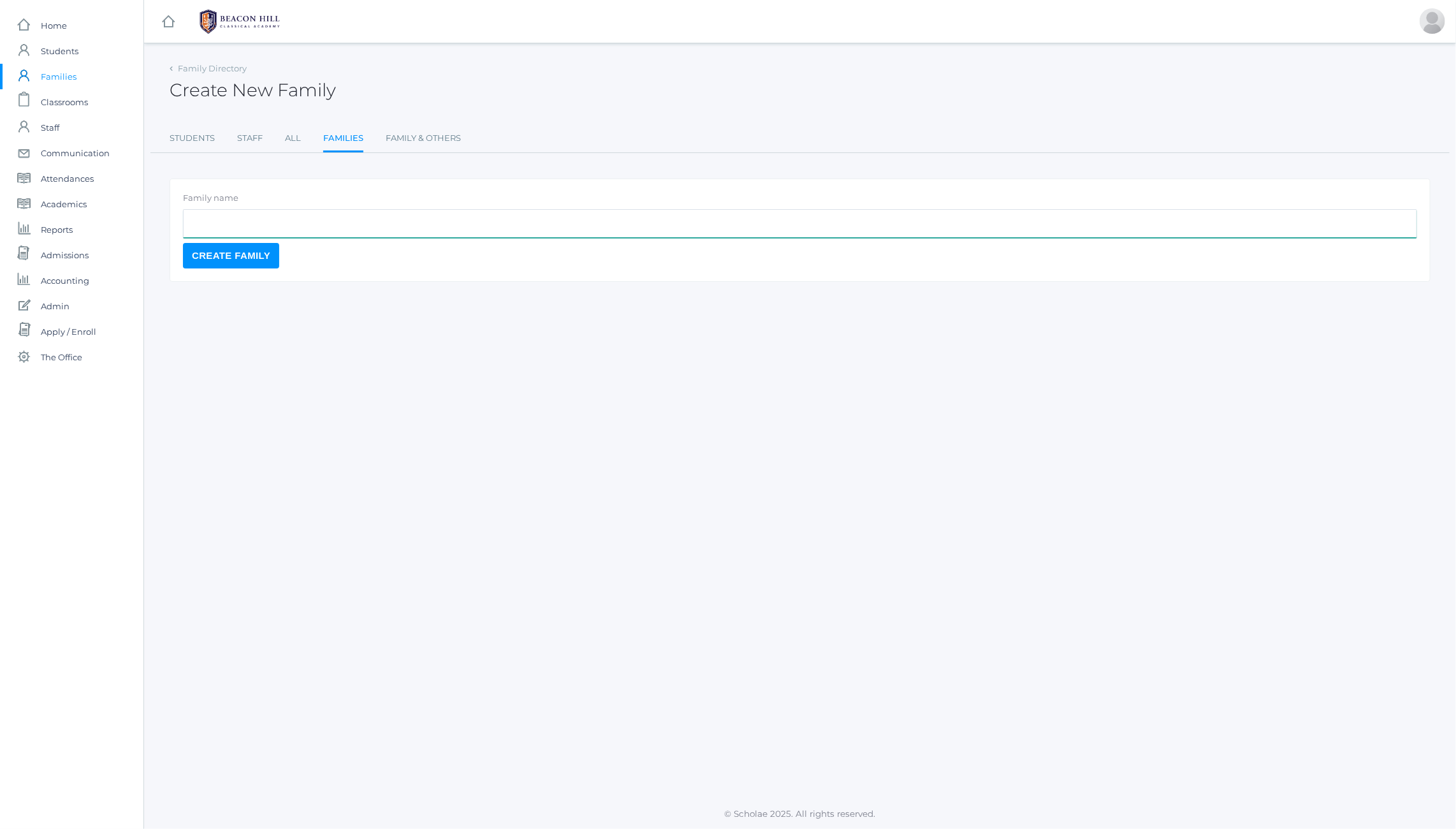
click at [315, 225] on input "text" at bounding box center [800, 223] width 1234 height 28
type input "[PERSON_NAME]"
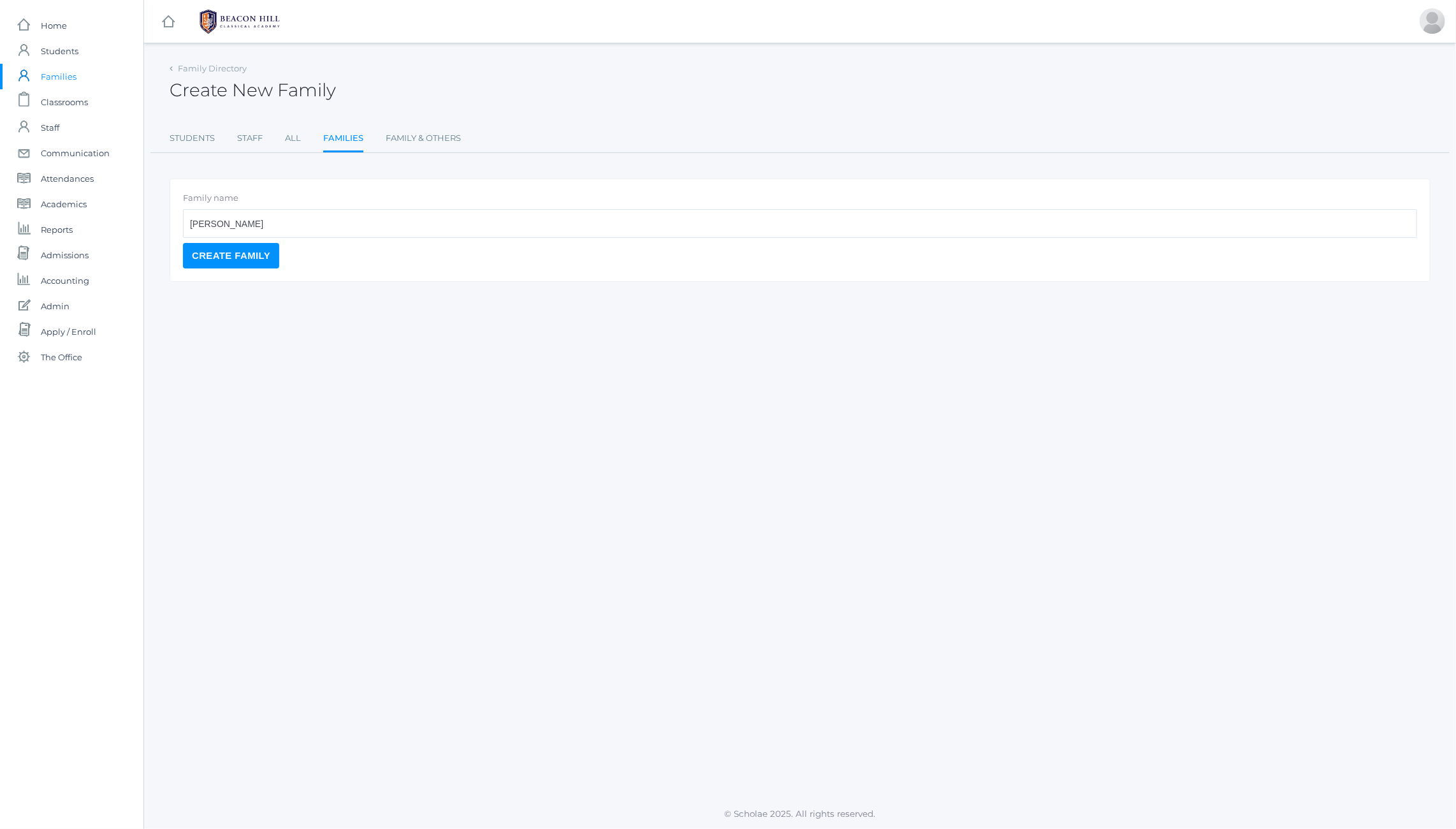
click at [235, 260] on input "Create Family" at bounding box center [231, 255] width 97 height 26
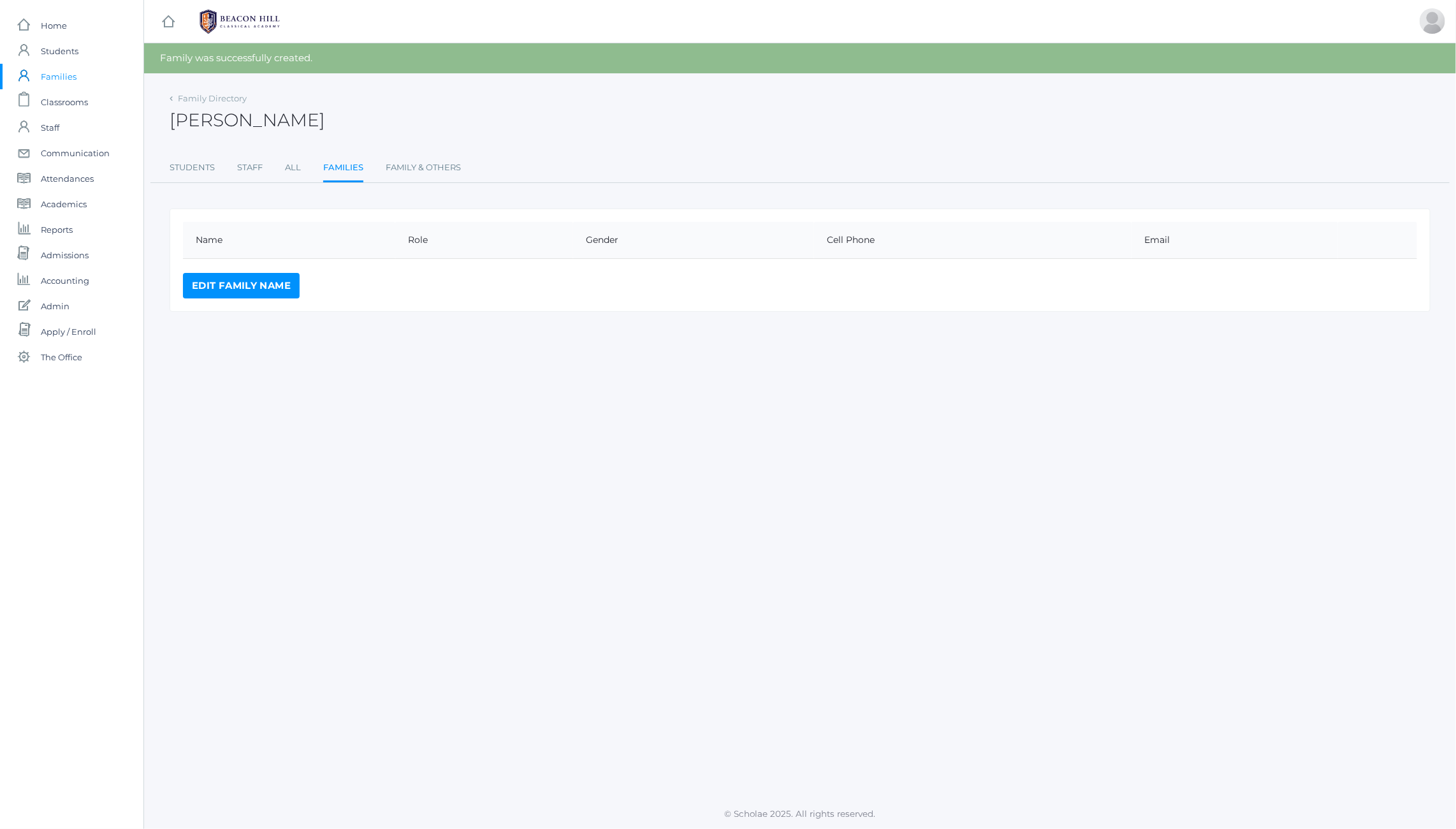
click at [757, 176] on ul "Students Staff All Families Family & Others" at bounding box center [801, 168] width 1262 height 28
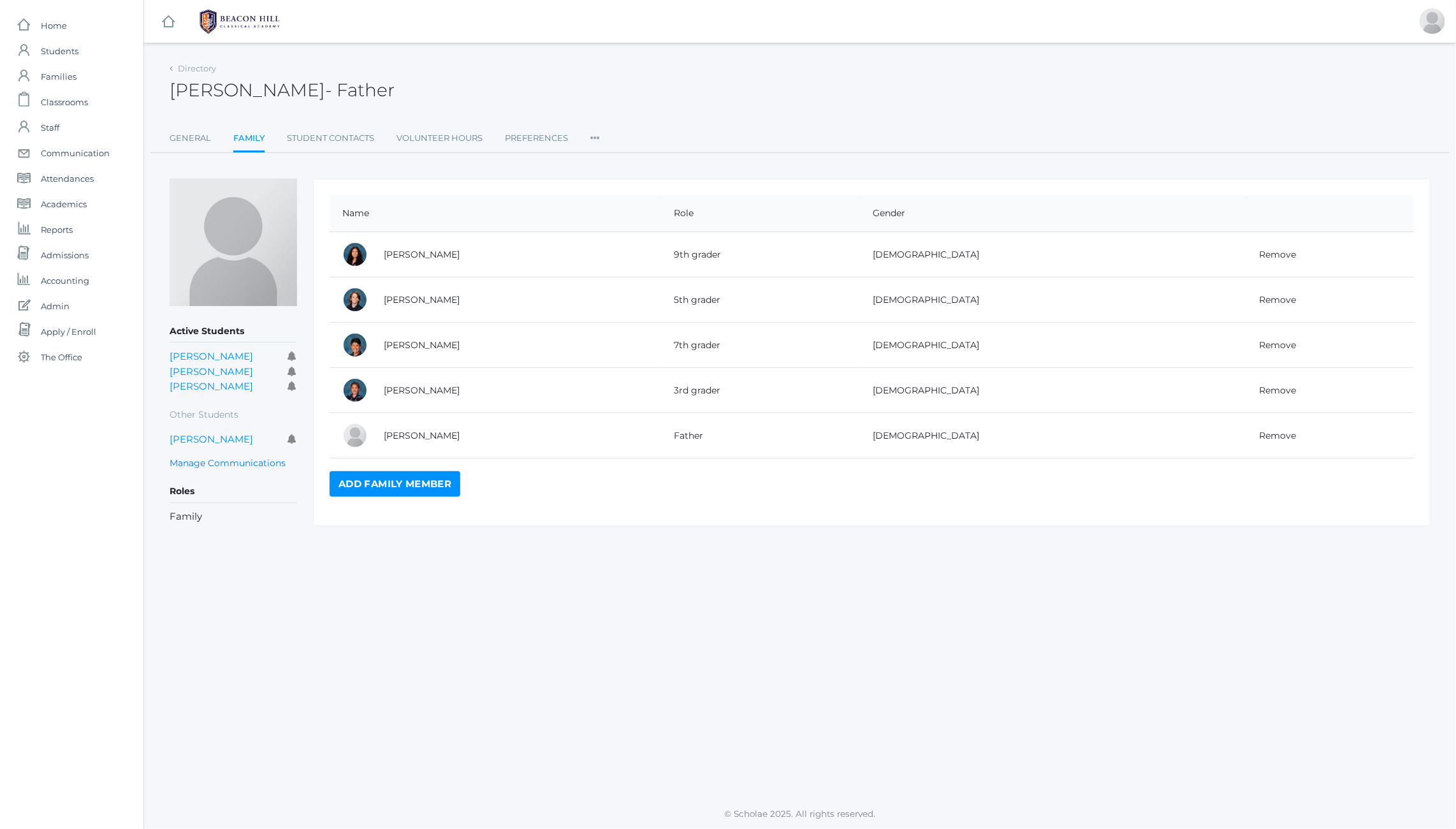
click at [325, 94] on span "- Father" at bounding box center [359, 89] width 69 height 22
click at [221, 354] on link "[PERSON_NAME]" at bounding box center [212, 356] width 83 height 12
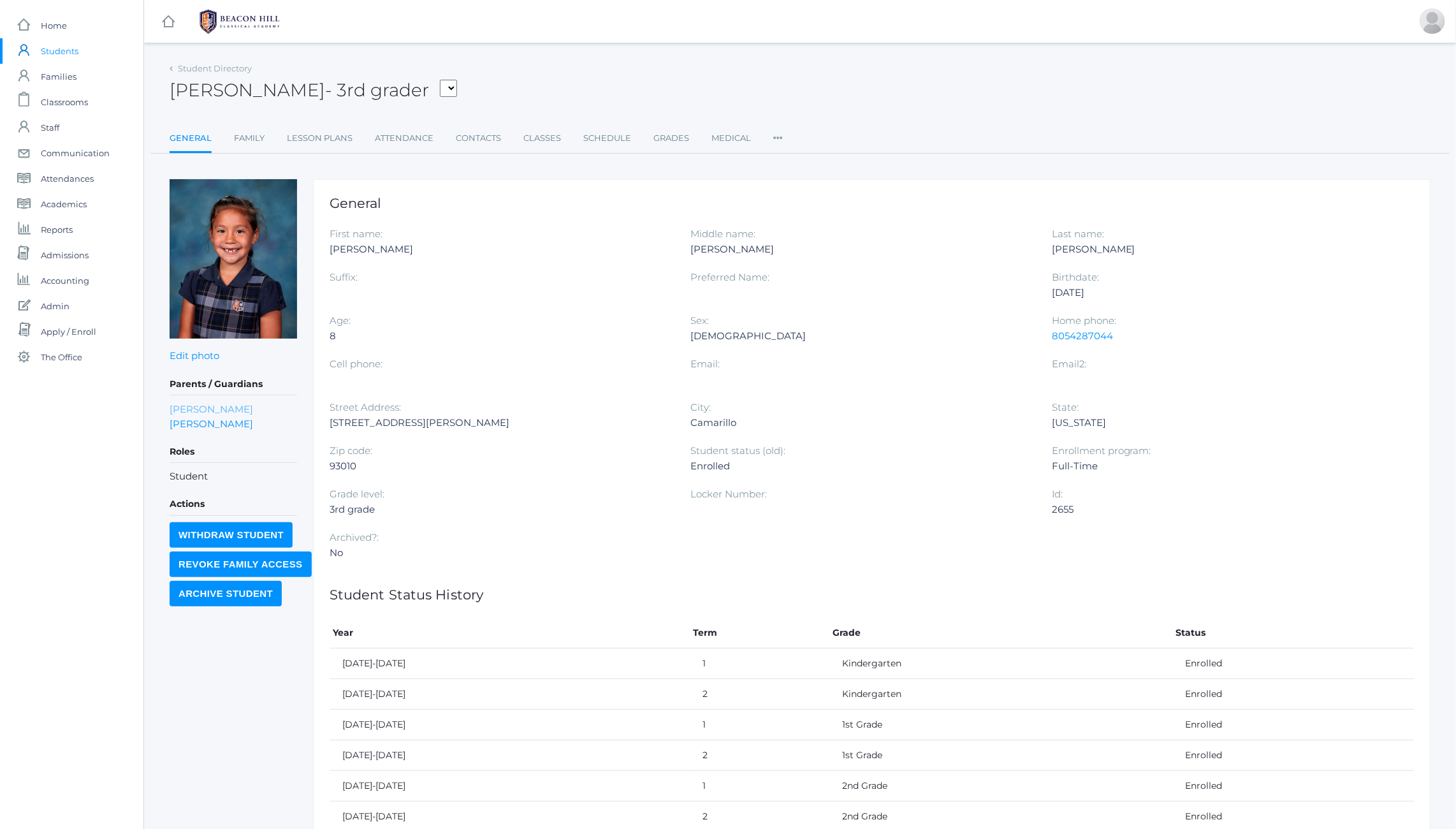
click at [208, 408] on link "[PERSON_NAME]" at bounding box center [212, 408] width 83 height 14
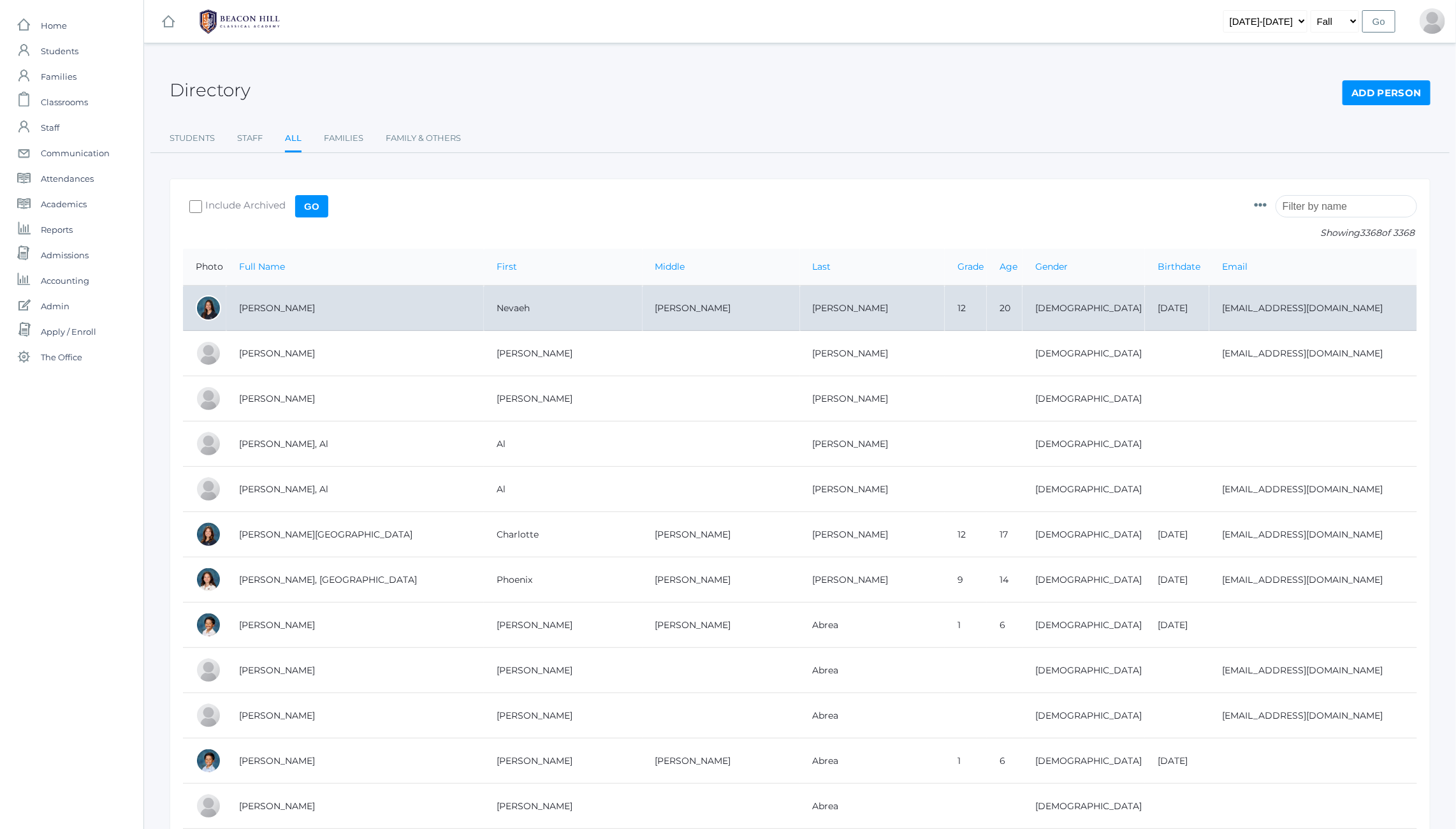
click at [197, 302] on div at bounding box center [208, 307] width 26 height 26
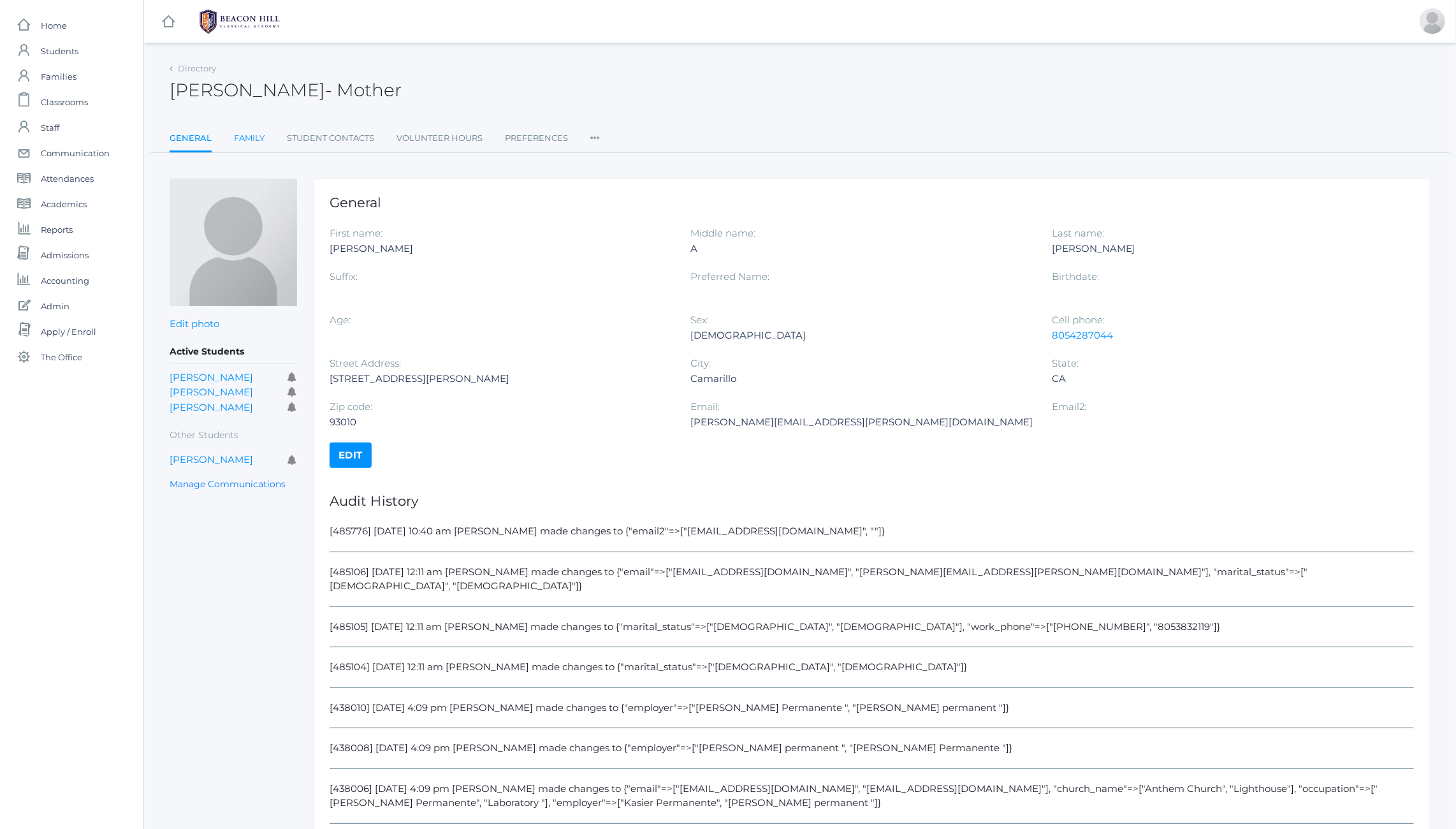
click at [249, 141] on link "Family" at bounding box center [249, 138] width 30 height 26
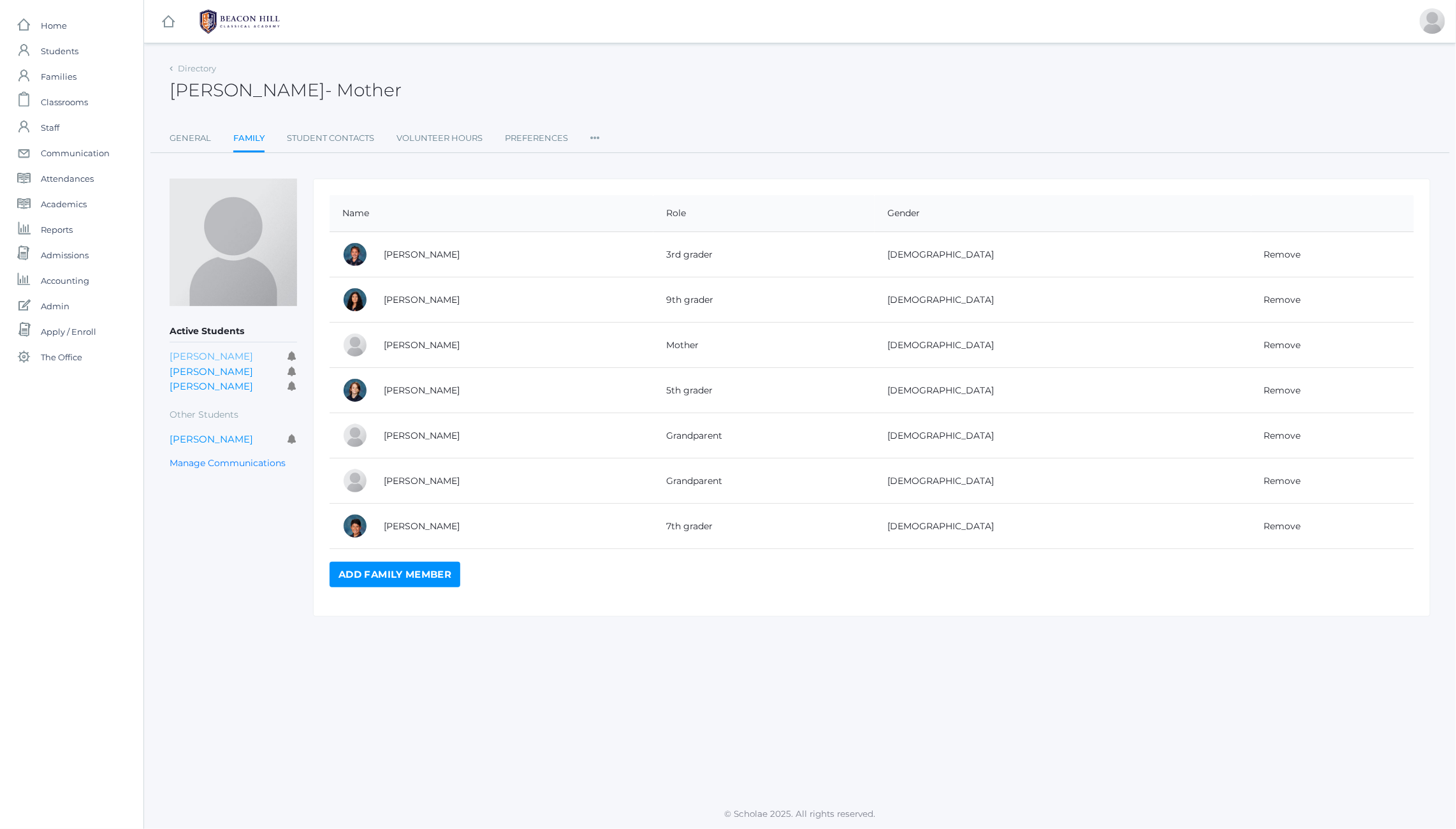
click at [191, 350] on link "[PERSON_NAME]" at bounding box center [212, 356] width 83 height 12
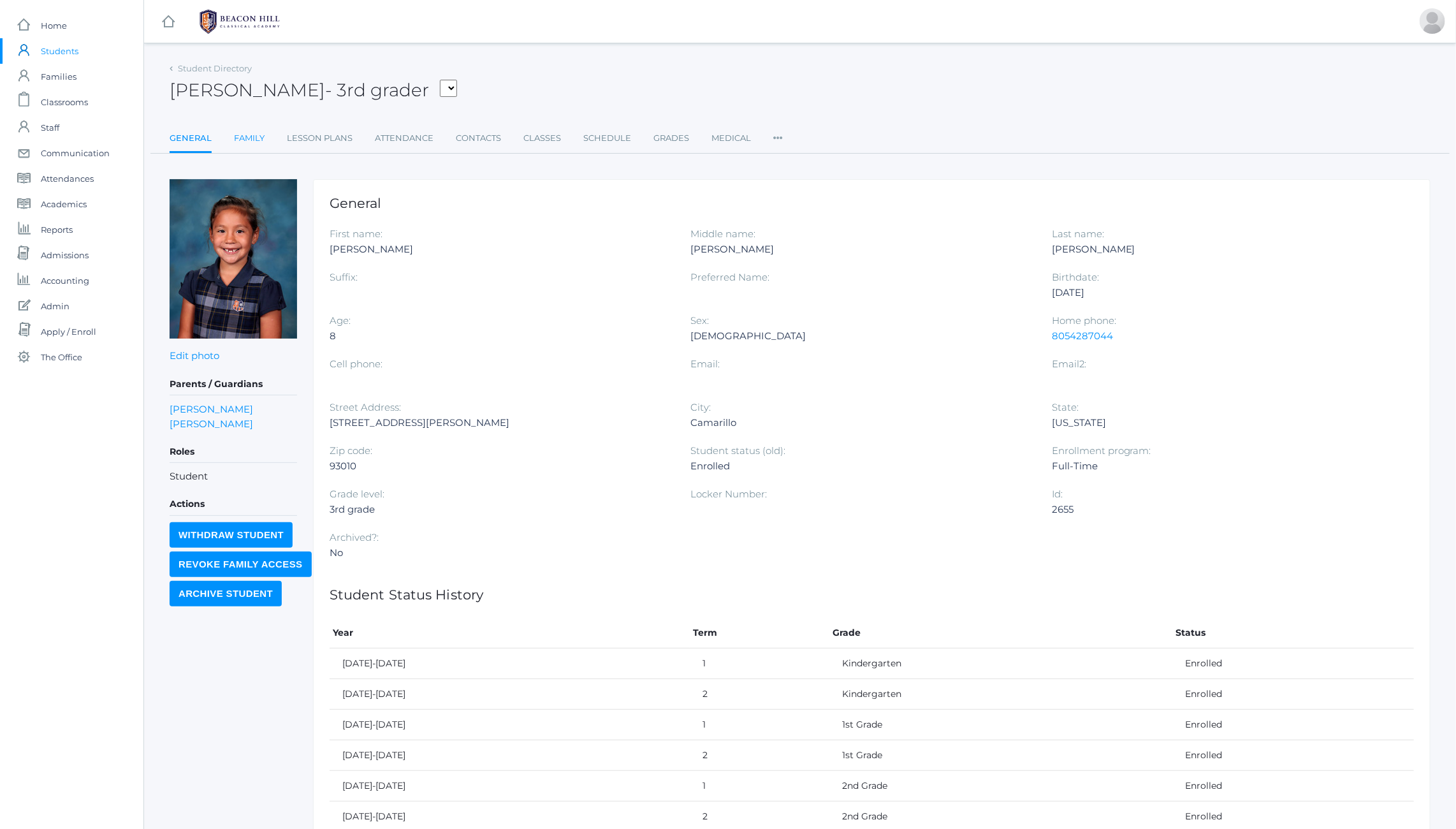
click at [244, 138] on link "Family" at bounding box center [249, 138] width 30 height 26
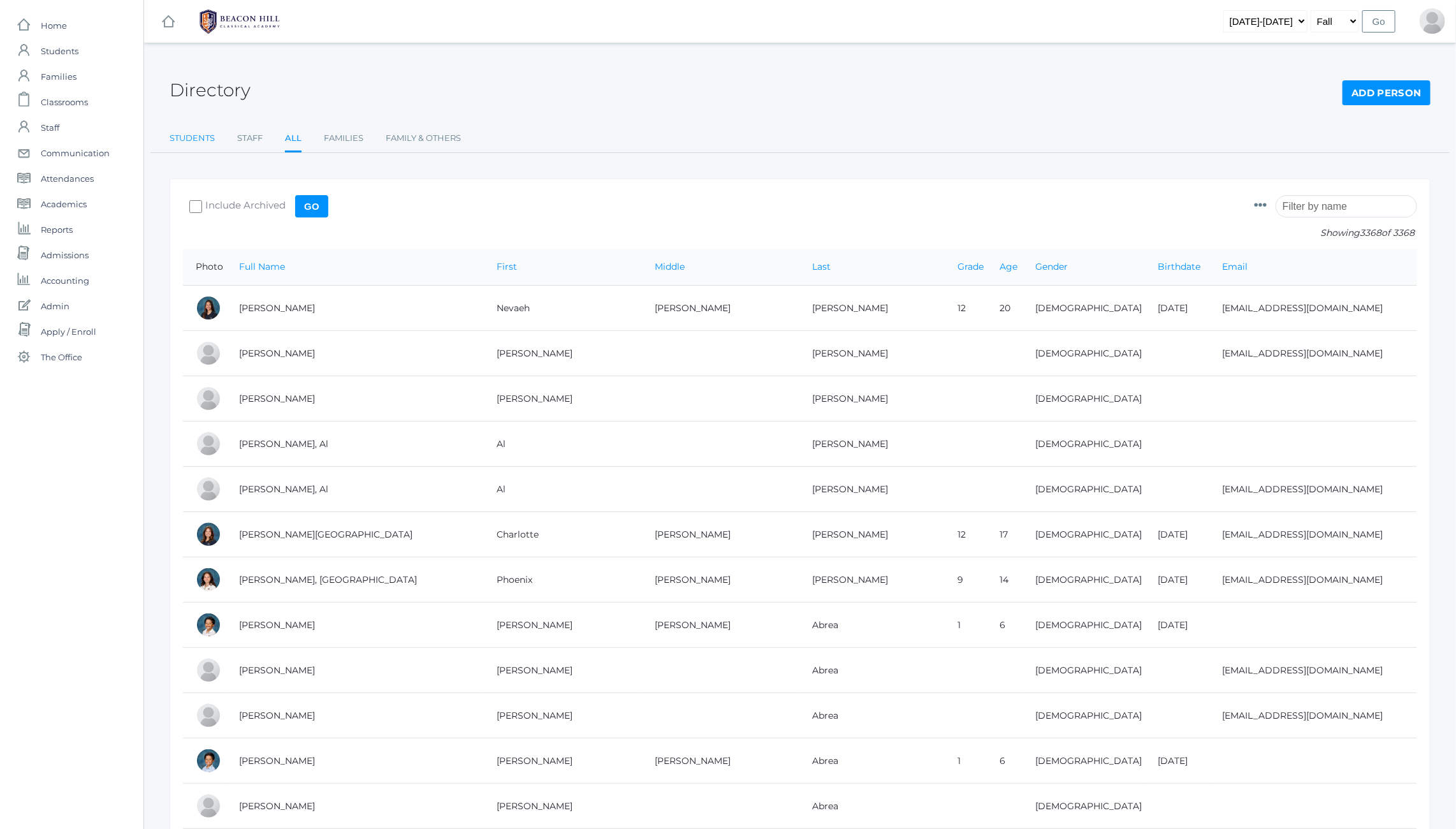
click at [200, 145] on link "Students" at bounding box center [193, 138] width 46 height 26
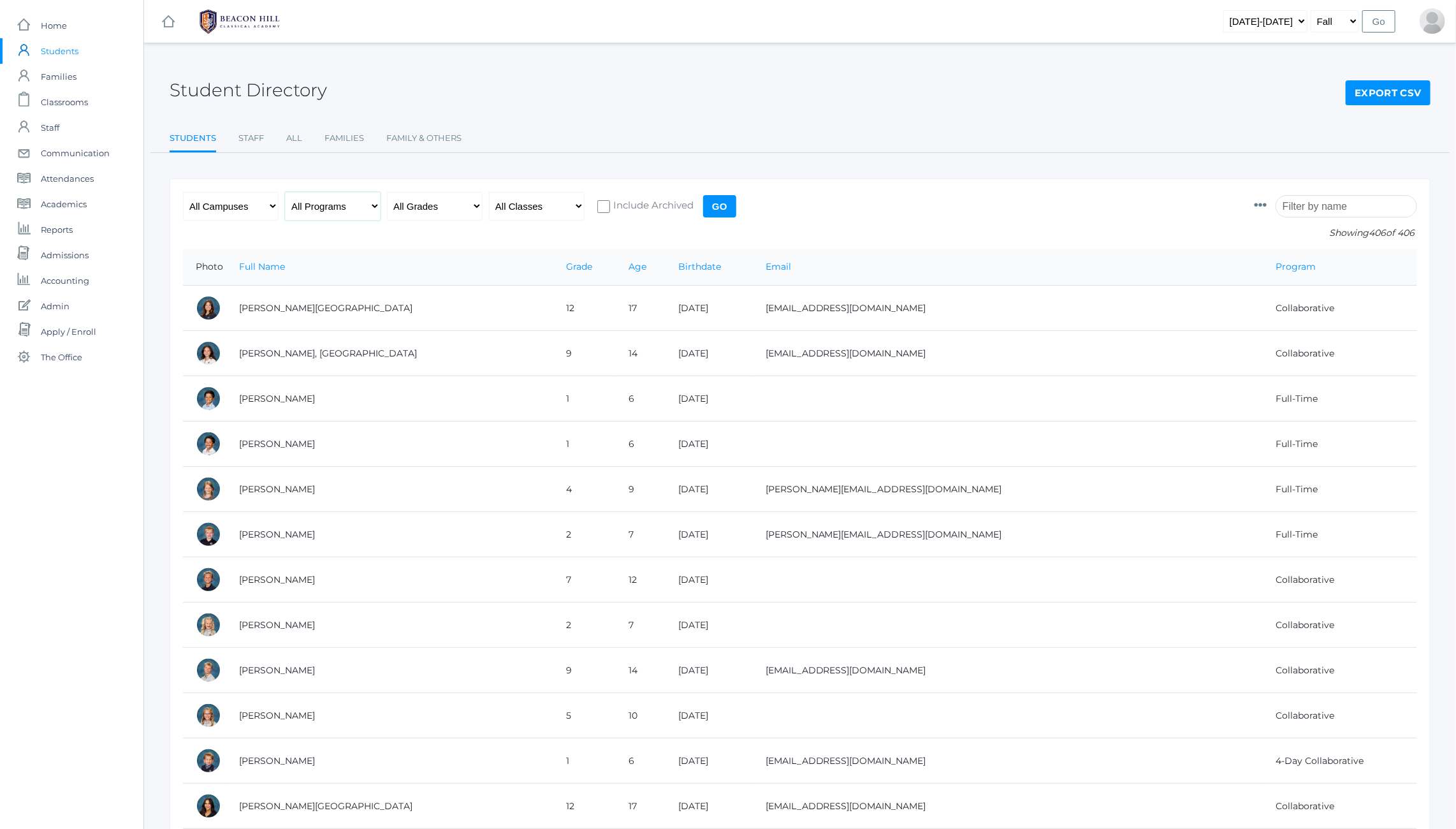
click at [330, 210] on select "All Programs Full-Time Collaborative 4-Day Affiliate" at bounding box center [332, 206] width 96 height 28
click at [232, 207] on select "All Campuses Upper Campus Lower Campus" at bounding box center [230, 206] width 96 height 28
click at [418, 205] on select "All Grades Grammar - Kindergarten - 1st Grade - 2nd Grade - 3rd Grade - 4th Gra…" at bounding box center [434, 206] width 96 height 28
select select "12"
click at [387, 192] on select "All Grades Grammar - Kindergarten - 1st Grade - 2nd Grade - 3rd Grade - 4th Gra…" at bounding box center [434, 206] width 96 height 28
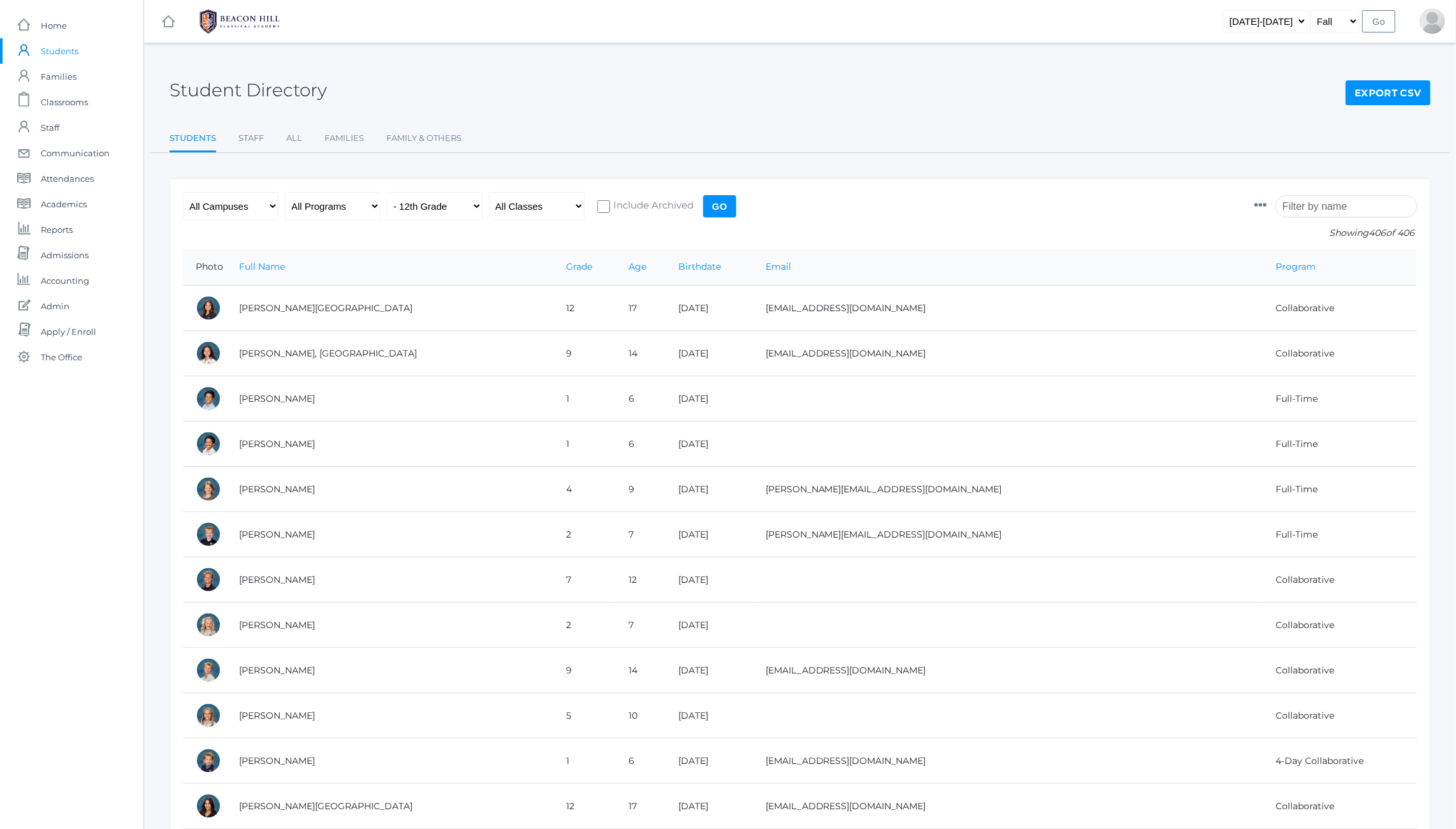
click at [727, 207] on input "Go" at bounding box center [719, 207] width 33 height 23
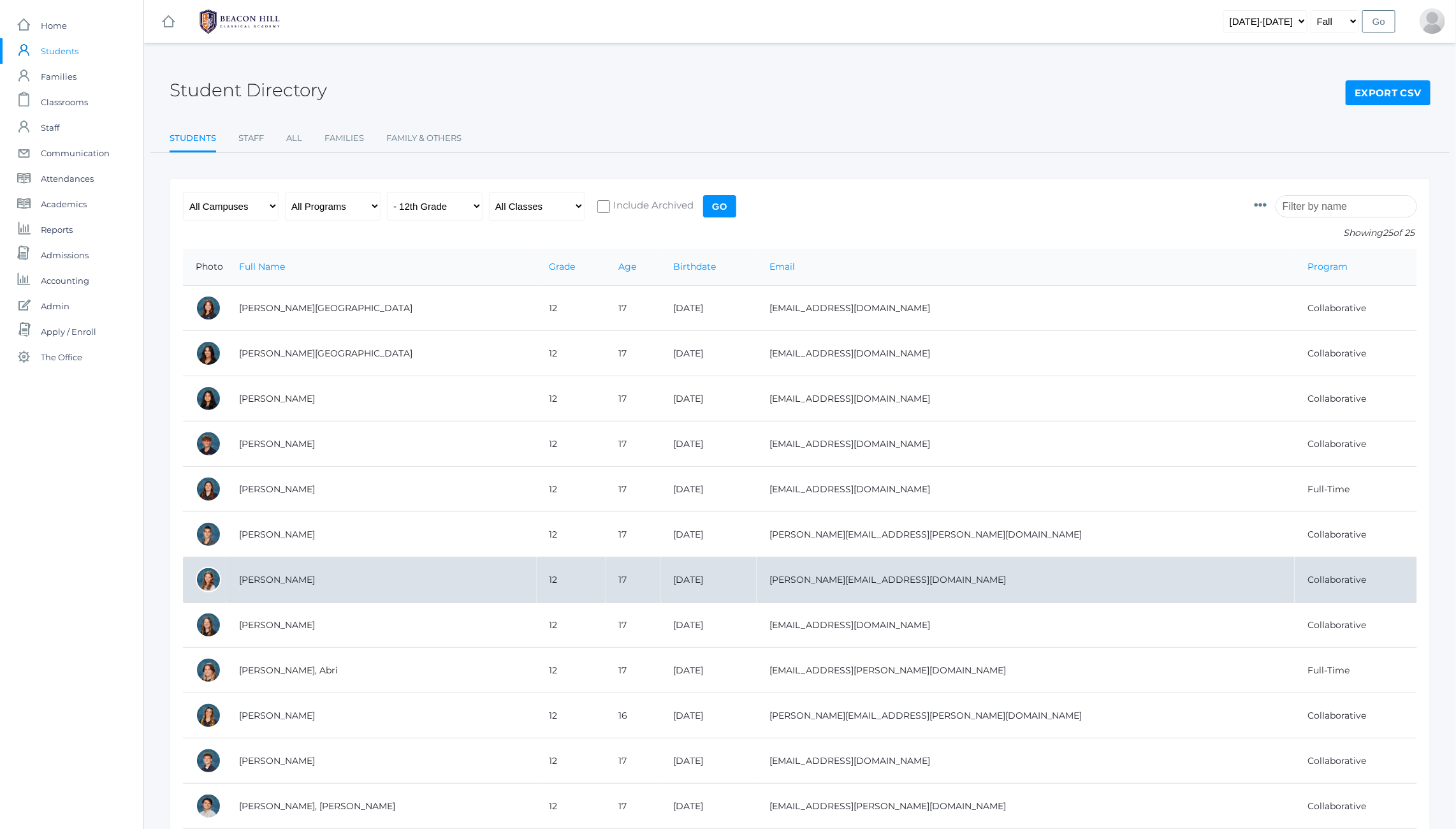
click at [206, 573] on div at bounding box center [208, 580] width 26 height 26
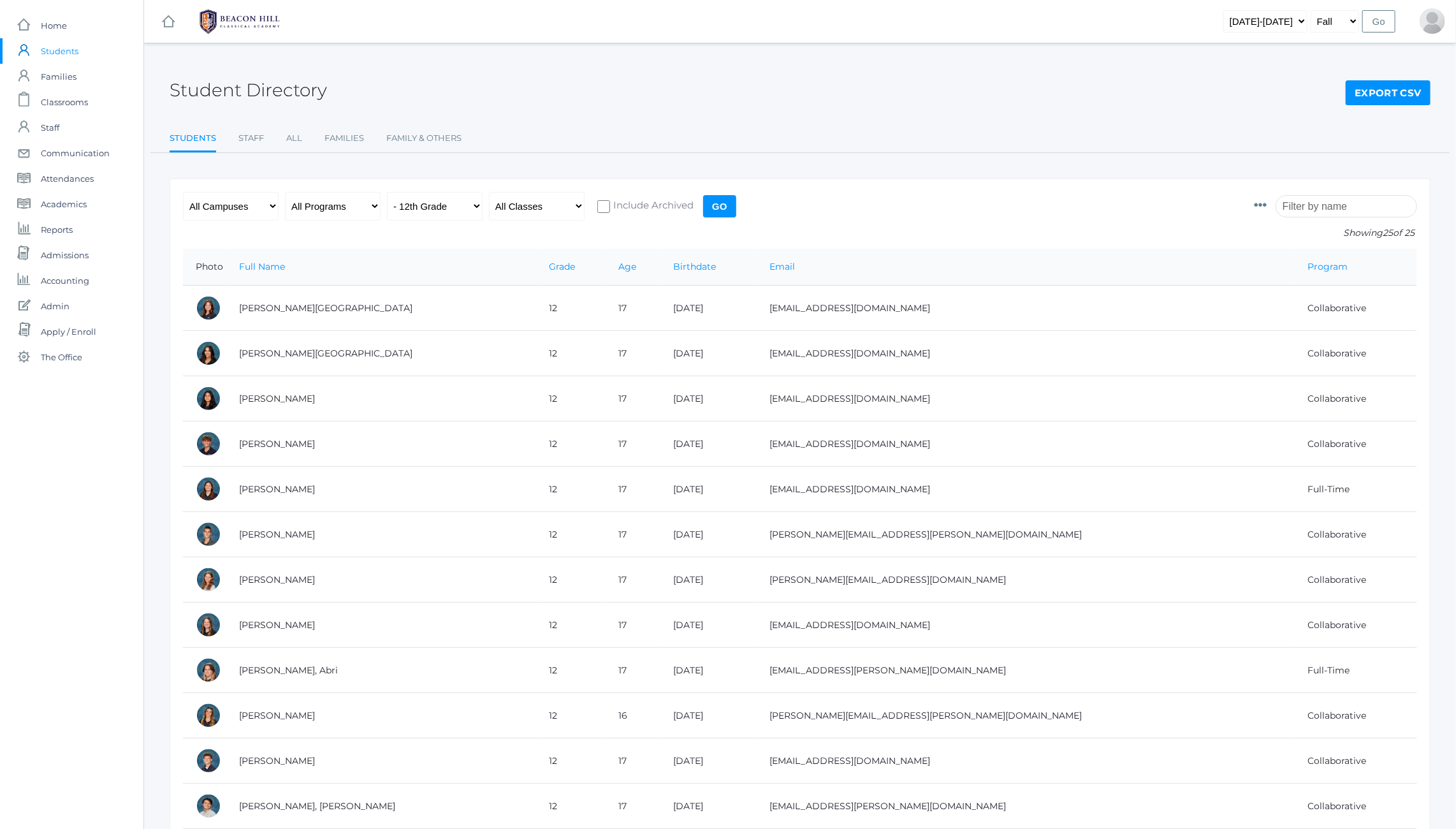
click at [268, 88] on h2 "Student Directory" at bounding box center [249, 90] width 157 height 20
click at [252, 92] on h2 "Student Directory" at bounding box center [249, 90] width 157 height 20
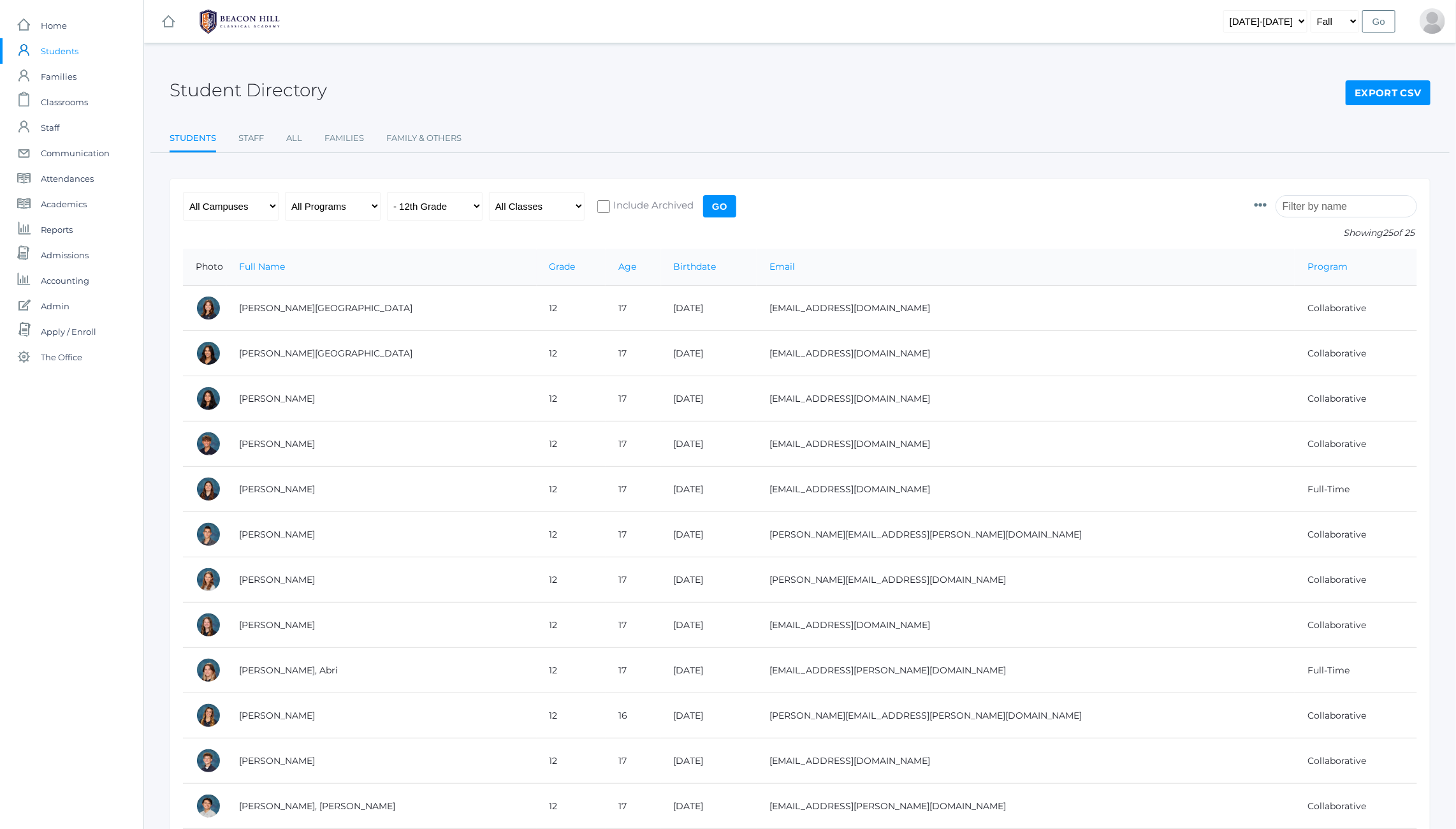
click at [212, 143] on link "Students" at bounding box center [193, 138] width 46 height 28
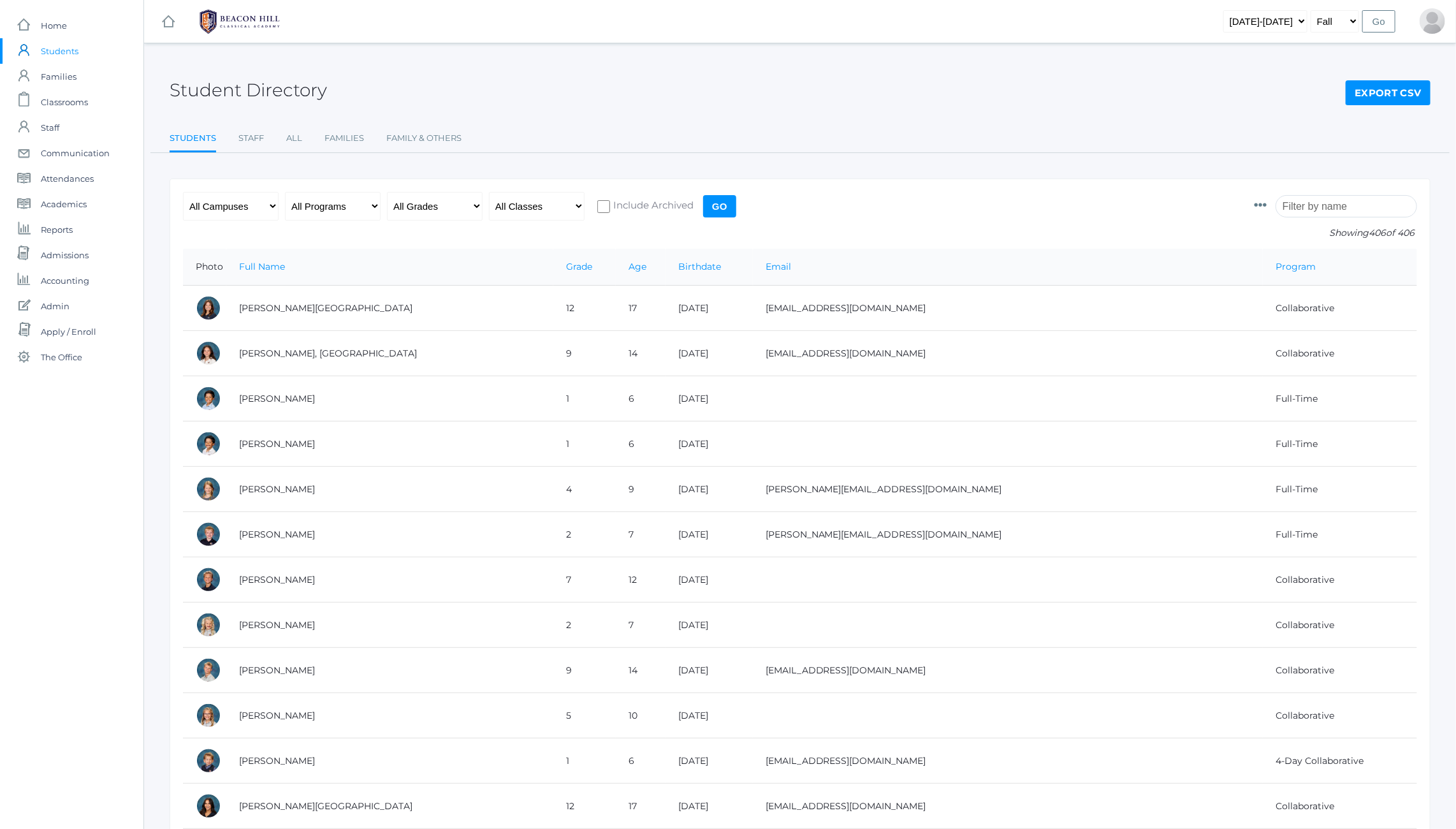
click at [404, 88] on div "Student Directory Export CSV" at bounding box center [801, 83] width 1262 height 47
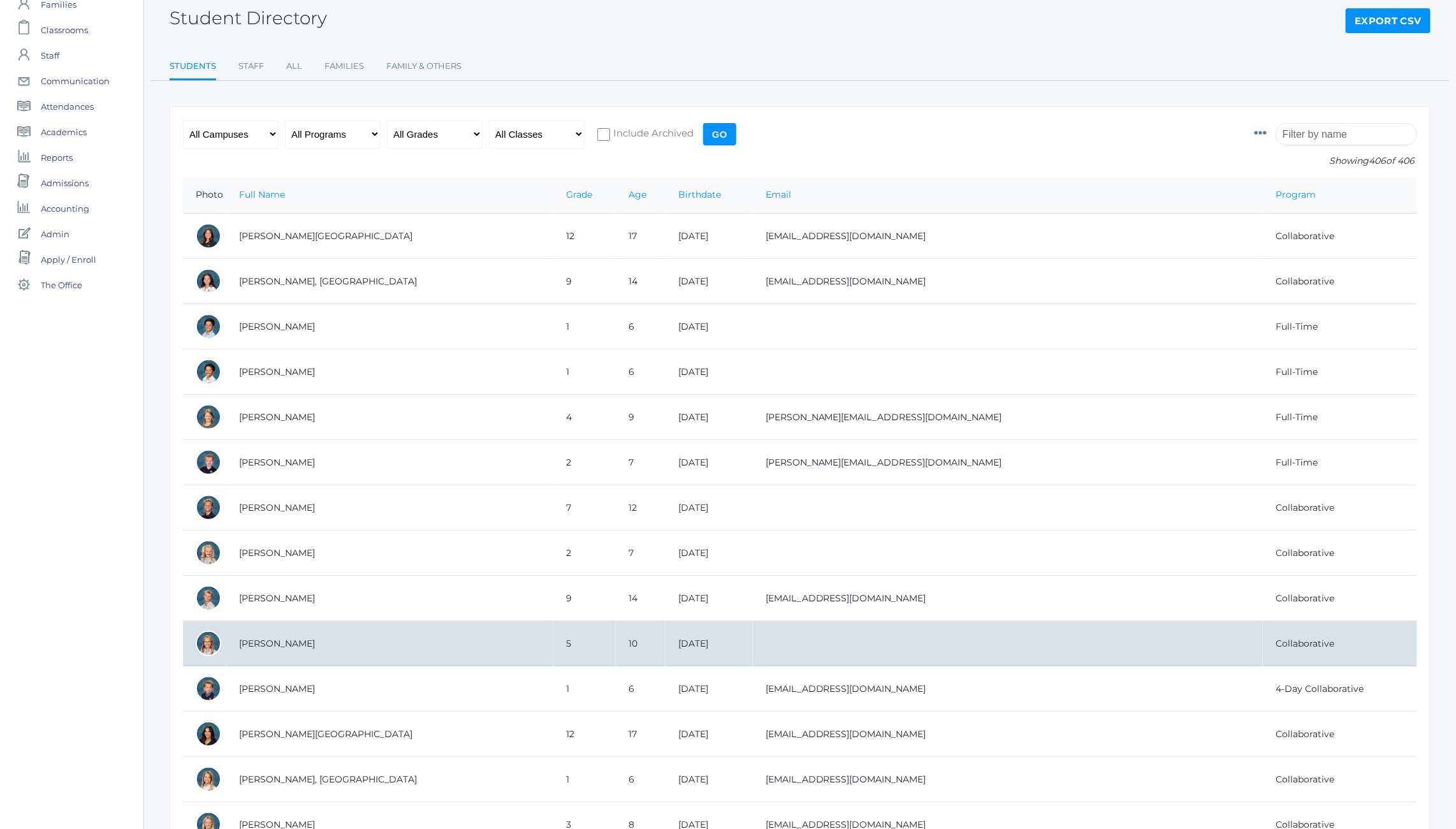
scroll to position [345, 0]
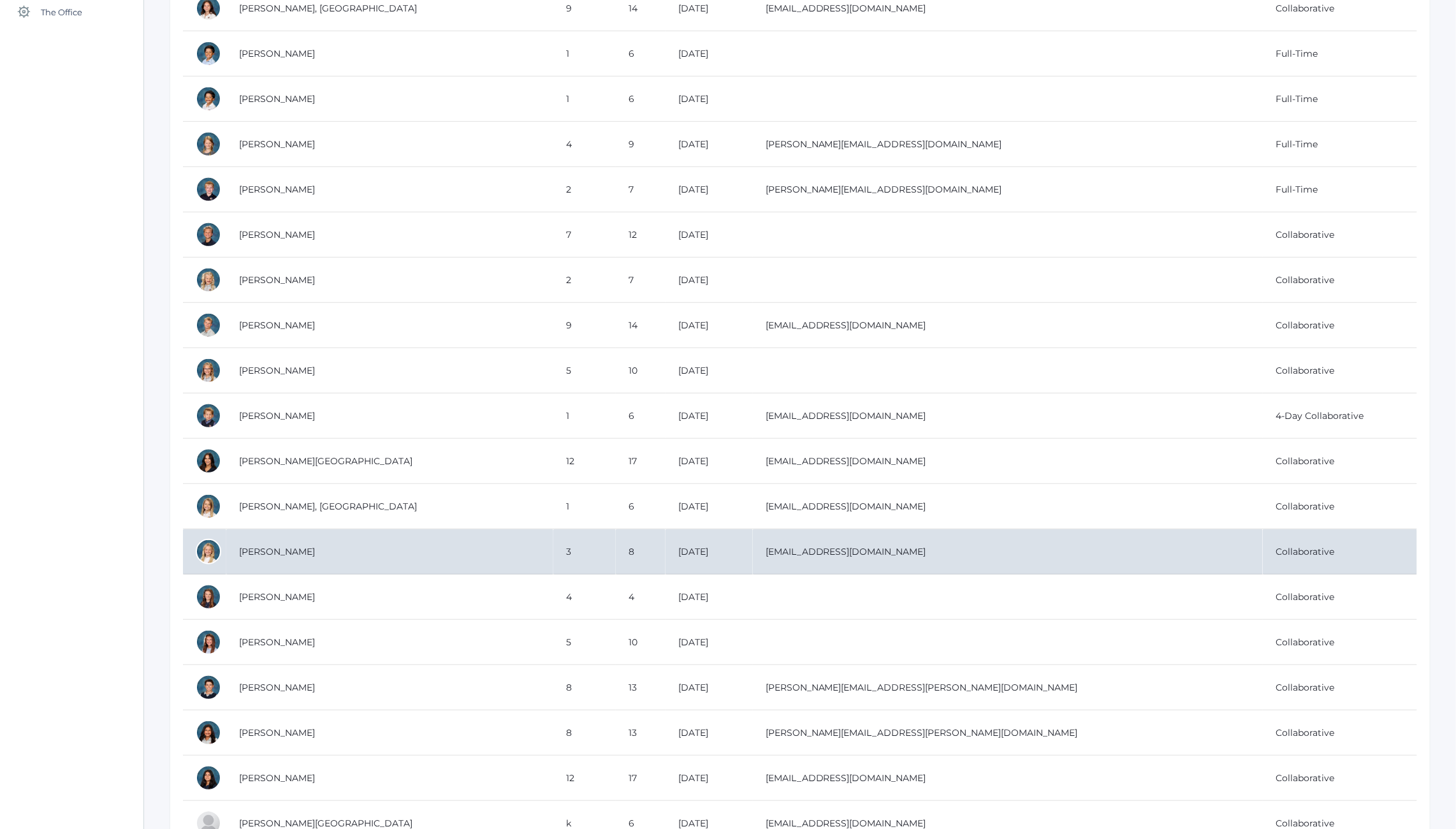
click at [260, 543] on td "Armstrong, Sadie" at bounding box center [390, 552] width 327 height 46
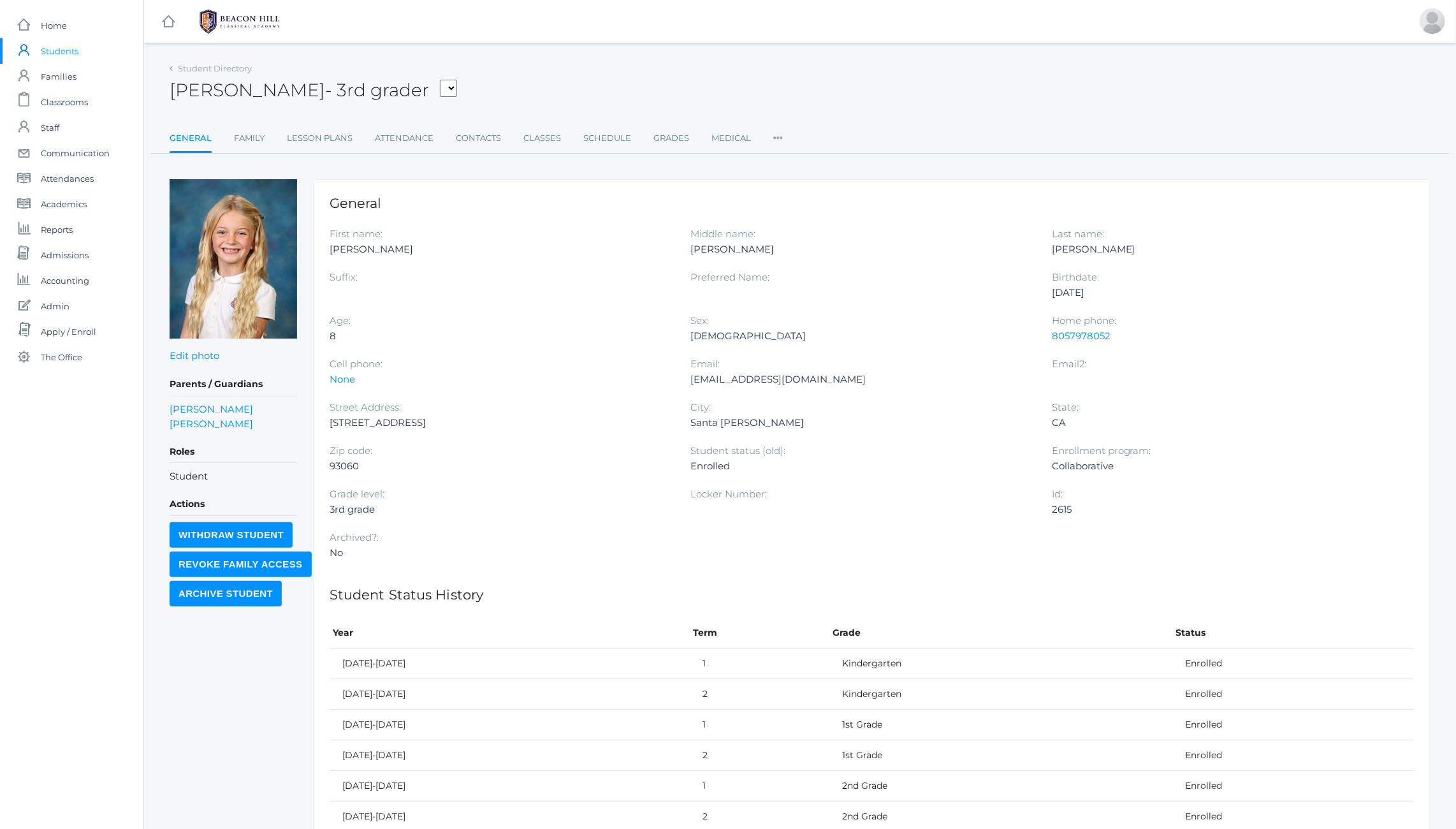
click at [775, 138] on icon at bounding box center [778, 134] width 9 height 17
click at [610, 83] on div "[PERSON_NAME] - 3rd grader [PERSON_NAME] [PERSON_NAME], [PERSON_NAME], [PERSON_…" at bounding box center [801, 83] width 1262 height 47
click at [777, 136] on icon at bounding box center [778, 134] width 9 height 17
click at [663, 143] on link "Grades" at bounding box center [672, 138] width 36 height 26
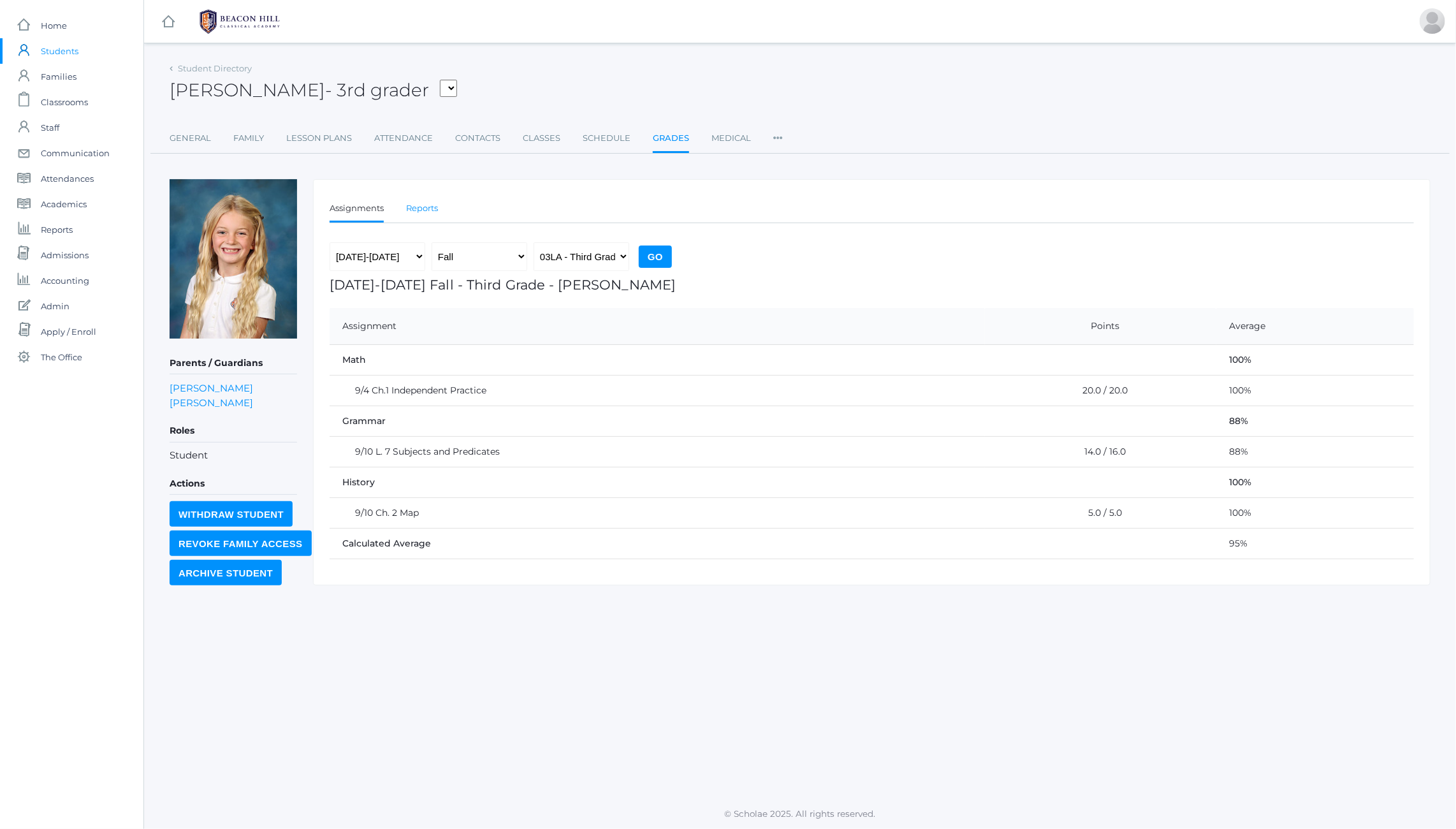
click at [431, 201] on link "Reports" at bounding box center [422, 208] width 32 height 26
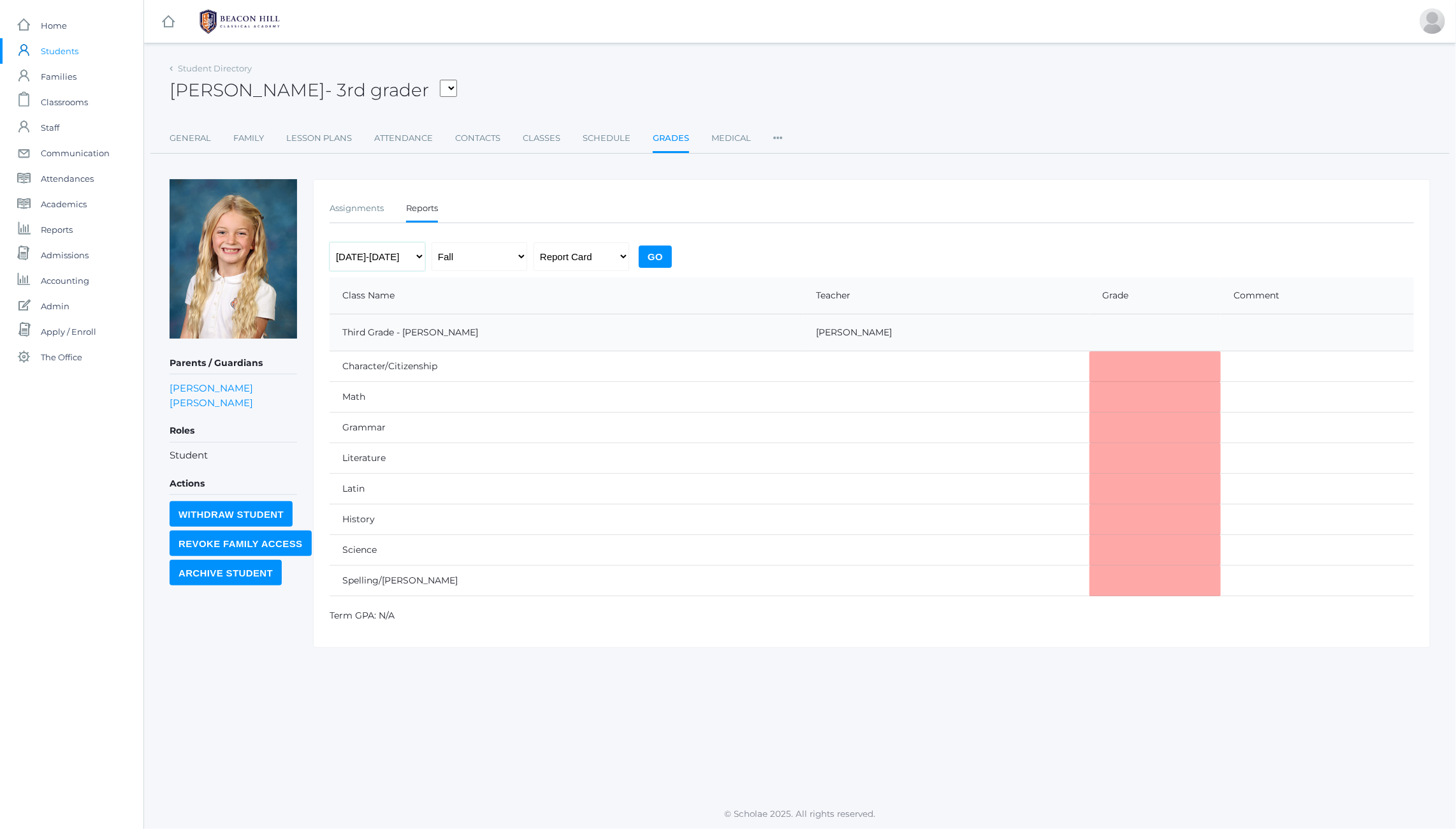
click at [397, 250] on select "2019-2020 2020-2021 2021-2022 2022-2023 2023-2024 2024-2025 2025-2026" at bounding box center [378, 256] width 96 height 28
click at [475, 253] on select "Fall Spring" at bounding box center [479, 256] width 96 height 28
click at [566, 251] on select "Progress Report Report Card" at bounding box center [581, 256] width 96 height 28
click at [562, 257] on select "Progress Report Report Card" at bounding box center [581, 256] width 96 height 28
select select "midterm"
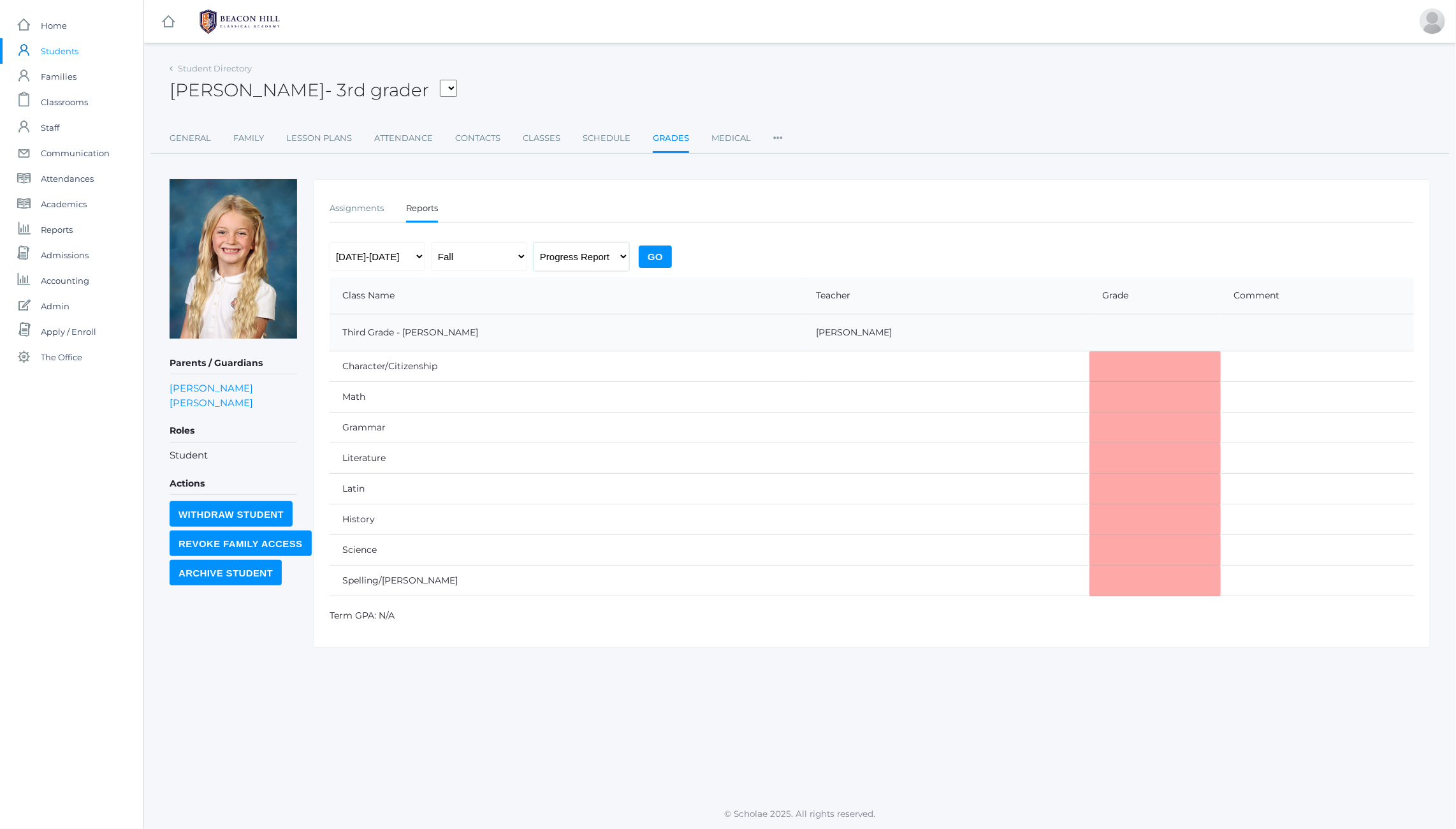
click at [534, 242] on select "Progress Report Report Card" at bounding box center [581, 256] width 96 height 28
click at [647, 254] on input "Go" at bounding box center [655, 257] width 33 height 23
click at [527, 208] on ul "Assignments Reports" at bounding box center [872, 209] width 1084 height 28
click at [578, 253] on select "Progress Report Report Card" at bounding box center [581, 256] width 96 height 28
click at [597, 235] on div "Assignments Reports Assignments Reports 2019-2020 2020-2021 2021-2022 2022-2023…" at bounding box center [872, 396] width 1117 height 434
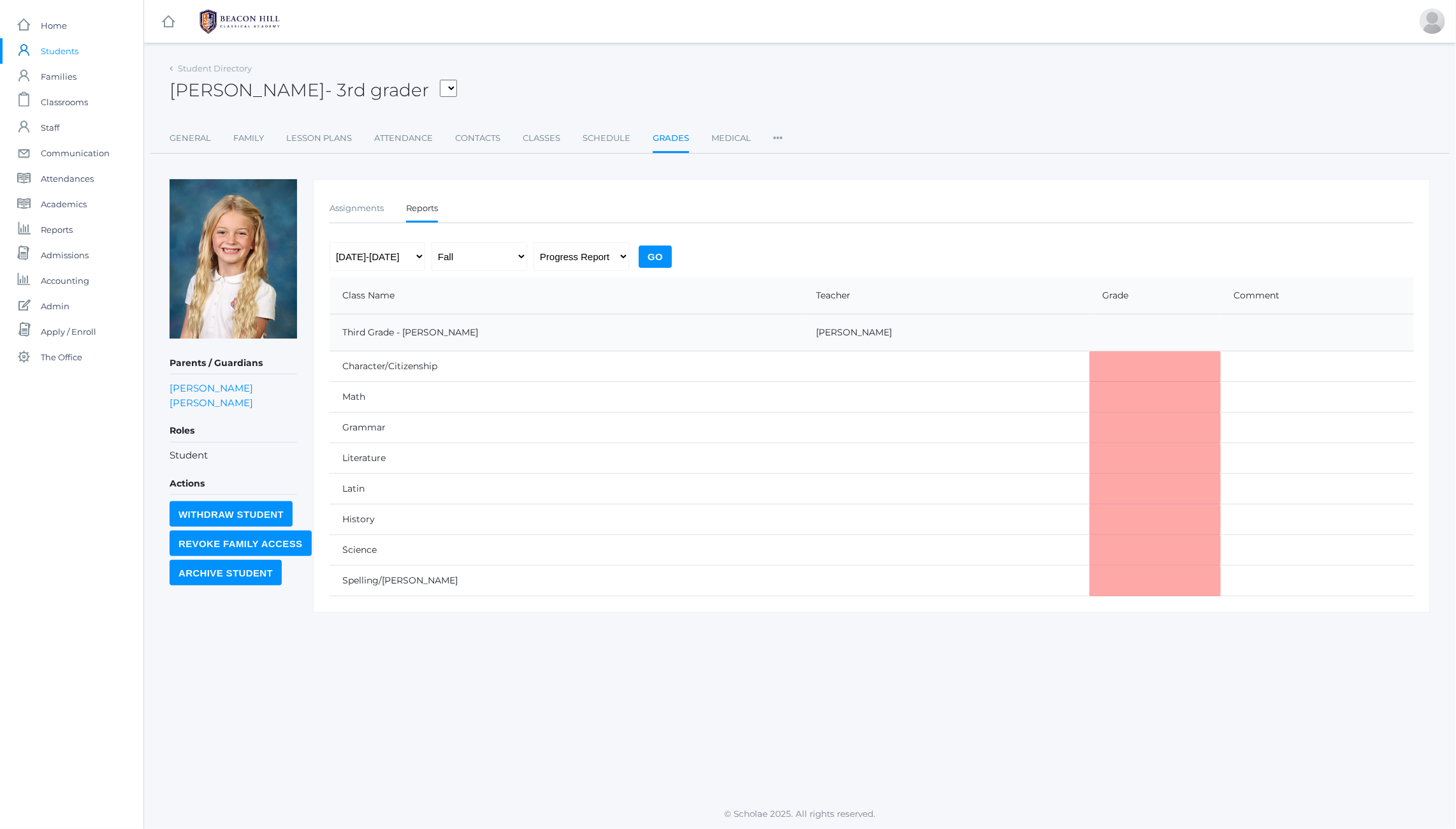
click at [597, 235] on div "Assignments Reports Assignments Reports 2019-2020 2020-2021 2021-2022 2022-2023…" at bounding box center [872, 396] width 1117 height 434
click at [569, 224] on div "Assignments Reports Assignments Reports 2019-2020 2020-2021 2021-2022 2022-2023…" at bounding box center [872, 396] width 1117 height 434
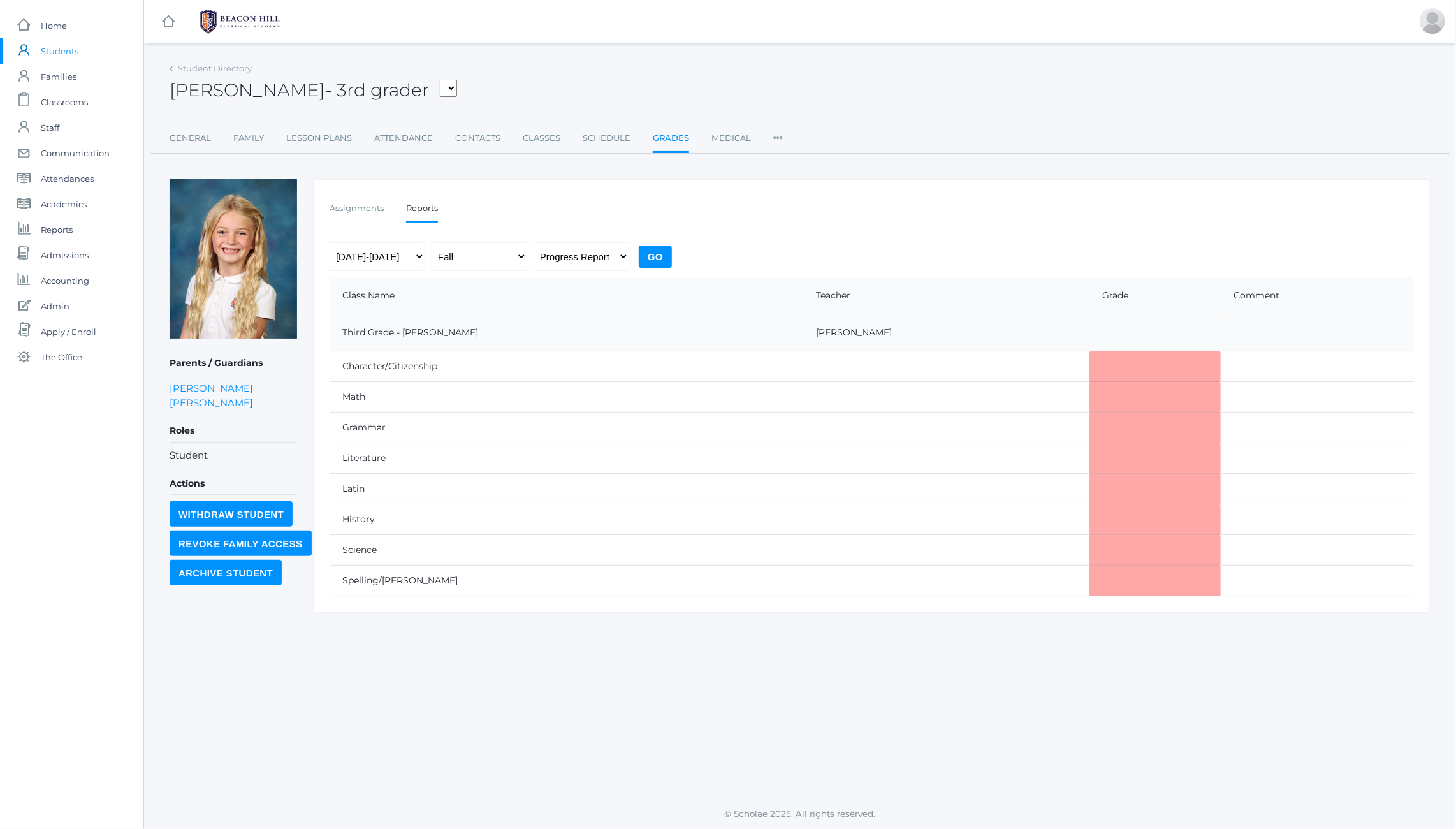
click at [551, 205] on ul "Assignments Reports" at bounding box center [872, 209] width 1084 height 28
click at [558, 260] on select "Progress Report Report Card" at bounding box center [581, 256] width 96 height 28
click at [65, 360] on span "The Office" at bounding box center [62, 357] width 42 height 26
click at [353, 84] on span "- 3rd grader" at bounding box center [378, 89] width 104 height 22
click at [426, 207] on link "Reports" at bounding box center [422, 209] width 32 height 28
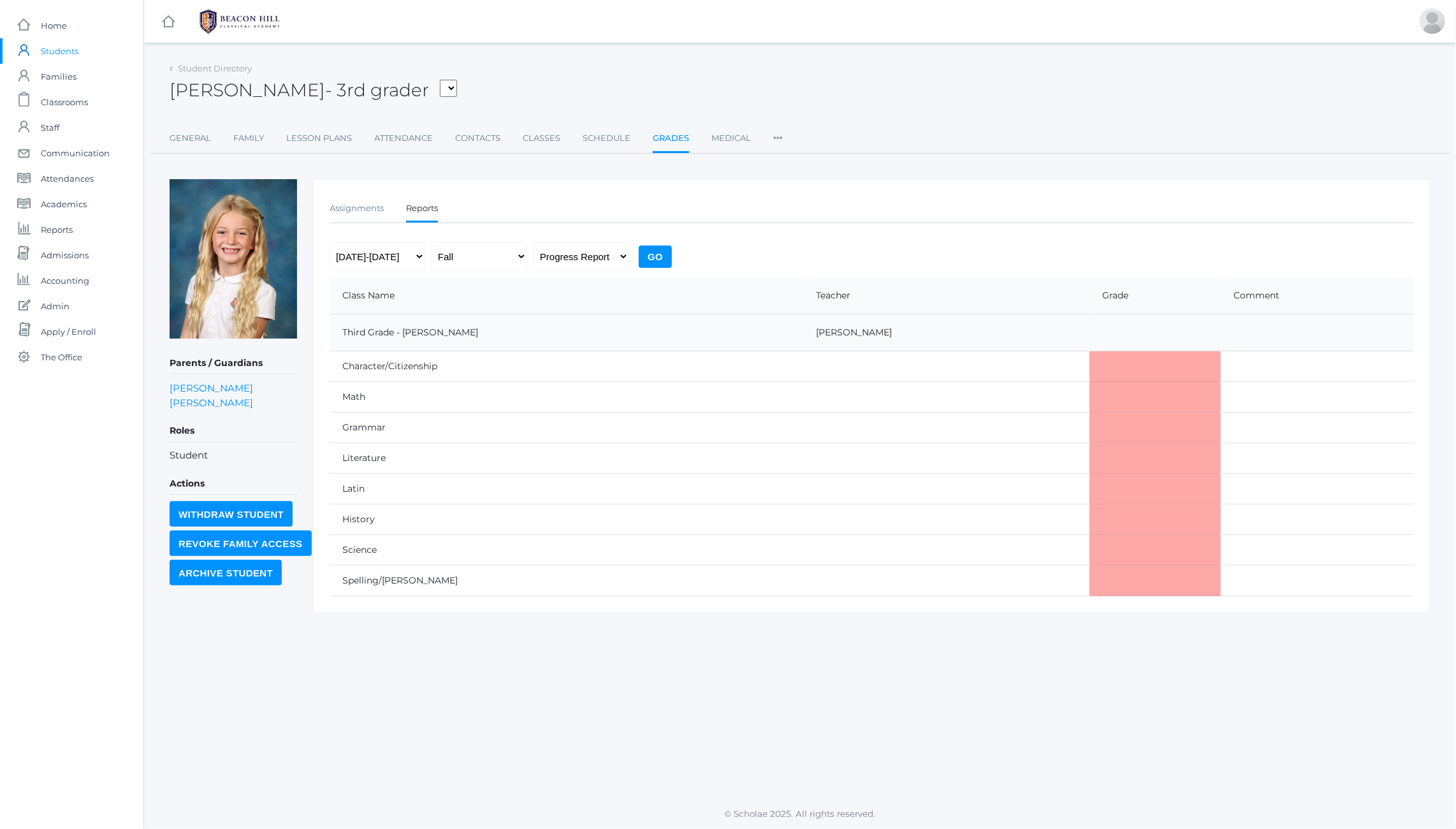
click at [248, 92] on h2 "Sadie Armstrong - 3rd grader Armstrong, Sadie Bell, Isaiah Burgh, Bennett Canty…" at bounding box center [313, 90] width 287 height 20
click at [271, 83] on h2 "Sadie Armstrong - 3rd grader Armstrong, Sadie Bell, Isaiah Burgh, Bennett Canty…" at bounding box center [313, 90] width 287 height 20
click at [543, 93] on div "Sadie Armstrong - 3rd grader Armstrong, Sadie Bell, Isaiah Burgh, Bennett Canty…" at bounding box center [801, 83] width 1262 height 47
click at [1053, 100] on div "Sadie Armstrong - 3rd grader Armstrong, Sadie Bell, Isaiah Burgh, Bennett Canty…" at bounding box center [801, 83] width 1262 height 47
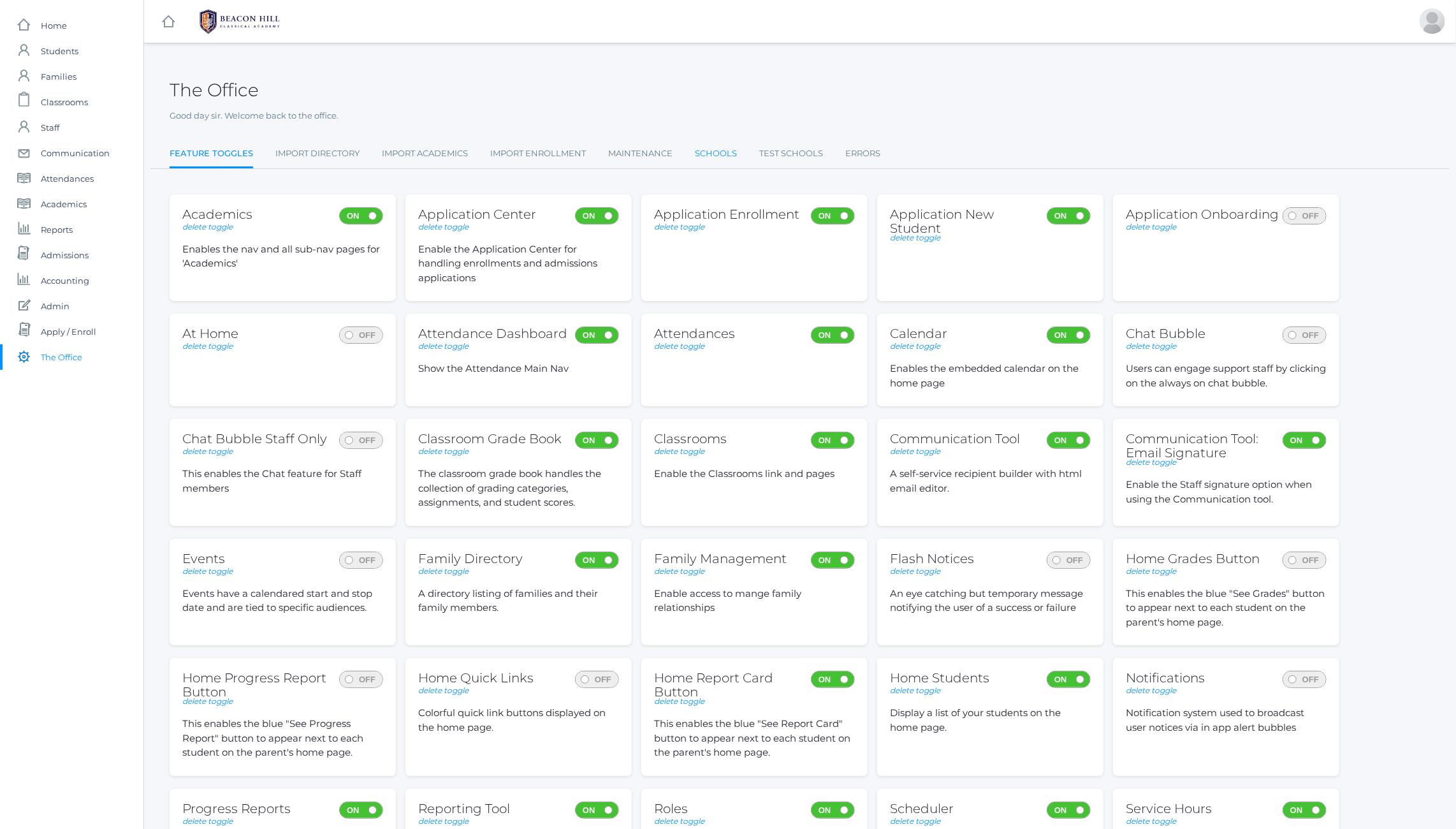
click at [719, 157] on link "Schools" at bounding box center [716, 154] width 42 height 26
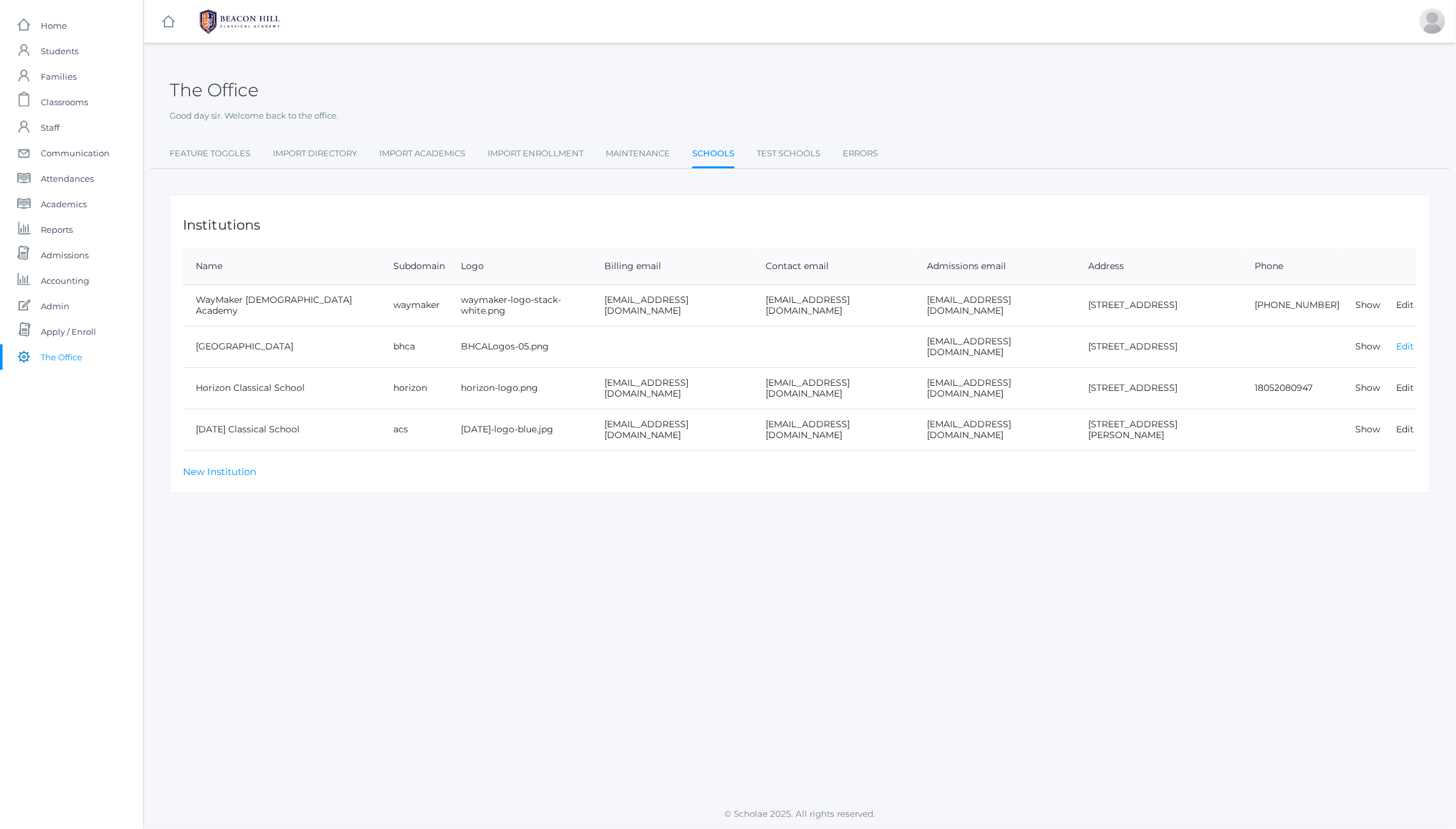
click at [1403, 341] on link "Edit" at bounding box center [1405, 346] width 18 height 11
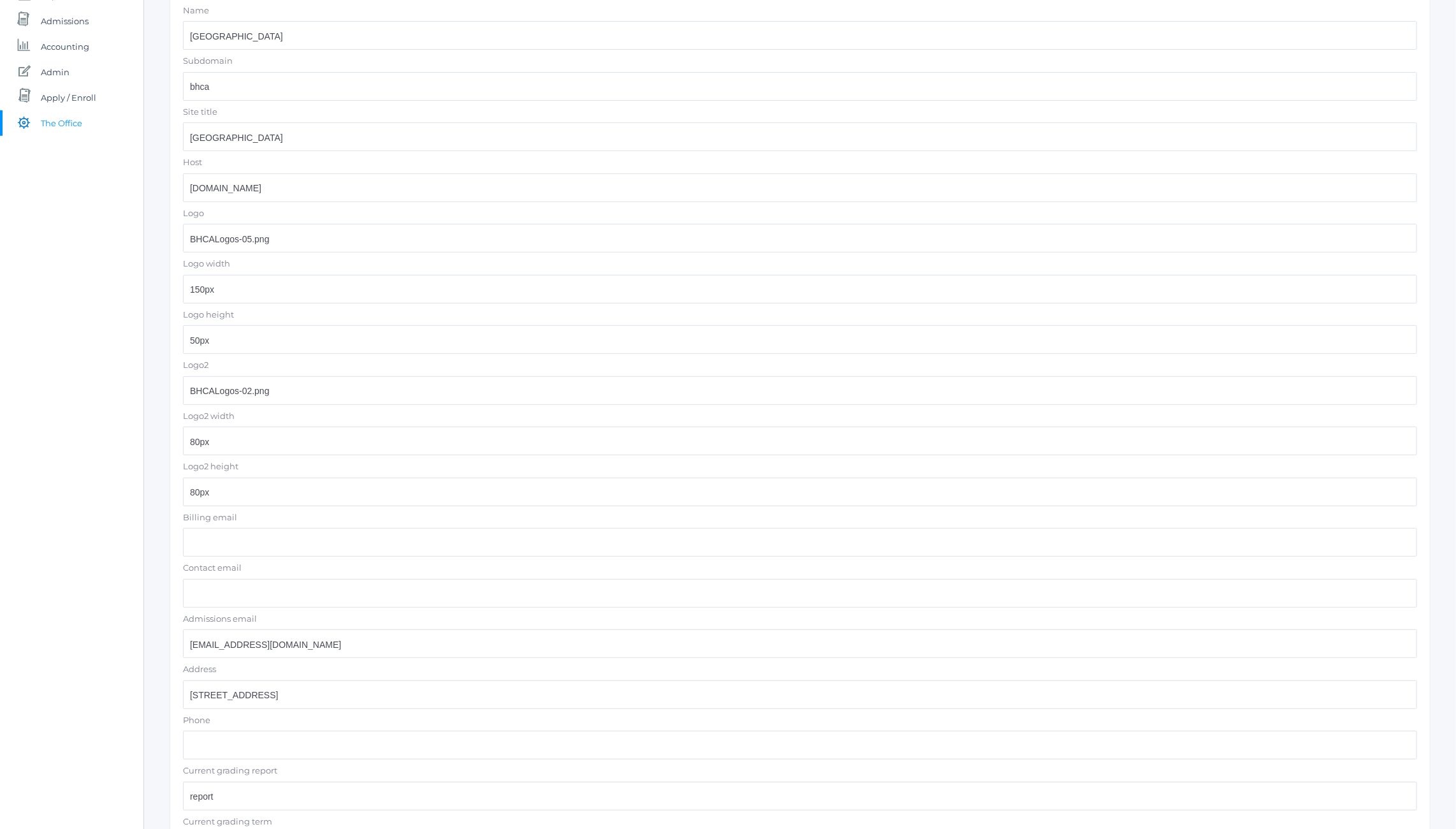
scroll to position [466, 0]
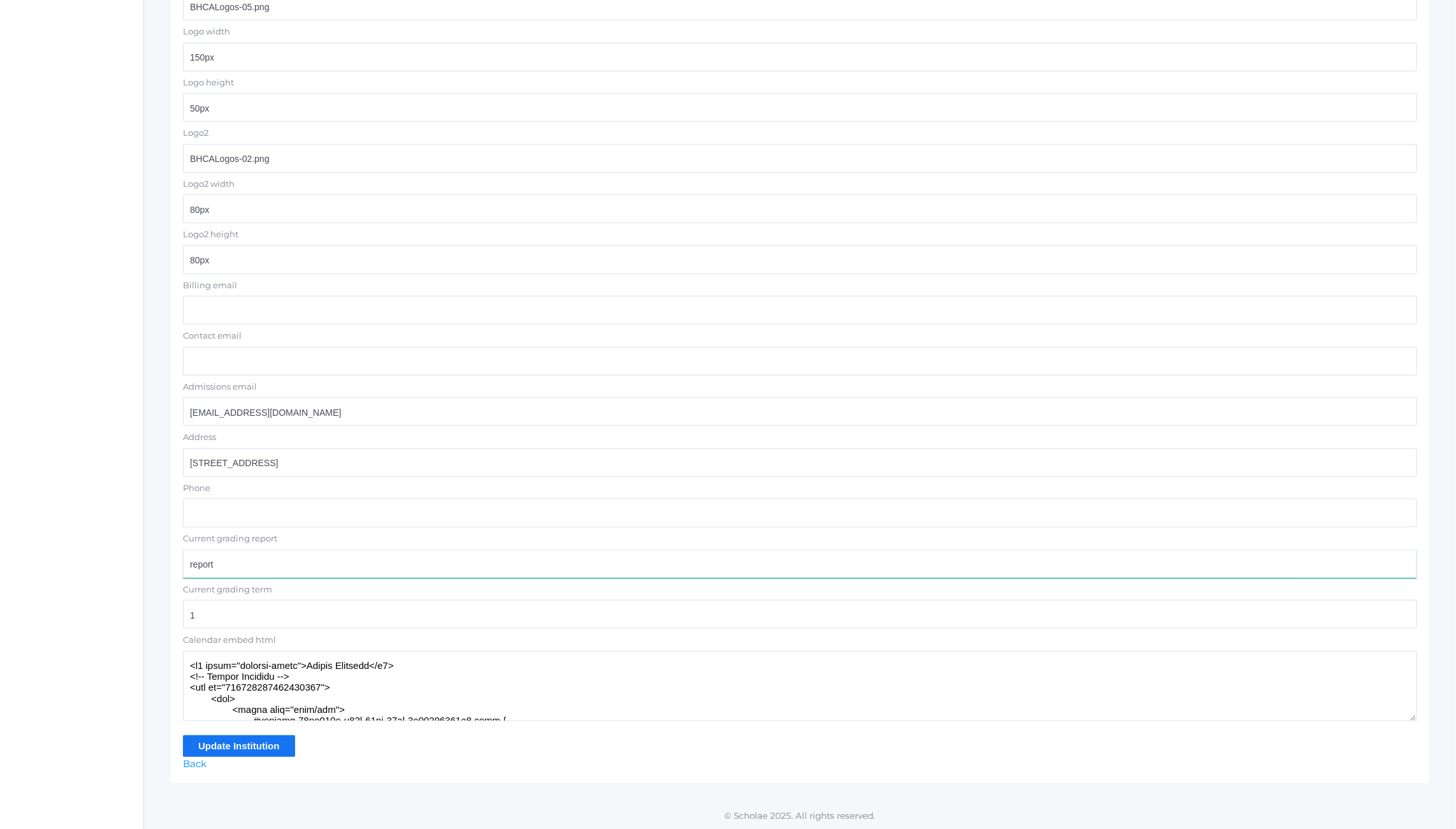
click at [257, 565] on input "report" at bounding box center [800, 563] width 1234 height 28
type input "midterm"
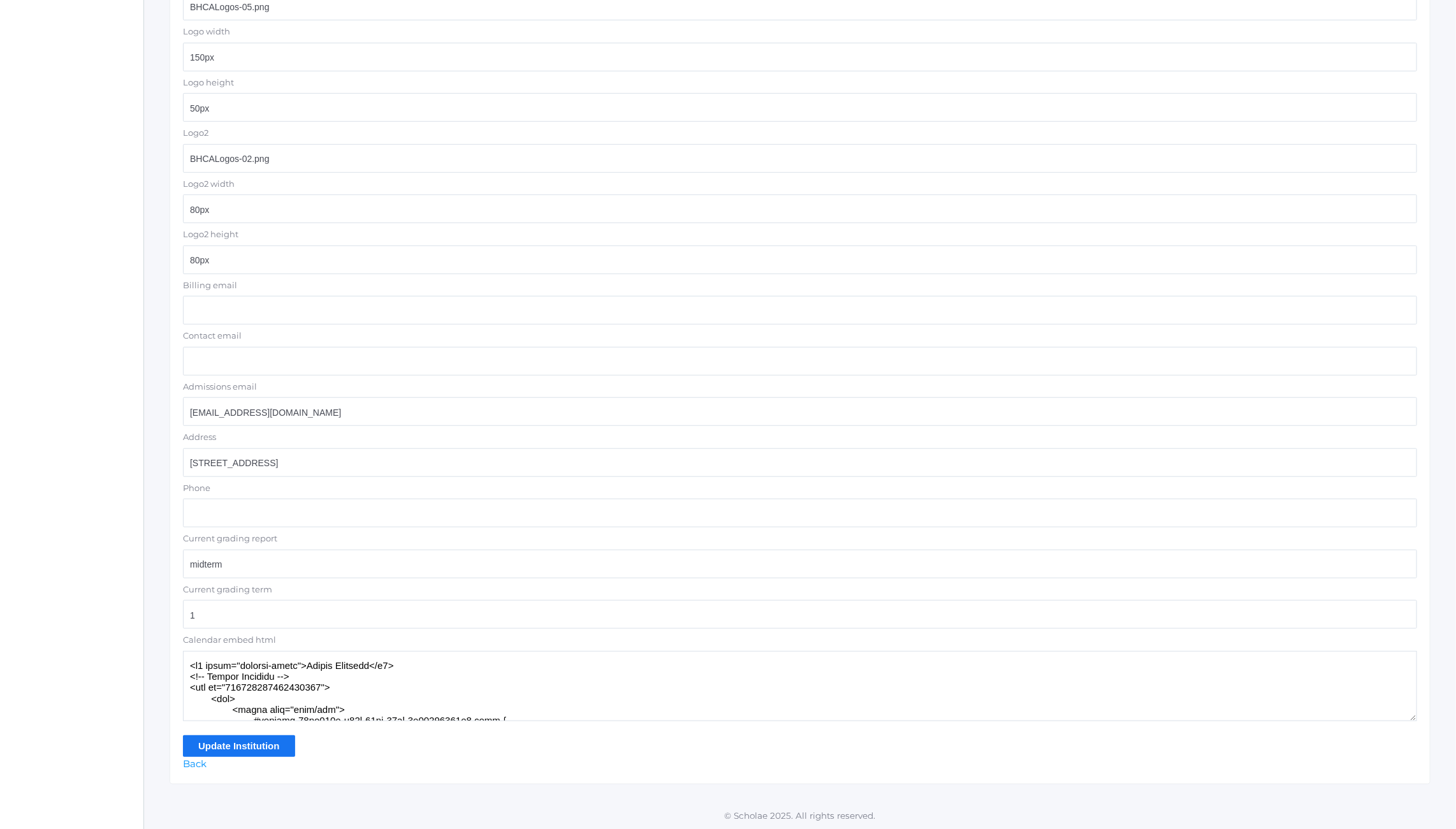
click at [208, 742] on input "Update Institution" at bounding box center [239, 746] width 112 height 21
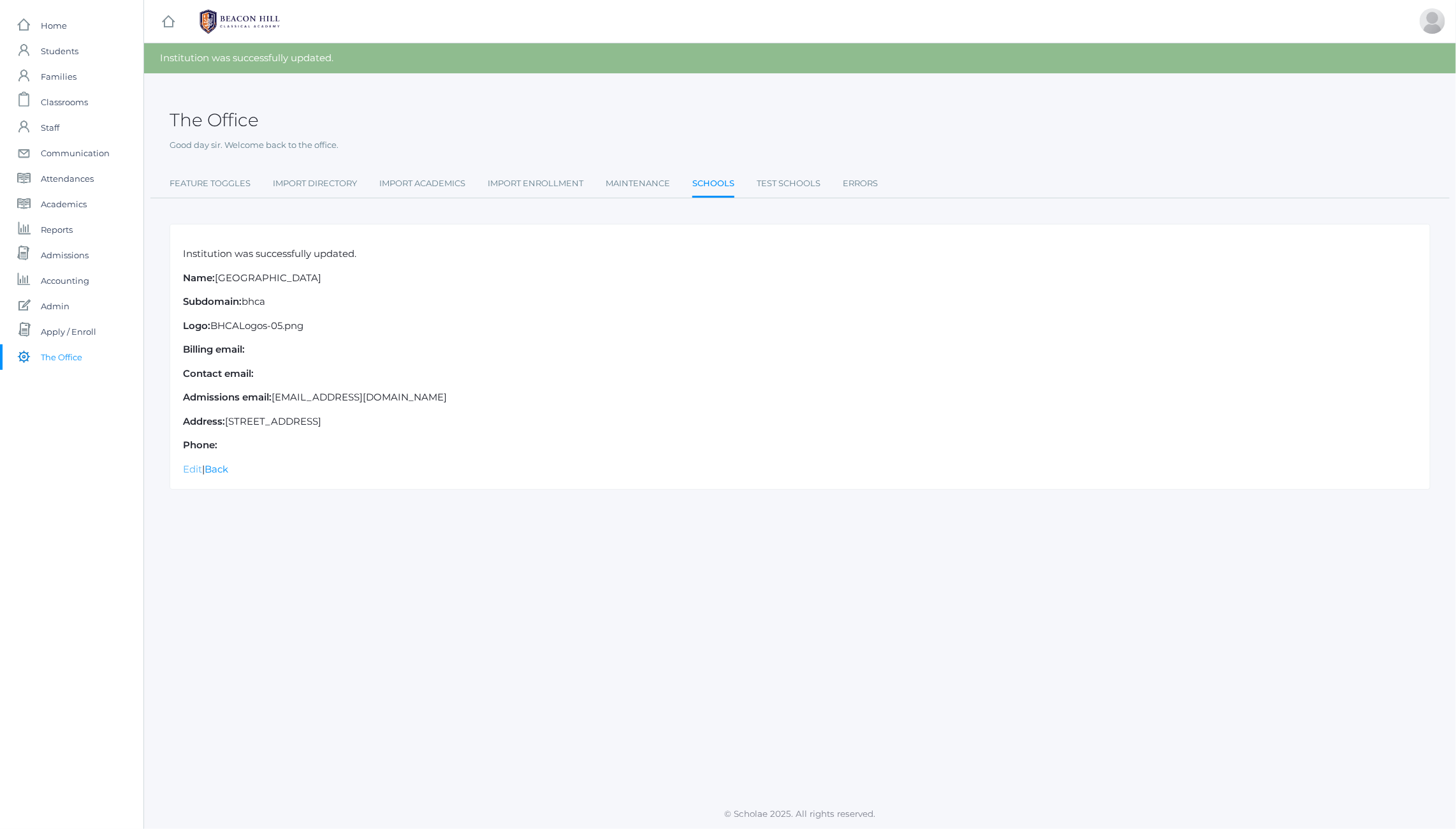
click at [193, 468] on link "Edit" at bounding box center [193, 469] width 19 height 12
